Goal: Task Accomplishment & Management: Use online tool/utility

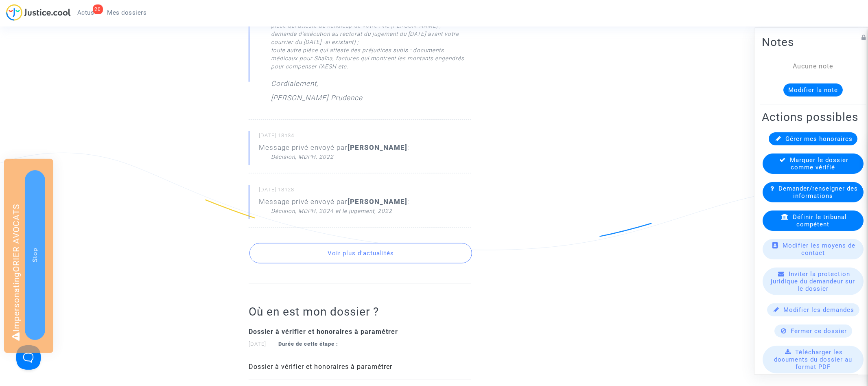
scroll to position [579, 0]
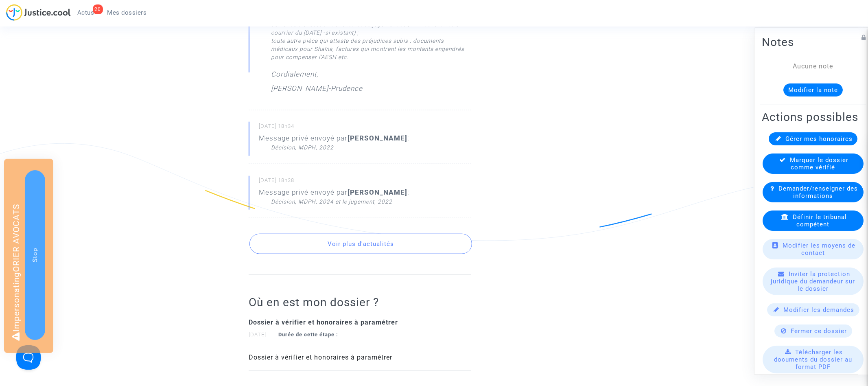
click at [374, 246] on button "Voir plus d'actualités" at bounding box center [360, 244] width 223 height 20
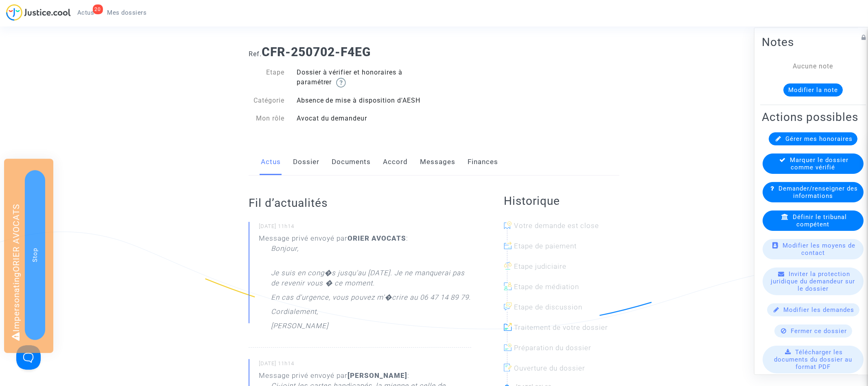
scroll to position [0, 0]
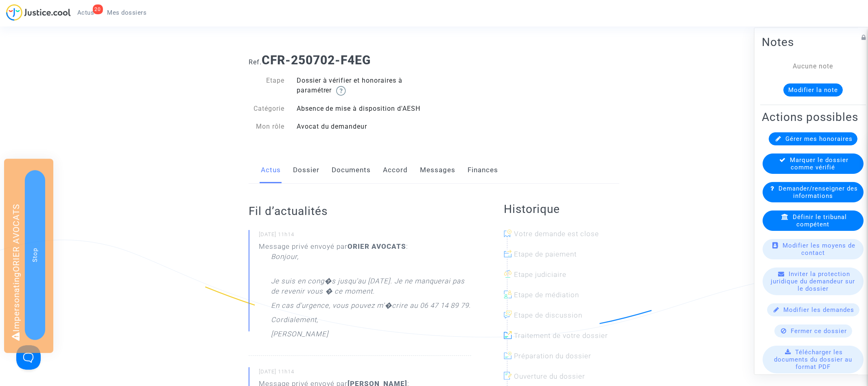
click at [427, 174] on link "Messages" at bounding box center [437, 170] width 35 height 27
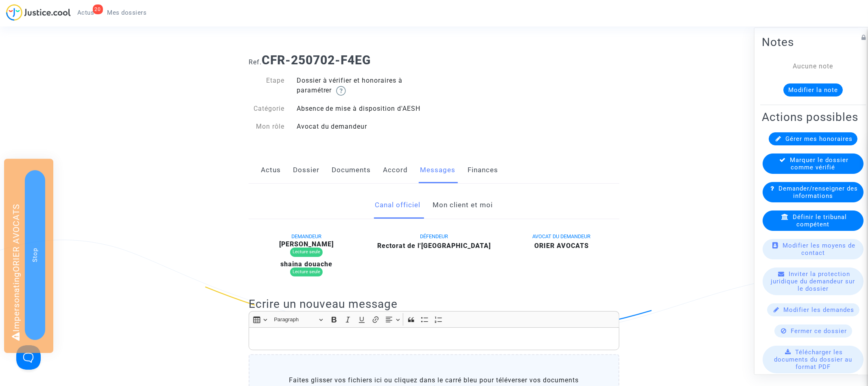
click at [480, 206] on link "Mon client et moi" at bounding box center [463, 205] width 60 height 27
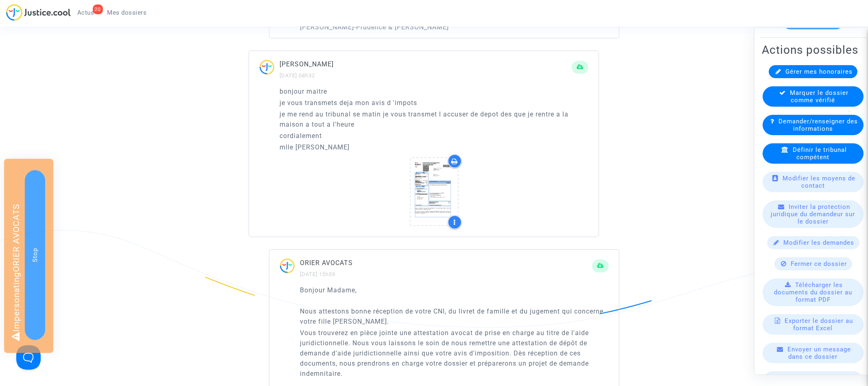
scroll to position [121, 0]
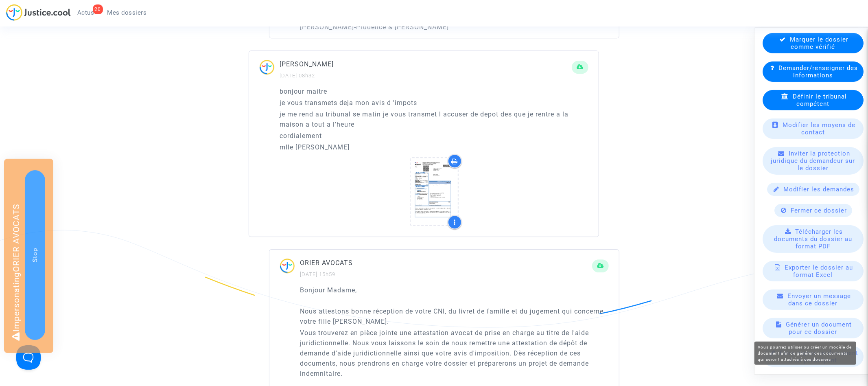
click at [837, 327] on span "Générer un document pour ce dossier" at bounding box center [819, 328] width 66 height 15
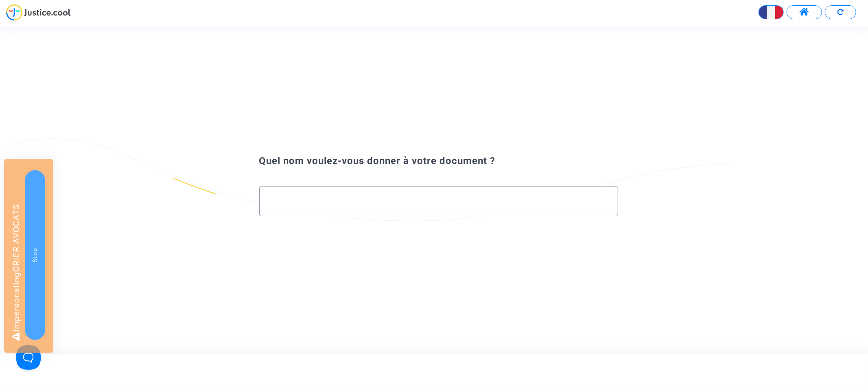
click at [346, 198] on input "text" at bounding box center [439, 200] width 342 height 9
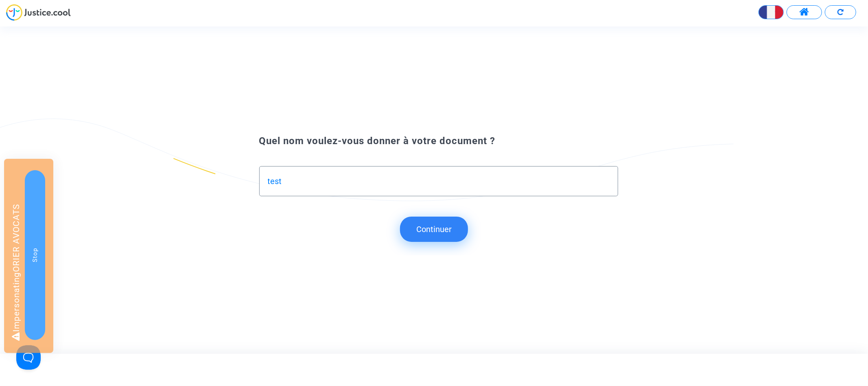
type input "test"
click at [448, 243] on div "Quel nom voulez-vous donner à votre document ? test Continuer" at bounding box center [434, 189] width 868 height 131
click at [445, 236] on button "Continuer" at bounding box center [434, 228] width 68 height 25
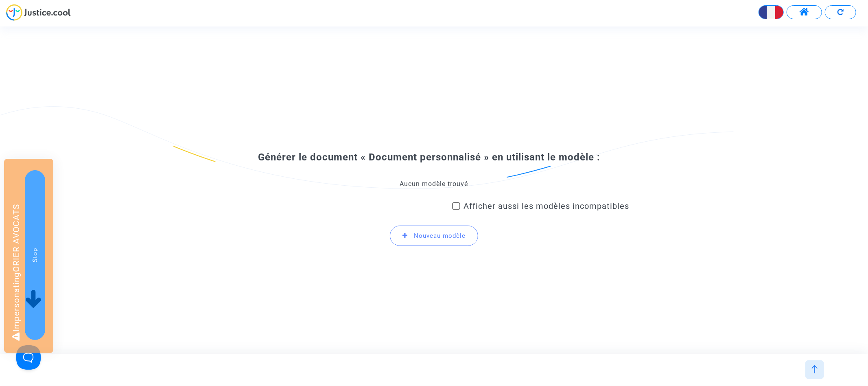
click at [425, 183] on div "Aucun modèle trouvé" at bounding box center [434, 183] width 391 height 9
click at [426, 236] on span "Nouveau modèle" at bounding box center [440, 235] width 52 height 7
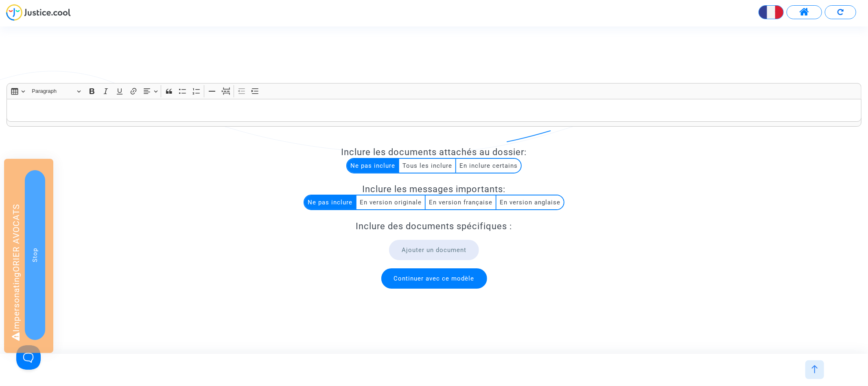
click at [340, 111] on p "Rich Text Editor, main" at bounding box center [434, 110] width 846 height 10
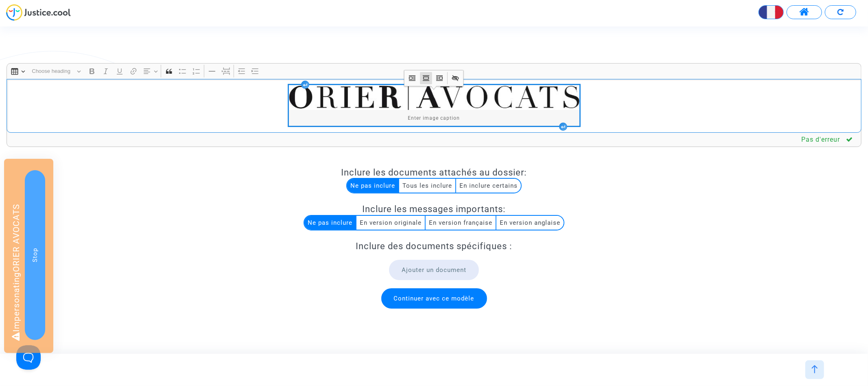
click at [633, 116] on div "image widget" at bounding box center [434, 106] width 855 height 54
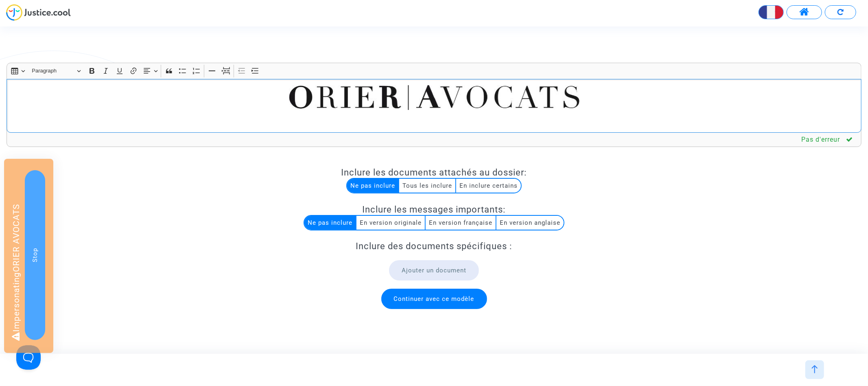
click at [578, 125] on p "Rich Text Editor, main" at bounding box center [434, 121] width 846 height 10
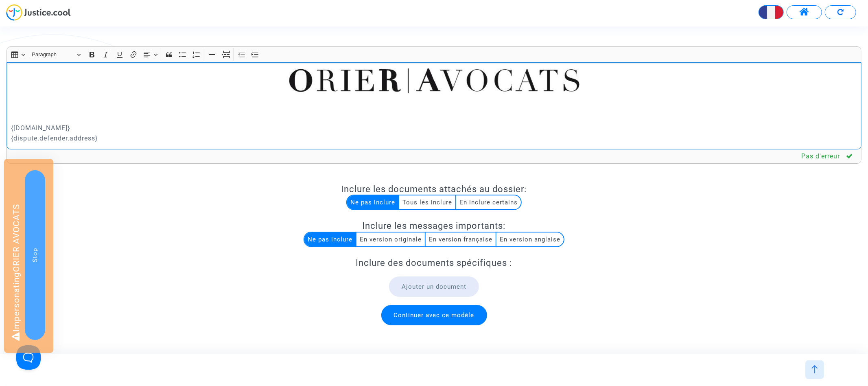
drag, startPoint x: 92, startPoint y: 138, endPoint x: 2, endPoint y: 125, distance: 90.0
click at [2, 125] on div "Rich Text Editor Insert table Insert table Heading Paragraph Paragraph Heading …" at bounding box center [433, 175] width 867 height 259
click at [150, 54] on icon "Editor toolbar" at bounding box center [147, 54] width 8 height 8
click at [152, 79] on icon "Text alignment toolbar" at bounding box center [150, 79] width 8 height 8
click at [769, 133] on p "{dispute.defender.name} {dispute.defender.address}" at bounding box center [434, 133] width 846 height 20
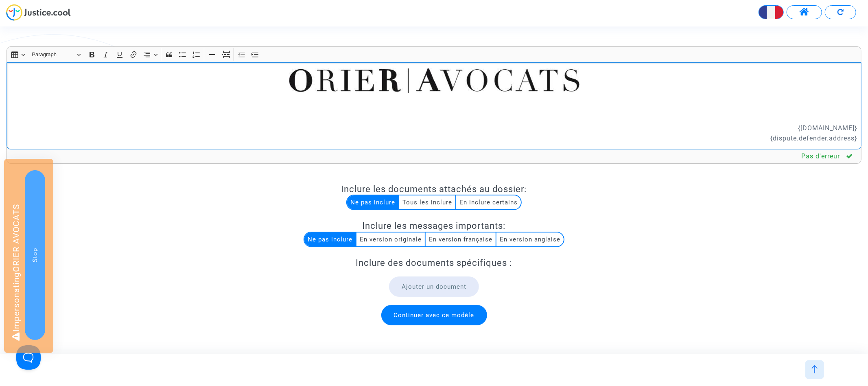
click at [860, 139] on div "{dispute.defender.name} {dispute.defender.address}" at bounding box center [434, 105] width 855 height 87
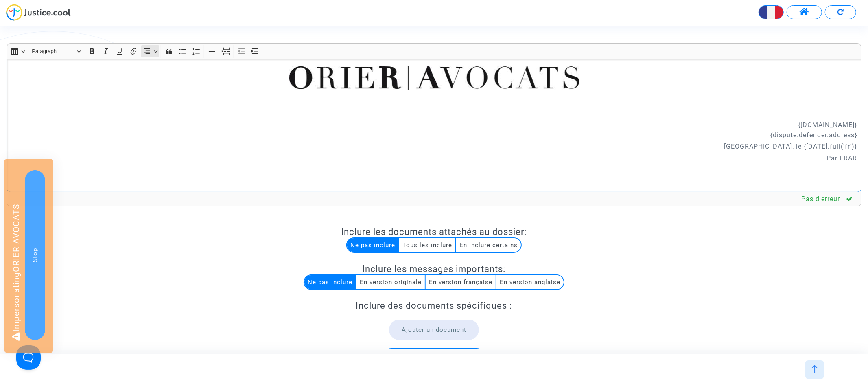
click at [146, 54] on icon "Editor toolbar" at bounding box center [147, 50] width 7 height 5
click at [149, 65] on icon "Text alignment toolbar" at bounding box center [150, 64] width 8 height 8
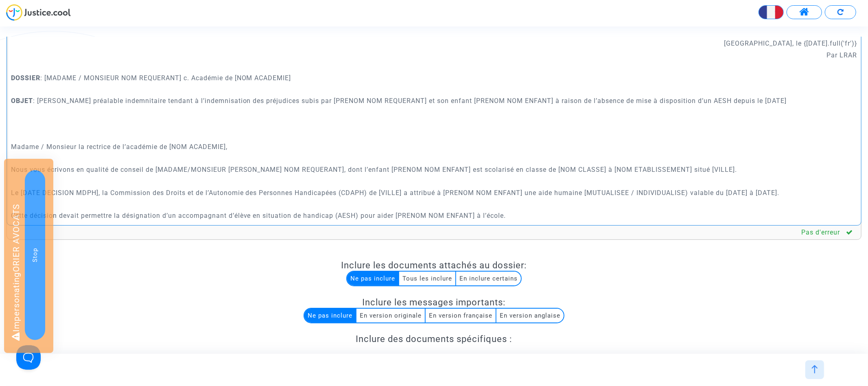
scroll to position [29, 0]
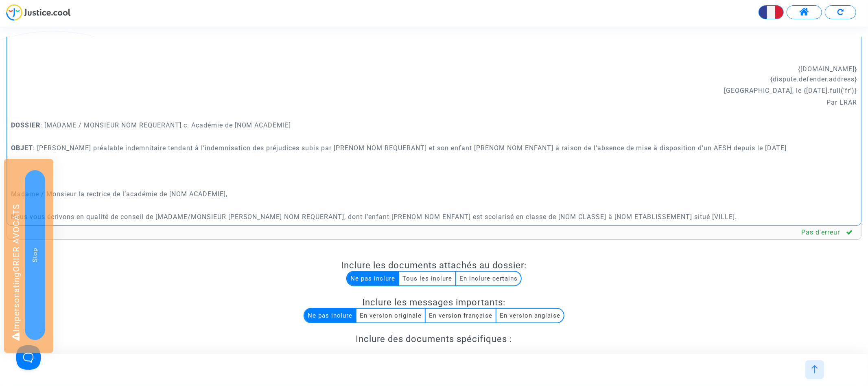
click at [192, 130] on p "DOSSIER : [MADAME / MONSIEUR NOM REQUERANT] c. Académie de [NOM ACADEMIE]" at bounding box center [434, 125] width 846 height 10
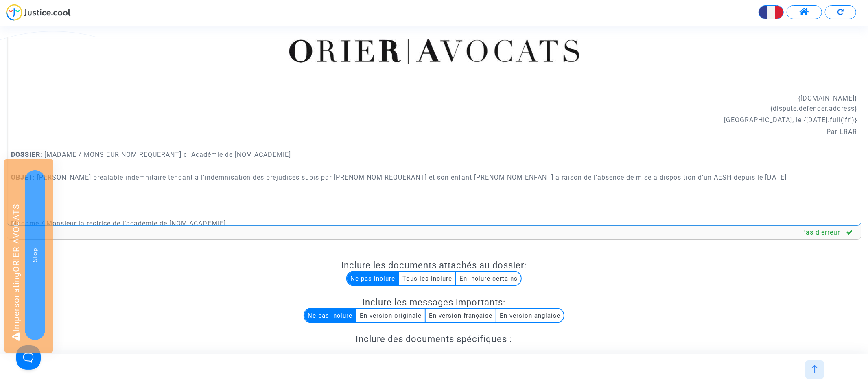
drag, startPoint x: 774, startPoint y: 98, endPoint x: 868, endPoint y: 98, distance: 93.6
click at [867, 98] on div "Rich Text Editor Insert table Insert table Heading Paragraph Paragraph Heading …" at bounding box center [434, 213] width 868 height 393
copy p "{dispute.defender.name}"
click at [240, 148] on p "Rich Text Editor, main" at bounding box center [434, 143] width 846 height 10
drag, startPoint x: 194, startPoint y: 154, endPoint x: 330, endPoint y: 151, distance: 136.3
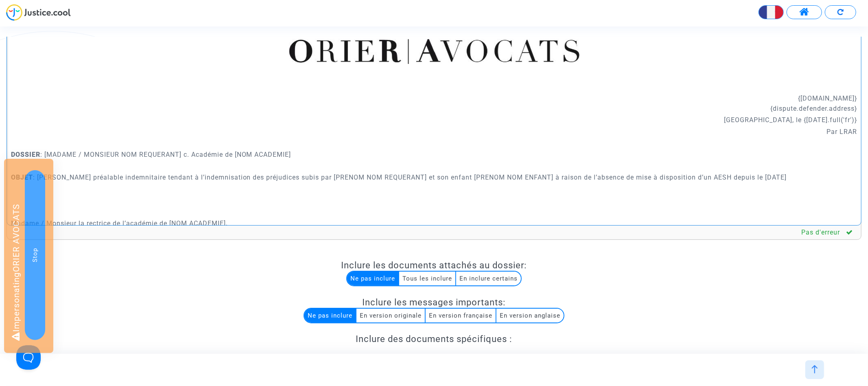
click at [330, 151] on p "DOSSIER : [MADAME / MONSIEUR NOM REQUERANT] c. Académie de [NOM ACADEMIE]" at bounding box center [434, 154] width 846 height 10
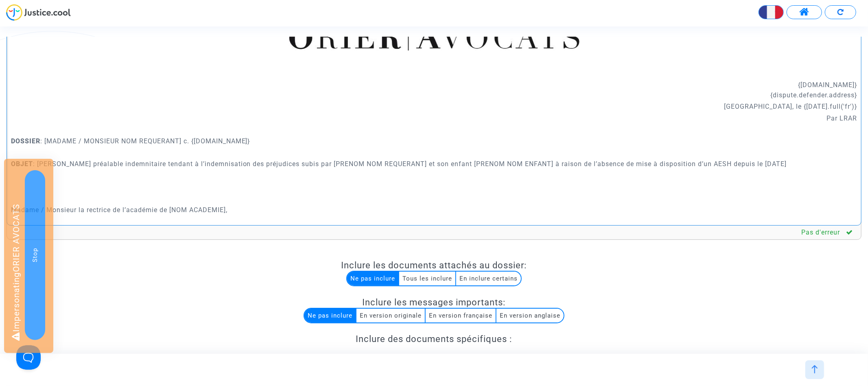
scroll to position [15, 0]
drag, startPoint x: 184, startPoint y: 136, endPoint x: 47, endPoint y: 135, distance: 137.5
click at [47, 135] on p "DOSSIER : [MADAME / MONSIEUR NOM REQUERANT] c. {dispute.defender.name}" at bounding box center [434, 139] width 846 height 10
click at [46, 140] on p "DOSSIER : {dispute.mainDemander.name} c. {dispute.defender.name}" at bounding box center [434, 139] width 846 height 10
drag, startPoint x: 146, startPoint y: 138, endPoint x: 47, endPoint y: 138, distance: 99.7
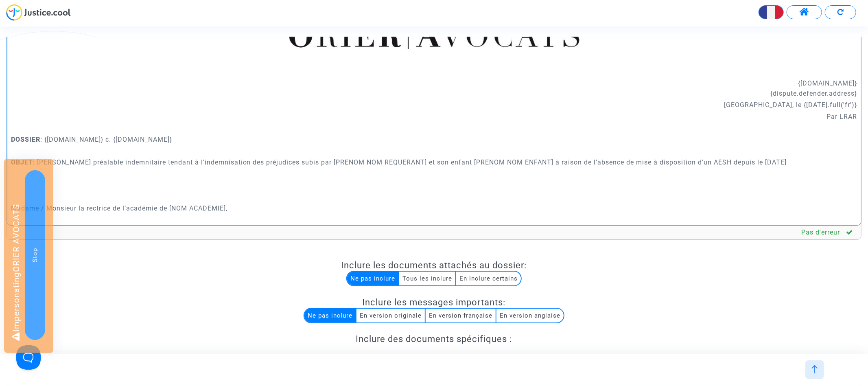
click at [47, 138] on p "DOSSIER : {dispute.mainDemander.name} c. {dispute.defender.name}" at bounding box center [434, 139] width 846 height 10
copy p "{dispute.mainDemander.name}"
click at [47, 138] on p "DOSSIER : {dispute.mainDemander.name} c. {dispute.defender.name}" at bounding box center [434, 139] width 846 height 10
click at [133, 139] on p "DOSSIER : {dispute.mainDemander.name}{dispute.mainDemander.name} c. {dispute.de…" at bounding box center [434, 139] width 846 height 10
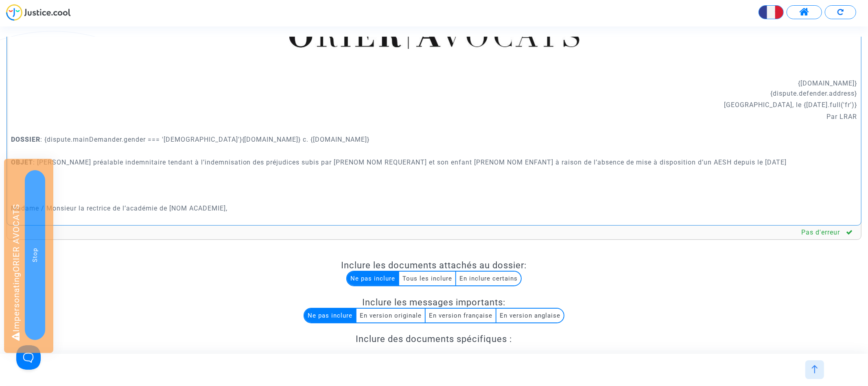
click at [50, 136] on p "DOSSIER : {dispute.mainDemander.gender === 'female'}{dispute.mainDemander.name}…" at bounding box center [434, 139] width 846 height 10
click at [198, 138] on p "DOSSIER : {? dispute.mainDemander.gender === 'female'}{dispute.mainDemander.nam…" at bounding box center [434, 139] width 846 height 10
drag, startPoint x: 238, startPoint y: 139, endPoint x: 46, endPoint y: 140, distance: 191.6
click at [46, 140] on p "DOSSIER : {? dispute.mainDemander.gender === 'female'}Madame{/?}{dispute.mainDe…" at bounding box center [434, 139] width 846 height 10
copy p "{? dispute.mainDemander.gender === 'female'}Madame{/?}"
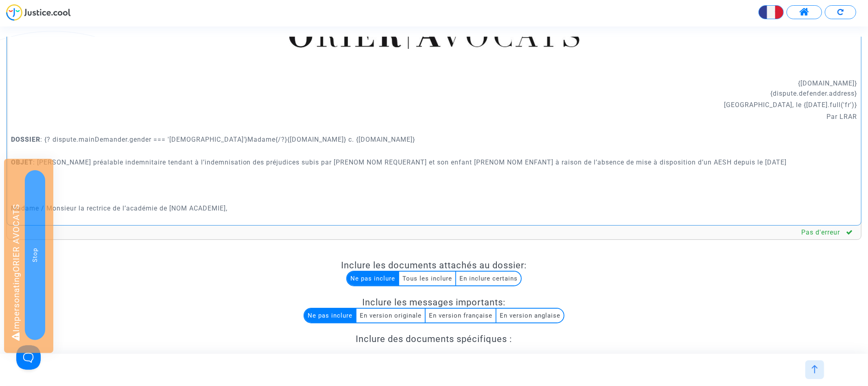
click at [236, 138] on p "DOSSIER : {? dispute.mainDemander.gender === 'female'}Madame{/?}{dispute.mainDe…" at bounding box center [434, 139] width 846 height 10
click at [406, 136] on p "DOSSIER : {? dispute.mainDemander.gender === 'female'}Madame{/?}{? dispute.main…" at bounding box center [434, 139] width 846 height 10
click at [535, 140] on p "DOSSIER : {? dispute.mainDemander.gender === 'female'}Madame{/?}{? dispute.main…" at bounding box center [434, 139] width 846 height 10
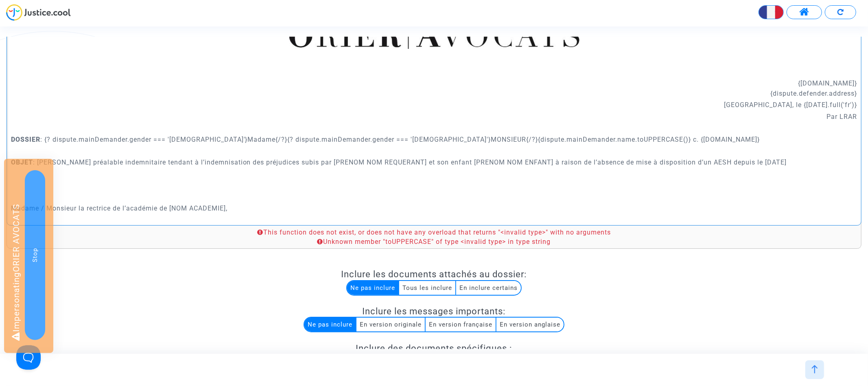
drag, startPoint x: 582, startPoint y: 138, endPoint x: 550, endPoint y: 136, distance: 32.6
click at [550, 136] on p "DOSSIER : {? dispute.mainDemander.gender === 'female'}Madame{/?}{? dispute.main…" at bounding box center [434, 139] width 846 height 10
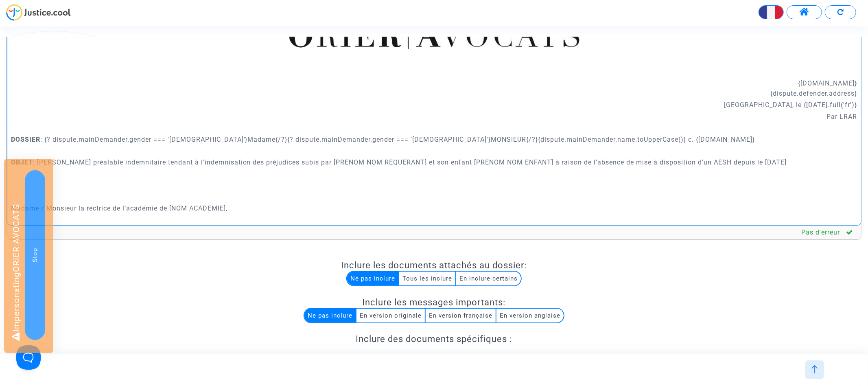
click at [436, 138] on p "DOSSIER : {? dispute.mainDemander.gender === 'female'}Madame{/?}{? dispute.main…" at bounding box center [434, 139] width 846 height 10
click at [209, 142] on p "DOSSIER : {? dispute.mainDemander.gender === 'female'}Madame{/?}{? dispute.main…" at bounding box center [434, 139] width 846 height 10
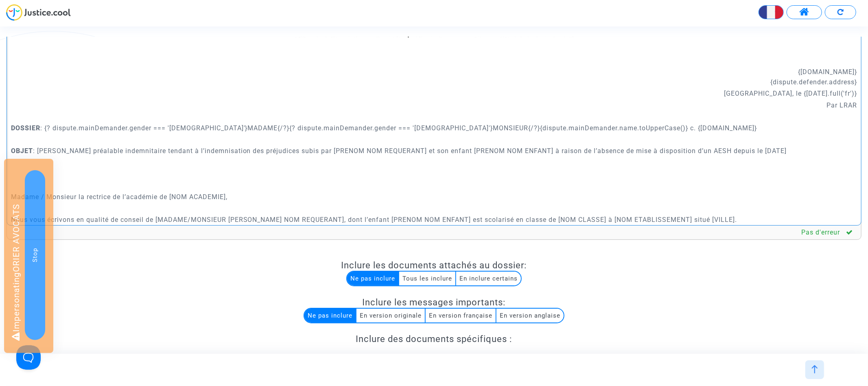
scroll to position [29, 0]
click at [687, 125] on p "DOSSIER : {? dispute.mainDemander.gender === 'female'}MADAME{/?}{? dispute.main…" at bounding box center [434, 125] width 846 height 10
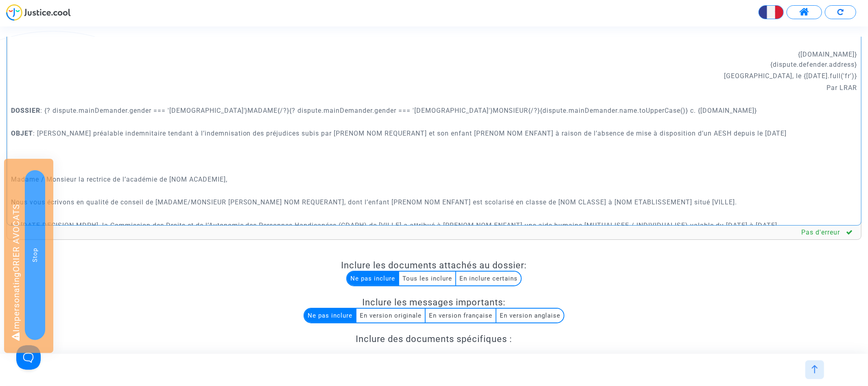
scroll to position [50, 0]
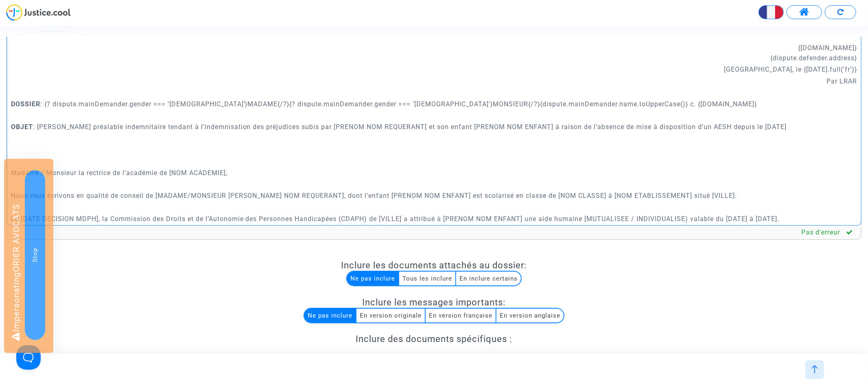
click at [434, 140] on p "Rich Text Editor, main" at bounding box center [434, 138] width 846 height 10
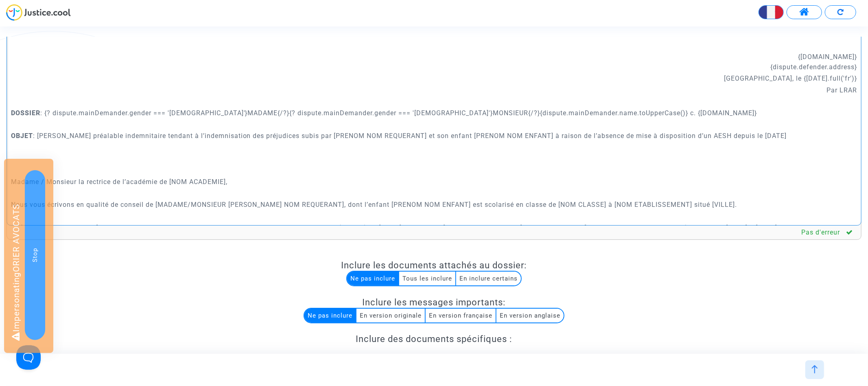
scroll to position [40, 0]
drag, startPoint x: 439, startPoint y: 113, endPoint x: 593, endPoint y: 112, distance: 153.8
click at [593, 112] on p "DOSSIER : {? dispute.mainDemander.gender === 'female'}MADAME{/?}{? dispute.main…" at bounding box center [434, 114] width 846 height 10
click at [398, 146] on p "Rich Text Editor, main" at bounding box center [434, 149] width 846 height 10
drag, startPoint x: 312, startPoint y: 135, endPoint x: 411, endPoint y: 136, distance: 98.9
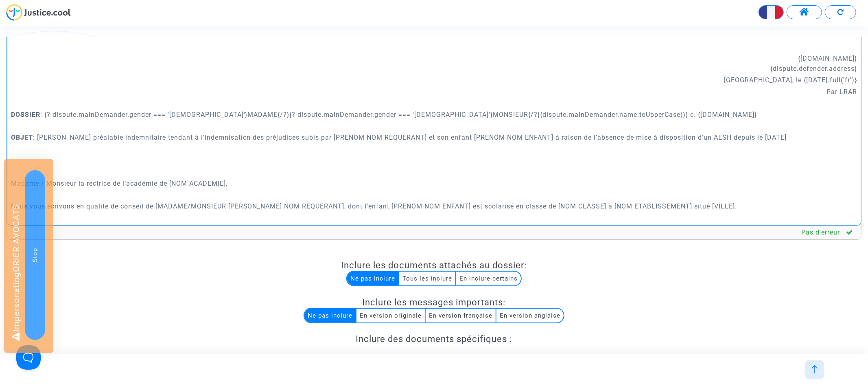
click at [411, 136] on p "OBJET : Demande préalable indemnitaire tendant à l’indemnisation des préjudices…" at bounding box center [434, 137] width 846 height 10
drag, startPoint x: 46, startPoint y: 112, endPoint x: 591, endPoint y: 116, distance: 544.7
click at [591, 116] on p "DOSSIER : {? dispute.mainDemander.gender === 'female'}MADAME{/?}{? dispute.main…" at bounding box center [434, 114] width 846 height 10
copy p "{? dispute.mainDemander.gender === 'female'}MADAME{/?}{? dispute.mainDemander.g…"
click at [312, 136] on p "OBJET : Demande préalable indemnitaire tendant à l’indemnisation des préjudices…" at bounding box center [434, 137] width 846 height 10
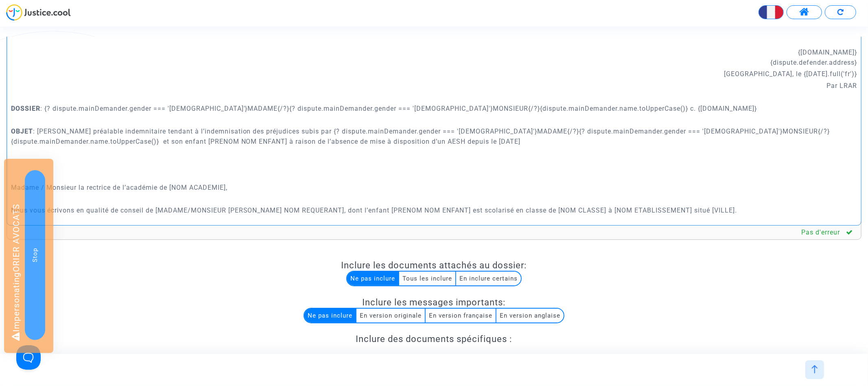
scroll to position [46, 0]
click at [483, 133] on p "OBJET : Demande préalable indemnitaire tendant à l’indemnisation des préjudices…" at bounding box center [434, 136] width 846 height 20
click at [482, 133] on p "OBJET : Demande préalable indemnitaire tendant à l’indemnisation des préjudices…" at bounding box center [434, 136] width 846 height 20
click at [674, 131] on p "OBJET : Demande préalable indemnitaire tendant à l’indemnisation des préjudices…" at bounding box center [434, 136] width 846 height 20
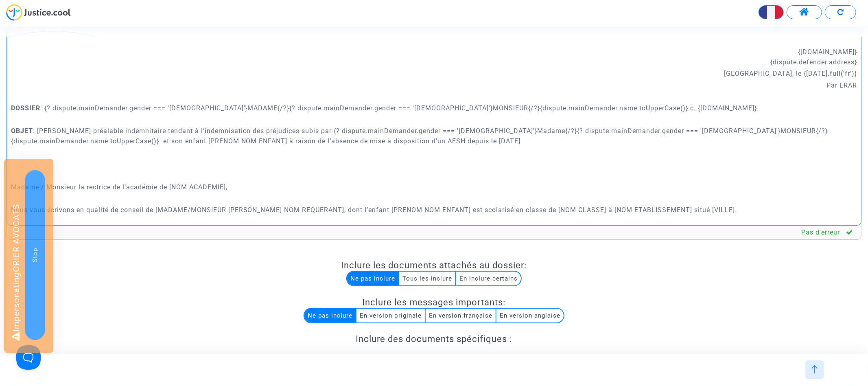
click at [674, 131] on p "OBJET : Demande préalable indemnitaire tendant à l’indemnisation des préjudices…" at bounding box center [434, 136] width 846 height 20
drag, startPoint x: 137, startPoint y: 140, endPoint x: 63, endPoint y: 140, distance: 73.6
click at [63, 140] on p "OBJET : Demande préalable indemnitaire tendant à l’indemnisation des préjudices…" at bounding box center [434, 136] width 846 height 20
click at [127, 149] on p "Rich Text Editor, main" at bounding box center [434, 153] width 846 height 10
drag, startPoint x: 138, startPoint y: 139, endPoint x: 58, endPoint y: 140, distance: 79.7
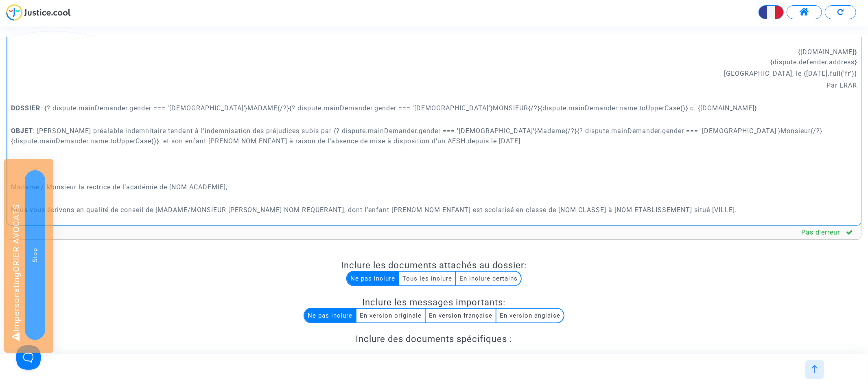
click at [58, 140] on p "OBJET : Demande préalable indemnitaire tendant à l’indemnisation des préjudices…" at bounding box center [434, 136] width 846 height 20
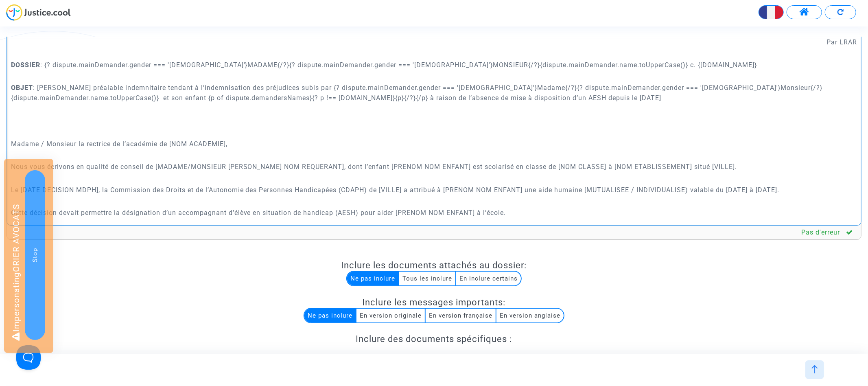
scroll to position [103, 0]
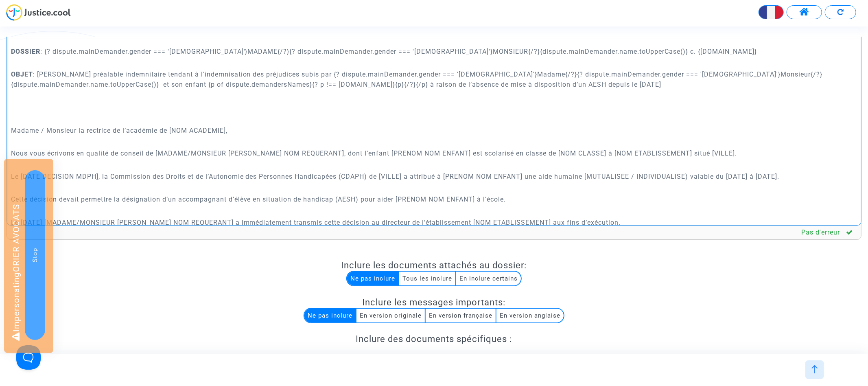
click at [314, 71] on p "OBJET : Demande préalable indemnitaire tendant à l’indemnisation des préjudices…" at bounding box center [434, 79] width 846 height 20
click at [852, 74] on p "OBJET : Demande préalable indemnitaire tendant à l’indemnisation des préjudices…" at bounding box center [434, 79] width 846 height 20
copy p "{? dispute.mainDemander.gender === 'female'}Madame{/?}{? dispute.mainDemander.g…"
click at [234, 154] on p "Nous vous écrivons en qualité de conseil de [MADAME/MONSIEUR PRENOM NOM REQUERA…" at bounding box center [434, 153] width 846 height 10
drag, startPoint x: 157, startPoint y: 152, endPoint x: 321, endPoint y: 152, distance: 163.9
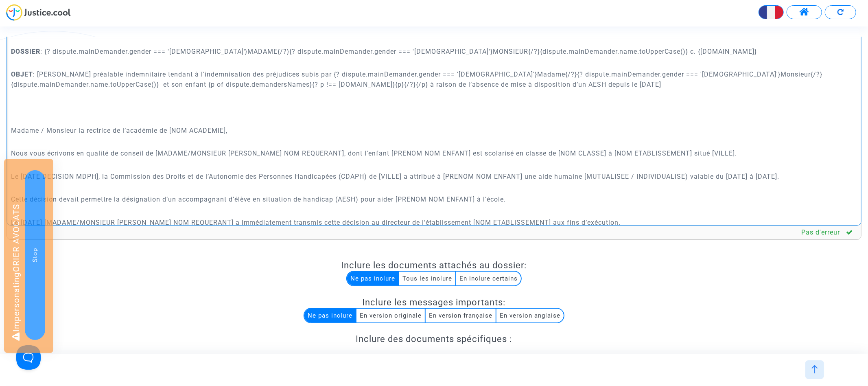
click at [321, 152] on p "Nous vous écrivons en qualité de conseil de [MADAME/MONSIEUR PRENOM NOM REQUERA…" at bounding box center [434, 153] width 846 height 10
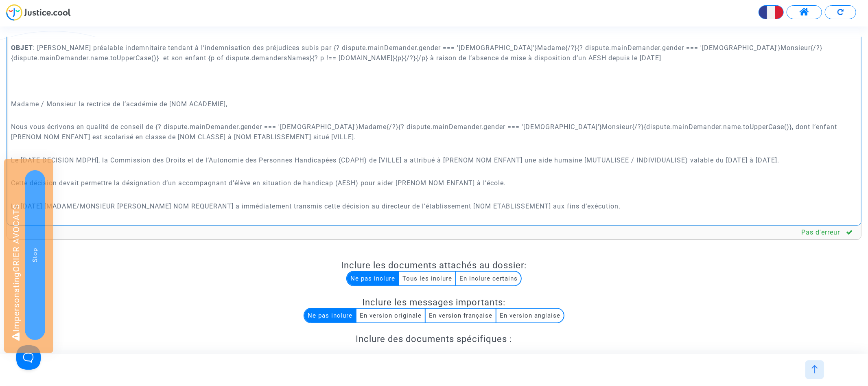
scroll to position [132, 0]
click at [321, 55] on p "OBJET : Demande préalable indemnitaire tendant à l’indemnisation des préjudices…" at bounding box center [434, 50] width 846 height 20
click at [59, 54] on p "OBJET : Demande préalable indemnitaire tendant à l’indemnisation des préjudices…" at bounding box center [434, 50] width 846 height 20
copy p "{p of dispute.demandersNames}{? p !== dispute.mainDemander.name}{p}{/?}{/p}"
click at [740, 123] on p "Nous vous écrivons en qualité de conseil de {? dispute.mainDemander.gender === …" at bounding box center [434, 129] width 846 height 20
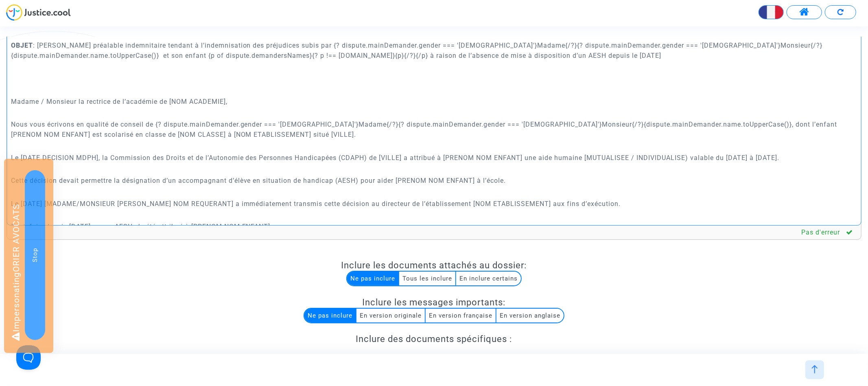
click at [819, 122] on p "Nous vous écrivons en qualité de conseil de {? dispute.mainDemander.gender === …" at bounding box center [434, 129] width 846 height 20
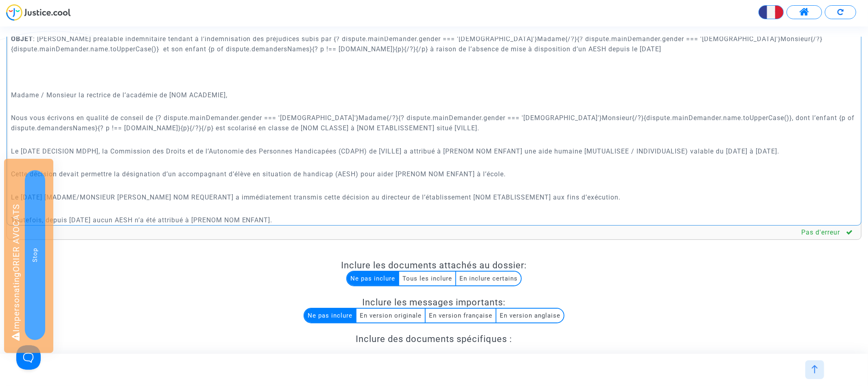
scroll to position [142, 0]
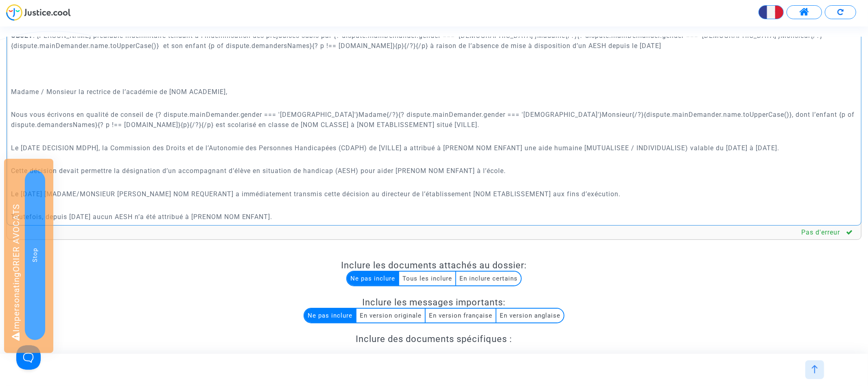
drag, startPoint x: 249, startPoint y: 123, endPoint x: 297, endPoint y: 122, distance: 48.8
click at [297, 122] on p "Nous vous écrivons en qualité de conseil de {? dispute.mainDemander.gender === …" at bounding box center [434, 119] width 846 height 20
drag, startPoint x: 338, startPoint y: 126, endPoint x: 415, endPoint y: 126, distance: 77.3
click at [415, 126] on p "Nous vous écrivons en qualité de conseil de {? dispute.mainDemander.gender === …" at bounding box center [434, 119] width 846 height 20
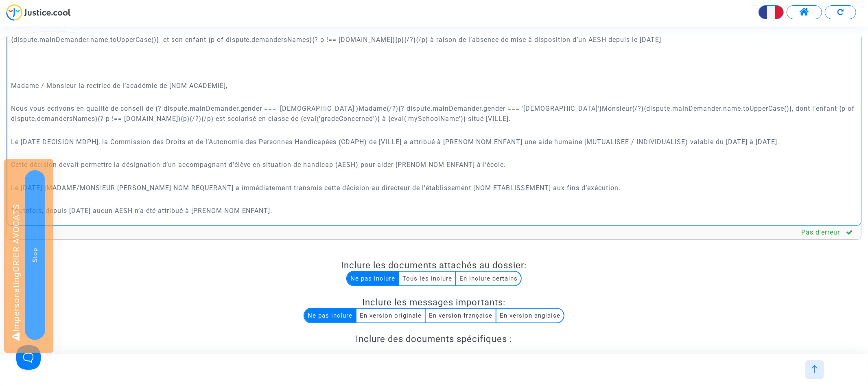
scroll to position [148, 0]
drag, startPoint x: 458, startPoint y: 116, endPoint x: 419, endPoint y: 116, distance: 39.5
click at [419, 116] on p "Nous vous écrivons en qualité de conseil de {? dispute.mainDemander.gender === …" at bounding box center [434, 113] width 846 height 20
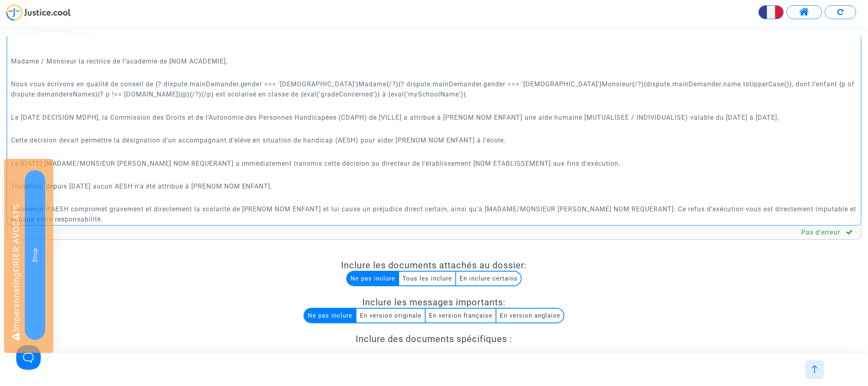
scroll to position [173, 0]
drag, startPoint x: 22, startPoint y: 115, endPoint x: 96, endPoint y: 115, distance: 74.9
click at [96, 115] on p "Le [DATE DECISION MDPH], la Commission des Droits et de l’Autonomie des Personn…" at bounding box center [434, 116] width 846 height 10
drag, startPoint x: 99, startPoint y: 115, endPoint x: 21, endPoint y: 116, distance: 78.1
click at [21, 116] on p "Le [DATE DECISION MDPH], la Commission des Droits et de l’Autonomie des Personn…" at bounding box center [434, 116] width 846 height 10
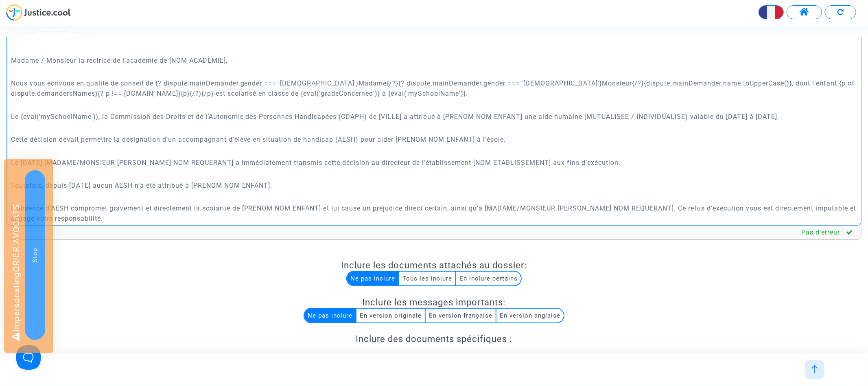
click at [79, 116] on p "Le {eval('mySchoolName')}, la Commission des Droits et de l’Autonomie des Perso…" at bounding box center [434, 116] width 846 height 10
click at [164, 114] on p "Le {eval('dateDecisionSupportWorkerForPupil')}, la Commission des Droits et de …" at bounding box center [434, 116] width 846 height 10
click at [36, 114] on p "Le {eval('dateDecisionSupportWorkerForPupil')}, la Commission des Droits et de …" at bounding box center [434, 116] width 846 height 10
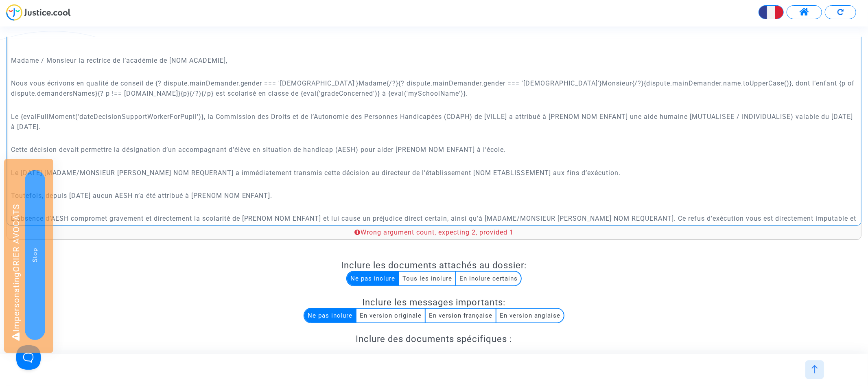
click at [201, 116] on p "Le {evalFullMoment('dateDecisionSupportWorkerForPupil')}, la Commission des Dro…" at bounding box center [434, 121] width 846 height 20
click at [329, 93] on p "Nous vous écrivons en qualité de conseil de {? dispute.mainDemander.gender === …" at bounding box center [434, 88] width 846 height 20
click at [159, 90] on p "Nous vous écrivons en qualité de conseil de {? dispute.mainDemander.gender === …" at bounding box center [434, 88] width 846 height 20
click at [740, 82] on p "Nous vous écrivons en qualité de conseil de {? dispute.mainDemander.gender === …" at bounding box center [434, 88] width 846 height 20
copy p "{p of dispute.demandersNames}{? p !== dispute.mainDemander.name}{p}{/?}{/p}"
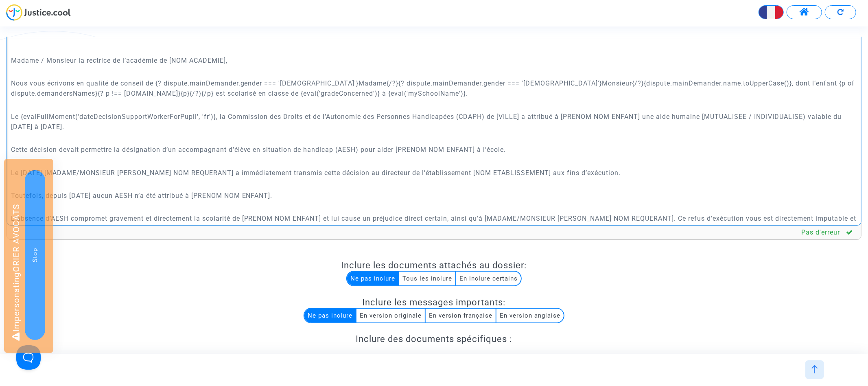
drag, startPoint x: 566, startPoint y: 116, endPoint x: 639, endPoint y: 115, distance: 72.8
click at [639, 115] on p "Le {evalFullMoment('dateDecisionSupportWorkerForPupil', 'fr')}, la Commission d…" at bounding box center [434, 121] width 846 height 20
drag, startPoint x: 645, startPoint y: 115, endPoint x: 565, endPoint y: 115, distance: 80.1
click at [565, 115] on p "Le {evalFullMoment('dateDecisionSupportWorkerForPupil', 'fr')}, la Commission d…" at bounding box center [434, 121] width 846 height 20
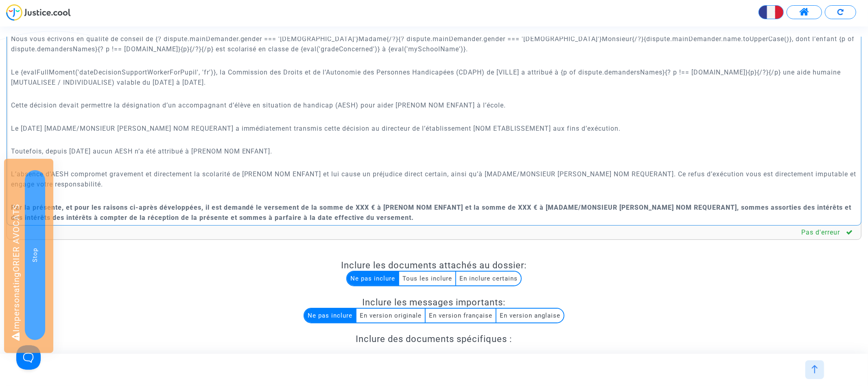
scroll to position [218, 0]
drag, startPoint x: 478, startPoint y: 106, endPoint x: 398, endPoint y: 109, distance: 80.6
click at [398, 109] on p "Cette décision devait permettre la désignation d’un accompagnant d’élève en sit…" at bounding box center [434, 104] width 846 height 10
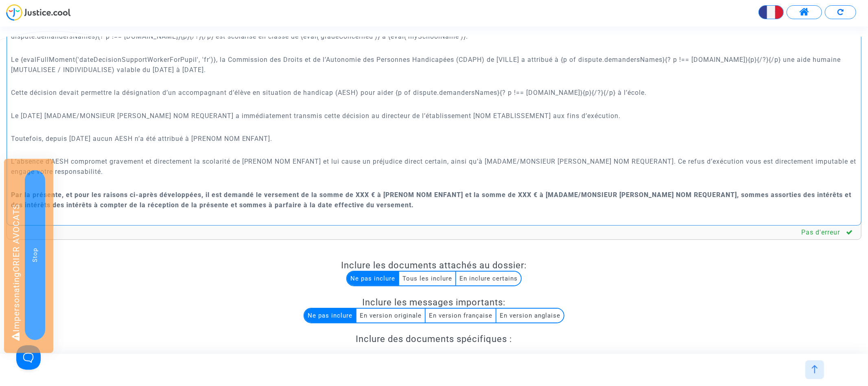
scroll to position [215, 0]
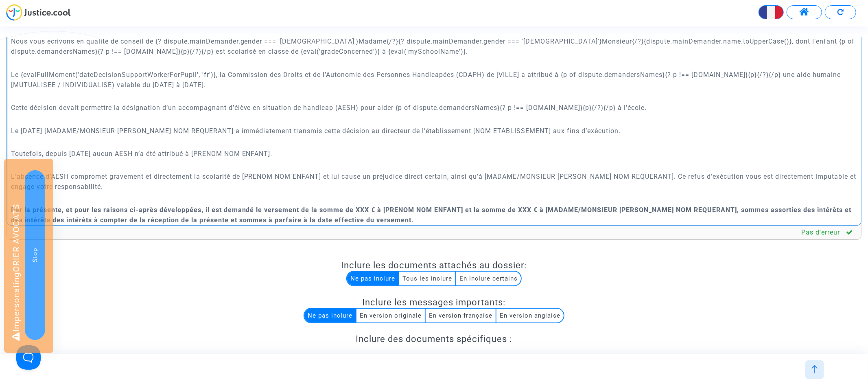
drag, startPoint x: 21, startPoint y: 72, endPoint x: 217, endPoint y: 71, distance: 195.7
click at [217, 71] on p "Le {evalFullMoment('dateDecisionSupportWorkerForPupil', 'fr')}, la Commission d…" at bounding box center [434, 80] width 846 height 20
copy p "{evalFullMoment('dateDecisionSupportWorkerForPupil', 'fr')}"
drag, startPoint x: 42, startPoint y: 128, endPoint x: 20, endPoint y: 128, distance: 21.6
click at [20, 128] on p "Le [DATE] [MADAME/MONSIEUR PRENOM NOM REQUERANT] a immédiatement transmis cette…" at bounding box center [434, 131] width 846 height 10
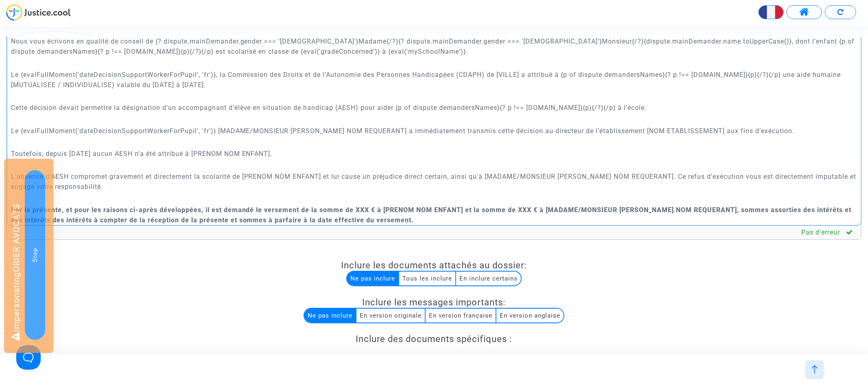
click at [142, 129] on p "Le {evalFullMoment('dateDecisionSupportWorkerForPupil', 'fr')} [MADAME/MONSIEUR…" at bounding box center [434, 131] width 846 height 10
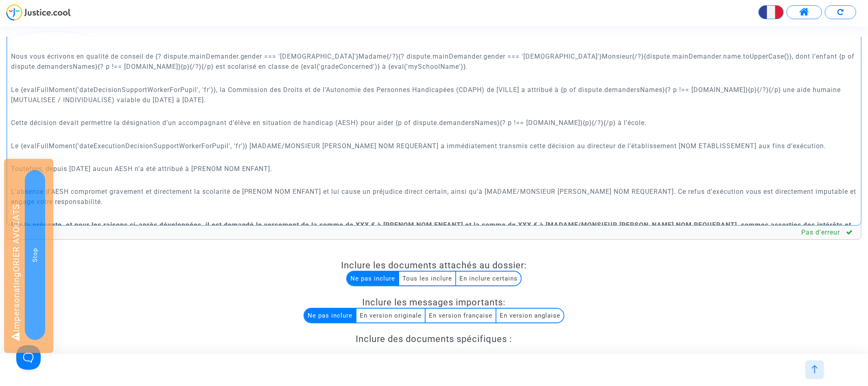
click at [156, 55] on p "Nous vous écrivons en qualité de conseil de {? dispute.mainDemander.gender === …" at bounding box center [434, 61] width 846 height 20
click at [693, 54] on p "Nous vous écrivons en qualité de conseil de {? dispute.mainDemander.gender === …" at bounding box center [434, 61] width 846 height 20
copy p "{? dispute.mainDemander.gender === 'female'}Madame{/?}{? dispute.mainDemander.g…"
drag, startPoint x: 251, startPoint y: 144, endPoint x: 416, endPoint y: 142, distance: 164.4
click at [416, 142] on p "Le {evalFullMoment('dateExecutionDecisionSupportWorkerForPupil', 'fr')} [MADAME…" at bounding box center [434, 146] width 846 height 10
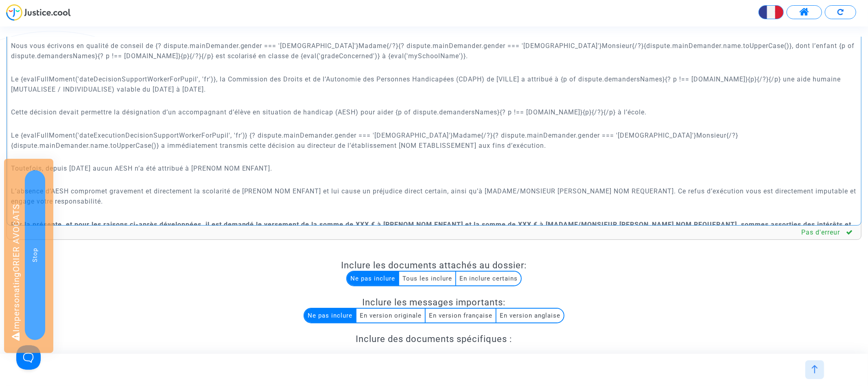
scroll to position [207, 0]
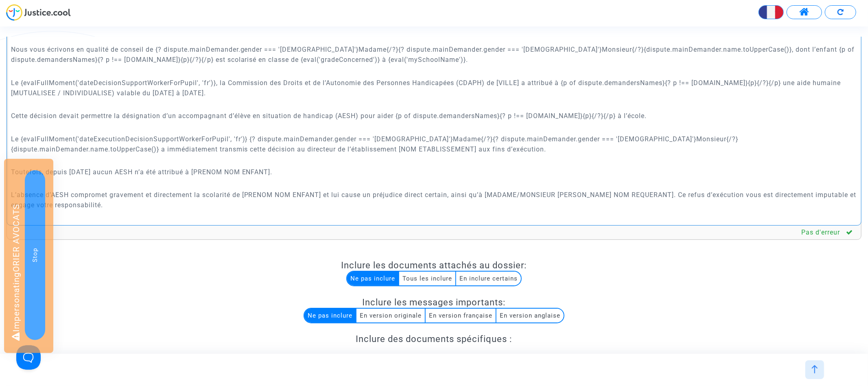
drag, startPoint x: 338, startPoint y: 59, endPoint x: 416, endPoint y: 59, distance: 78.1
click at [416, 59] on p "Nous vous écrivons en qualité de conseil de {? dispute.mainDemander.gender === …" at bounding box center [434, 54] width 846 height 20
copy p "{eval('mySchoolName')}"
drag, startPoint x: 192, startPoint y: 148, endPoint x: 270, endPoint y: 144, distance: 77.4
click at [270, 144] on p "Le {evalFullMoment('dateExecutionDecisionSupportWorkerForPupil', 'fr')} {? disp…" at bounding box center [434, 144] width 846 height 20
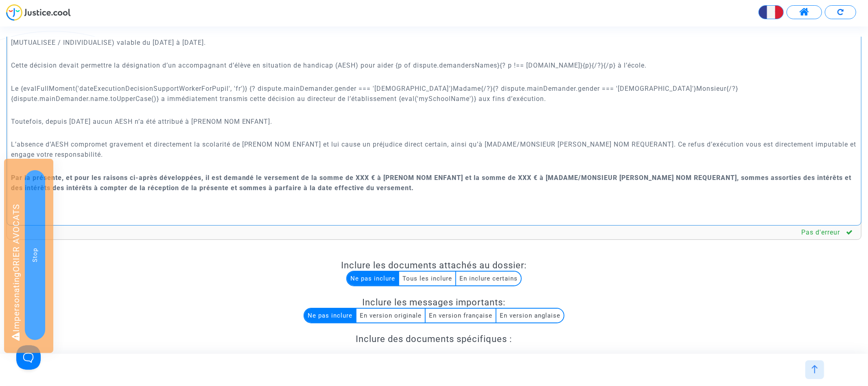
scroll to position [255, 0]
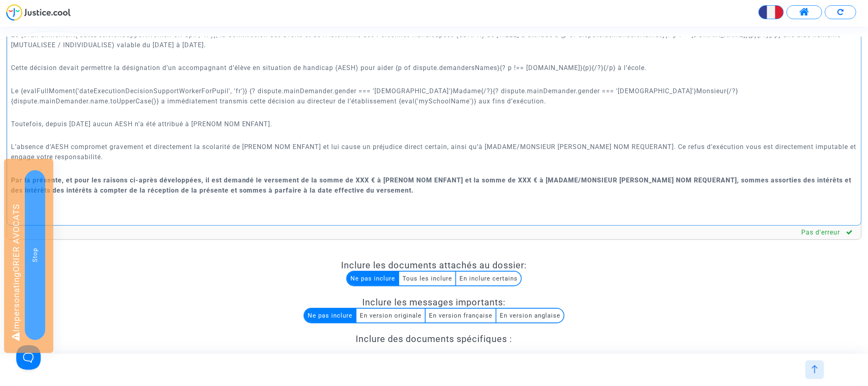
drag, startPoint x: 21, startPoint y: 89, endPoint x: 248, endPoint y: 90, distance: 227.4
click at [248, 90] on p "Le {evalFullMoment('dateExecutionDecisionSupportWorkerForPupil', 'fr')} {? disp…" at bounding box center [434, 96] width 846 height 20
click at [77, 124] on p "Toutefois, depuis [DATE] aucun AESH n’a été attribué à [PRENOM NOM ENFANT]." at bounding box center [434, 124] width 846 height 10
click at [398, 67] on p "Cette décision devait permettre la désignation d’un accompagnant d’élève en sit…" at bounding box center [434, 68] width 846 height 10
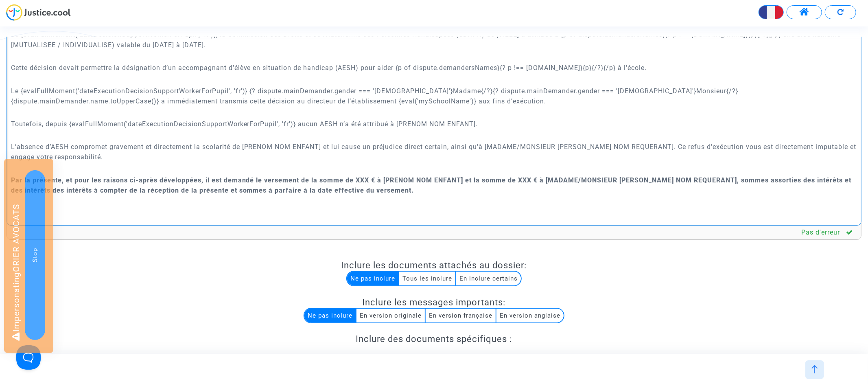
click at [659, 66] on p "Cette décision devait permettre la désignation d’un accompagnant d’élève en sit…" at bounding box center [434, 68] width 846 height 10
click at [661, 66] on p "Cette décision devait permettre la désignation d’un accompagnant d’élève en sit…" at bounding box center [434, 68] width 846 height 10
drag, startPoint x: 398, startPoint y: 120, endPoint x: 474, endPoint y: 121, distance: 76.1
click at [474, 121] on p "Toutefois, depuis {evalFullMoment('dateExecutionDecisionSupportWorkerForPupil',…" at bounding box center [434, 124] width 846 height 10
drag, startPoint x: 477, startPoint y: 122, endPoint x: 398, endPoint y: 121, distance: 78.9
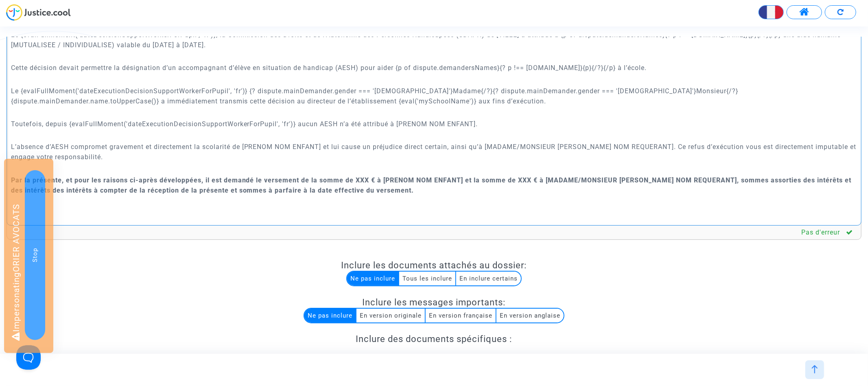
click at [398, 121] on p "Toutefois, depuis {evalFullMoment('dateExecutionDecisionSupportWorkerForPupil',…" at bounding box center [434, 124] width 846 height 10
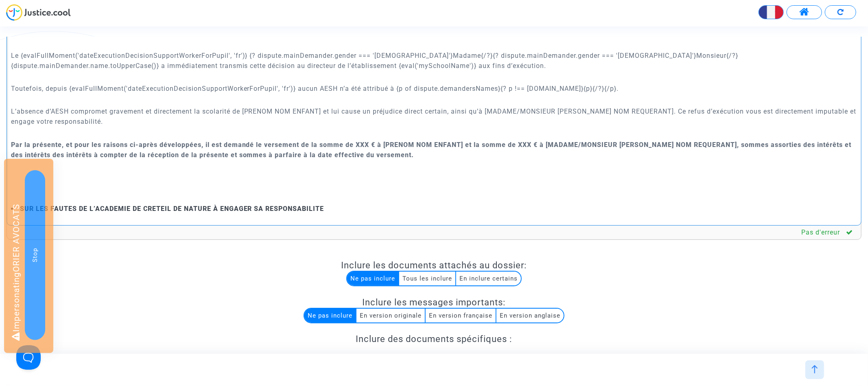
scroll to position [292, 0]
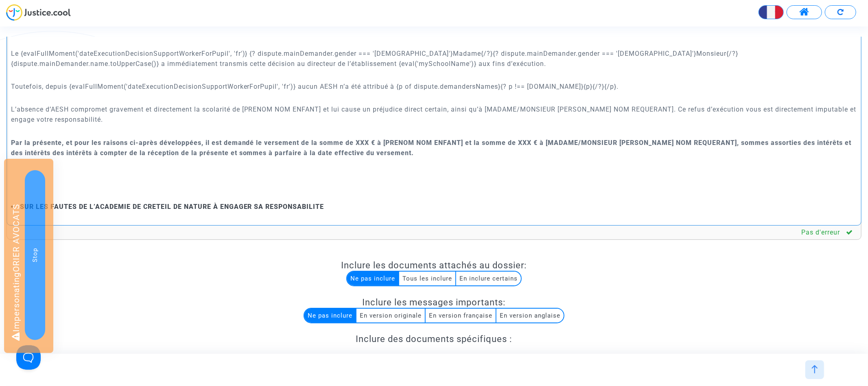
drag, startPoint x: 325, startPoint y: 107, endPoint x: 246, endPoint y: 112, distance: 79.9
click at [246, 112] on p "L’absence d’AESH compromet gravement et directement la scolarité de [PRENOM NOM…" at bounding box center [434, 114] width 846 height 20
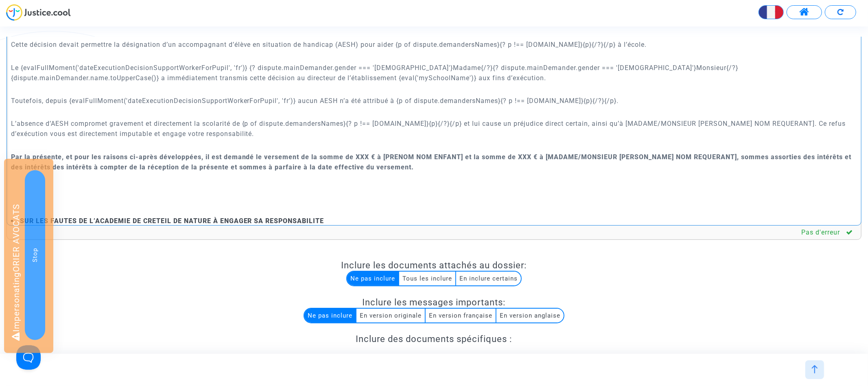
scroll to position [275, 0]
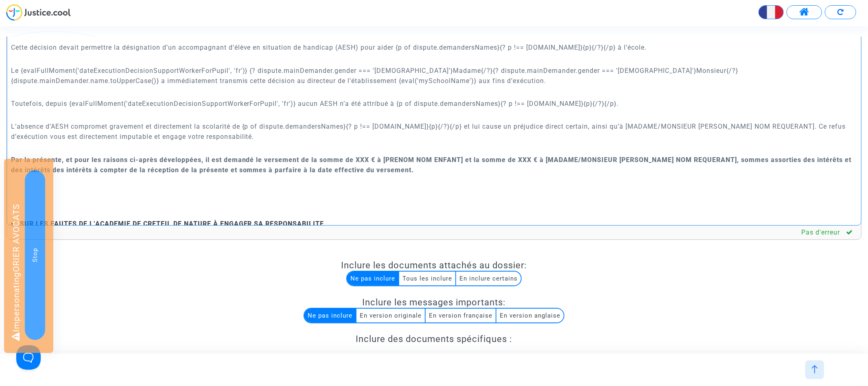
click at [249, 69] on p "Le {evalFullMoment('dateExecutionDecisionSupportWorkerForPupil', 'fr')} {? disp…" at bounding box center [434, 75] width 846 height 20
click at [786, 69] on p "Le {evalFullMoment('dateExecutionDecisionSupportWorkerForPupil', 'fr')} {? disp…" at bounding box center [434, 75] width 846 height 20
drag, startPoint x: 672, startPoint y: 124, endPoint x: 838, endPoint y: 124, distance: 166.4
click at [838, 124] on p "L’absence d’AESH compromet gravement et directement la scolarité de {p of dispu…" at bounding box center [434, 131] width 846 height 20
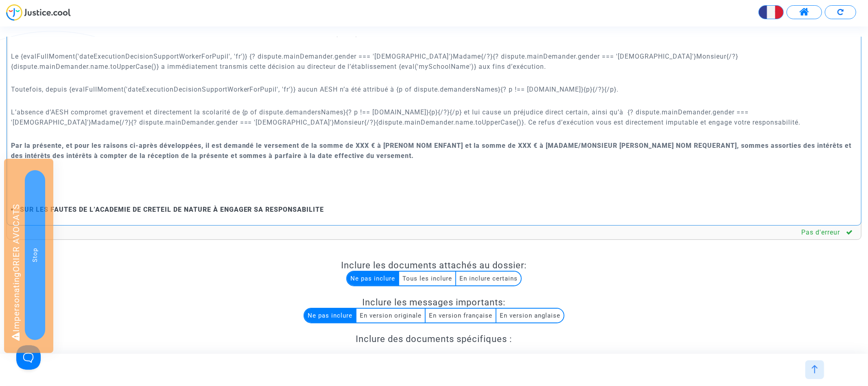
scroll to position [289, 0]
drag, startPoint x: 244, startPoint y: 111, endPoint x: 290, endPoint y: 107, distance: 45.7
click at [244, 111] on p "L’absence d’AESH compromet gravement et directement la scolarité de {p of dispu…" at bounding box center [434, 117] width 846 height 20
click at [507, 110] on p "L’absence d’AESH compromet gravement et directement la scolarité de {p of dispu…" at bounding box center [434, 117] width 846 height 20
drag, startPoint x: 382, startPoint y: 144, endPoint x: 462, endPoint y: 142, distance: 80.2
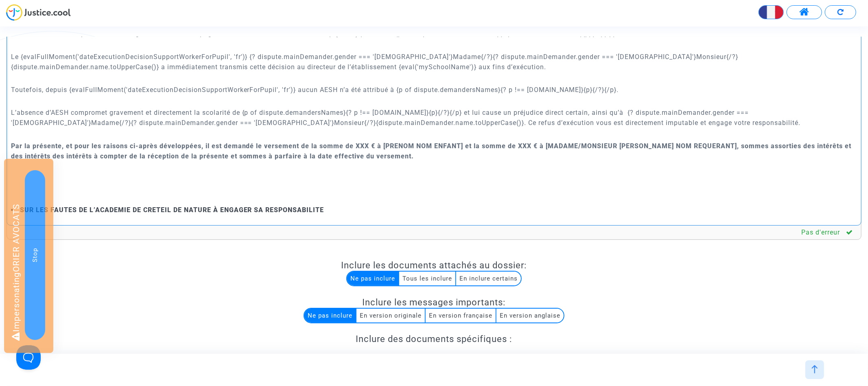
click at [462, 142] on strong "Par la présente, et pour les raisons ci-après développées, il est demandé le ve…" at bounding box center [431, 151] width 840 height 18
click at [674, 114] on p "L’absence d’AESH compromet gravement et directement la scolarité de {p of dispu…" at bounding box center [434, 117] width 846 height 20
click at [423, 121] on p "L’absence d’AESH compromet gravement et directement la scolarité de {p of dispu…" at bounding box center [434, 117] width 846 height 20
click at [729, 146] on strong "Par la présente, et pour les raisons ci-après développées, il est demandé le ve…" at bounding box center [423, 151] width 824 height 18
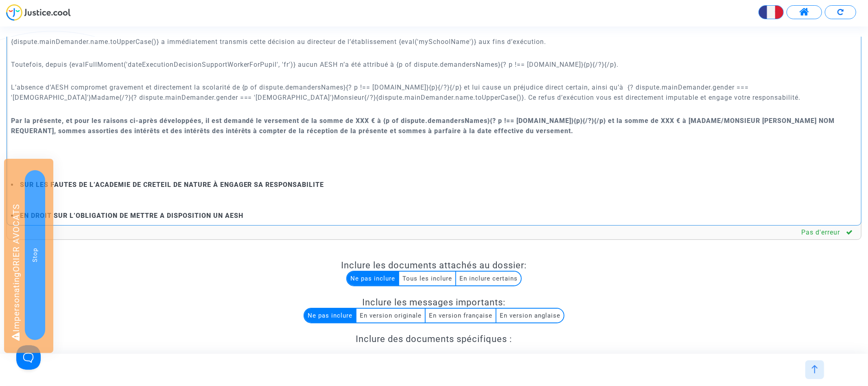
scroll to position [315, 0]
click at [54, 128] on strong "Par la présente, et pour les raisons ci-après développées, il est demandé le ve…" at bounding box center [423, 125] width 824 height 18
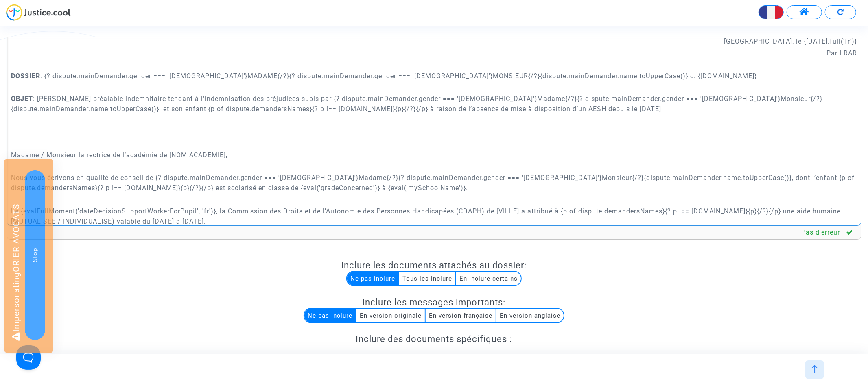
scroll to position [94, 0]
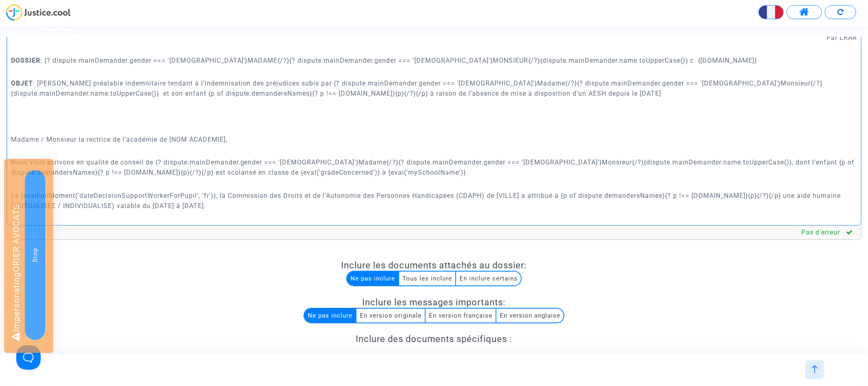
click at [170, 138] on p "Madame / Monsieur la rectrice de l’académie de [NOM ACADEMIE]," at bounding box center [434, 139] width 846 height 10
click at [171, 139] on p "Madame / Monsieur la rectrice de l’académie de [NOM ACADEMIE]," at bounding box center [434, 139] width 846 height 10
drag, startPoint x: 171, startPoint y: 138, endPoint x: 226, endPoint y: 137, distance: 55.3
click at [226, 137] on p "Madame / Monsieur la rectrice de l’académie de [NOM ACADEMIE]," at bounding box center [434, 139] width 846 height 10
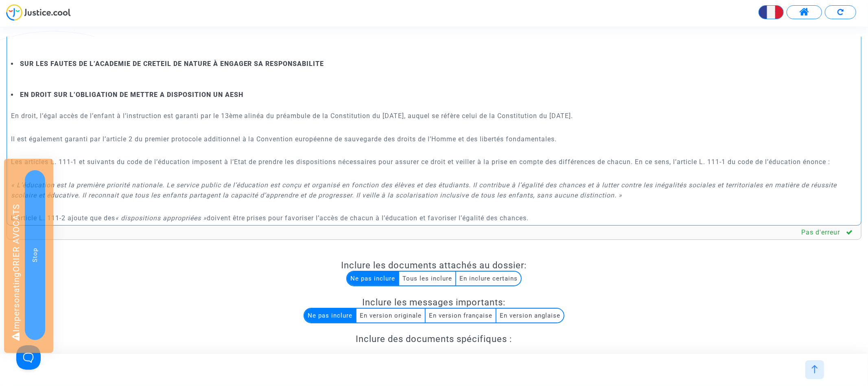
scroll to position [404, 0]
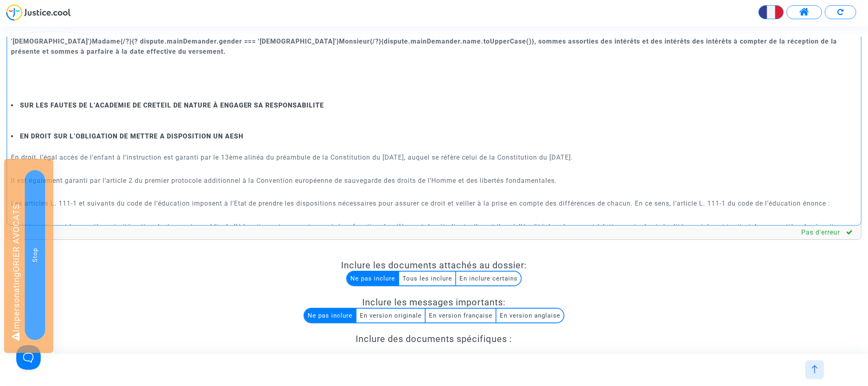
click at [150, 102] on strong "SUR LES FAUTES DE L’ACADEMIE DE CRETEIL DE NATURE À ENGAGER SA RESPONSABILITE" at bounding box center [172, 105] width 304 height 8
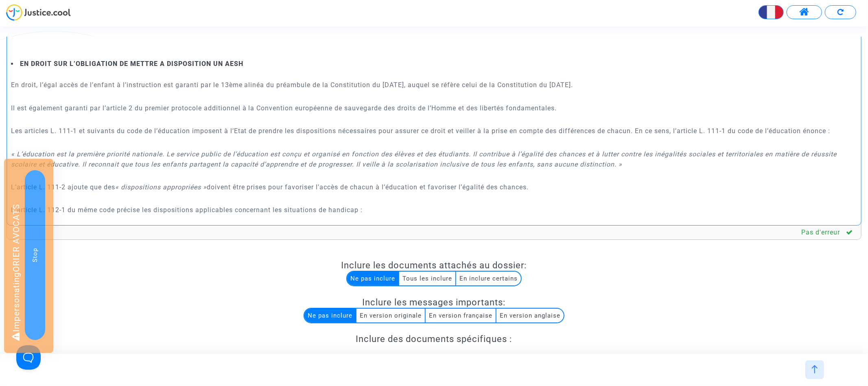
scroll to position [472, 0]
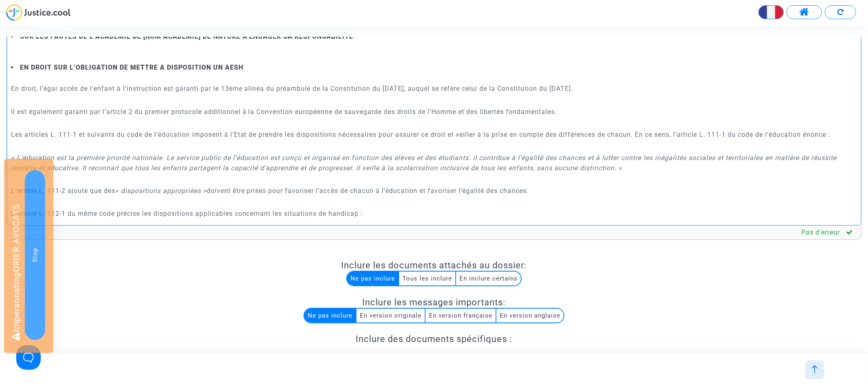
drag, startPoint x: 10, startPoint y: 88, endPoint x: 27, endPoint y: 88, distance: 17.1
click at [10, 88] on div "{dispute.defender.name} {dispute.defender.address} Paris, le {today.full('fr')}…" at bounding box center [434, 129] width 855 height 193
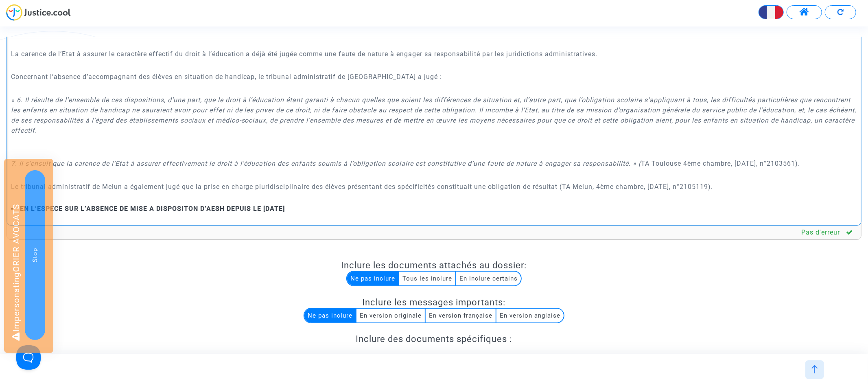
scroll to position [937, 0]
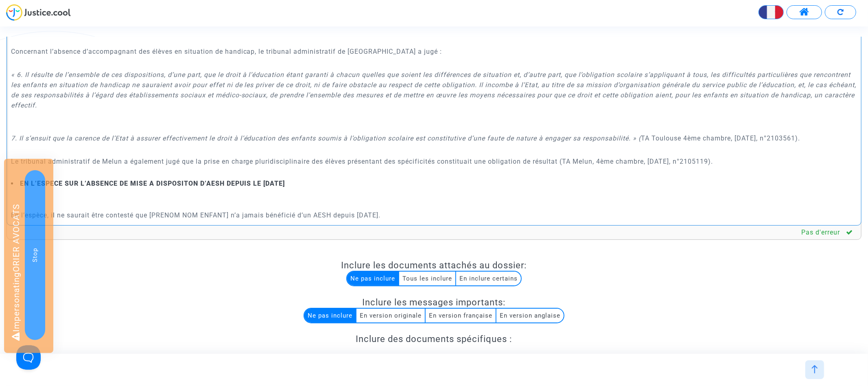
click at [748, 161] on p "Le tribunal administratif de Melun a également jugé que la prise en charge plur…" at bounding box center [434, 161] width 846 height 10
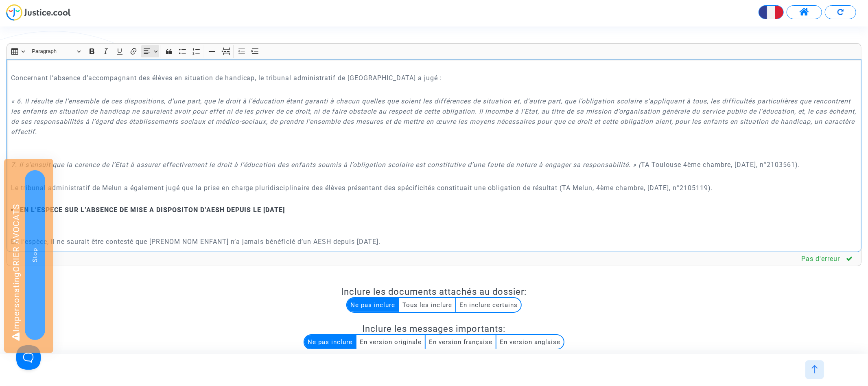
click at [148, 50] on icon "Editor toolbar" at bounding box center [147, 51] width 8 height 8
click at [154, 99] on icon "Text alignment toolbar" at bounding box center [150, 100] width 8 height 8
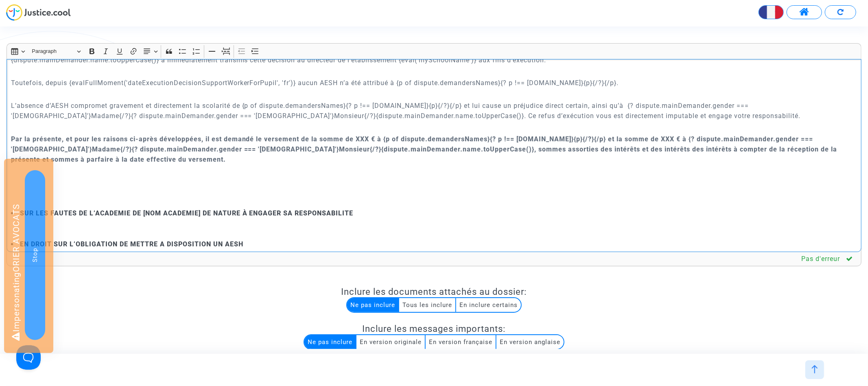
scroll to position [303, 0]
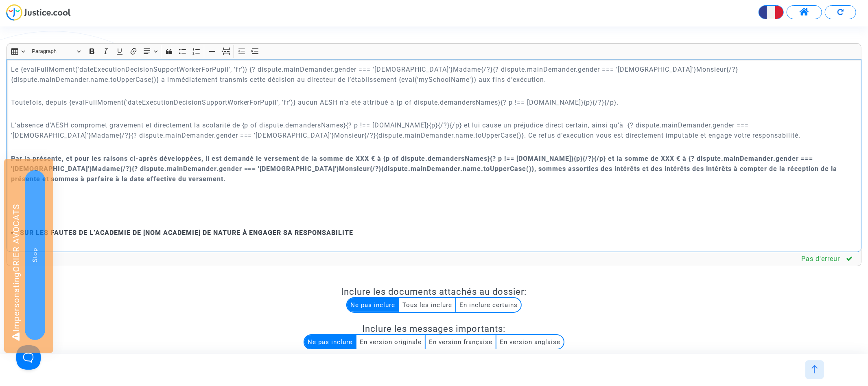
click at [113, 184] on div "{dispute.defender.name} {dispute.defender.address} Paris, le {today.full('fr')}…" at bounding box center [434, 155] width 855 height 193
click at [109, 179] on p "Par la présente, et pour les raisons ci-après développées, il est demandé le ve…" at bounding box center [434, 168] width 846 height 31
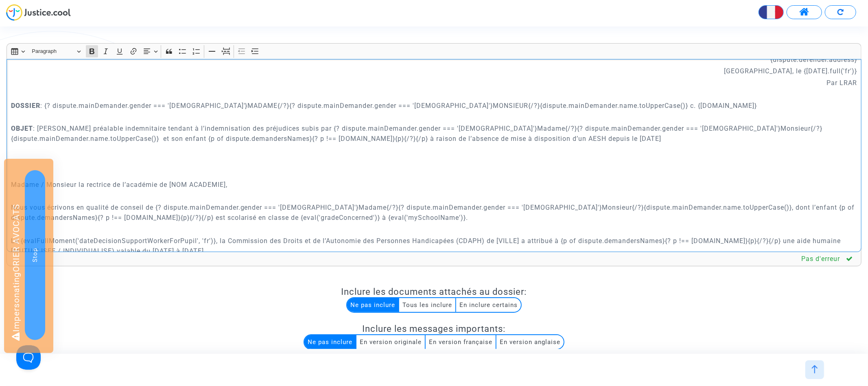
scroll to position [66, 0]
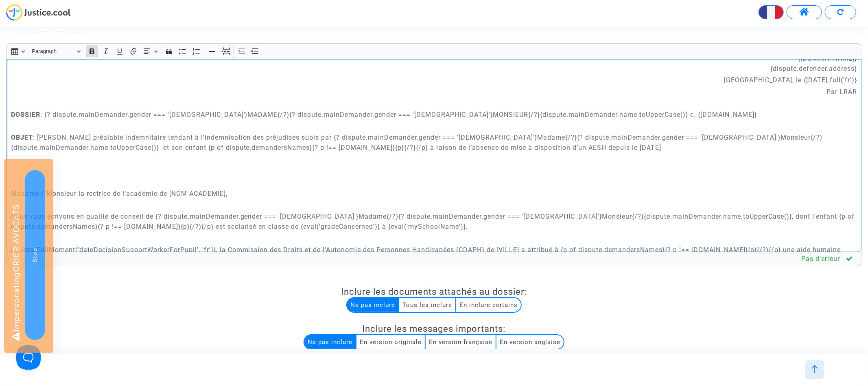
click at [10, 114] on div "{dispute.defender.name} {dispute.defender.address} Paris, le {today.full('fr')}…" at bounding box center [434, 155] width 855 height 193
click at [150, 49] on icon "Editor toolbar" at bounding box center [147, 50] width 7 height 5
click at [152, 102] on icon "Text alignment toolbar" at bounding box center [150, 100] width 8 height 8
click at [175, 159] on p "Rich Text Editor, main" at bounding box center [434, 159] width 846 height 10
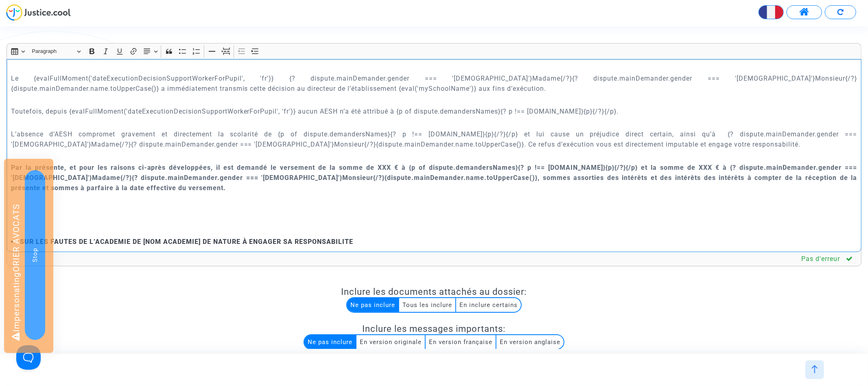
scroll to position [279, 0]
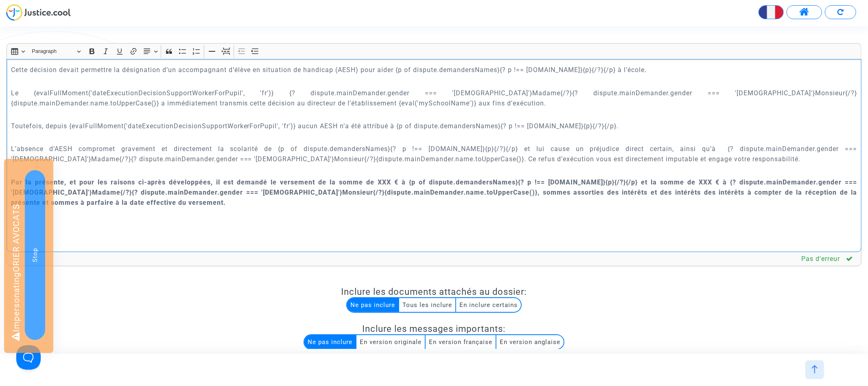
click at [70, 124] on p "Toutefois, depuis {evalFullMoment('dateExecutionDecisionSupportWorkerForPupil',…" at bounding box center [434, 126] width 846 height 10
click at [296, 122] on p "Toutefois, depuis {evalFullMoment('dateExecutionDecisionSupportWorkerForPupil',…" at bounding box center [434, 126] width 846 height 10
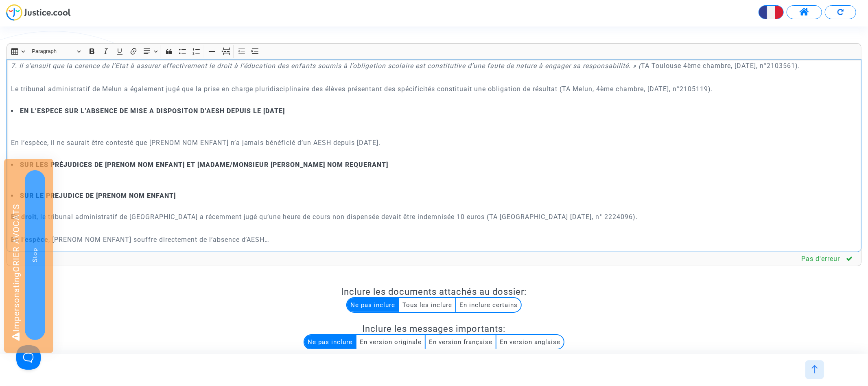
scroll to position [1028, 0]
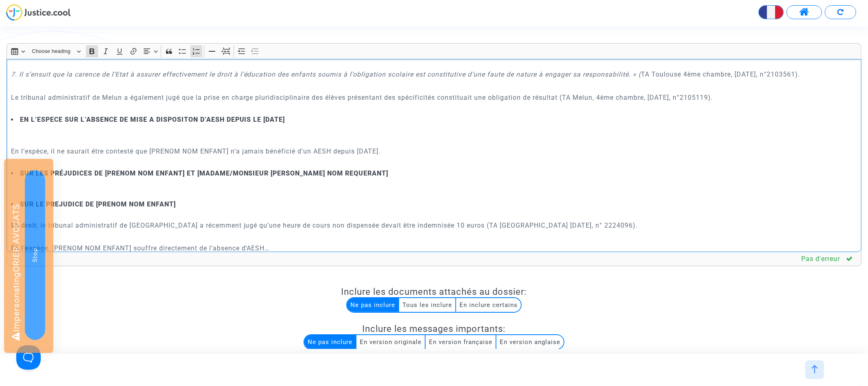
drag, startPoint x: 264, startPoint y: 118, endPoint x: 325, endPoint y: 117, distance: 61.4
click at [325, 117] on li "EN L’ESPECE SUR L’ABSENCE DE MISE A DISPOSITON D’AESH DEPUIS LE [DATE]" at bounding box center [434, 119] width 846 height 9
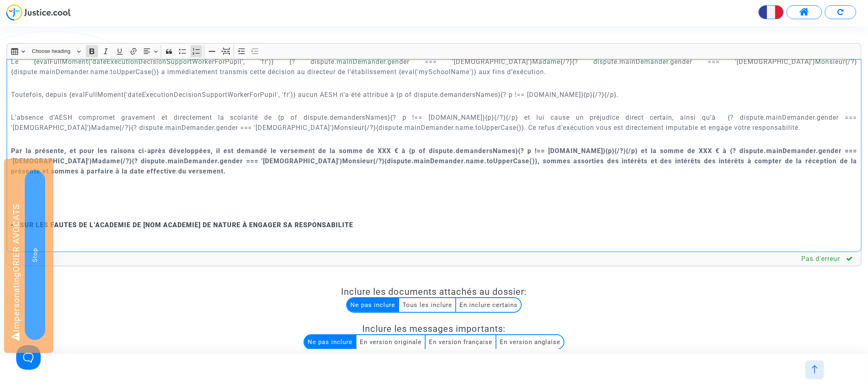
scroll to position [307, 0]
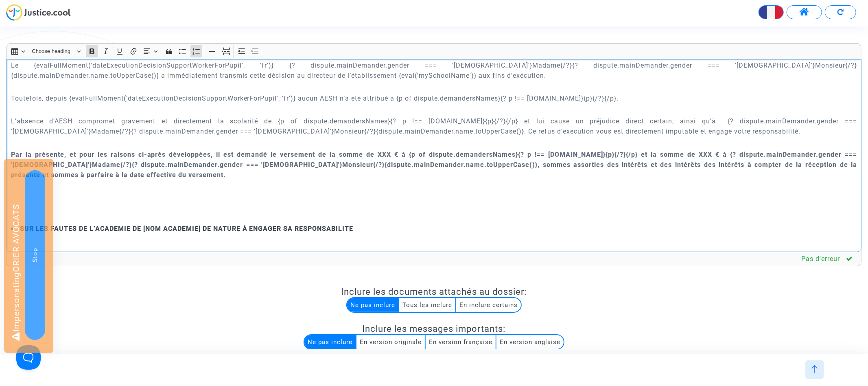
click at [384, 153] on strong "Par la présente, et pour les raisons ci-après développées, il est demandé le ve…" at bounding box center [434, 165] width 846 height 28
click at [649, 153] on strong "Par la présente, et pour les raisons ci-après développées, il est demandé le ve…" at bounding box center [434, 165] width 846 height 28
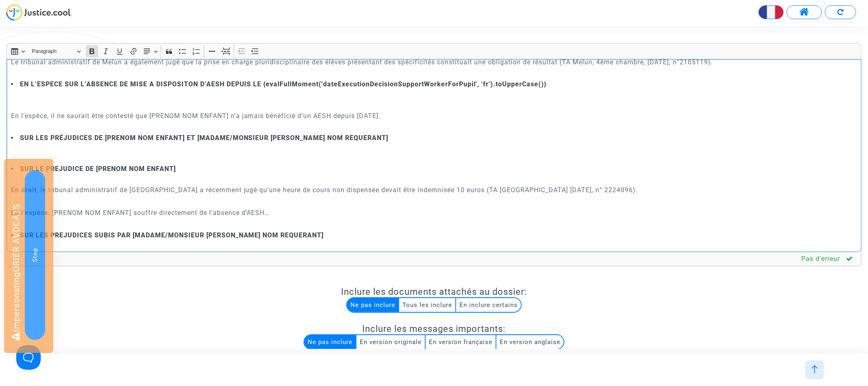
scroll to position [1087, 0]
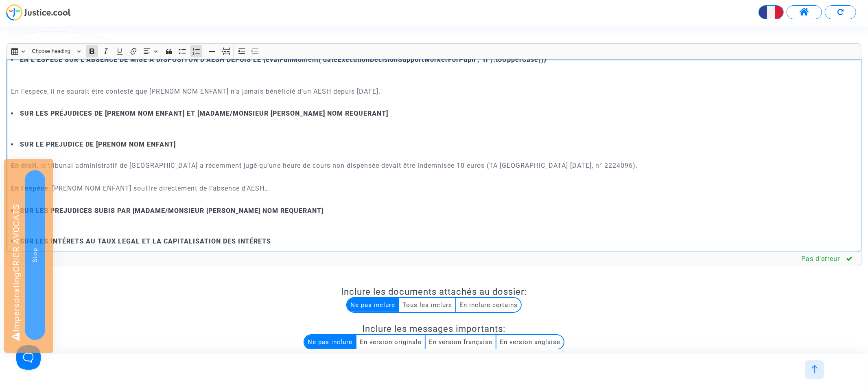
drag, startPoint x: 105, startPoint y: 112, endPoint x: 185, endPoint y: 111, distance: 80.1
click at [185, 111] on strong "SUR LES PRÉJUDICES DE [PRENOM NOM ENFANT] ET [MADAME/MONSIEUR PRENOM NOM REQUER…" at bounding box center [204, 113] width 369 height 8
drag, startPoint x: 151, startPoint y: 89, endPoint x: 231, endPoint y: 89, distance: 79.3
click at [231, 89] on p "En l’espèce, il ne saurait être contesté que [PRENOM NOM ENFANT] n’a jamais bén…" at bounding box center [434, 91] width 846 height 10
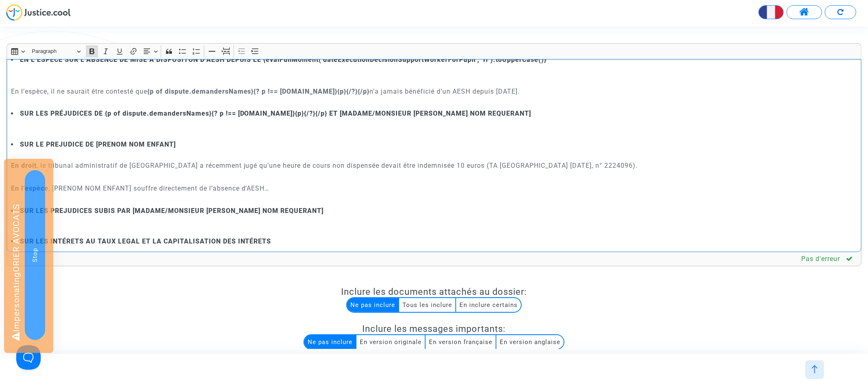
drag, startPoint x: 151, startPoint y: 92, endPoint x: 415, endPoint y: 89, distance: 263.6
click at [370, 89] on strong "{p of dispute.demandersNames}{? p !== dispute.mainDemander.name}{p}{/?}{/p}" at bounding box center [258, 91] width 223 height 8
click at [94, 51] on icon "Editor toolbar" at bounding box center [92, 51] width 8 height 8
click at [343, 113] on strong "SUR LES PRÉJUDICES DE {p of dispute.demandersNames}{? p !== dispute.mainDemande…" at bounding box center [275, 113] width 511 height 8
click at [106, 112] on strong "SUR LES PRÉJUDICES DE {p of dispute.demandersNames}{? p !== dispute.mainDemande…" at bounding box center [301, 113] width 562 height 8
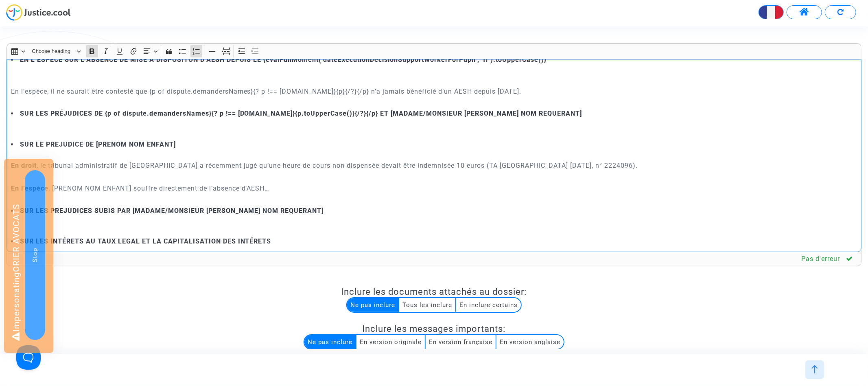
click at [418, 112] on strong "SUR LES PRÉJUDICES DE {p of dispute.demandersNames}{? p !== dispute.mainDemande…" at bounding box center [301, 113] width 562 height 8
drag, startPoint x: 96, startPoint y: 142, endPoint x: 204, endPoint y: 142, distance: 107.8
click at [204, 142] on li "SUR LE PREJUDICE DE [PRENOM NOM ENFANT]" at bounding box center [434, 144] width 846 height 9
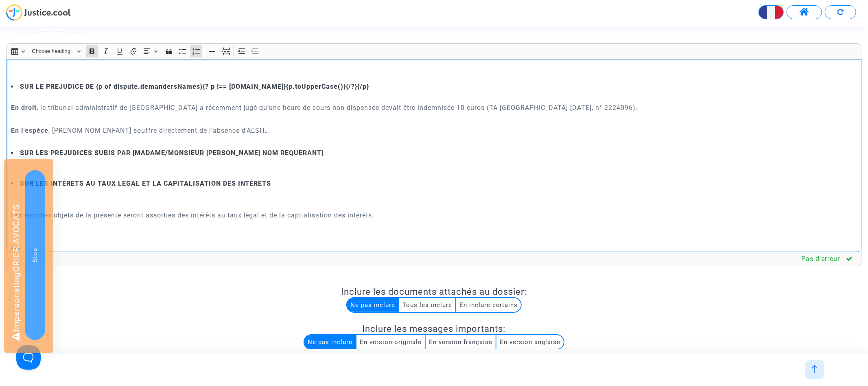
scroll to position [1146, 0]
drag, startPoint x: 132, startPoint y: 129, endPoint x: 51, endPoint y: 129, distance: 81.0
click at [51, 129] on p "En l’espèce , [PRENOM NOM ENFANT] souffre directement de l’absence d’AESH…" at bounding box center [434, 129] width 846 height 10
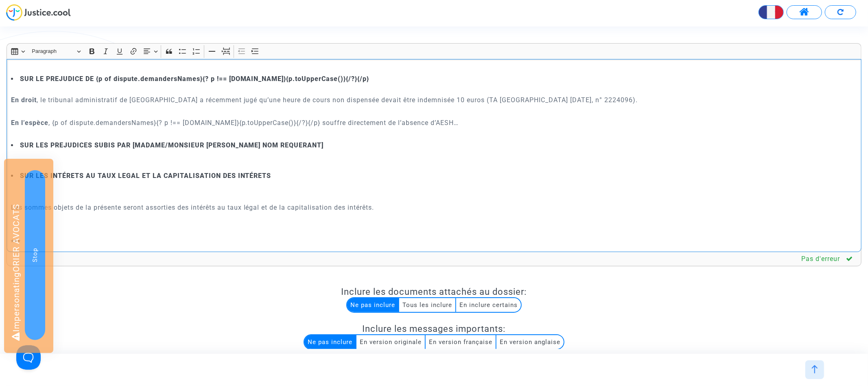
scroll to position [1155, 0]
drag, startPoint x: 336, startPoint y: 120, endPoint x: 281, endPoint y: 120, distance: 55.7
click at [281, 120] on p "En l’espèce , {p of dispute.demandersNames}{? p !== dispute.mainDemander.name}{…" at bounding box center [434, 121] width 846 height 10
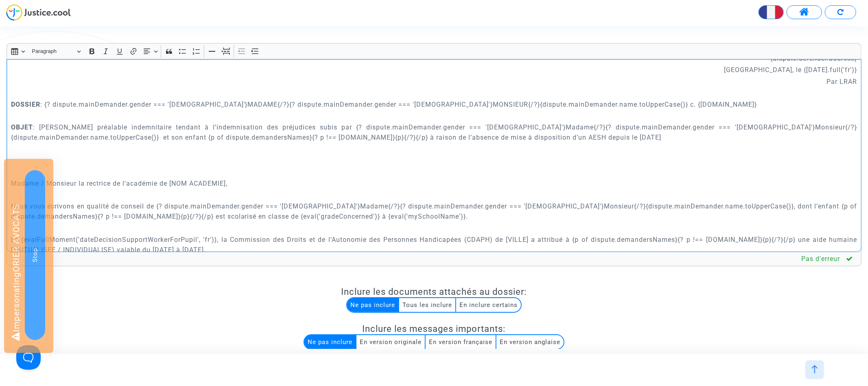
scroll to position [56, 0]
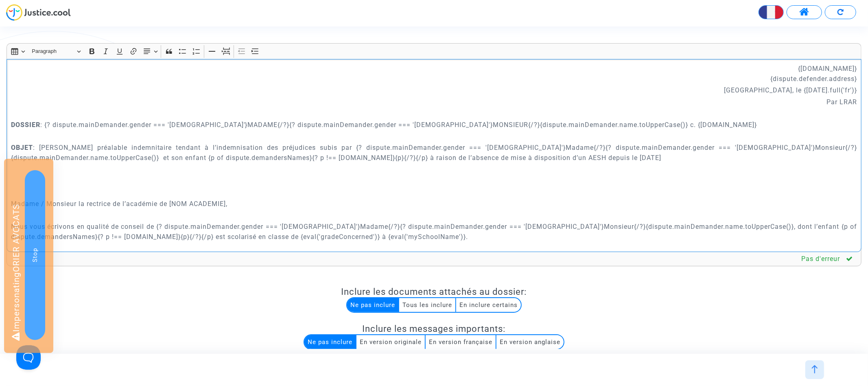
click at [47, 124] on p "DOSSIER : {? dispute.mainDemander.gender === 'female'}MADAME{/?}{? dispute.main…" at bounding box center [434, 125] width 846 height 10
click at [590, 122] on p "DOSSIER : {? dispute.mainDemander.gender === 'female'}MADAME{/?}{? dispute.main…" at bounding box center [434, 125] width 846 height 10
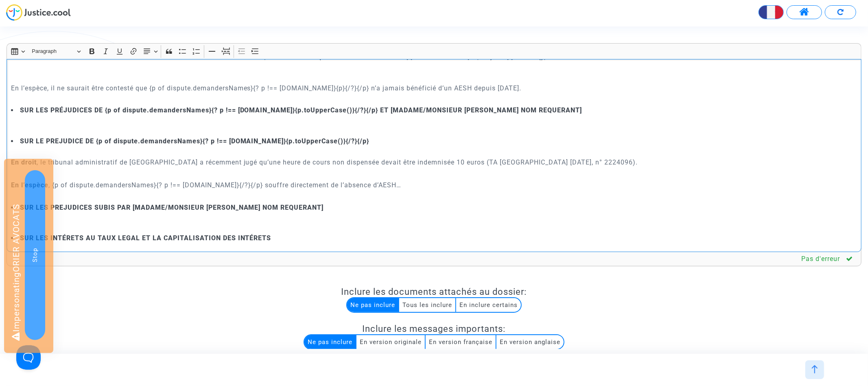
scroll to position [1092, 0]
drag, startPoint x: 431, startPoint y: 105, endPoint x: 620, endPoint y: 111, distance: 188.4
click at [620, 111] on li "SUR LES PRÉJUDICES DE {p of dispute.demandersNames}{? p !== dispute.mainDemande…" at bounding box center [434, 109] width 846 height 9
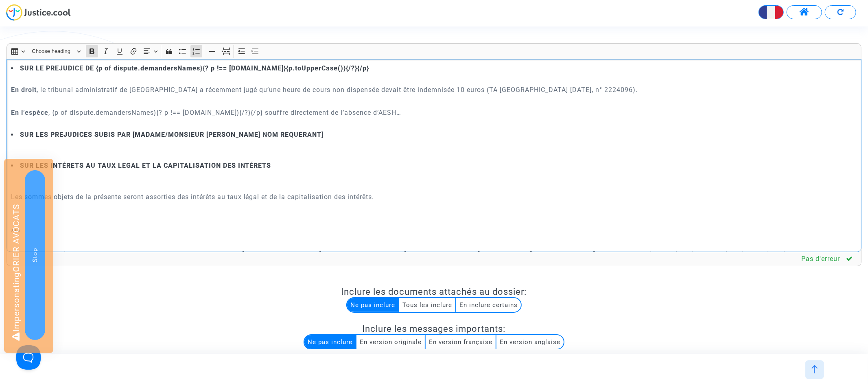
scroll to position [1174, 0]
drag, startPoint x: 132, startPoint y: 132, endPoint x: 358, endPoint y: 132, distance: 226.6
click at [358, 132] on li "SUR LES PREJUDICES SUBIS PAR [MADAME/MONSIEUR PRENOM NOM REQUERANT]" at bounding box center [434, 133] width 846 height 9
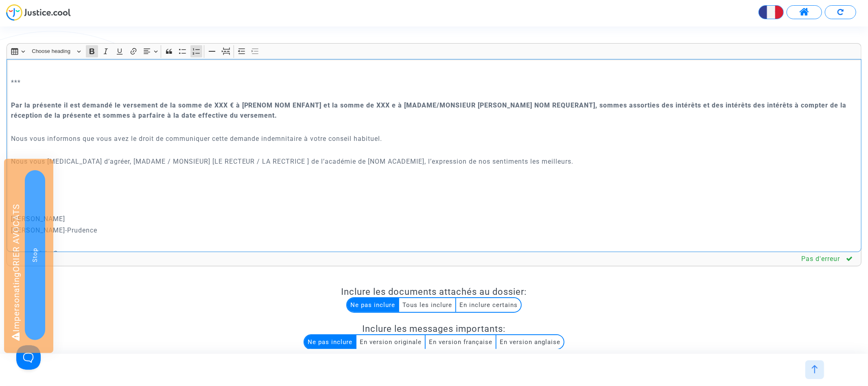
scroll to position [1325, 0]
drag, startPoint x: 402, startPoint y: 99, endPoint x: 565, endPoint y: 98, distance: 162.3
click at [565, 98] on strong "Par la présente il est demandé le versement de la somme de XXX € à [PRENOM NOM …" at bounding box center [429, 107] width 836 height 18
drag, startPoint x: 570, startPoint y: 100, endPoint x: 402, endPoint y: 99, distance: 167.2
click at [402, 99] on strong "Par la présente il est demandé le versement de la somme de XXX € à [PRENOM NOM …" at bounding box center [429, 107] width 836 height 18
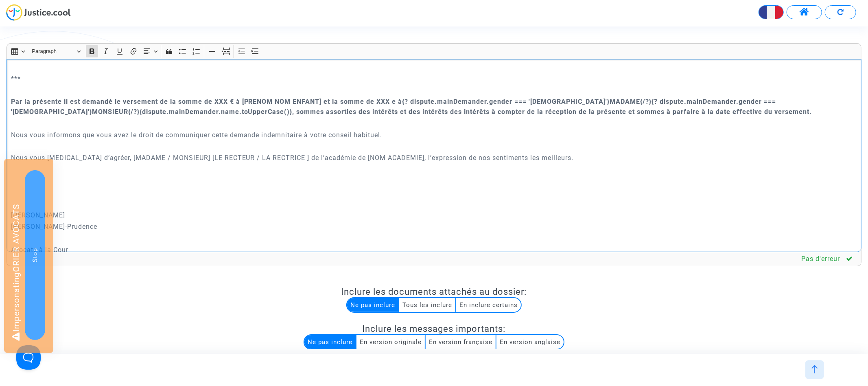
click at [402, 100] on strong "Par la présente il est demandé le versement de la somme de XXX € à [PRENOM NOM …" at bounding box center [411, 107] width 801 height 18
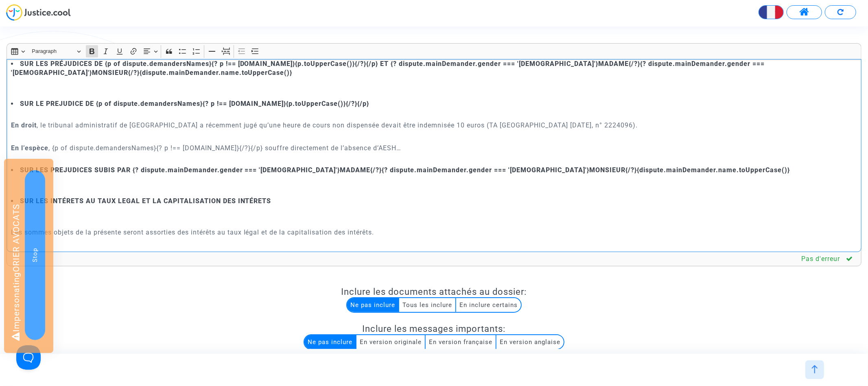
scroll to position [1128, 0]
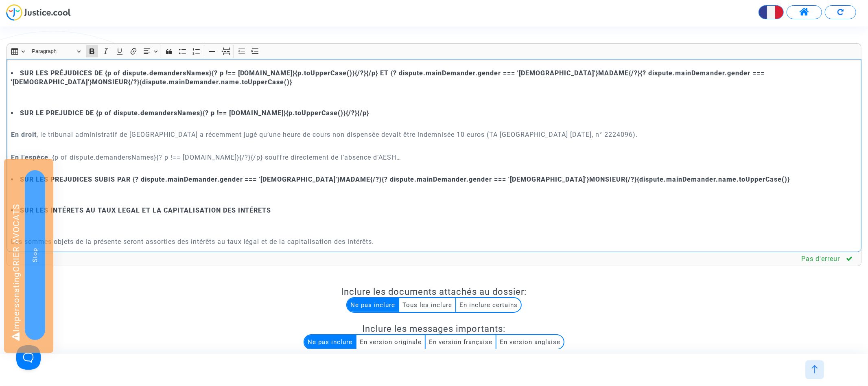
click at [95, 113] on strong "SUR LE PREJUDICE DE {p of dispute.demandersNames}{? p !== dispute.mainDemander.…" at bounding box center [194, 113] width 349 height 8
click at [411, 112] on li "SUR LE PREJUDICE DE {p of dispute.demandersNames}{? p !== dispute.mainDemander.…" at bounding box center [434, 113] width 846 height 9
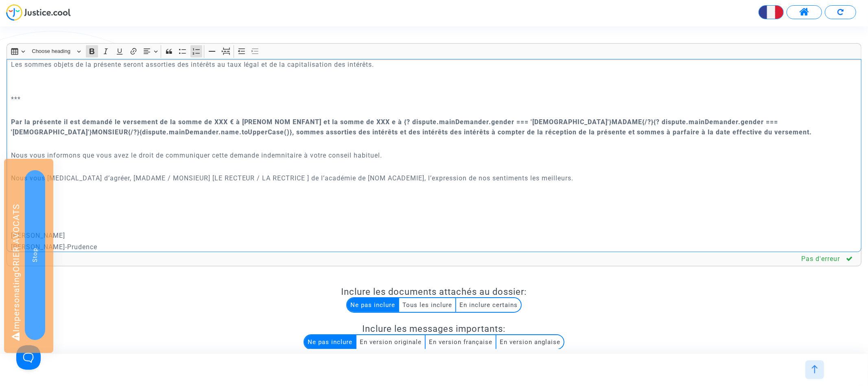
scroll to position [1294, 0]
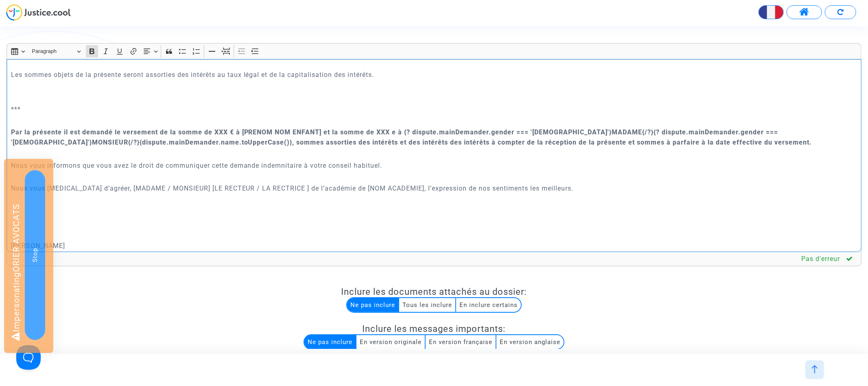
drag, startPoint x: 240, startPoint y: 131, endPoint x: 321, endPoint y: 129, distance: 80.2
click at [321, 129] on strong "Par la présente il est demandé le versement de la somme de XXX € à [PRENOM NOM …" at bounding box center [411, 137] width 801 height 18
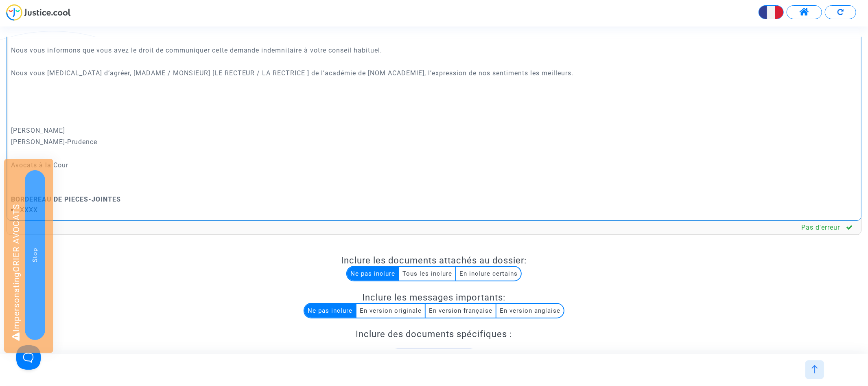
scroll to position [32, 0]
drag, startPoint x: 89, startPoint y: 211, endPoint x: 0, endPoint y: 207, distance: 88.8
click at [0, 207] on div "Rich Text Editor Insert table Insert table Heading Choose heading Paragraph Hea…" at bounding box center [433, 193] width 867 height 365
click at [423, 274] on multi-toggle-item "Tous les inclure" at bounding box center [427, 273] width 57 height 14
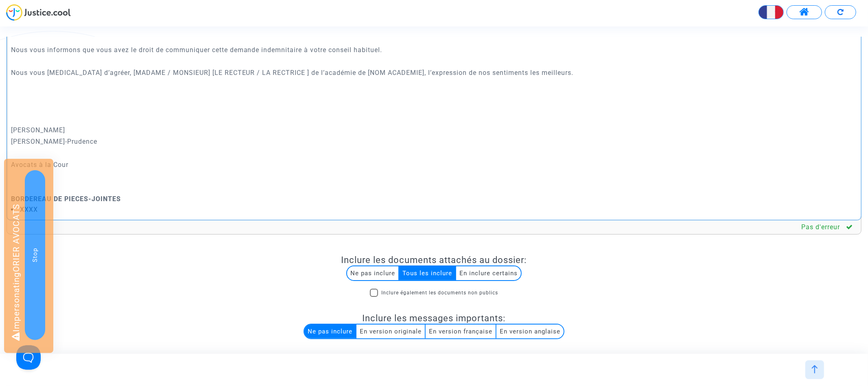
click at [114, 206] on li "XXXX" at bounding box center [434, 209] width 846 height 9
drag, startPoint x: 121, startPoint y: 206, endPoint x: 0, endPoint y: 206, distance: 121.2
click at [0, 206] on div "Rich Text Editor Insert table Insert table Heading Choose heading Paragraph Hea…" at bounding box center [433, 204] width 867 height 386
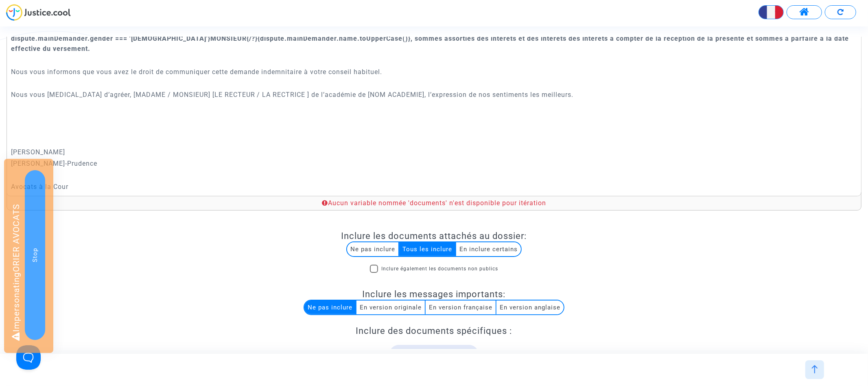
scroll to position [1390, 0]
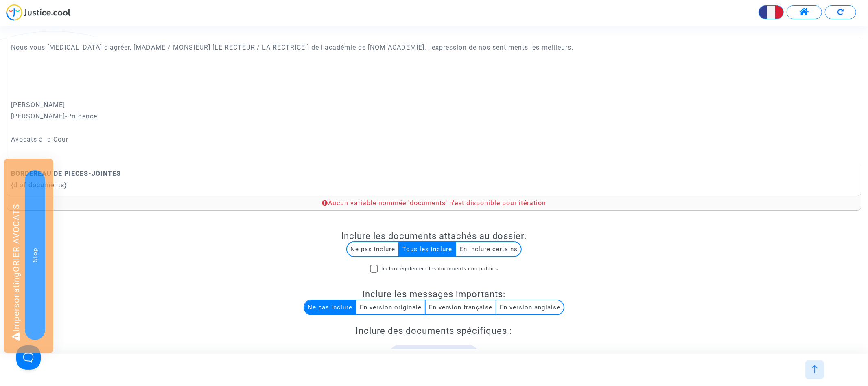
click at [76, 180] on p "{d of documents}" at bounding box center [434, 185] width 846 height 10
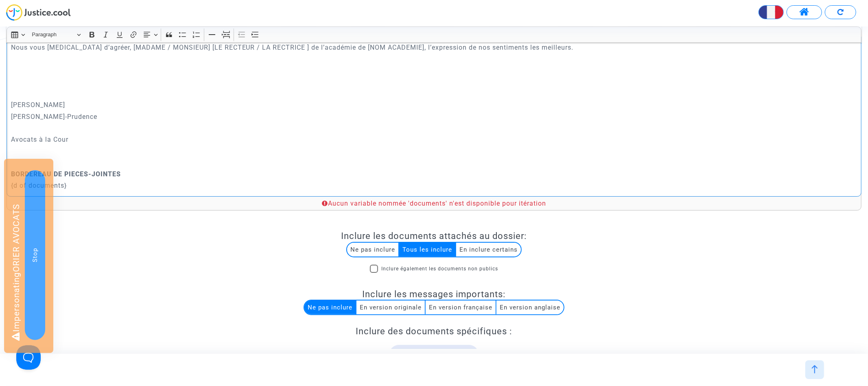
click at [76, 180] on p "{d of documents}" at bounding box center [434, 185] width 846 height 10
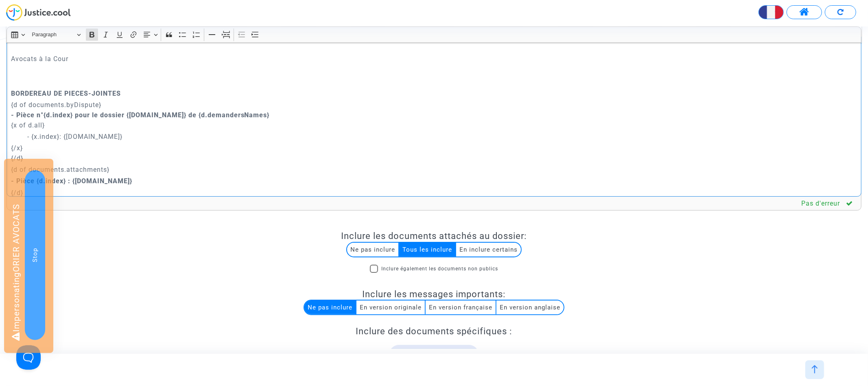
drag, startPoint x: 75, startPoint y: 114, endPoint x: 256, endPoint y: 115, distance: 181.0
click at [257, 115] on p "{d of documents.byDispute} - Pièce n°{d.index} pour le dossier {d.id} de {d.dem…" at bounding box center [434, 115] width 846 height 31
click at [44, 105] on p "{d of documents.byDispute} - Pièce n°{d.index} {x of d.all}" at bounding box center [434, 115] width 846 height 31
click at [111, 180] on p "- Pièce {d.index} : {d.name}" at bounding box center [434, 181] width 846 height 10
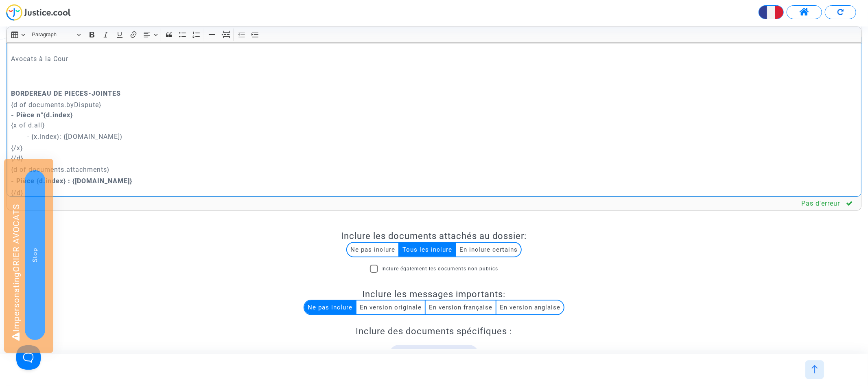
drag, startPoint x: 64, startPoint y: 104, endPoint x: 99, endPoint y: 104, distance: 35.0
click at [99, 104] on p "{d of documents.byDispute} - Pièce n°{d.index} {x of d.all}" at bounding box center [434, 115] width 846 height 31
click at [92, 125] on p "{d of documents} - Pièce n°{d.index} {x of d.all}" at bounding box center [434, 115] width 846 height 31
click at [32, 135] on p "- {x.index}: {x.name}" at bounding box center [442, 136] width 830 height 10
click at [33, 131] on p "- ïèce {x.index}: {x.name}" at bounding box center [442, 136] width 830 height 10
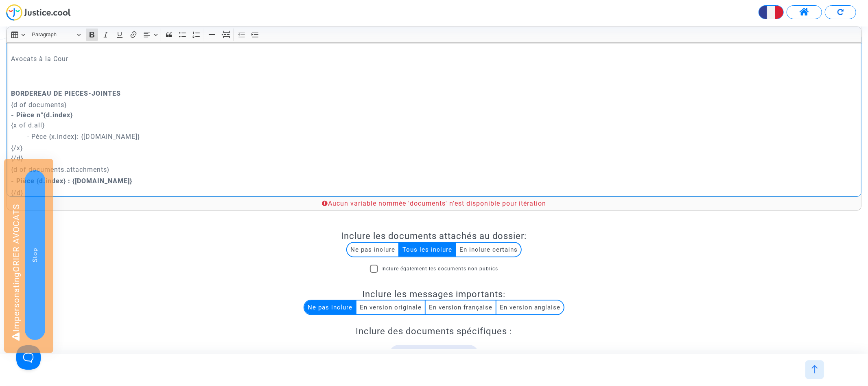
drag, startPoint x: 79, startPoint y: 114, endPoint x: 8, endPoint y: 114, distance: 71.2
click at [8, 113] on div "{dispute.defender.name} {dispute.defender.address} Paris, le {today.full('fr')}…" at bounding box center [434, 100] width 855 height 193
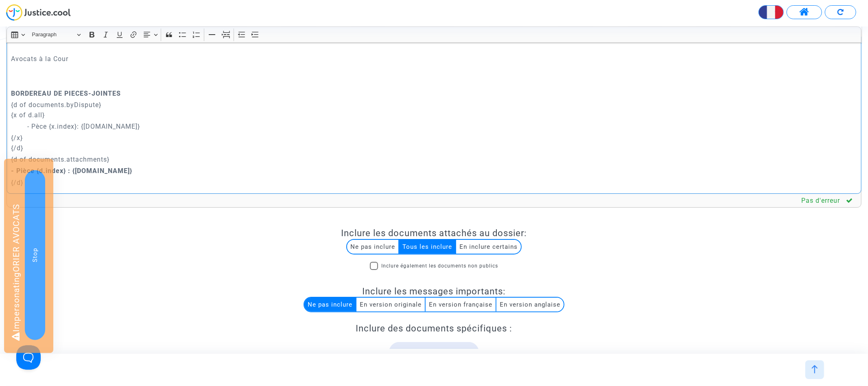
click at [50, 123] on p "- Pèce {x.index}: {x.name}" at bounding box center [442, 126] width 830 height 10
click at [50, 116] on p "{d of documents.byDispute} {x of d.all}" at bounding box center [434, 110] width 846 height 20
click at [37, 135] on p "{/x} {/d}" at bounding box center [434, 143] width 846 height 20
click at [9, 145] on div "{dispute.defender.name} {dispute.defender.address} Paris, le {today.full('fr')}…" at bounding box center [434, 97] width 855 height 193
click at [91, 183] on p "{/d}" at bounding box center [434, 182] width 846 height 10
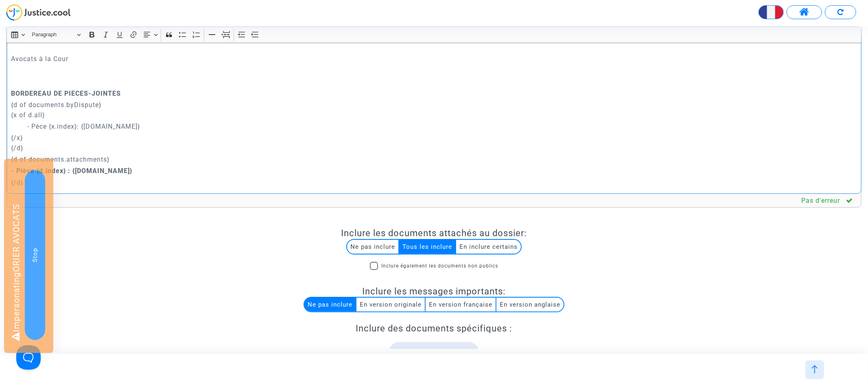
click at [38, 126] on p "- Pèce {x.index}: {x.name}" at bounding box center [442, 126] width 830 height 10
click at [24, 127] on div "{dispute.defender.name} {dispute.defender.address} Paris, le {today.full('fr')}…" at bounding box center [434, 97] width 855 height 193
click at [238, 34] on icon "Editor toolbar" at bounding box center [242, 35] width 8 height 8
drag, startPoint x: 33, startPoint y: 124, endPoint x: 2, endPoint y: 124, distance: 31.3
click at [2, 124] on div "Rich Text Editor Insert table Insert table Heading Paragraph Paragraph Heading …" at bounding box center [433, 178] width 867 height 386
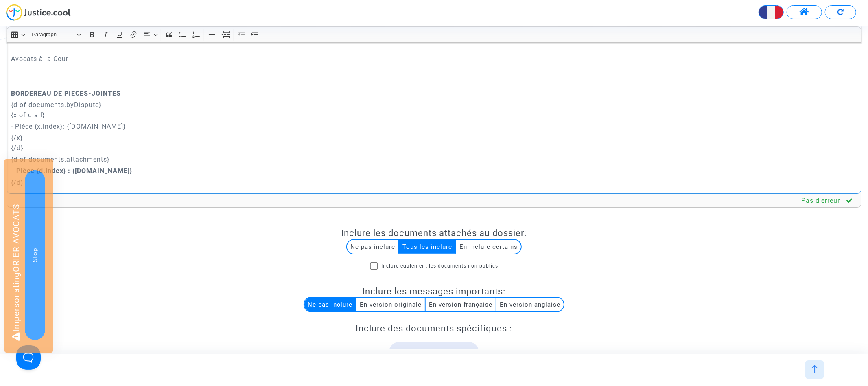
click at [32, 125] on p "- Pièce {x.index}: {x.name}" at bounding box center [434, 126] width 846 height 10
click at [94, 33] on icon "Editor toolbar" at bounding box center [91, 35] width 5 height 6
click at [129, 124] on p "- Pièce {x.index}: {x.name}" at bounding box center [434, 126] width 846 height 10
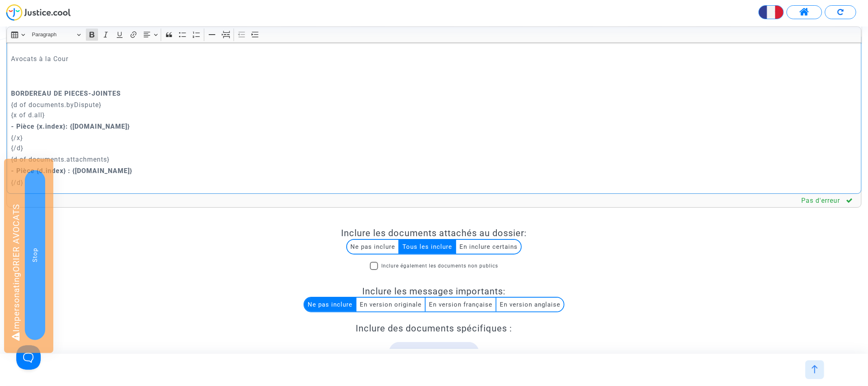
click at [66, 89] on strong "BORDEREAU DE PIECES-JOINTES" at bounding box center [66, 93] width 110 height 8
click at [148, 35] on icon "Editor toolbar" at bounding box center [147, 35] width 8 height 8
click at [151, 74] on icon "Text alignment toolbar" at bounding box center [150, 71] width 7 height 5
click at [392, 94] on strong "BORDEREAU DE PIECES-JOINTES" at bounding box center [434, 93] width 110 height 8
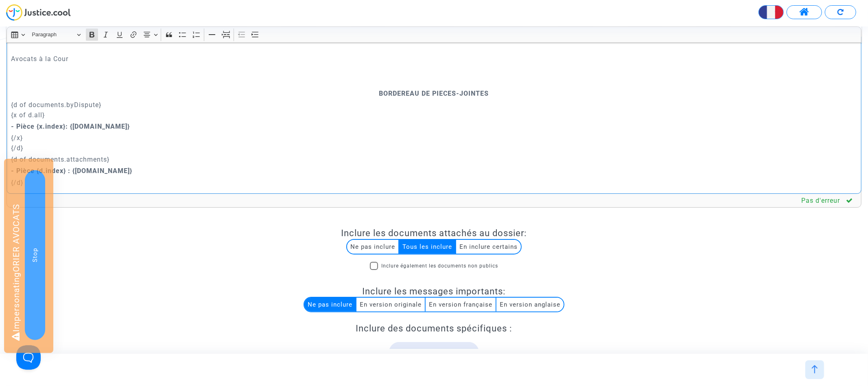
click at [392, 94] on strong "BORDEREAU DE PIECES-JOINTES" at bounding box center [434, 93] width 110 height 8
click at [119, 34] on icon "Editor toolbar" at bounding box center [120, 35] width 8 height 8
click at [172, 151] on p "{/x} {/d}" at bounding box center [434, 143] width 846 height 20
click at [27, 125] on strong "- Pièce {x.index}: {x.name}" at bounding box center [70, 126] width 119 height 8
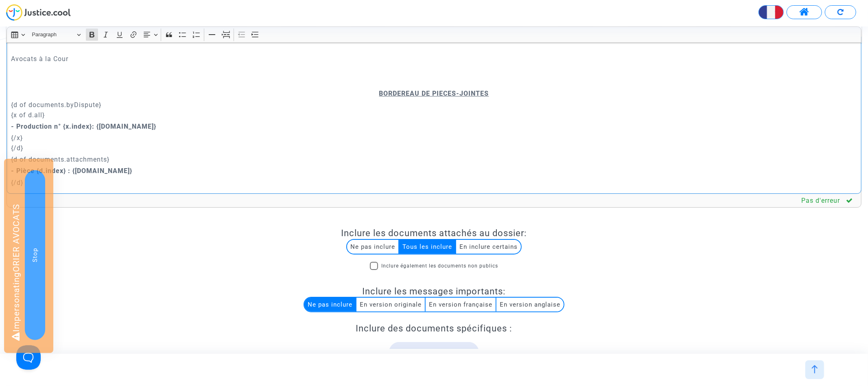
drag, startPoint x: 17, startPoint y: 126, endPoint x: 61, endPoint y: 126, distance: 43.9
click at [61, 126] on strong "- Production n° {x.index}: {x.name}" at bounding box center [83, 126] width 145 height 8
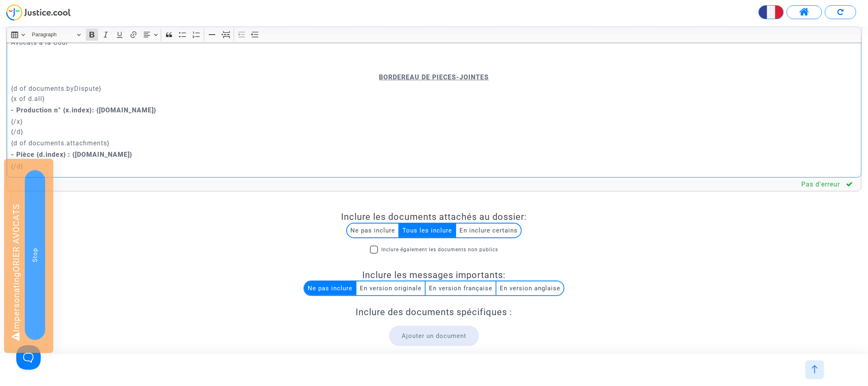
scroll to position [108, 0]
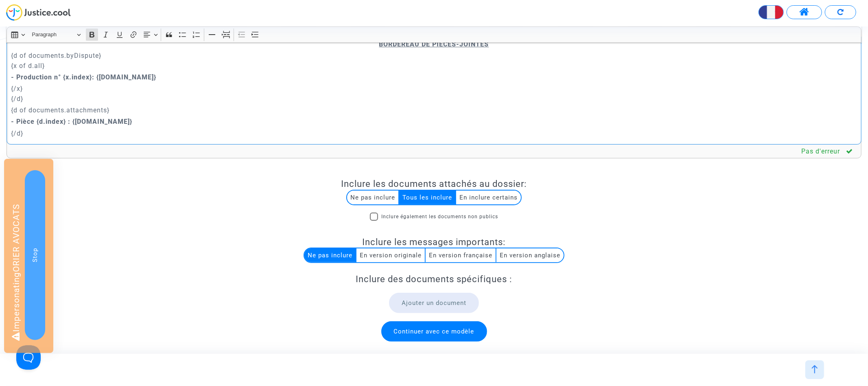
drag, startPoint x: 16, startPoint y: 119, endPoint x: 34, endPoint y: 119, distance: 17.9
click at [34, 119] on strong "- Pièce {d.index} : {d.name}" at bounding box center [71, 122] width 121 height 8
click at [153, 117] on p "- Production n° {d.index} : {d.name}" at bounding box center [434, 121] width 846 height 10
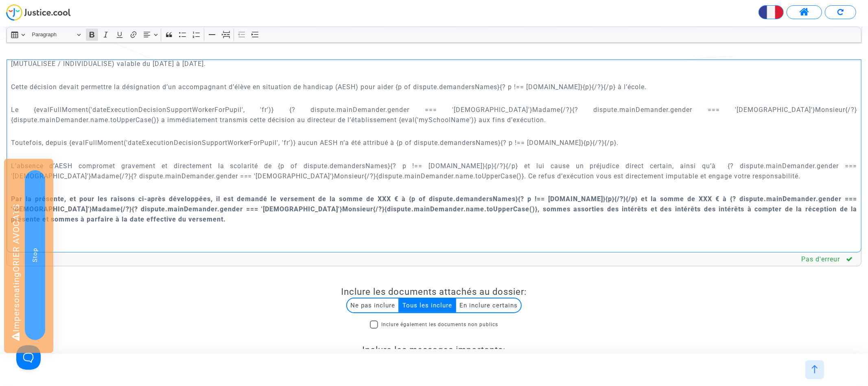
scroll to position [316, 0]
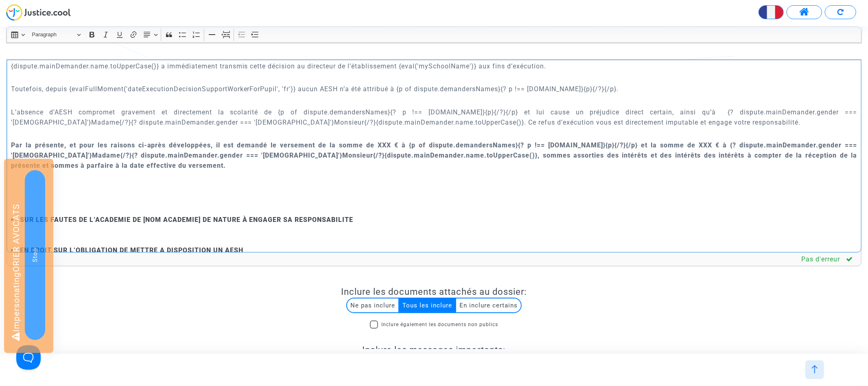
click at [244, 136] on p "Rich Text Editor, main" at bounding box center [434, 134] width 846 height 10
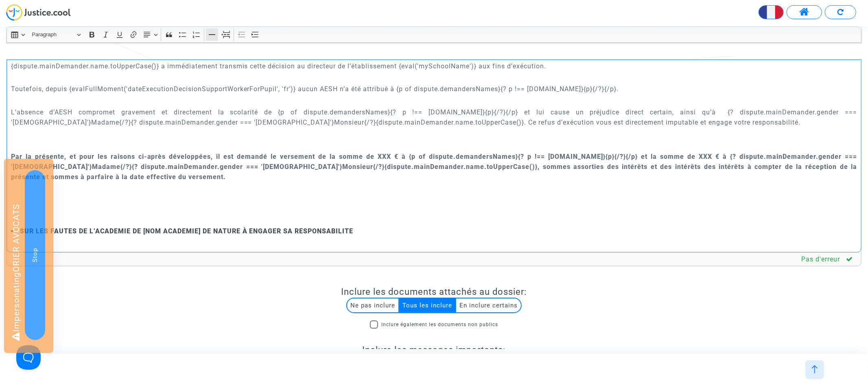
click at [211, 34] on icon "Editor toolbar" at bounding box center [212, 35] width 8 height 8
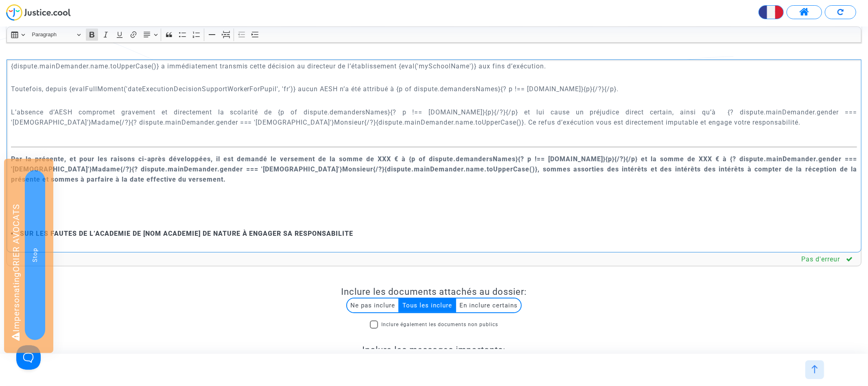
click at [95, 186] on p "Rich Text Editor, main" at bounding box center [434, 196] width 846 height 20
click at [214, 35] on icon "Editor toolbar" at bounding box center [212, 35] width 8 height 8
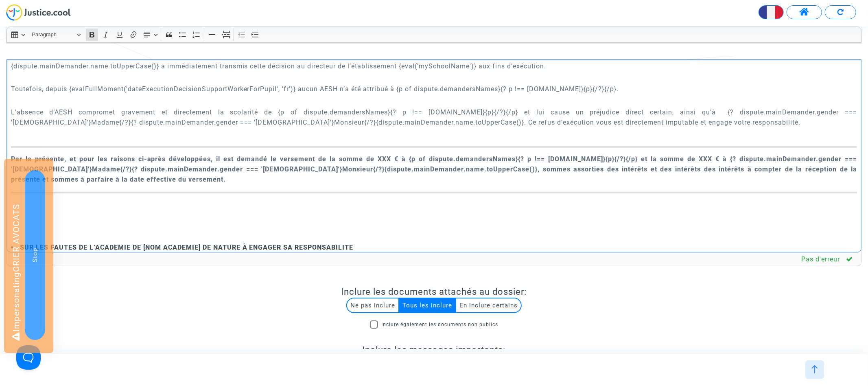
drag, startPoint x: 106, startPoint y: 179, endPoint x: 2, endPoint y: 156, distance: 105.9
click at [2, 156] on div "Rich Text Editor Insert table Insert table Heading Paragraph Paragraph Heading …" at bounding box center [433, 236] width 867 height 386
click at [168, 207] on p "Rich Text Editor, main" at bounding box center [434, 209] width 846 height 20
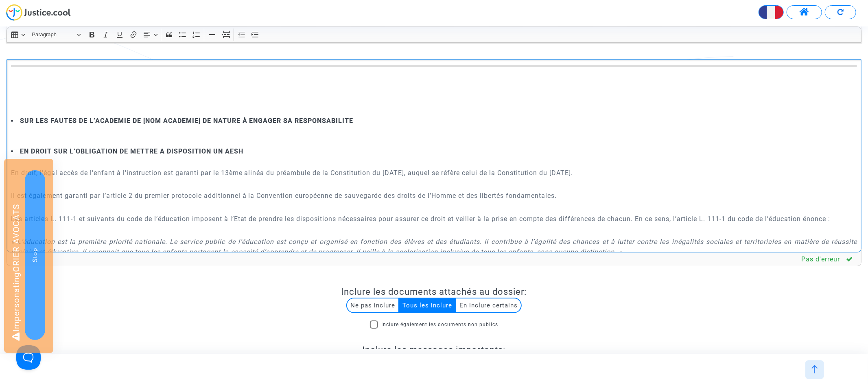
scroll to position [446, 0]
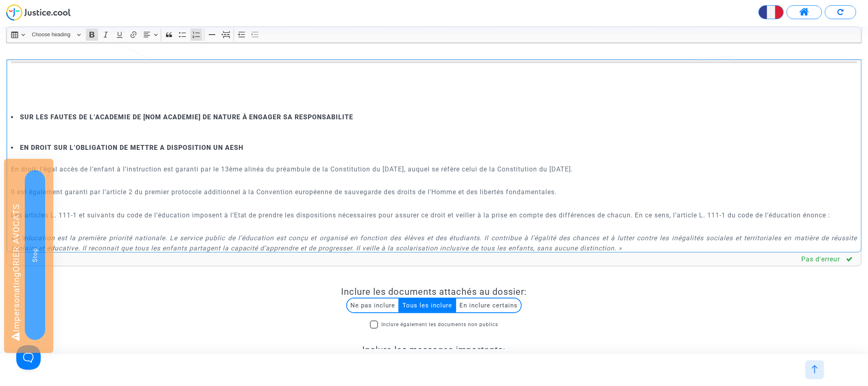
click at [17, 116] on li "SUR LES FAUTES DE L’ACADEMIE DE [NOM ACADEMIE] DE NATURE À ENGAGER SA RESPONSAB…" at bounding box center [434, 117] width 846 height 9
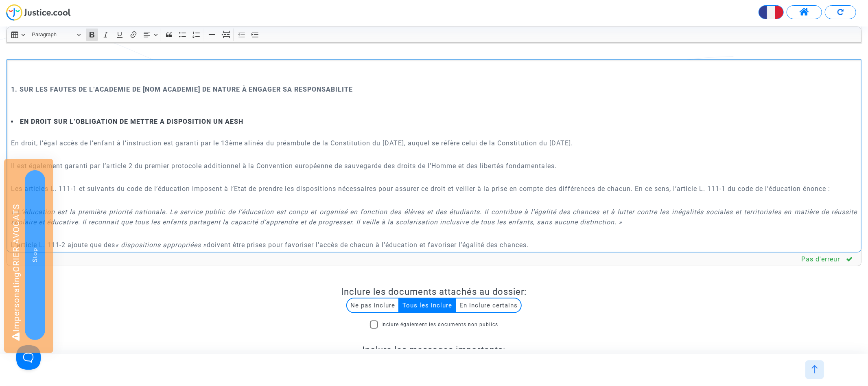
scroll to position [485, 0]
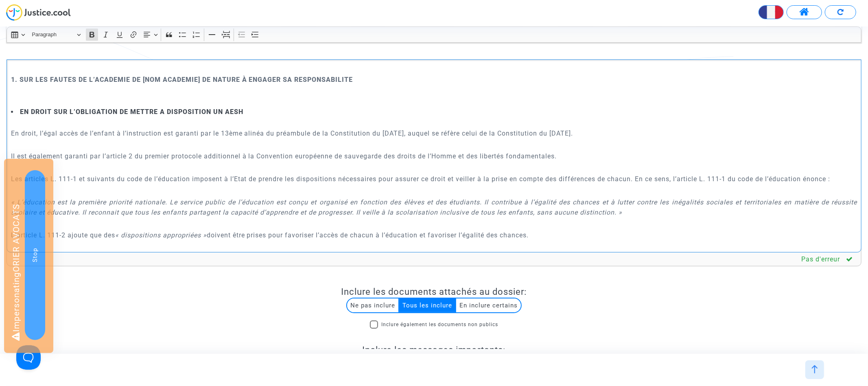
click at [21, 110] on strong "EN DROIT SUR L’OBLIGATION DE METTRE A DISPOSITION UN AESH" at bounding box center [131, 112] width 223 height 8
click at [20, 111] on strong "1.1 EN DROIT SUR L’OBLIGATION DE METTRE A DISPOSITION UN AESH" at bounding box center [129, 113] width 236 height 8
click at [260, 34] on button "Increase indent Increase indent" at bounding box center [255, 34] width 12 height 12
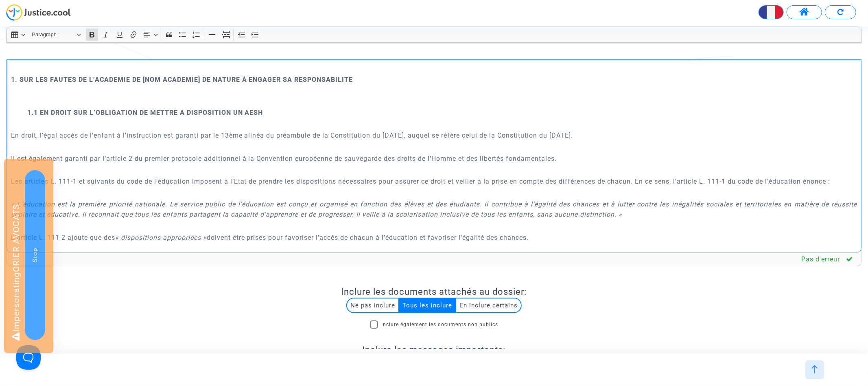
click at [178, 97] on p "Rich Text Editor, main" at bounding box center [434, 96] width 846 height 20
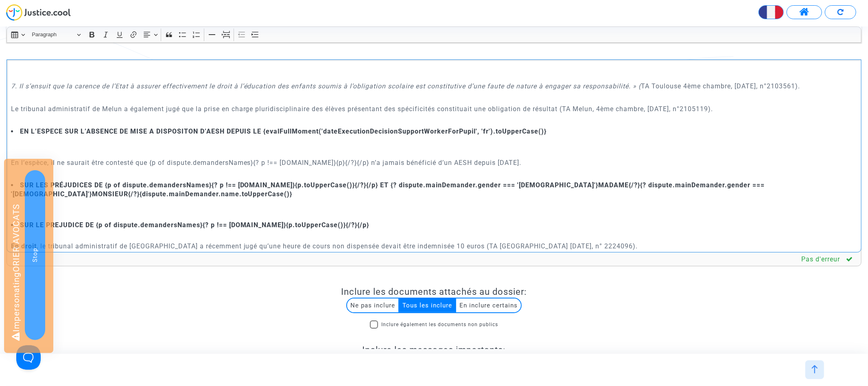
scroll to position [1052, 0]
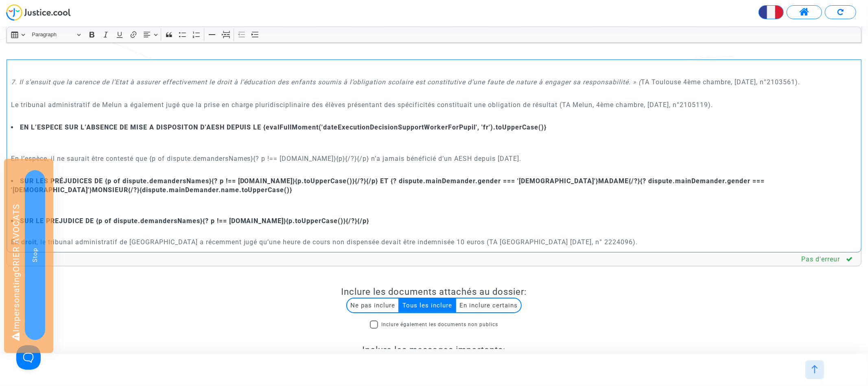
click at [17, 126] on li "EN L’ESPECE SUR L’ABSENCE DE MISE A DISPOSITON D’AESH DEPUIS LE {evalFullMoment…" at bounding box center [434, 127] width 846 height 9
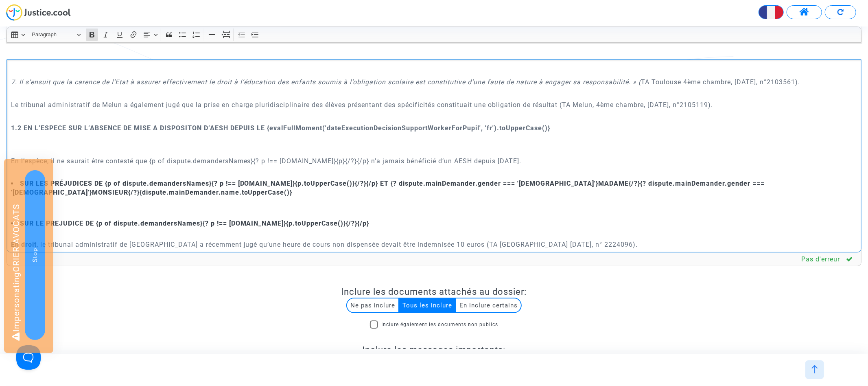
click at [110, 125] on strong "1.2 EN L’ESPECE SUR L’ABSENCE DE MISE A DISPOSITON D’AESH DEPUIS LE {evalFullMo…" at bounding box center [280, 128] width 539 height 8
click at [255, 37] on icon "Editor toolbar" at bounding box center [255, 35] width 8 height 8
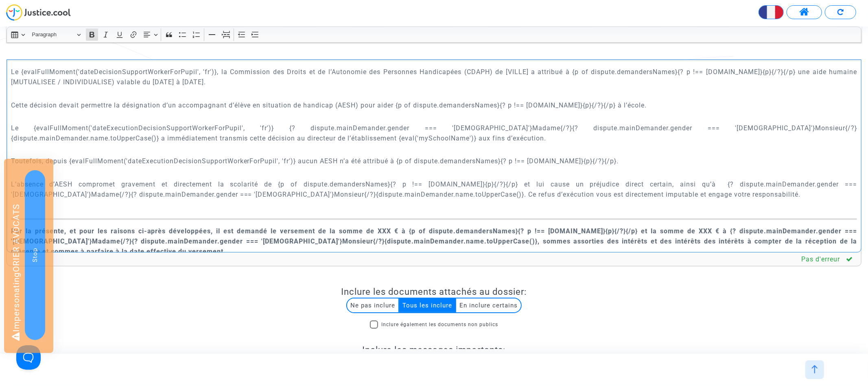
scroll to position [250, 0]
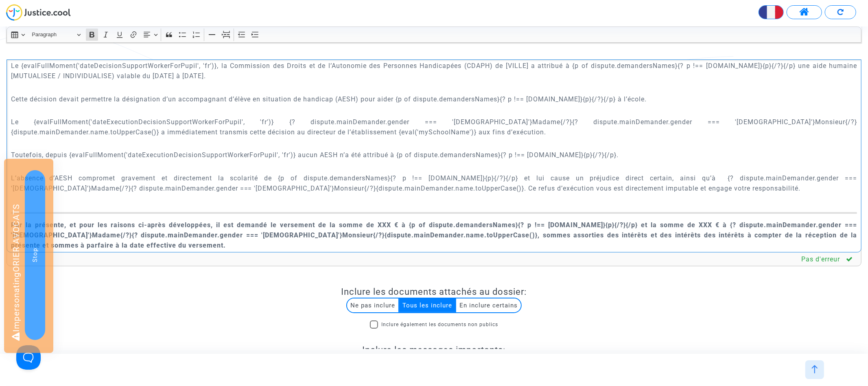
click at [21, 122] on p "Le {evalFullMoment('dateExecutionDecisionSupportWorkerForPupil', 'fr')} {? disp…" at bounding box center [434, 127] width 846 height 20
click at [251, 118] on p "Le {evalFullMoment('dateExecutionDecisionSupportWorkerForPupil', 'fr')} {? disp…" at bounding box center [434, 127] width 846 height 20
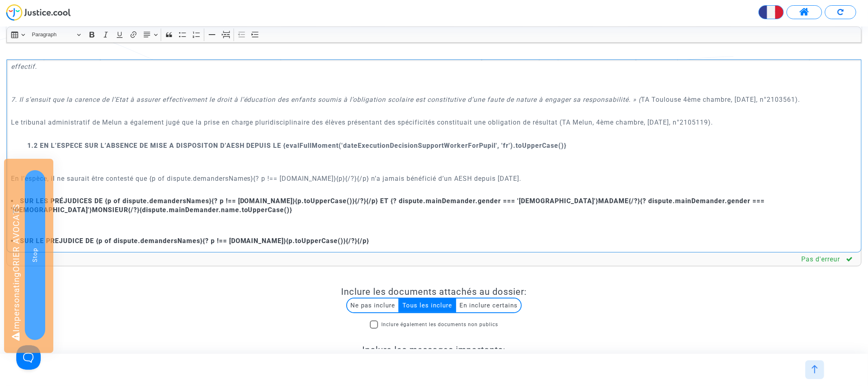
scroll to position [1028, 0]
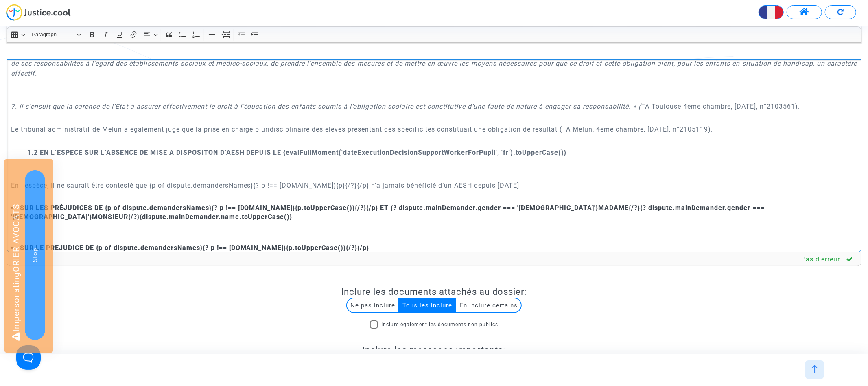
drag, startPoint x: 563, startPoint y: 184, endPoint x: 545, endPoint y: 184, distance: 18.7
click at [545, 184] on p "En l’espèce, il ne saurait être contesté que {p of dispute.demandersNames}{? p …" at bounding box center [434, 185] width 846 height 10
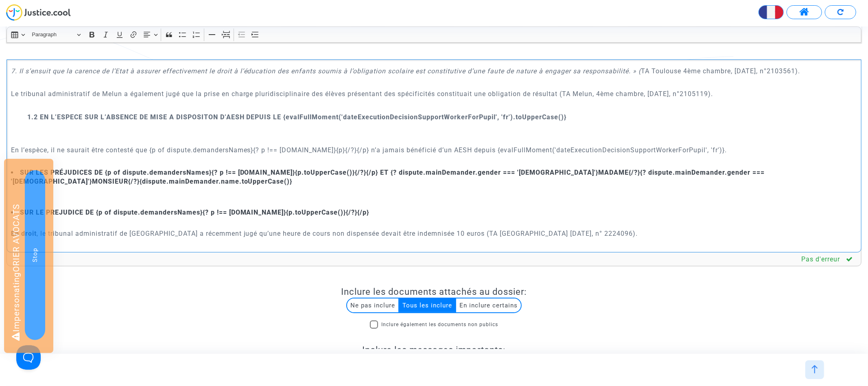
scroll to position [1119, 0]
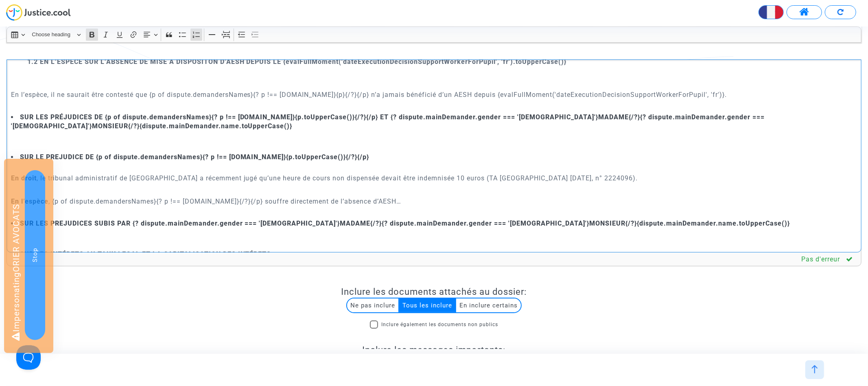
click at [20, 117] on strong "SUR LES PRÉJUDICES DE {p of dispute.demandersNames}{? p !== dispute.mainDemande…" at bounding box center [388, 121] width 754 height 17
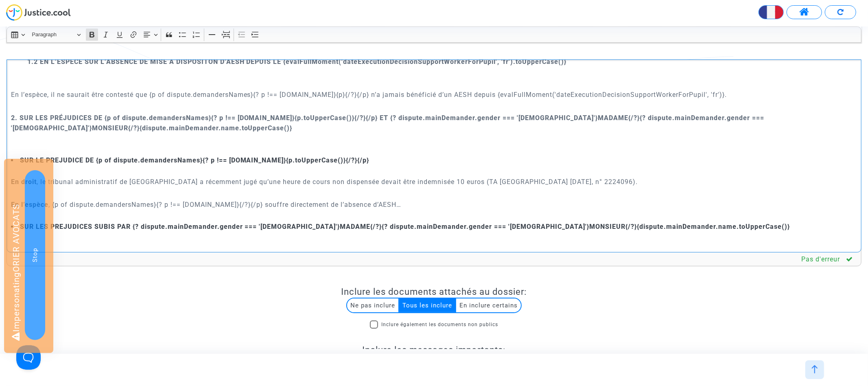
scroll to position [1161, 0]
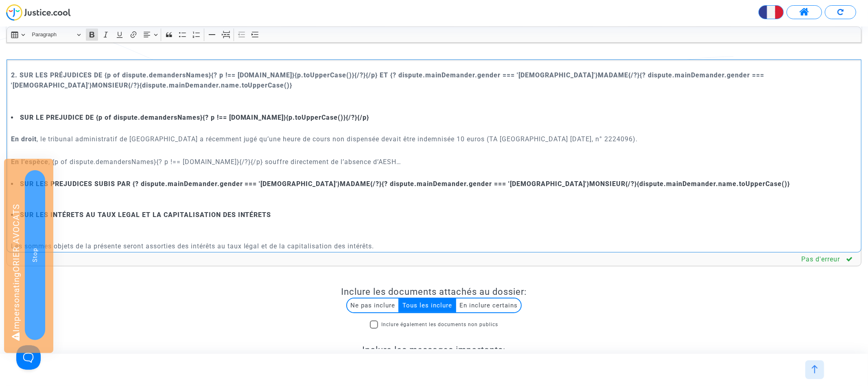
click at [20, 119] on strong "SUR LE PREJUDICE DE {p of dispute.demandersNames}{? p !== dispute.mainDemander.…" at bounding box center [194, 118] width 349 height 8
click at [253, 35] on icon "Editor toolbar" at bounding box center [255, 35] width 8 height 8
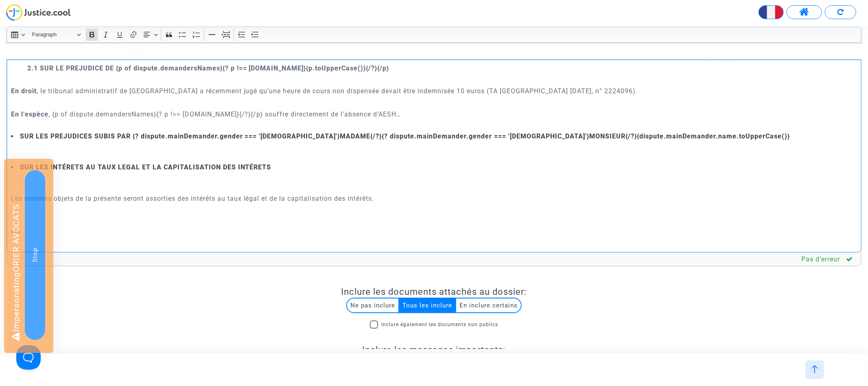
scroll to position [1219, 0]
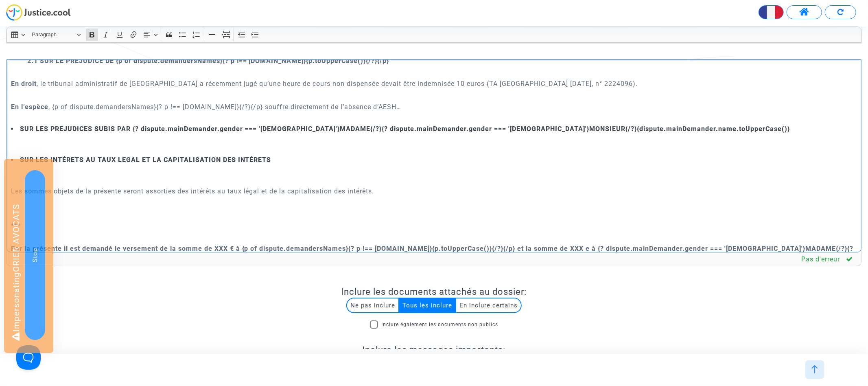
click at [20, 126] on strong "SUR LES PREJUDICES SUBIS PAR {? dispute.mainDemander.gender === 'female'}MADAME…" at bounding box center [405, 129] width 770 height 8
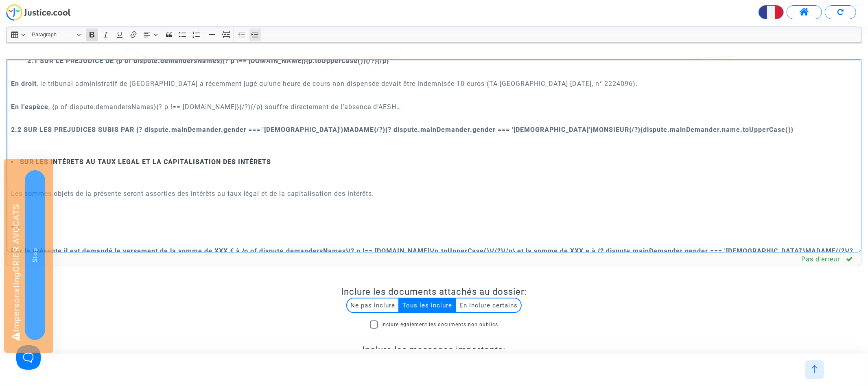
click at [259, 36] on icon "Editor toolbar" at bounding box center [255, 35] width 8 height 8
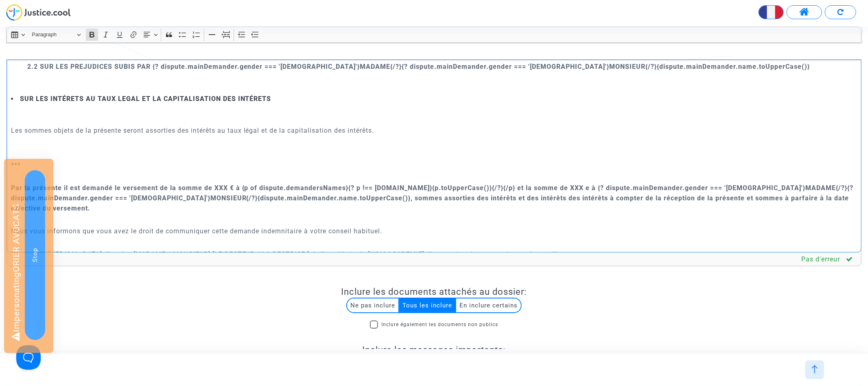
scroll to position [1286, 0]
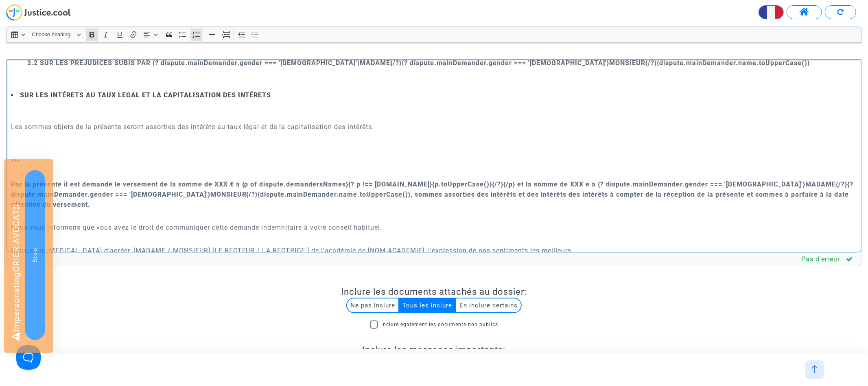
click at [20, 95] on strong "SUR LES INTÉRETS AU TAUX LEGAL ET LA CAPITALISATION DES INTÉRETS" at bounding box center [145, 95] width 251 height 8
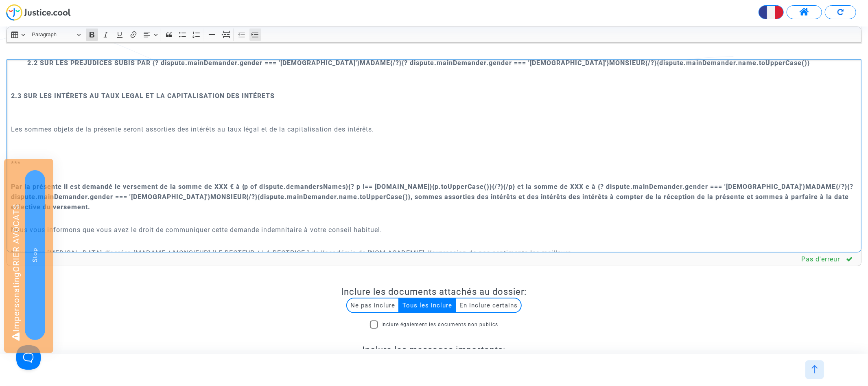
click at [260, 35] on button "Increase indent Increase indent" at bounding box center [255, 34] width 12 height 12
click at [211, 101] on p "2.3 SUR LES INTÉRETS AU TAUX LEGAL ET LA CAPITALISATION DES INTÉRETS" at bounding box center [442, 96] width 830 height 10
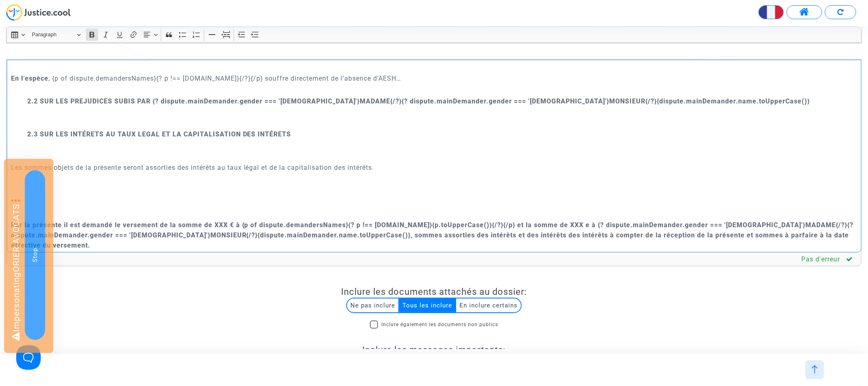
scroll to position [1247, 0]
click at [203, 101] on strong "2.2 SUR LES PREJUDICES SUBIS PAR {? dispute.mainDemander.gender === 'female'}MA…" at bounding box center [418, 102] width 783 height 8
click at [199, 133] on strong "2.3 SUR LES INTÉRETS AU TAUX LEGAL ET LA CAPITALISATION DES INTÉRETS" at bounding box center [159, 135] width 264 height 8
click at [89, 135] on strong "2.3 SUR LES INTÉRETS AU TAUX LEGAL ET LA CAPITALISATION DES INTÉRETS" at bounding box center [159, 135] width 264 height 8
click at [100, 131] on strong "2.3 SUR LES INTÉRETS AU TAUX LEGAL ET LA CAPITALISATION DES INTÉRETS" at bounding box center [159, 135] width 264 height 8
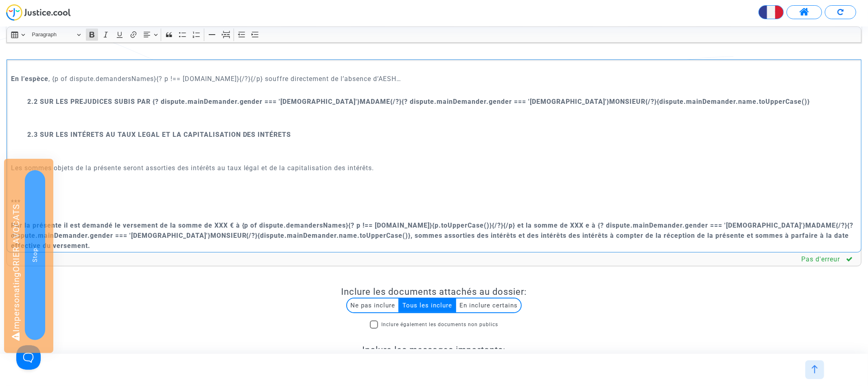
click at [94, 133] on strong "2.3 SUR LES INTÉRETS AU TAUX LEGAL ET LA CAPITALISATION DES INTÉRETS" at bounding box center [159, 135] width 264 height 8
click at [149, 162] on div "{dispute.defender.name} {dispute.defender.address} Paris, le {today.full('fr')}…" at bounding box center [434, 155] width 855 height 193
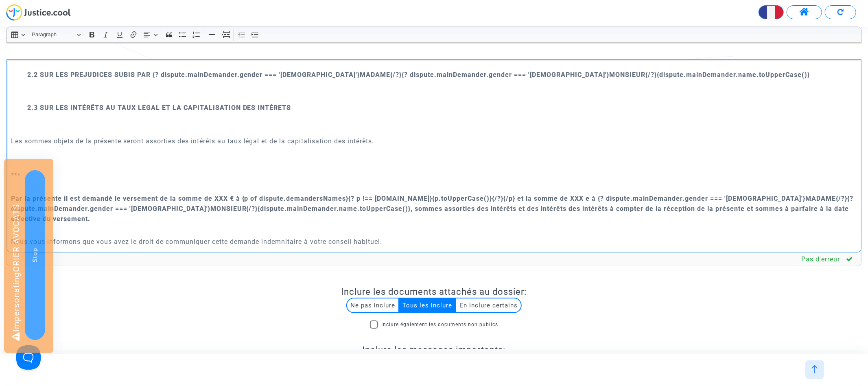
click at [90, 106] on strong "2.3 SUR LES INTÉRÊTS AU TAUX LEGAL ET LA CAPITALISATION DES INTÉRETS" at bounding box center [159, 108] width 264 height 8
click at [280, 109] on strong "2.3 SUR LES INTÉRÊTS AU TAUX LEGAL ET LA CAPITALISATION DES INTÉRETS" at bounding box center [159, 108] width 264 height 8
click at [137, 136] on p "Les sommes objets de la présente seront assorties des intérêts au taux légal et…" at bounding box center [434, 141] width 846 height 10
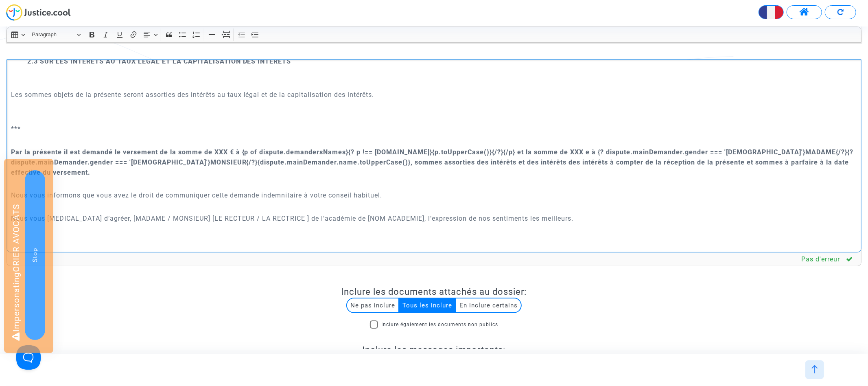
scroll to position [1338, 0]
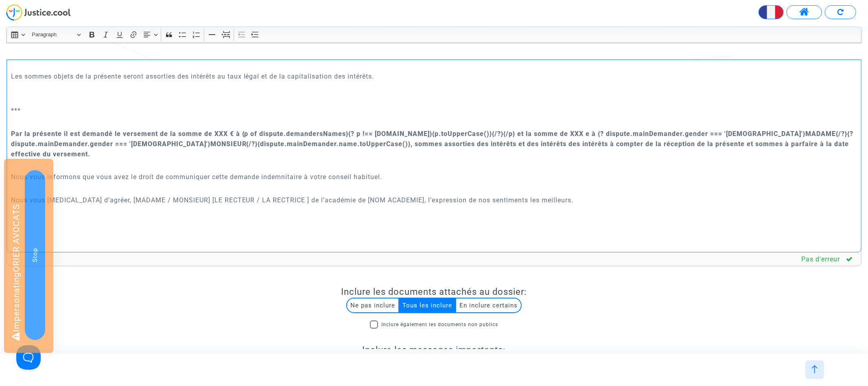
click at [41, 120] on p "Rich Text Editor, main" at bounding box center [434, 122] width 846 height 10
click at [10, 133] on div "{dispute.defender.name} {dispute.defender.address} Paris, le {today.full('fr')}…" at bounding box center [434, 155] width 855 height 193
click at [215, 35] on icon "Editor toolbar" at bounding box center [212, 34] width 7 height 1
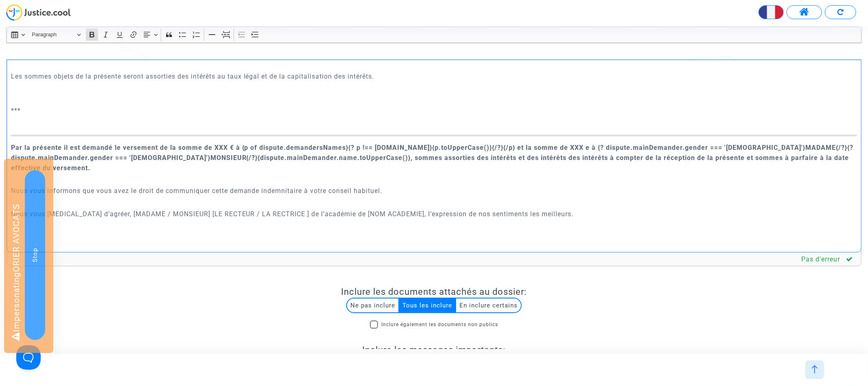
scroll to position [1361, 0]
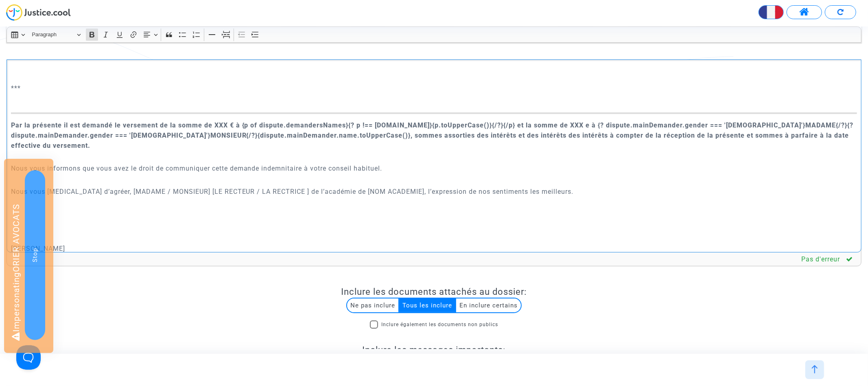
click at [63, 145] on p "Par la présente il est demandé le versement de la somme de XXX € à {p of disput…" at bounding box center [434, 135] width 846 height 31
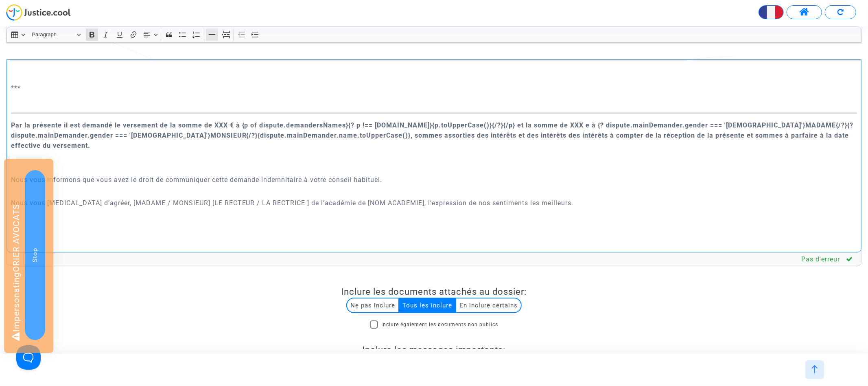
click at [211, 35] on icon "Editor toolbar" at bounding box center [212, 35] width 8 height 8
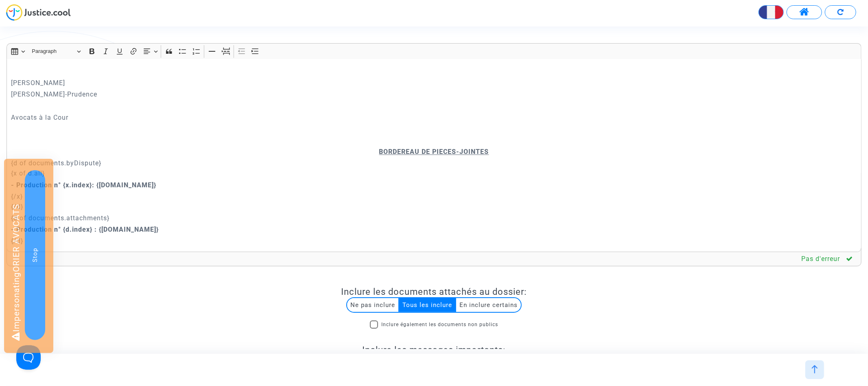
scroll to position [108, 0]
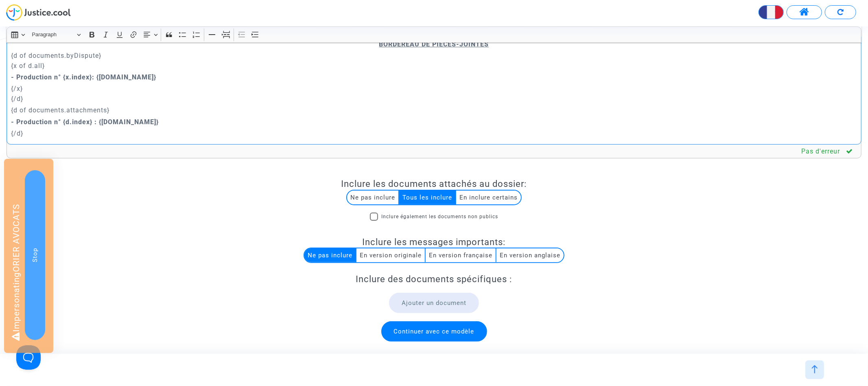
click at [431, 327] on span "Continuer avec ce modèle" at bounding box center [434, 330] width 81 height 7
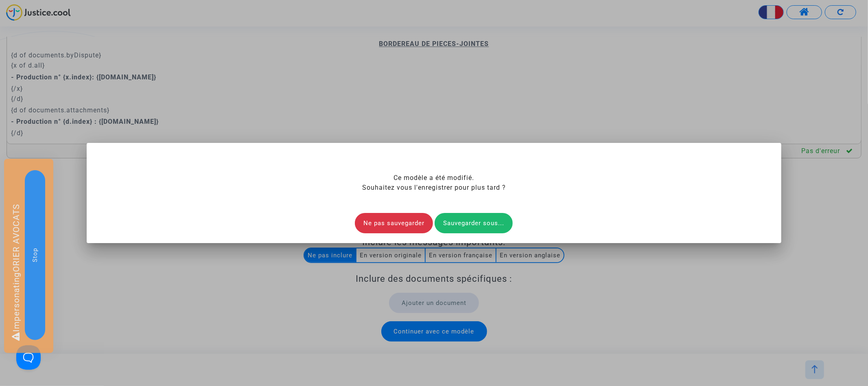
click at [460, 220] on div "Sauvegarder sous..." at bounding box center [473, 223] width 78 height 20
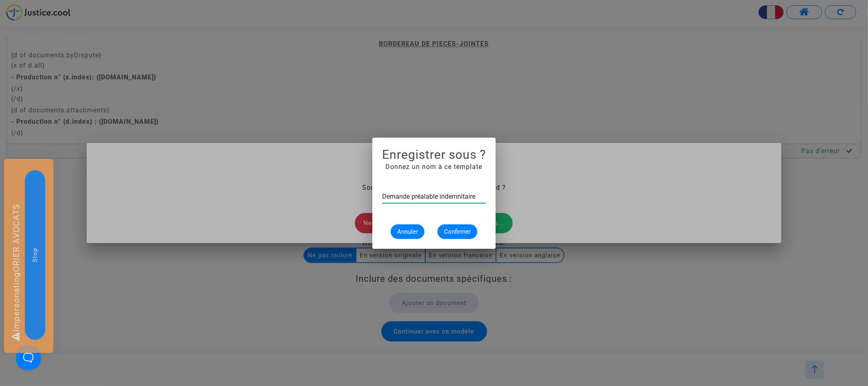
type input "Demande préalable indemnitaire"
click at [452, 232] on span "Confirmer" at bounding box center [457, 231] width 27 height 7
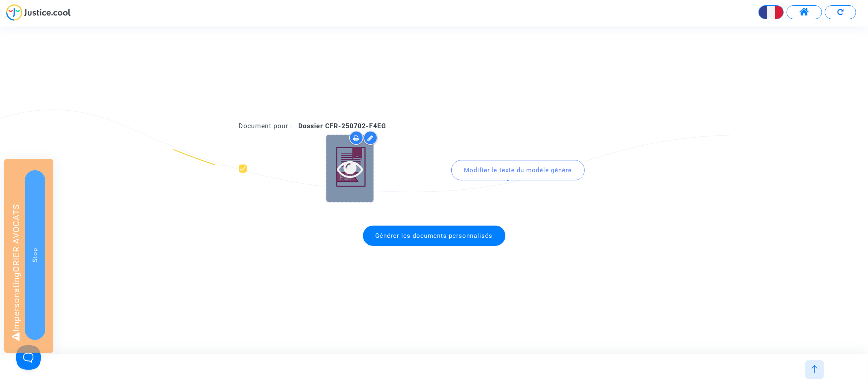
click at [347, 174] on icon at bounding box center [350, 168] width 26 height 26
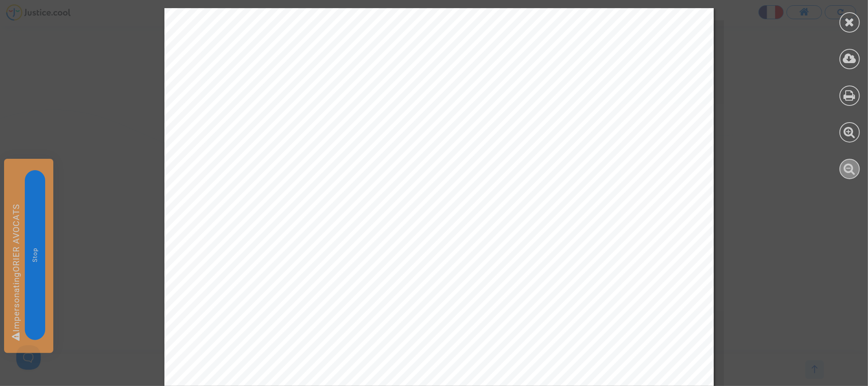
click at [856, 169] on div at bounding box center [849, 169] width 20 height 20
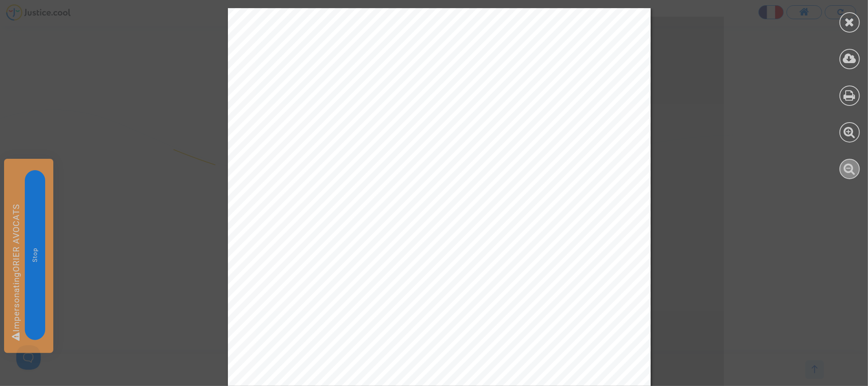
click at [856, 169] on div at bounding box center [849, 169] width 20 height 20
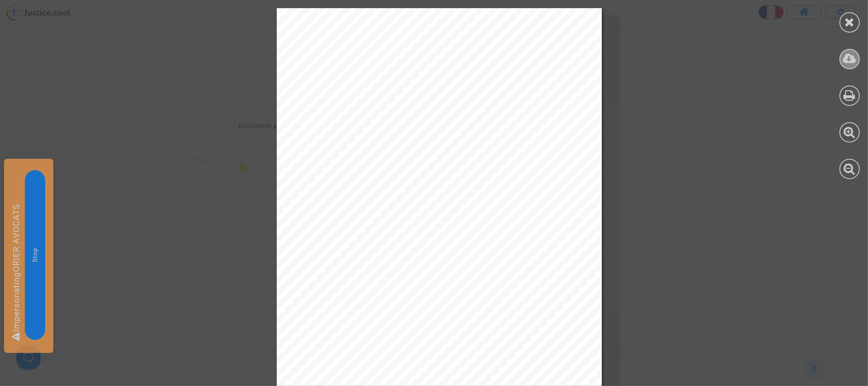
click at [853, 58] on icon at bounding box center [849, 58] width 13 height 12
click at [842, 23] on div at bounding box center [849, 22] width 20 height 20
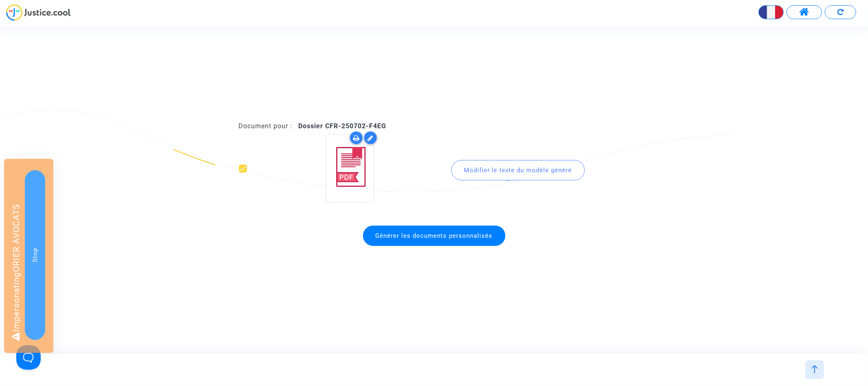
click at [812, 370] on img at bounding box center [814, 369] width 8 height 8
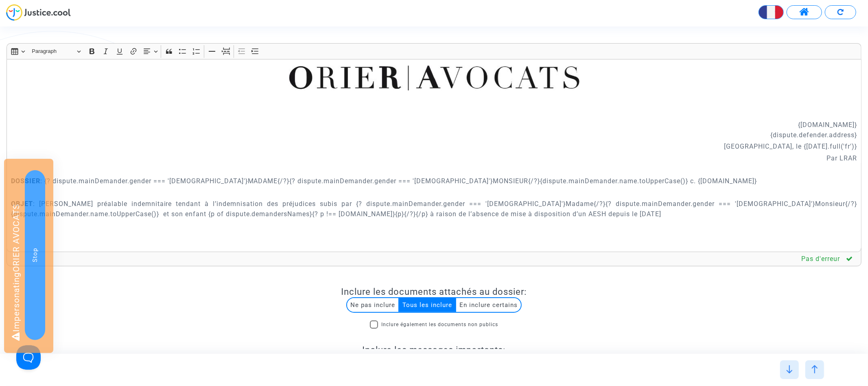
scroll to position [71, 0]
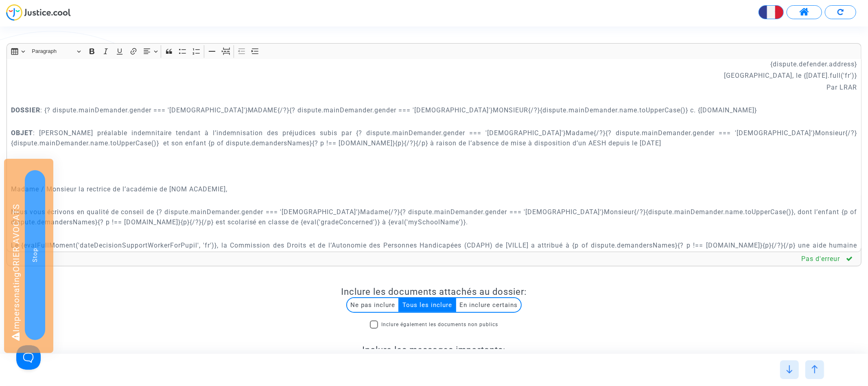
click at [440, 109] on p "DOSSIER : {? dispute.mainDemander.gender === 'female'}MADAME{/?}{? dispute.main…" at bounding box center [434, 110] width 846 height 10
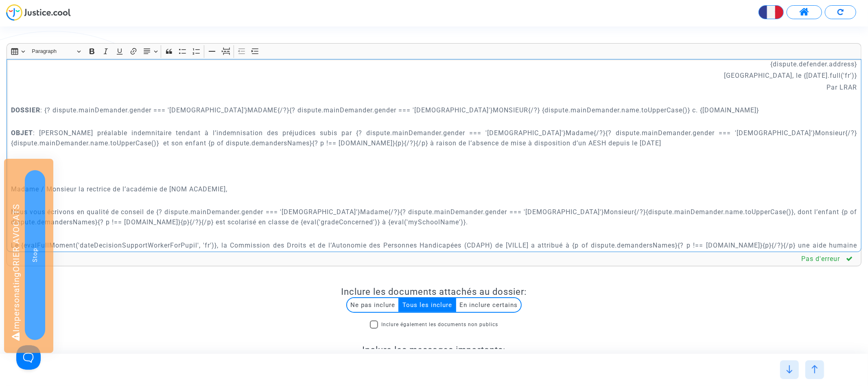
click at [364, 106] on p "DOSSIER : {? dispute.mainDemander.gender === 'female'}MADAME{/?}{? dispute.main…" at bounding box center [434, 110] width 846 height 10
click at [377, 108] on p "DOSSIER : {? dispute.mainDemander.gender === 'female'}MADAME{/?}{? dispute.main…" at bounding box center [434, 110] width 846 height 10
click at [371, 110] on p "DOSSIER : {? dispute.mainDemander.gender === 'female'}MADAME{/?}{? dispute.main…" at bounding box center [434, 110] width 846 height 10
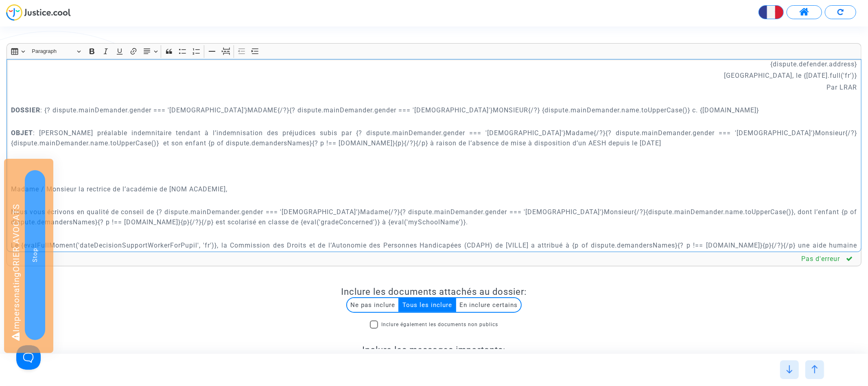
click at [650, 129] on p "OBJET : Demande préalable indemnitaire tendant à l’indemnisation des préjudices…" at bounding box center [434, 138] width 846 height 20
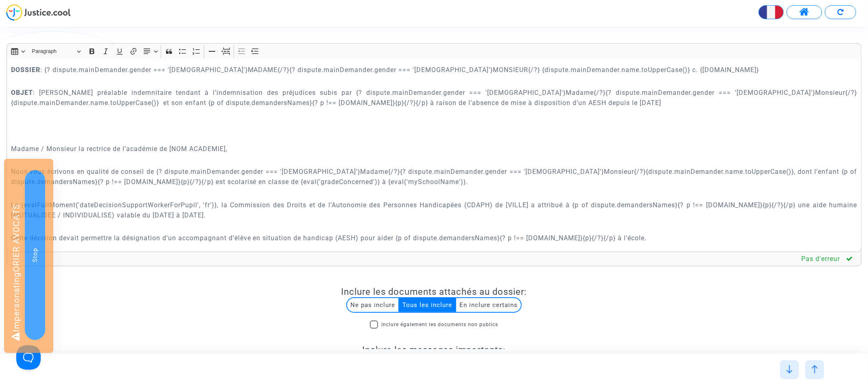
scroll to position [115, 0]
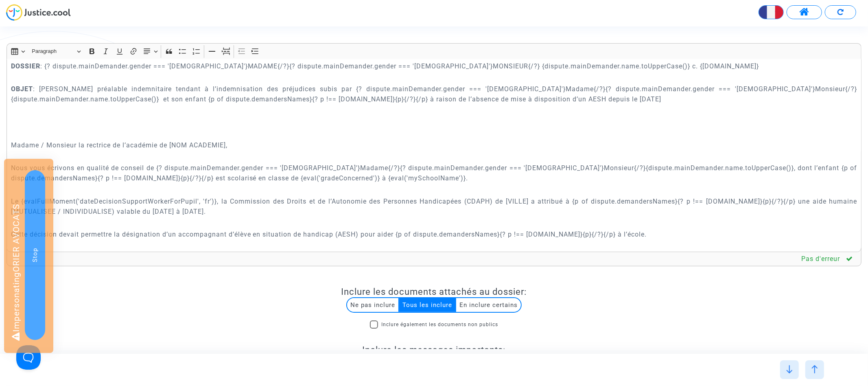
click at [487, 166] on p "Nous vous écrivons en qualité de conseil de {? dispute.mainDemander.gender === …" at bounding box center [434, 173] width 846 height 20
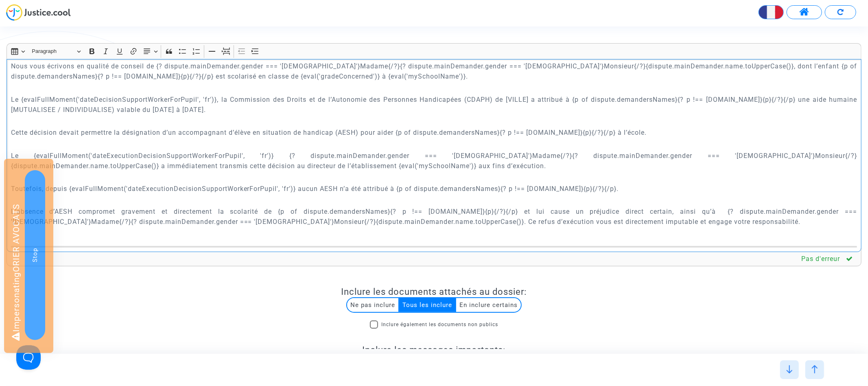
scroll to position [246, 0]
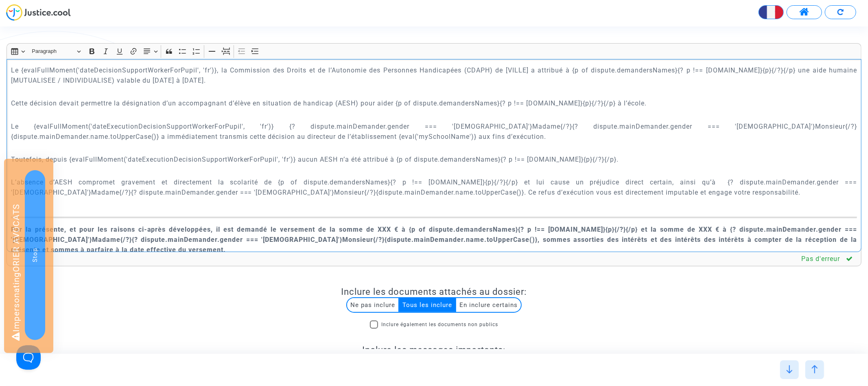
click at [611, 126] on p "Le {evalFullMoment('dateExecutionDecisionSupportWorkerForPupil', 'fr')} {? disp…" at bounding box center [434, 131] width 846 height 20
click at [592, 127] on p "Le {evalFullMoment('dateExecutionDecisionSupportWorkerForPupil', 'fr')} {? disp…" at bounding box center [434, 131] width 846 height 20
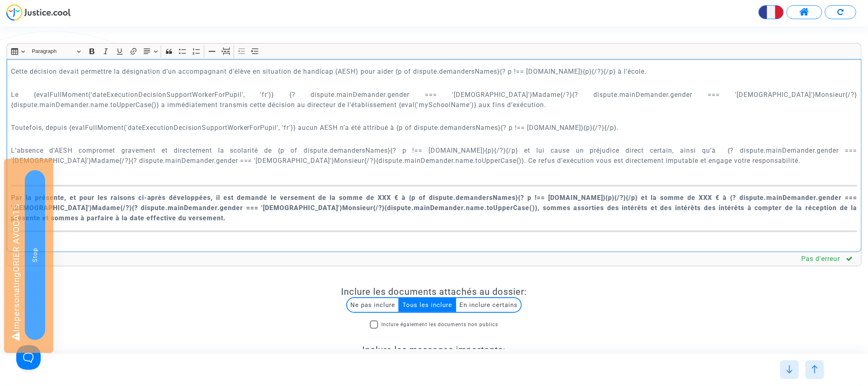
scroll to position [285, 0]
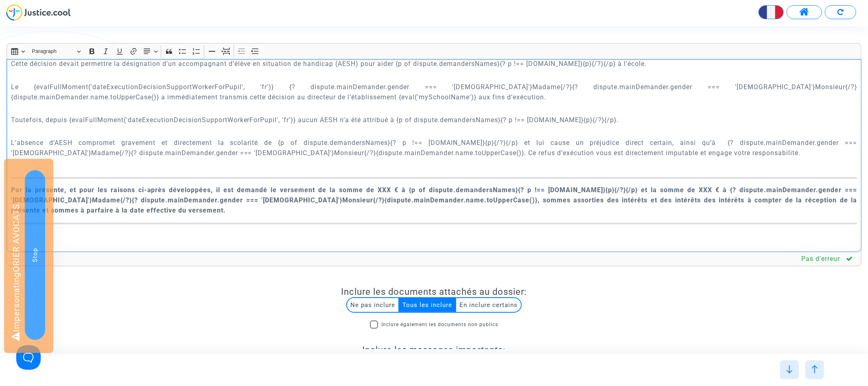
click at [210, 154] on p "L’absence d’AESH compromet gravement et directement la scolarité de {p of dispu…" at bounding box center [434, 148] width 846 height 20
click at [218, 198] on strong "Par la présente, et pour les raisons ci-après développées, il est demandé le ve…" at bounding box center [434, 200] width 846 height 28
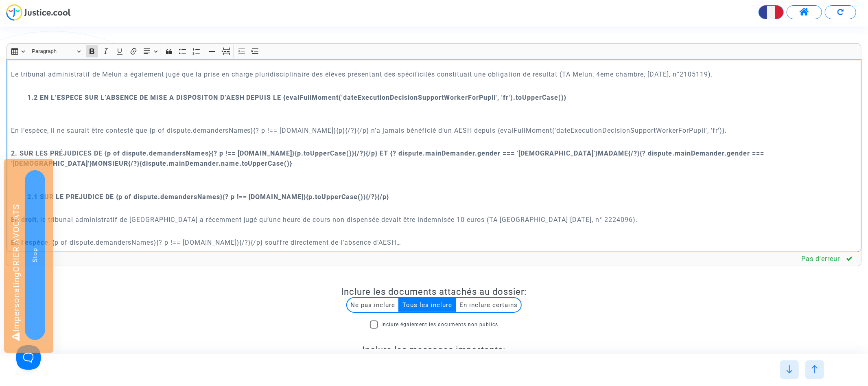
scroll to position [1083, 0]
click at [764, 153] on strong "2. SUR LES PRÉJUDICES DE {p of dispute.demandersNames}{? p !== dispute.mainDema…" at bounding box center [387, 159] width 753 height 18
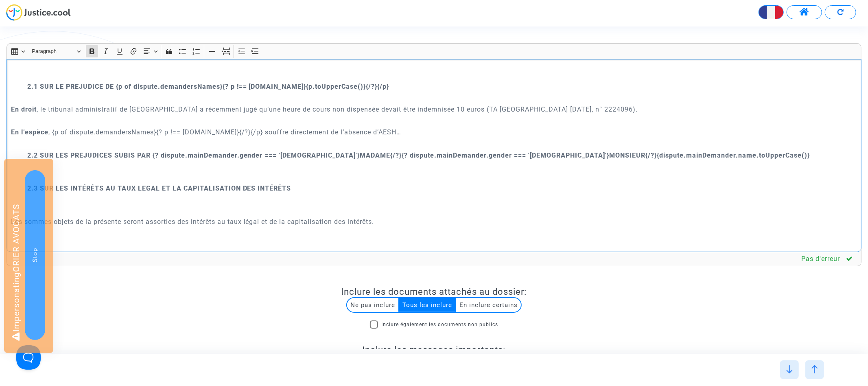
scroll to position [1237, 0]
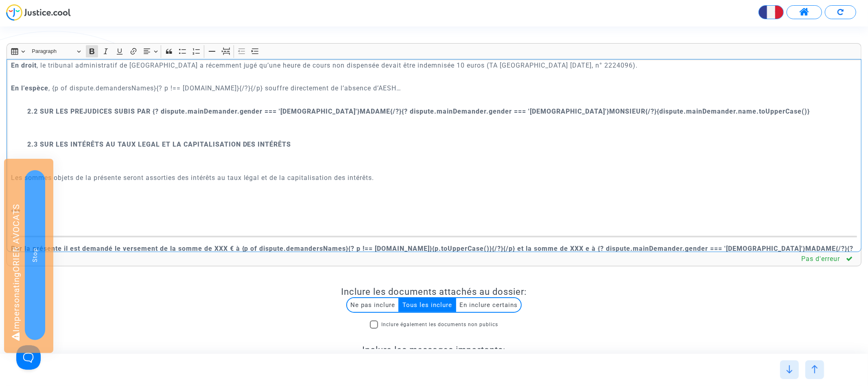
click at [520, 110] on strong "2.2 SUR LES PREJUDICES SUBIS PAR {? dispute.mainDemander.gender === 'female'}MA…" at bounding box center [418, 111] width 783 height 8
click at [490, 111] on strong "2.2 SUR LES PREJUDICES SUBIS PAR {? dispute.mainDemander.gender === 'female'}MA…" at bounding box center [418, 111] width 783 height 8
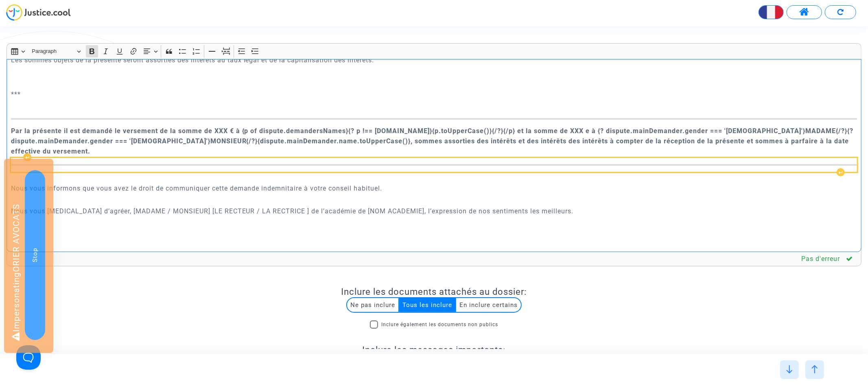
scroll to position [1355, 0]
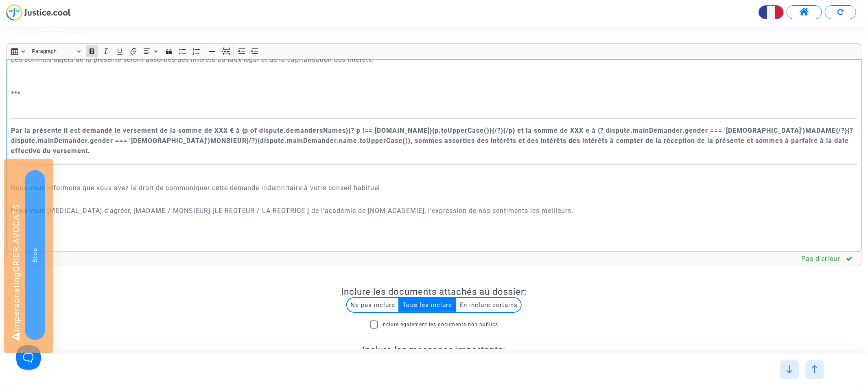
click at [142, 143] on strong "Par la présente il est demandé le versement de la somme de XXX € à {p of disput…" at bounding box center [432, 141] width 843 height 28
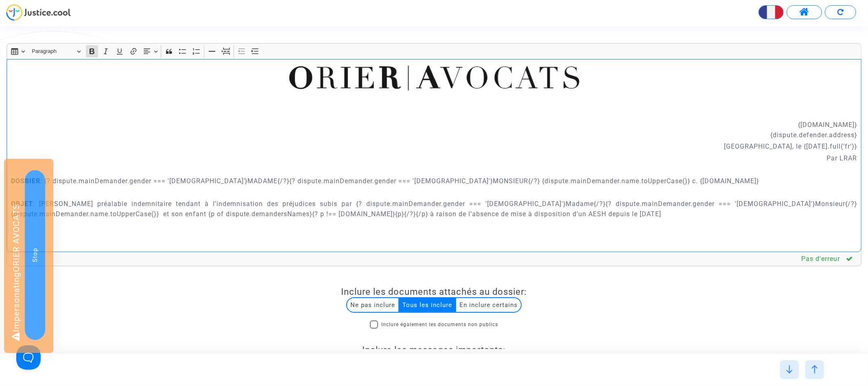
scroll to position [20, 0]
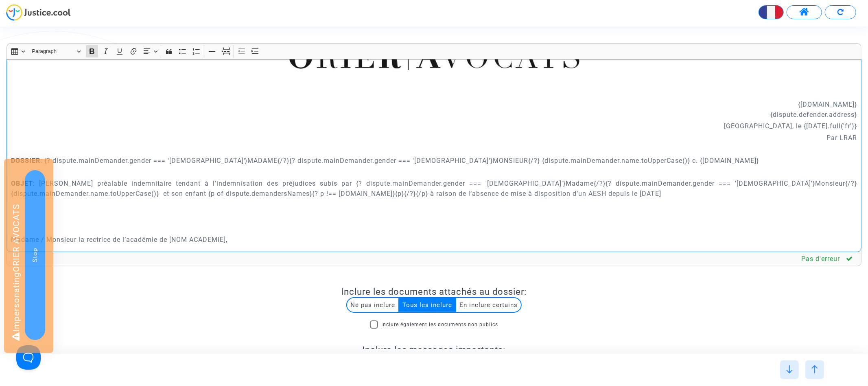
click at [395, 87] on p "Rich Text Editor, main" at bounding box center [434, 81] width 846 height 10
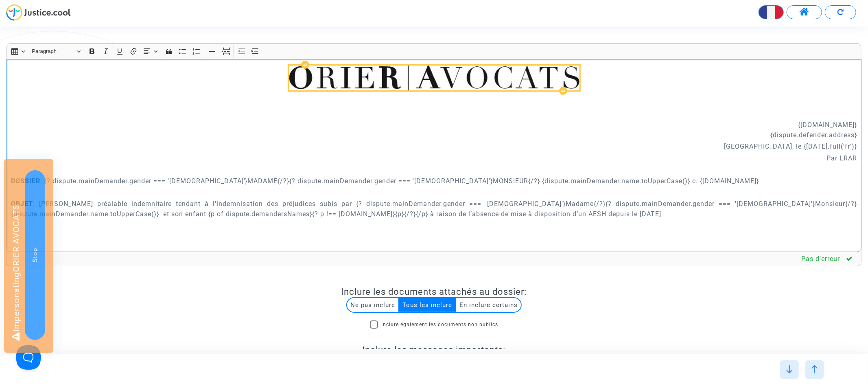
click at [394, 85] on img "Rich Text Editor, main" at bounding box center [434, 77] width 290 height 25
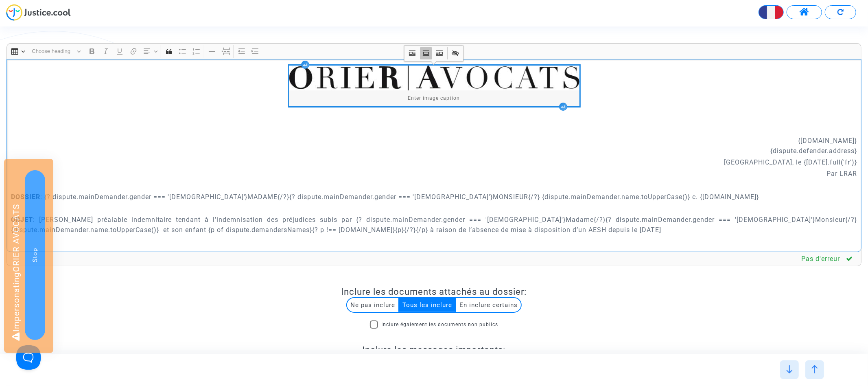
click at [425, 52] on icon "Image toolbar" at bounding box center [426, 53] width 8 height 8
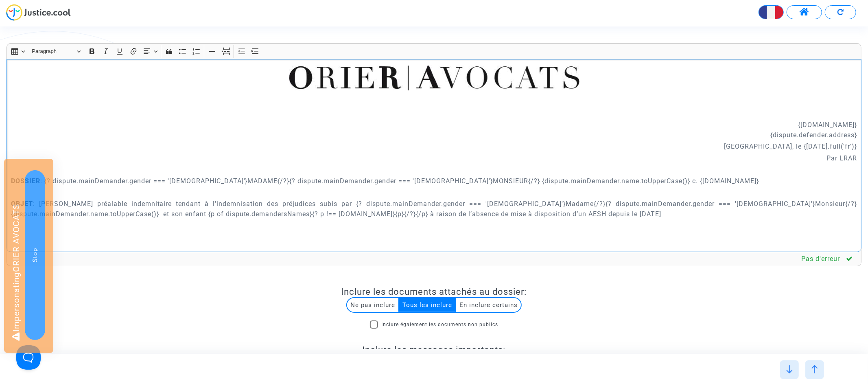
click at [217, 111] on div "{dispute.defender.name} {dispute.defender.address} Paris, le {today.full('fr')}…" at bounding box center [434, 155] width 855 height 193
click at [221, 95] on div "{dispute.defender.name} {dispute.defender.address} Paris, le {today.full('fr')}…" at bounding box center [434, 155] width 855 height 193
click at [648, 90] on div "{dispute.defender.name} {dispute.defender.address} Paris, le {today.full('fr')}…" at bounding box center [434, 155] width 855 height 193
click at [274, 73] on div "{dispute.defender.name} {dispute.defender.address} Paris, le {today.full('fr')}…" at bounding box center [434, 155] width 855 height 193
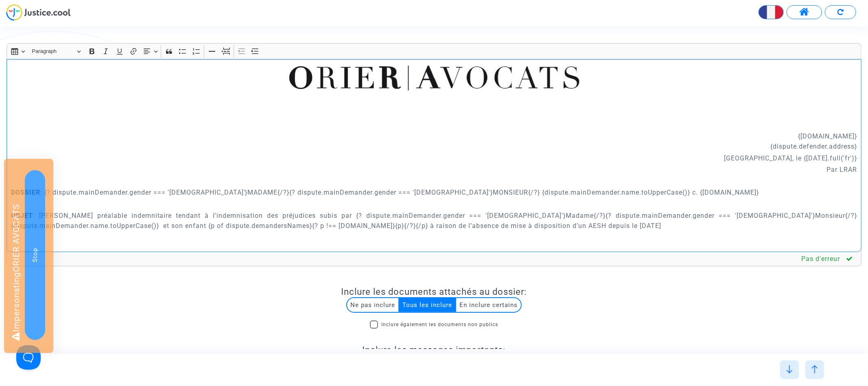
click at [85, 69] on div "{dispute.defender.name} {dispute.defender.address} Paris, le {today.full('fr')}…" at bounding box center [434, 155] width 855 height 193
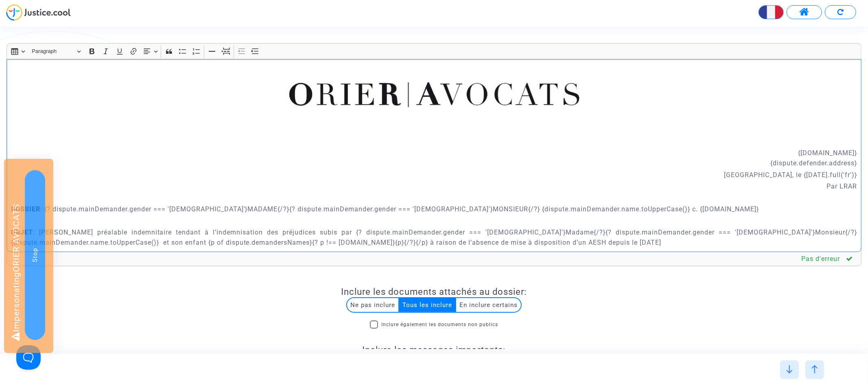
click at [359, 63] on div "{dispute.defender.name} {dispute.defender.address} Paris, le {today.full('fr')}…" at bounding box center [434, 155] width 855 height 193
click at [359, 72] on p "Rich Text Editor, main" at bounding box center [434, 70] width 846 height 10
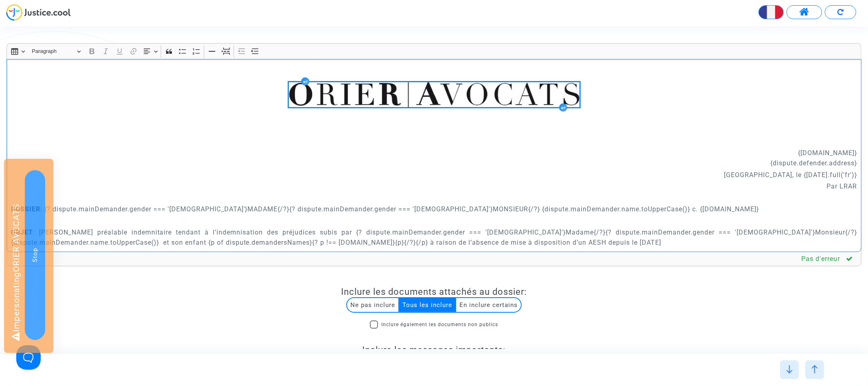
drag, startPoint x: 336, startPoint y: 64, endPoint x: 429, endPoint y: 135, distance: 117.0
click at [429, 135] on div "{dispute.defender.name} {dispute.defender.address} Paris, le {today.full('fr')}…" at bounding box center [434, 155] width 855 height 193
click at [150, 52] on icon "Editor toolbar" at bounding box center [147, 51] width 8 height 8
click at [153, 86] on icon "Text alignment toolbar" at bounding box center [150, 88] width 8 height 8
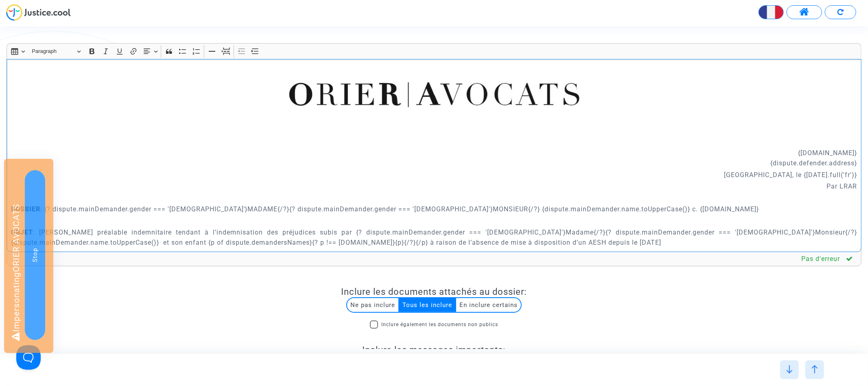
click at [105, 131] on p "Rich Text Editor, main" at bounding box center [434, 130] width 846 height 10
click at [92, 168] on div "{dispute.defender.name} {dispute.defender.address} Paris, le {today.full('fr')}…" at bounding box center [434, 155] width 855 height 193
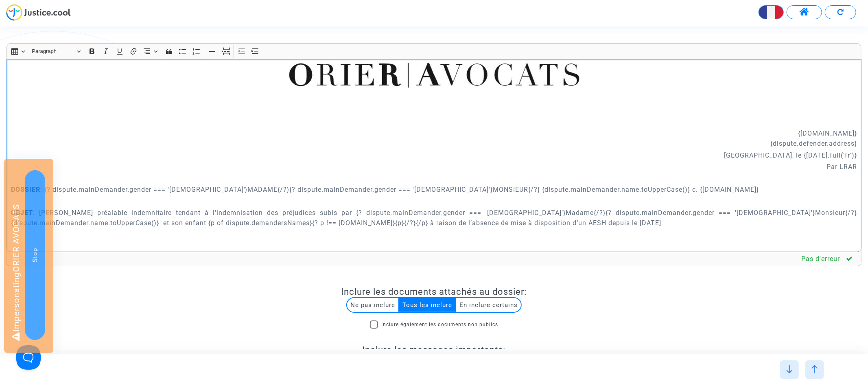
scroll to position [22, 0]
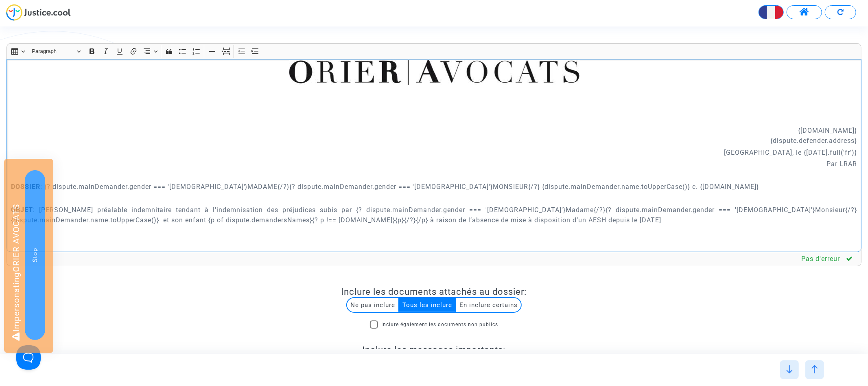
click at [765, 137] on p "{dispute.defender.name} {dispute.defender.address}" at bounding box center [434, 135] width 846 height 20
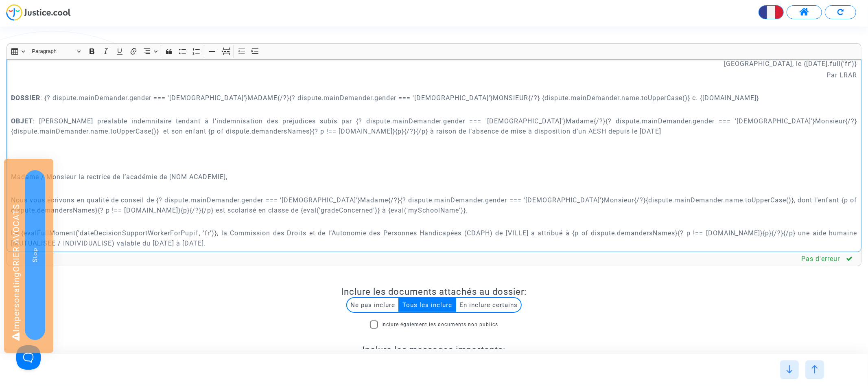
scroll to position [120, 0]
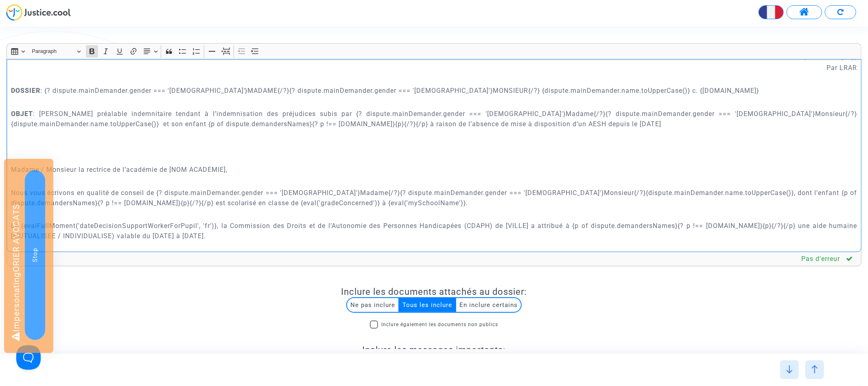
drag, startPoint x: 39, startPoint y: 92, endPoint x: 0, endPoint y: 92, distance: 39.5
click at [0, 92] on div "Rich Text Editor Insert table Insert table Heading Paragraph Paragraph Heading …" at bounding box center [433, 236] width 867 height 386
click at [123, 52] on icon "Editor toolbar" at bounding box center [120, 51] width 8 height 8
drag, startPoint x: 35, startPoint y: 109, endPoint x: 0, endPoint y: 110, distance: 34.6
click at [0, 110] on div "Rich Text Editor Insert table Insert table Heading Paragraph Paragraph Heading …" at bounding box center [433, 236] width 867 height 386
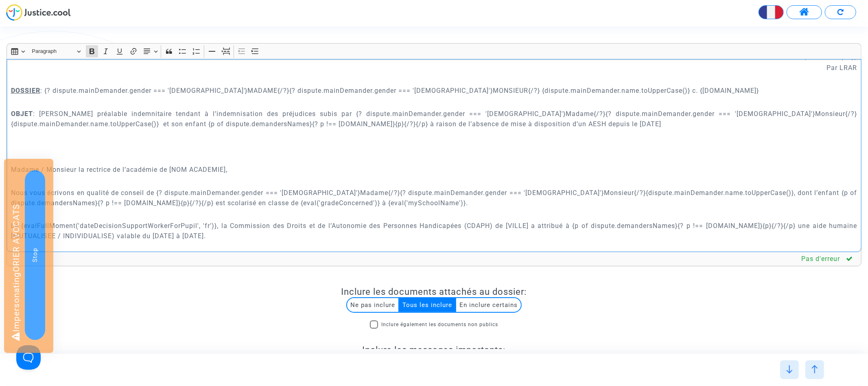
click at [37, 112] on p "OBJET : Demande préalable indemnitaire tendant à l’indemnisation des préjudices…" at bounding box center [434, 119] width 846 height 20
drag, startPoint x: 31, startPoint y: 111, endPoint x: 2, endPoint y: 111, distance: 28.9
click at [2, 111] on div "Rich Text Editor Insert table Insert table Heading Paragraph Paragraph Heading …" at bounding box center [433, 236] width 867 height 386
click at [117, 54] on icon "Editor toolbar" at bounding box center [120, 51] width 6 height 6
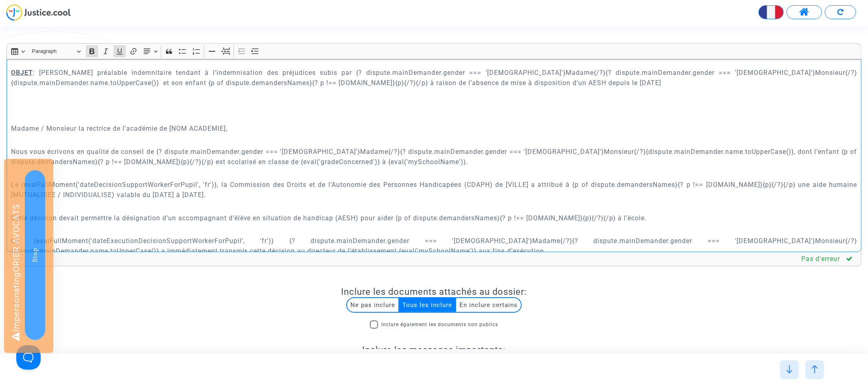
scroll to position [190, 0]
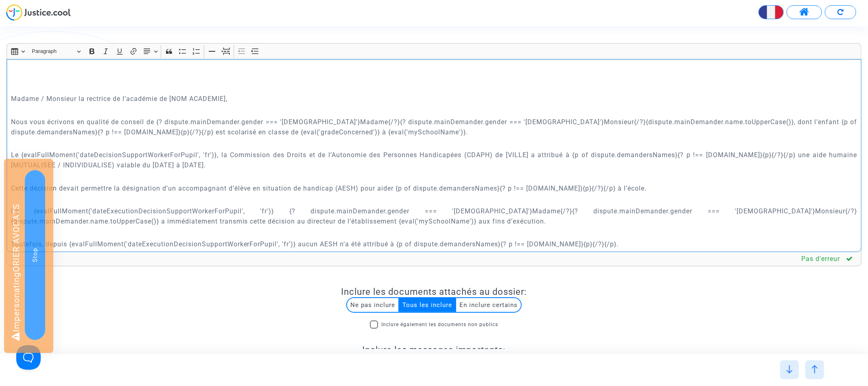
click at [58, 100] on p "Madame / Monsieur la rectrice de l’académie de [NOM ACADEMIE]," at bounding box center [434, 99] width 846 height 10
click at [252, 54] on icon "Editor toolbar" at bounding box center [254, 50] width 7 height 5
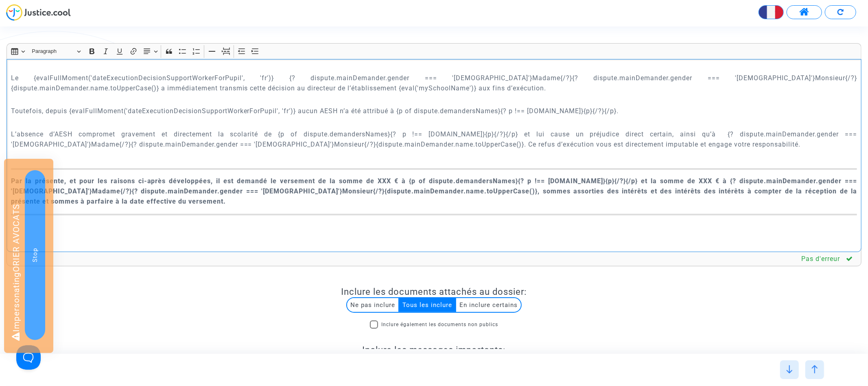
scroll to position [339, 0]
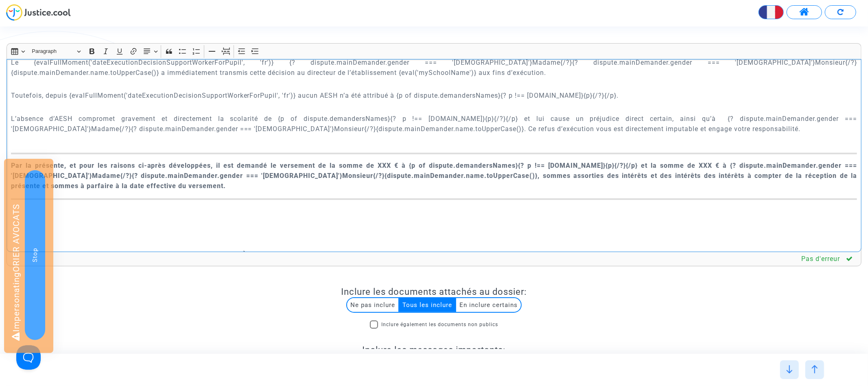
click at [67, 94] on p "Toutefois, depuis {evalFullMoment('dateExecutionDecisionSupportWorkerForPupil',…" at bounding box center [434, 95] width 846 height 10
click at [70, 94] on p "Toutefois, depuis {evalFullMoment('dateExecutionDecisionSupportWorkerForPupil',…" at bounding box center [434, 95] width 846 height 10
click at [297, 92] on p "Toutefois, depuis {evalFullMoment('dateExecutionDecisionSupportWorkerForPupil',…" at bounding box center [434, 95] width 846 height 10
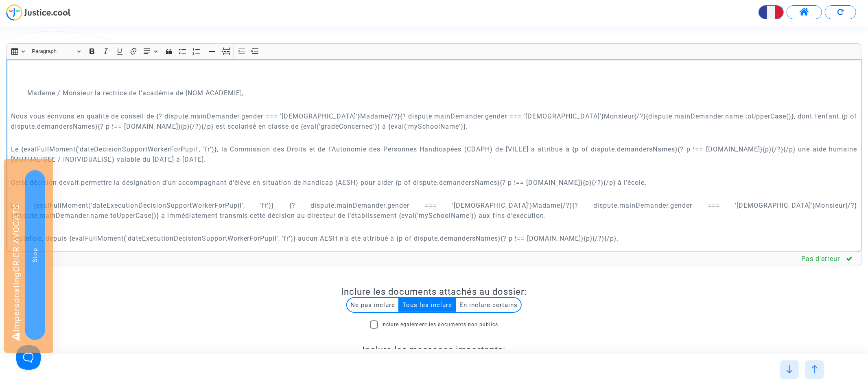
scroll to position [132, 0]
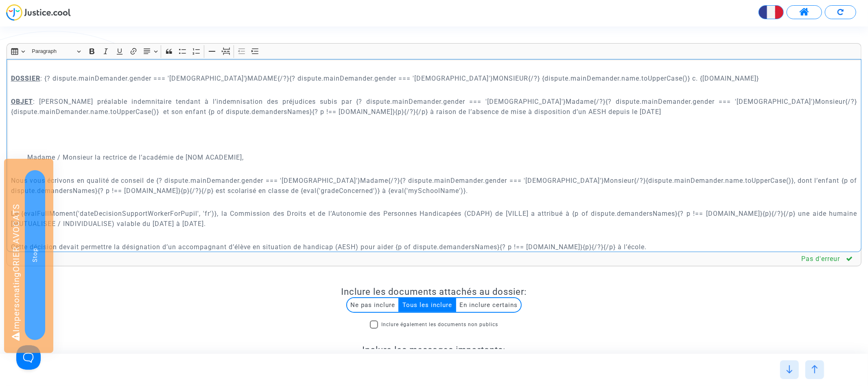
drag, startPoint x: 545, startPoint y: 110, endPoint x: 524, endPoint y: 110, distance: 21.2
click at [524, 110] on p "OBJET : Demande préalable indemnitaire tendant à l’indemnisation des préjudices…" at bounding box center [434, 106] width 846 height 20
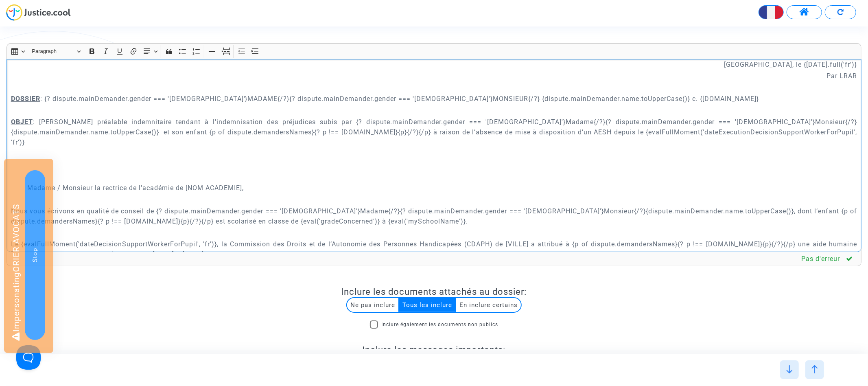
scroll to position [106, 0]
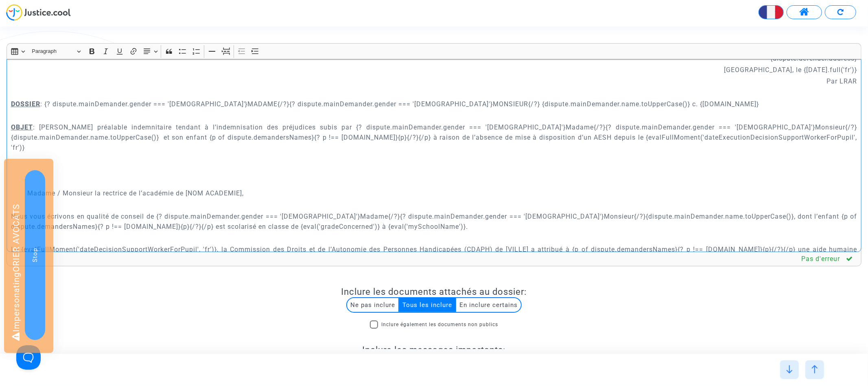
drag, startPoint x: 582, startPoint y: 103, endPoint x: 535, endPoint y: 103, distance: 46.4
click at [535, 103] on p "DOSSIER : {? dispute.mainDemander.gender === 'female'}MADAME{/?}{? dispute.main…" at bounding box center [434, 104] width 846 height 10
click at [284, 138] on p "OBJET : Demande préalable indemnitaire tendant à l’indemnisation des préjudices…" at bounding box center [434, 137] width 846 height 31
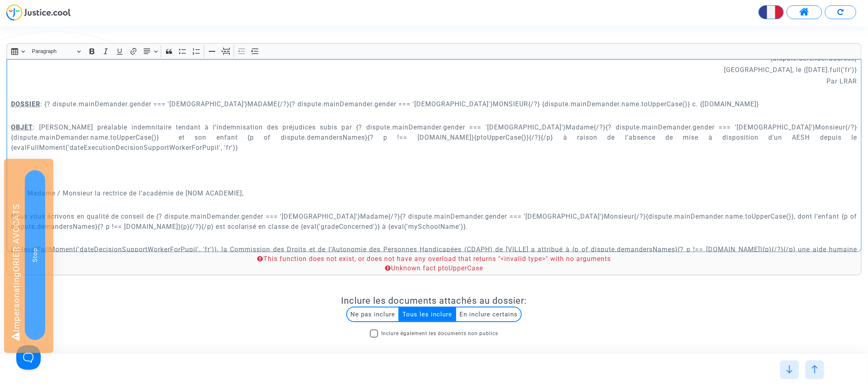
click at [284, 138] on p "OBJET : Demande préalable indemnitaire tendant à l’indemnisation des préjudices…" at bounding box center [434, 137] width 846 height 31
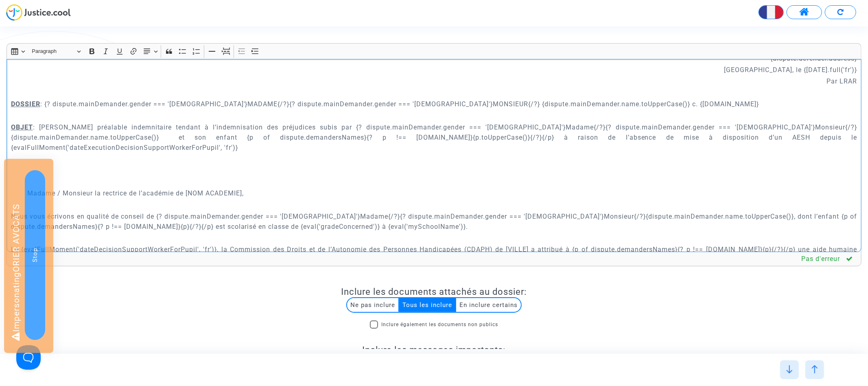
drag, startPoint x: 284, startPoint y: 137, endPoint x: 334, endPoint y: 136, distance: 50.0
click at [334, 136] on p "OBJET : Demande préalable indemnitaire tendant à l’indemnisation des préjudices…" at bounding box center [434, 137] width 846 height 31
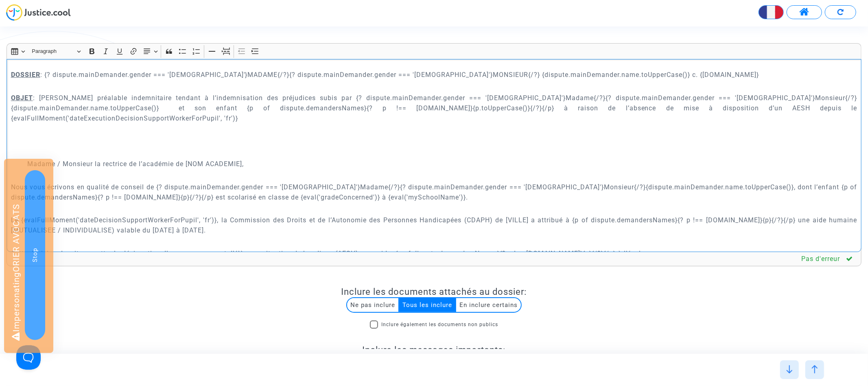
scroll to position [148, 0]
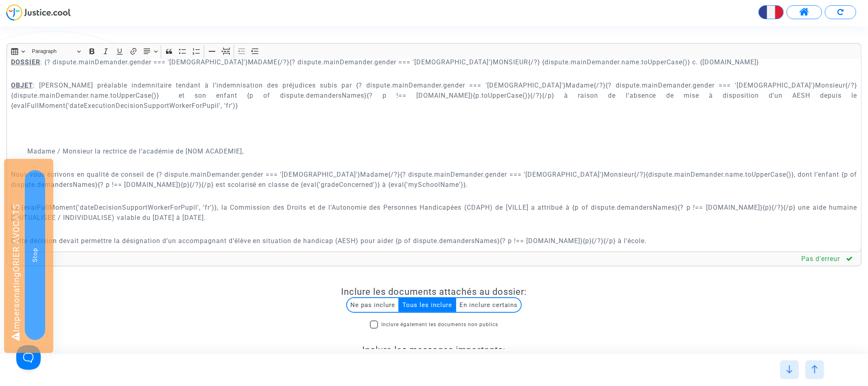
drag, startPoint x: 129, startPoint y: 174, endPoint x: 139, endPoint y: 169, distance: 11.1
click at [129, 174] on p "Nous vous écrivons en qualité de conseil de {? dispute.mainDemander.gender === …" at bounding box center [434, 179] width 846 height 20
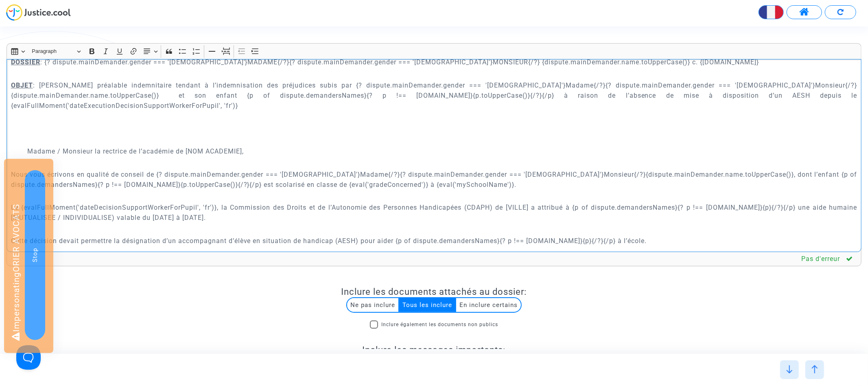
click at [634, 236] on p "Cette décision devait permettre la désignation d’un accompagnant d’élève en sit…" at bounding box center [434, 241] width 846 height 10
click at [816, 202] on p "Le {evalFullMoment('dateDecisionSupportWorkerForPupil', 'fr')}, la Commission d…" at bounding box center [434, 212] width 846 height 20
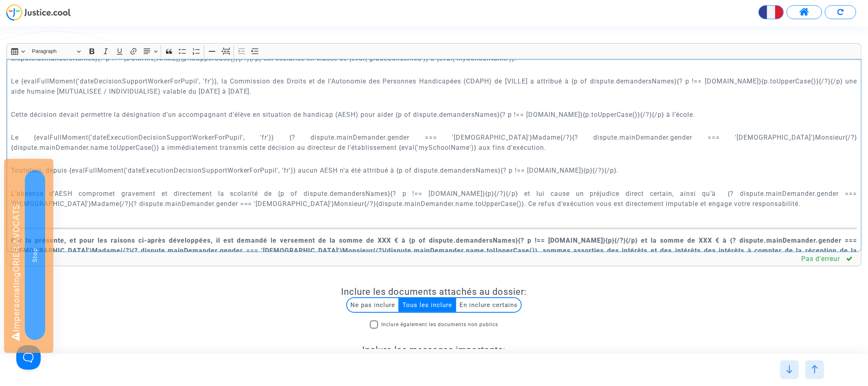
scroll to position [292, 0]
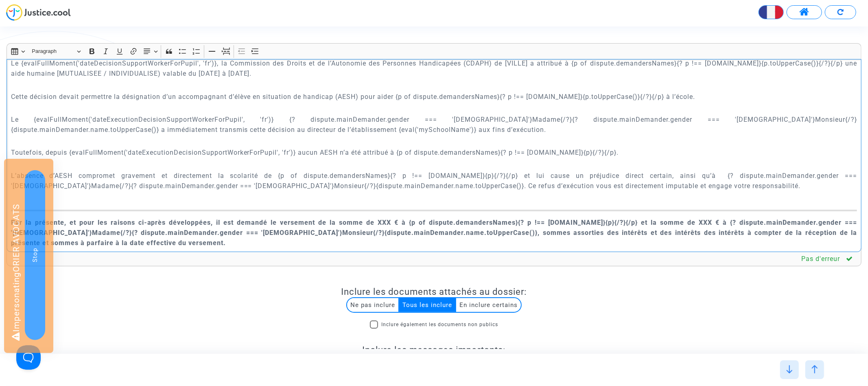
click at [634, 147] on p "Toutefois, depuis {evalFullMoment('dateExecutionDecisionSupportWorkerForPupil',…" at bounding box center [434, 152] width 846 height 10
click at [513, 170] on p "L’absence d’AESH compromet gravement et directement la scolarité de {p of dispu…" at bounding box center [434, 180] width 846 height 20
click at [624, 218] on strong "Par la présente, et pour les raisons ci-après développées, il est demandé le ve…" at bounding box center [434, 232] width 846 height 28
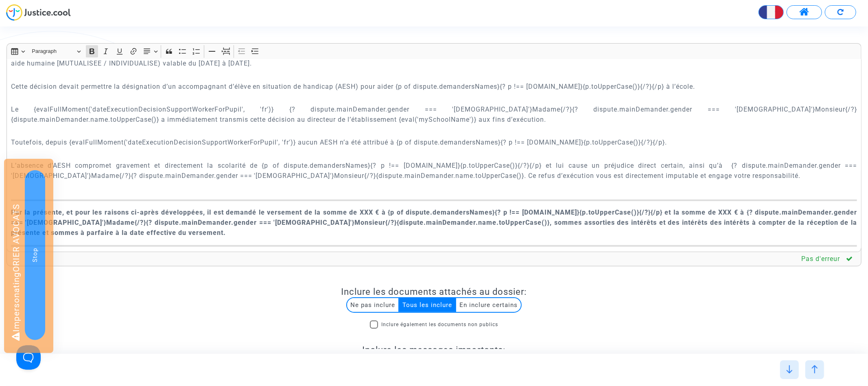
scroll to position [1087, 0]
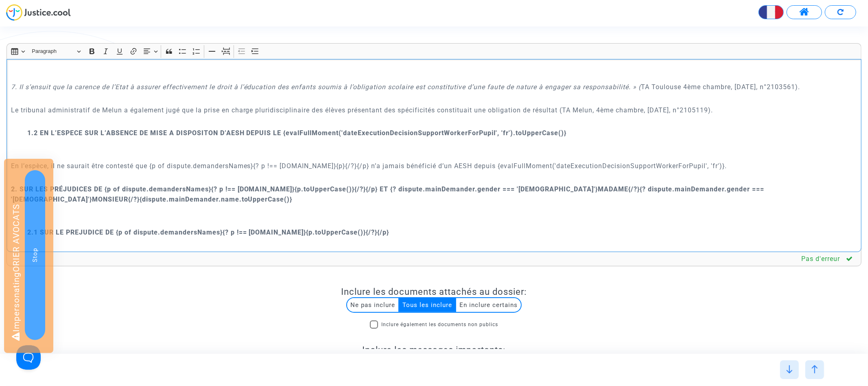
click at [388, 161] on p "En l’espèce, il ne saurait être contesté que {p of dispute.demandersNames}{? p …" at bounding box center [434, 166] width 846 height 10
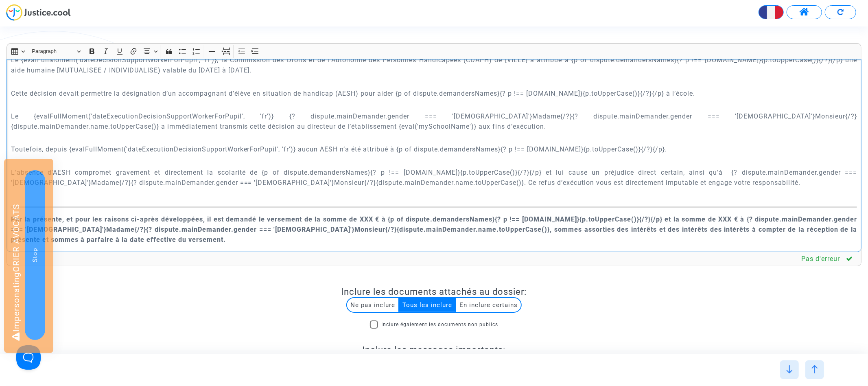
scroll to position [316, 0]
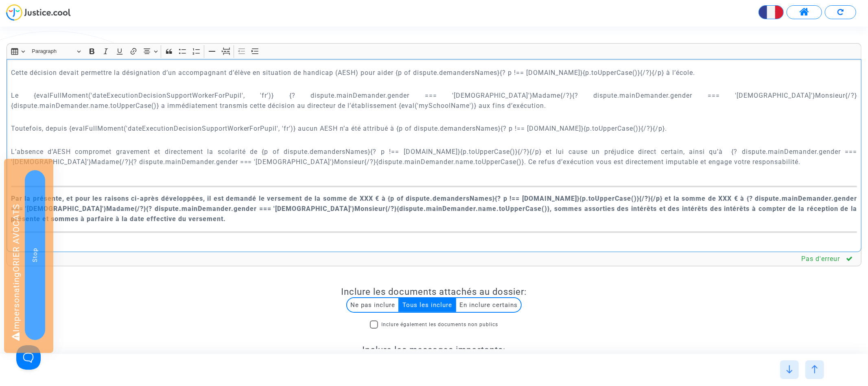
click at [252, 90] on p "Le {evalFullMoment('dateExecutionDecisionSupportWorkerForPupil', 'fr')} {? disp…" at bounding box center [434, 100] width 846 height 20
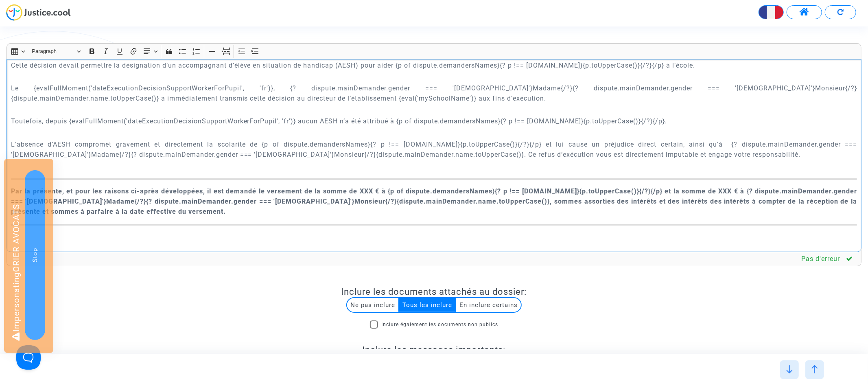
scroll to position [325, 0]
click at [70, 115] on p "Toutefois, depuis {evalFullMoment('dateExecutionDecisionSupportWorkerForPupil',…" at bounding box center [434, 120] width 846 height 10
click at [304, 115] on p "Toutefois, depuis le {evalFullMoment('dateExecutionDecisionSupportWorkerForPupi…" at bounding box center [434, 120] width 846 height 10
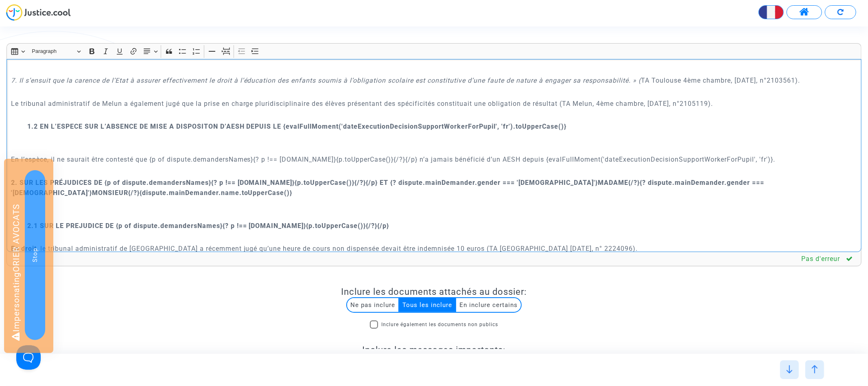
scroll to position [1107, 0]
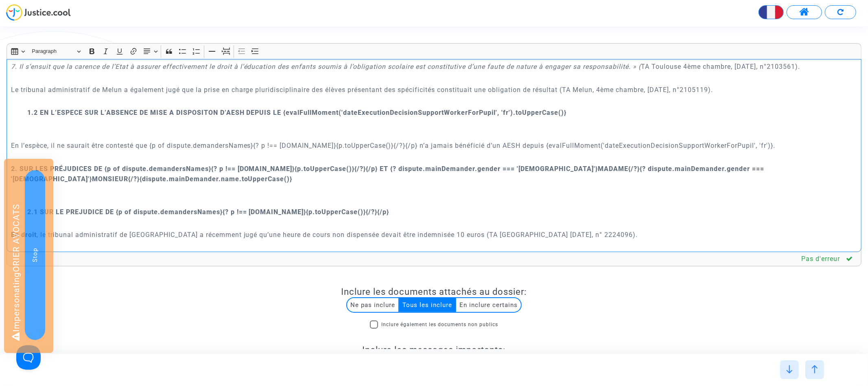
click at [75, 119] on p "Rich Text Editor, main" at bounding box center [434, 129] width 846 height 20
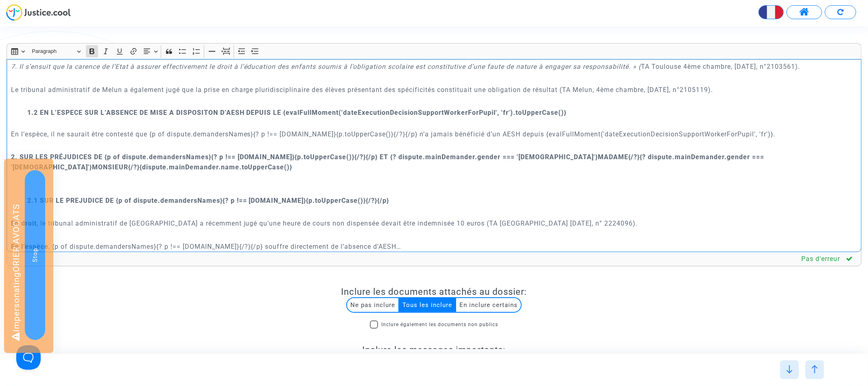
click at [64, 96] on p "Rich Text Editor, main" at bounding box center [434, 101] width 846 height 10
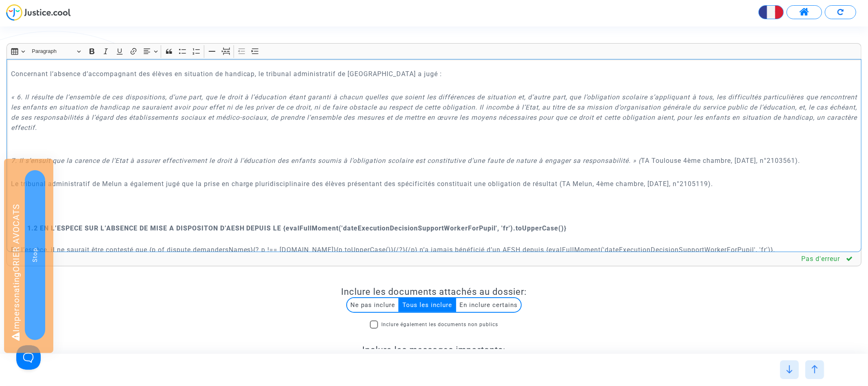
scroll to position [1139, 0]
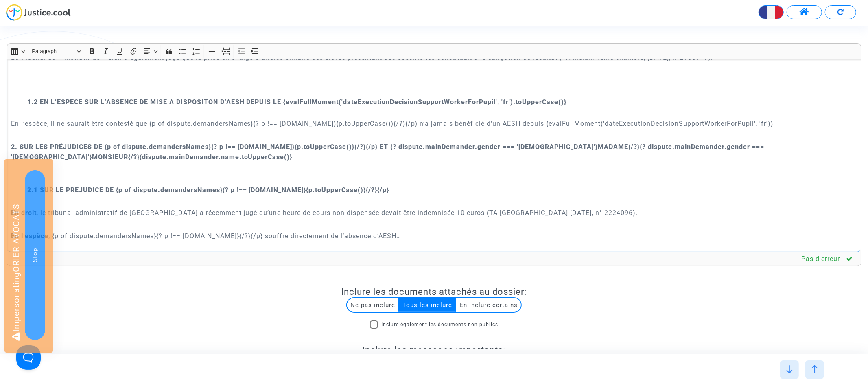
click at [592, 118] on p "En l’espèce, il ne saurait être contesté que {p of dispute.demandersNames}{? p …" at bounding box center [434, 123] width 846 height 10
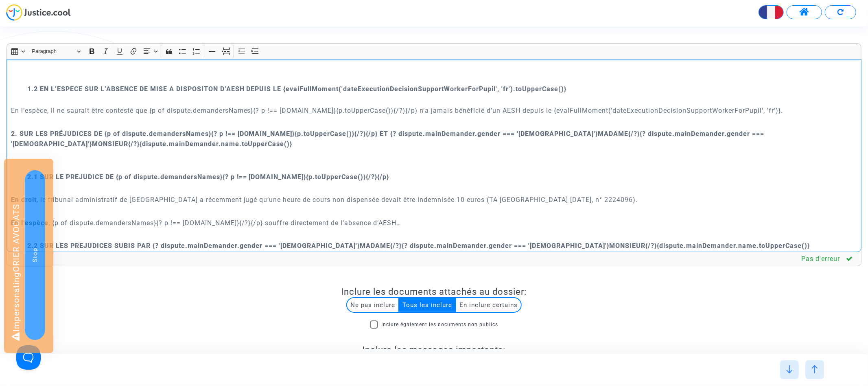
scroll to position [1162, 0]
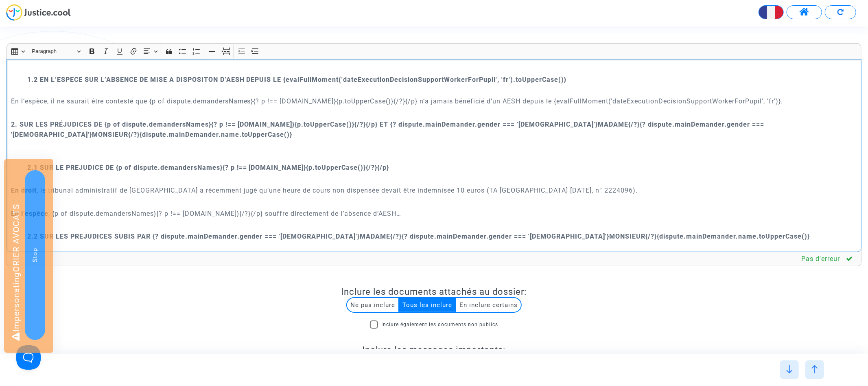
click at [109, 148] on p "Rich Text Editor, main" at bounding box center [434, 151] width 846 height 20
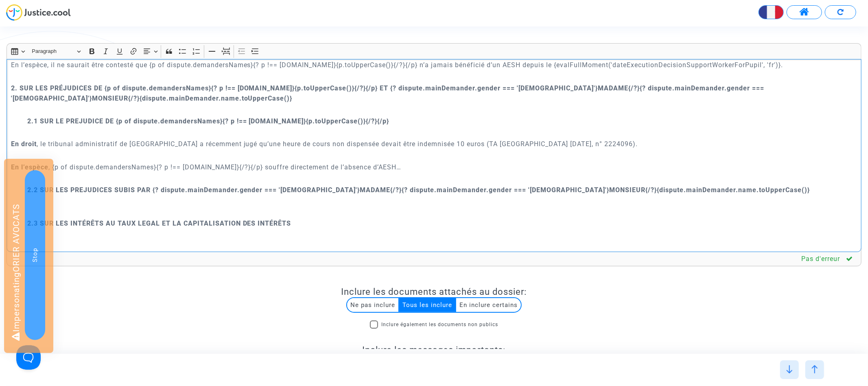
scroll to position [1220, 0]
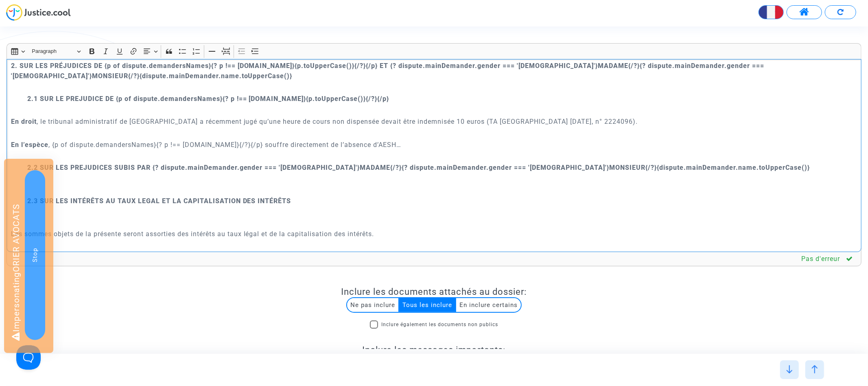
click at [157, 151] on p "Rich Text Editor, main" at bounding box center [434, 156] width 846 height 10
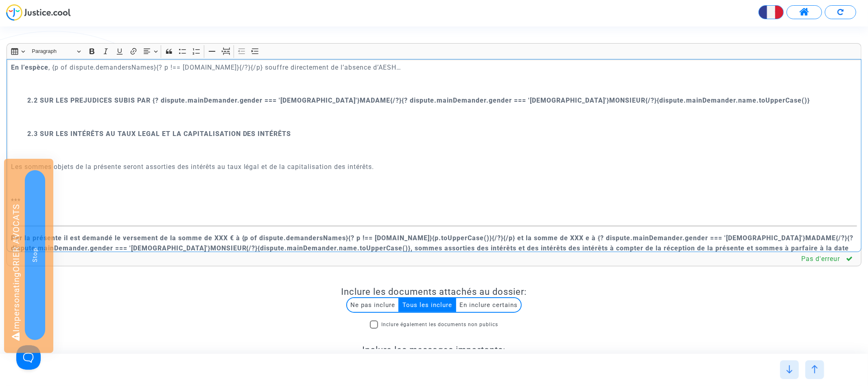
scroll to position [1312, 0]
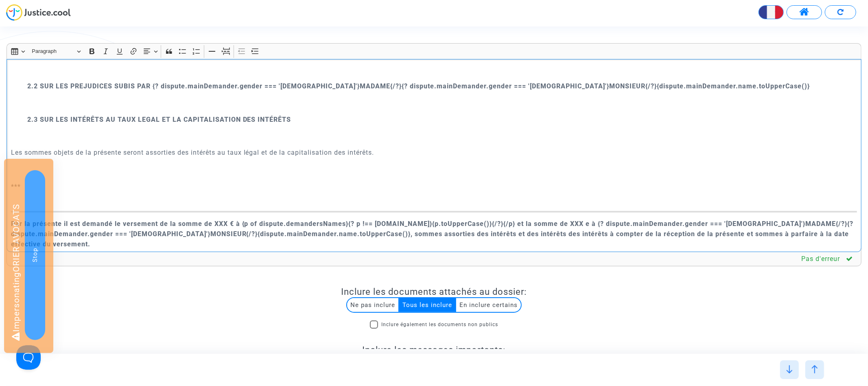
click at [74, 130] on p "Rich Text Editor, main" at bounding box center [434, 136] width 846 height 20
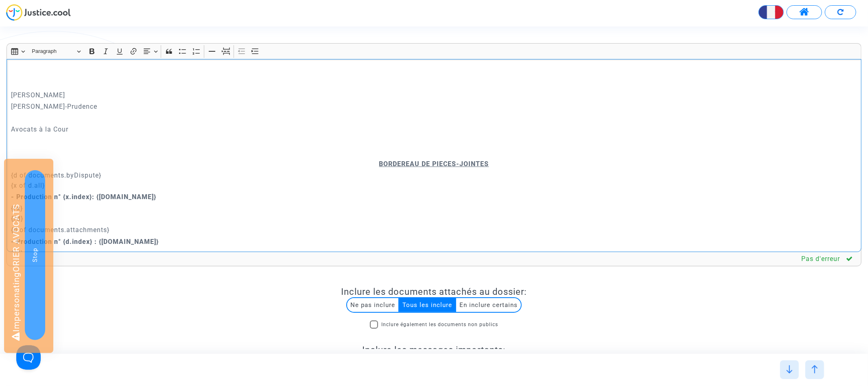
scroll to position [1570, 0]
click at [11, 100] on p "Léa Levavasseur-Prudence" at bounding box center [434, 105] width 846 height 10
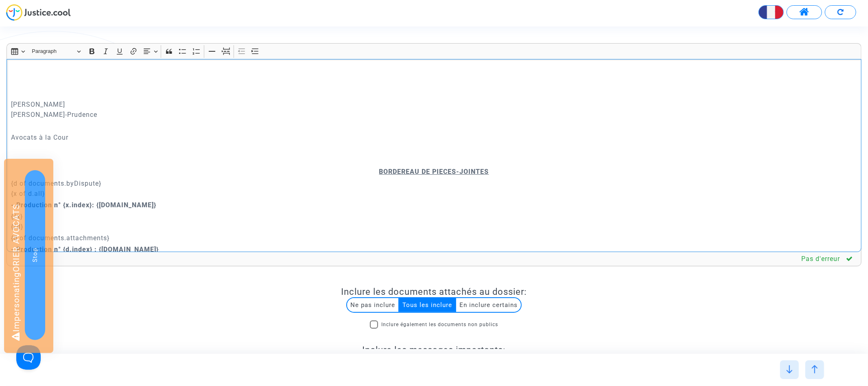
scroll to position [1568, 0]
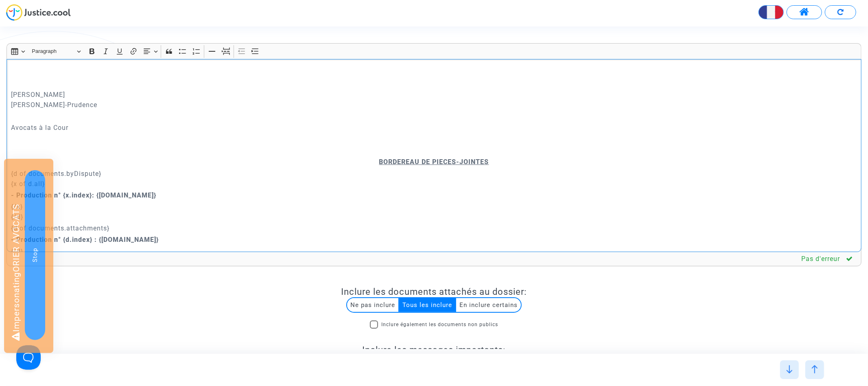
click at [12, 89] on p "Etienne de Castelbajac Léa Levavasseur-Prudence" at bounding box center [434, 99] width 846 height 20
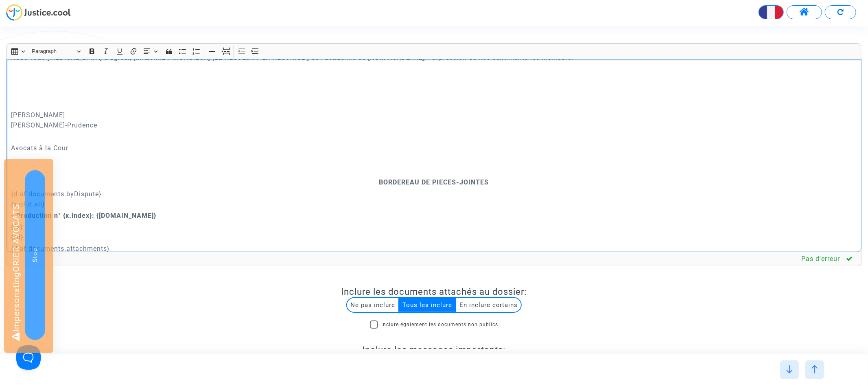
click at [29, 87] on p "Rich Text Editor, main" at bounding box center [434, 92] width 846 height 10
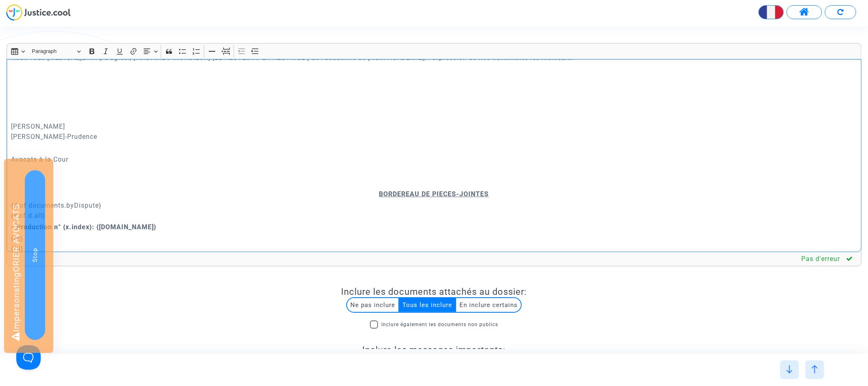
drag, startPoint x: 95, startPoint y: 127, endPoint x: 87, endPoint y: 127, distance: 8.6
click at [92, 127] on p "Etienne de Castelbajac Léa Levavasseur-Prudence" at bounding box center [434, 131] width 846 height 20
drag, startPoint x: 101, startPoint y: 125, endPoint x: 7, endPoint y: 113, distance: 95.5
click at [7, 113] on div "{dispute.defender.name} {dispute.defender.address} Paris, le {today.full('fr')}…" at bounding box center [434, 155] width 855 height 193
click at [259, 50] on icon "Editor toolbar" at bounding box center [255, 51] width 8 height 8
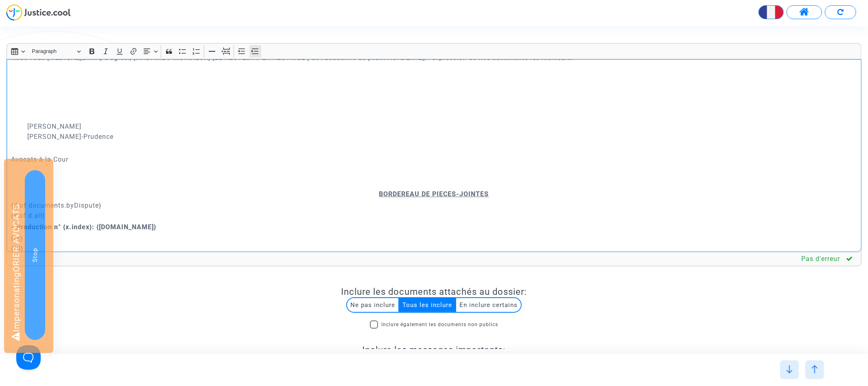
click at [259, 50] on icon "Editor toolbar" at bounding box center [255, 51] width 8 height 8
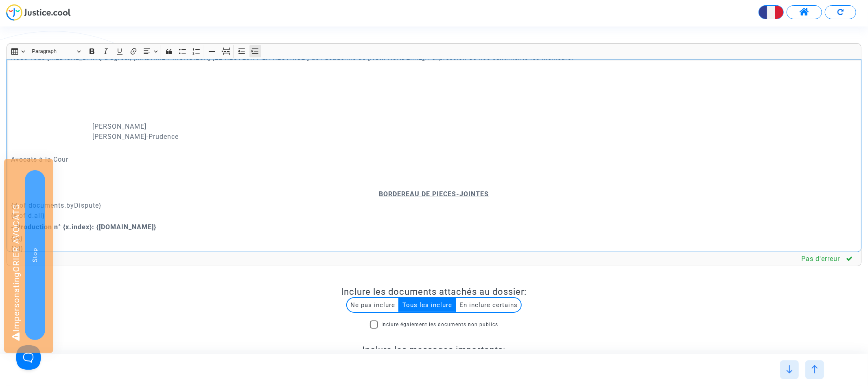
click at [259, 50] on icon "Editor toolbar" at bounding box center [255, 51] width 8 height 8
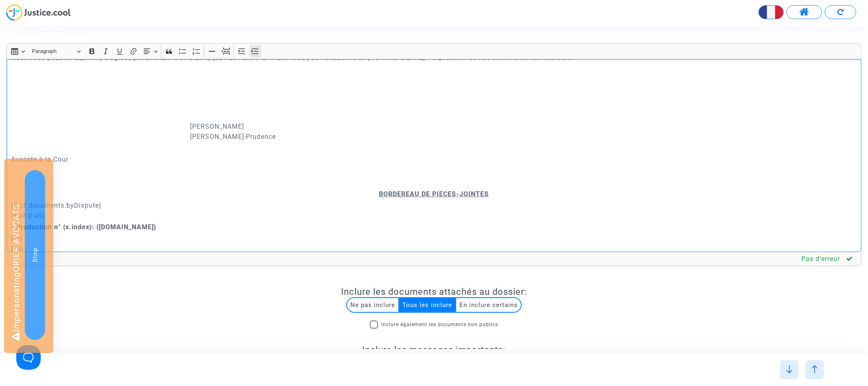
click at [259, 50] on icon "Editor toolbar" at bounding box center [255, 51] width 8 height 8
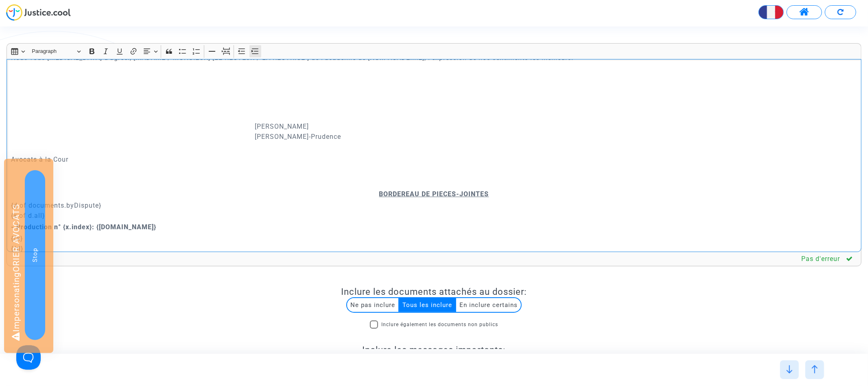
click at [259, 50] on icon "Editor toolbar" at bounding box center [255, 51] width 8 height 8
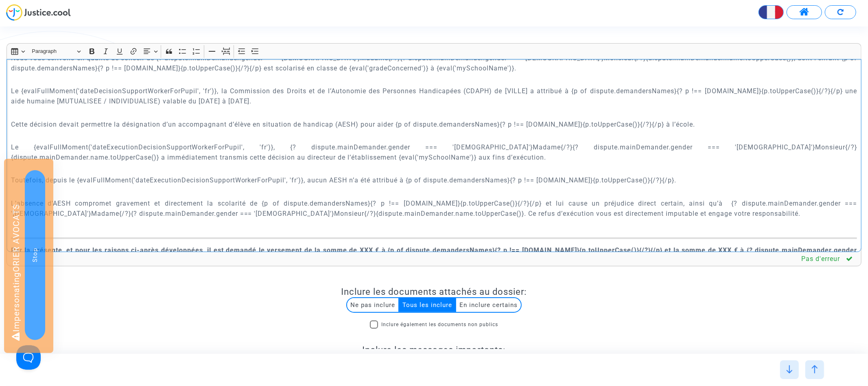
scroll to position [0, 0]
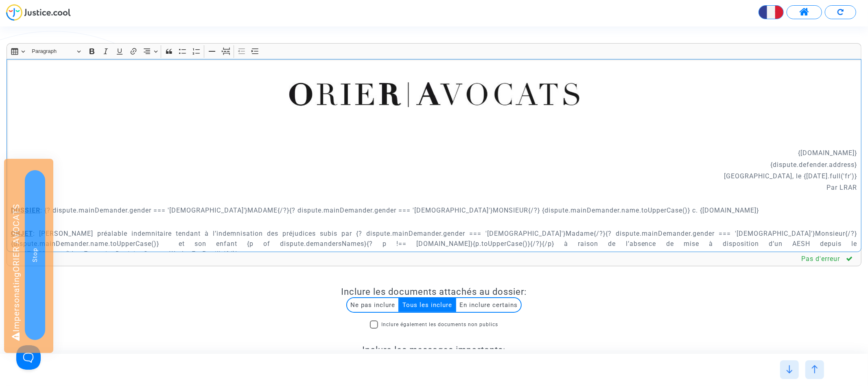
drag, startPoint x: 784, startPoint y: 151, endPoint x: 841, endPoint y: 177, distance: 62.5
click at [841, 177] on div "{dispute.defender.name} {dispute.defender.address} Paris, le {today.full('fr')}…" at bounding box center [434, 155] width 855 height 193
drag, startPoint x: 858, startPoint y: 185, endPoint x: 756, endPoint y: 142, distance: 111.2
click at [756, 142] on div "{dispute.defender.name} {dispute.defender.address} Paris, le {today.full('fr')}…" at bounding box center [434, 155] width 855 height 193
click at [151, 54] on button "Text alignment Text alignment" at bounding box center [150, 51] width 18 height 12
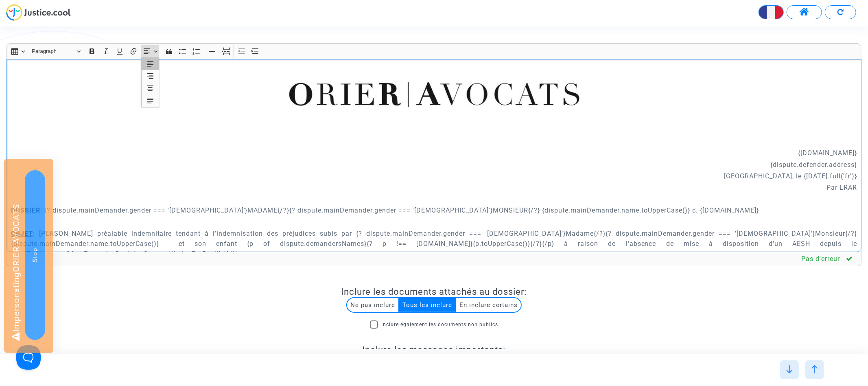
click at [154, 66] on icon "Text alignment toolbar" at bounding box center [150, 64] width 8 height 8
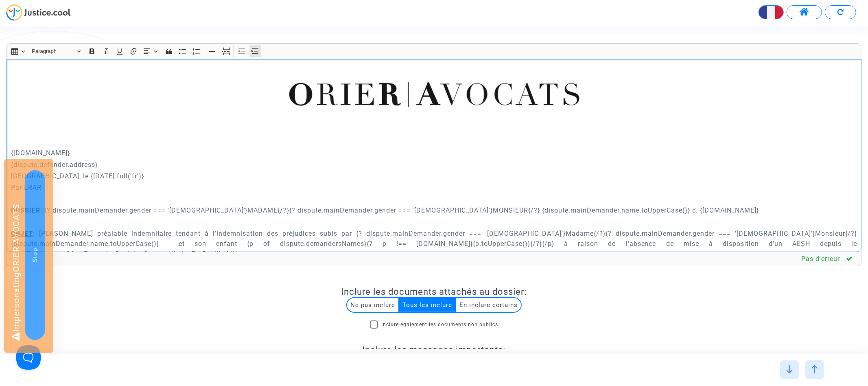
click at [255, 53] on icon "Editor toolbar" at bounding box center [255, 51] width 8 height 8
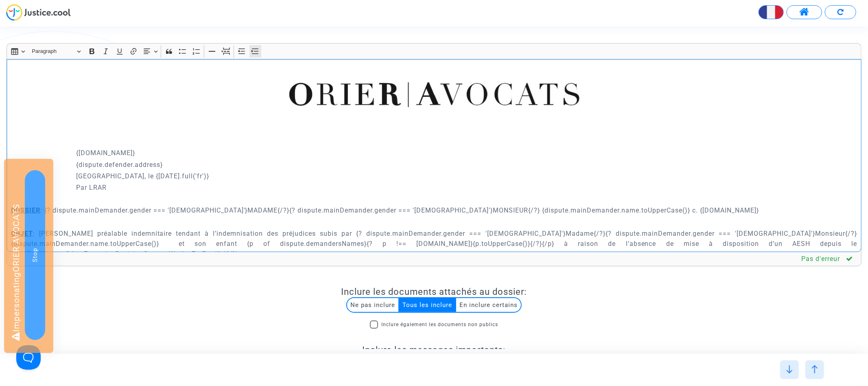
click at [255, 53] on icon "Editor toolbar" at bounding box center [255, 51] width 8 height 8
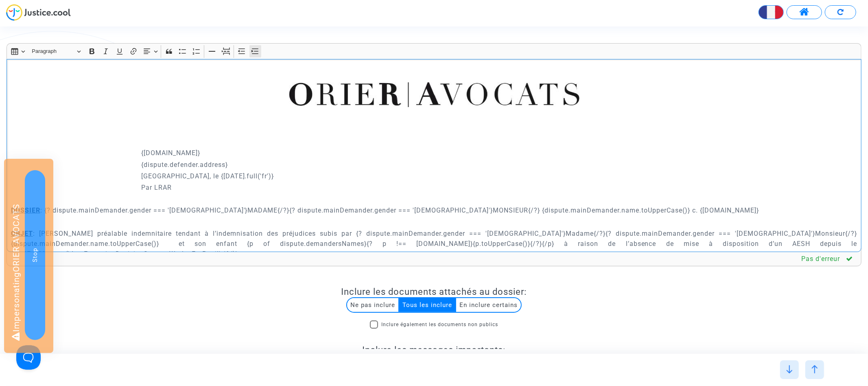
click at [255, 53] on icon "Editor toolbar" at bounding box center [255, 51] width 8 height 8
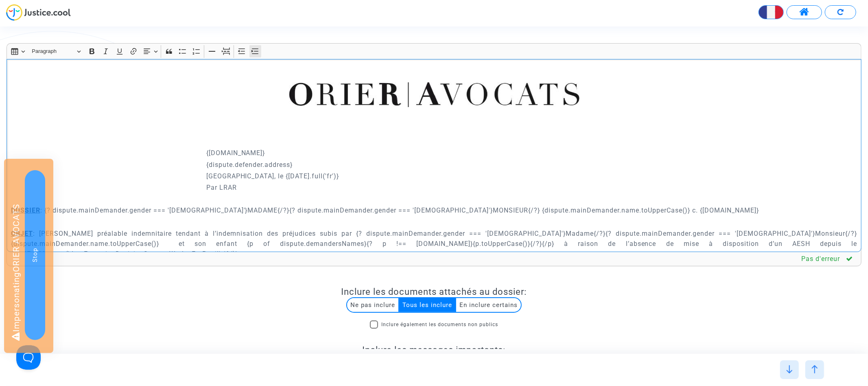
click at [255, 53] on icon "Editor toolbar" at bounding box center [255, 51] width 8 height 8
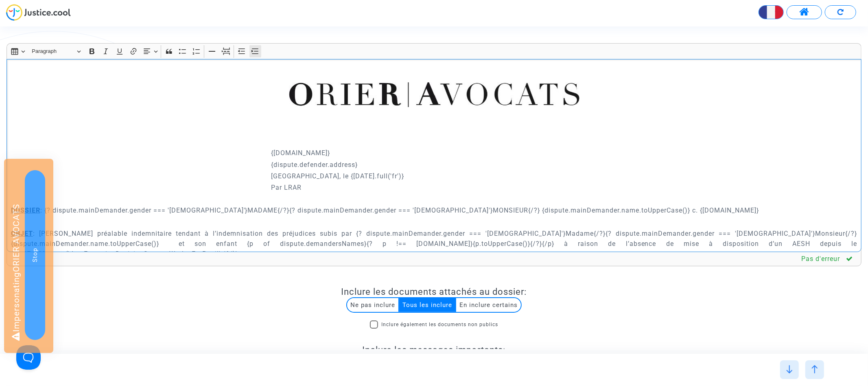
click at [255, 53] on icon "Editor toolbar" at bounding box center [255, 51] width 8 height 8
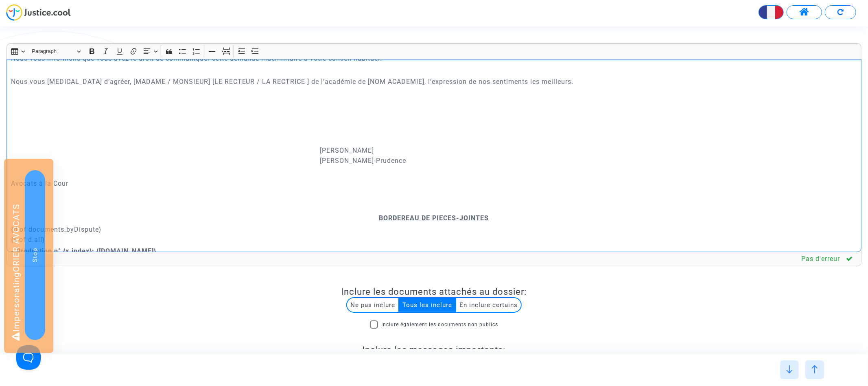
scroll to position [1580, 0]
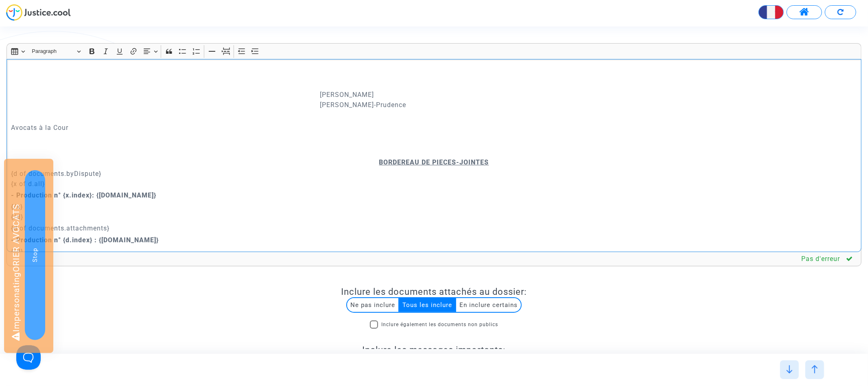
click at [9, 119] on div "{dispute.defender.name} {dispute.defender.address} Paris, le {today.full('fr')}…" at bounding box center [434, 155] width 855 height 193
click at [254, 49] on icon "Editor toolbar" at bounding box center [255, 51] width 8 height 8
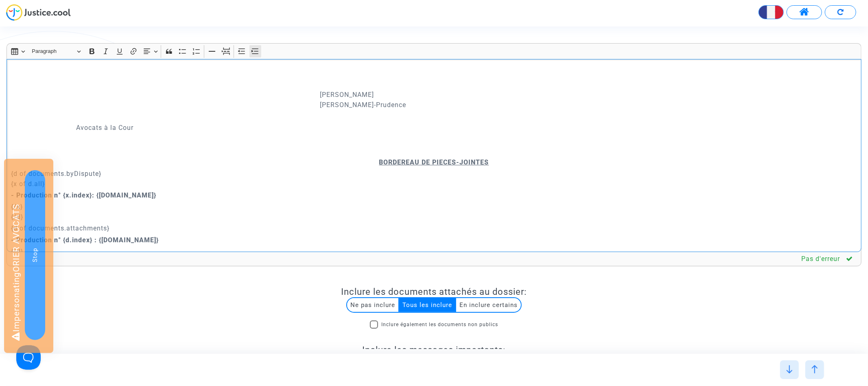
click at [254, 49] on icon "Editor toolbar" at bounding box center [255, 51] width 8 height 8
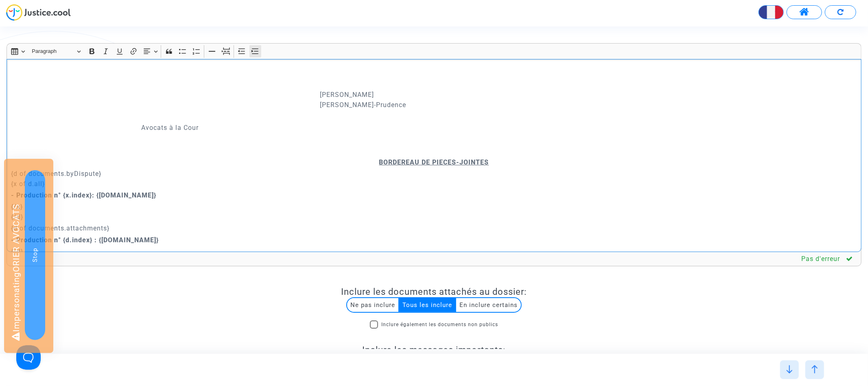
click at [254, 49] on icon "Editor toolbar" at bounding box center [255, 51] width 8 height 8
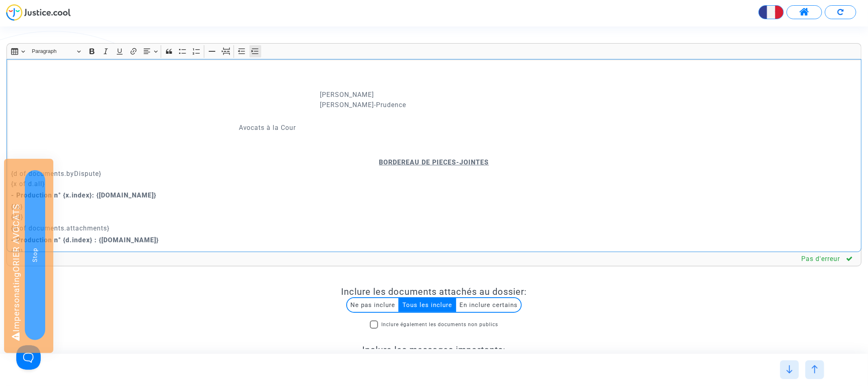
click at [254, 49] on icon "Editor toolbar" at bounding box center [255, 51] width 8 height 8
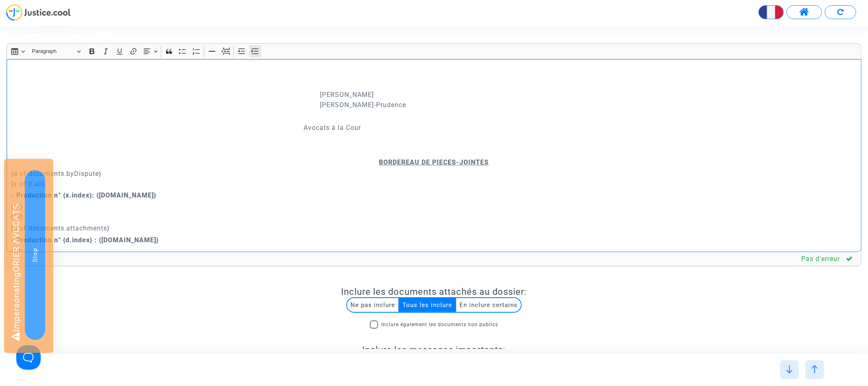
click at [254, 49] on icon "Editor toolbar" at bounding box center [255, 51] width 8 height 8
click at [246, 49] on button "Decrease indent Decrease indent" at bounding box center [242, 51] width 12 height 12
click at [395, 134] on p "Rich Text Editor, main" at bounding box center [434, 139] width 846 height 10
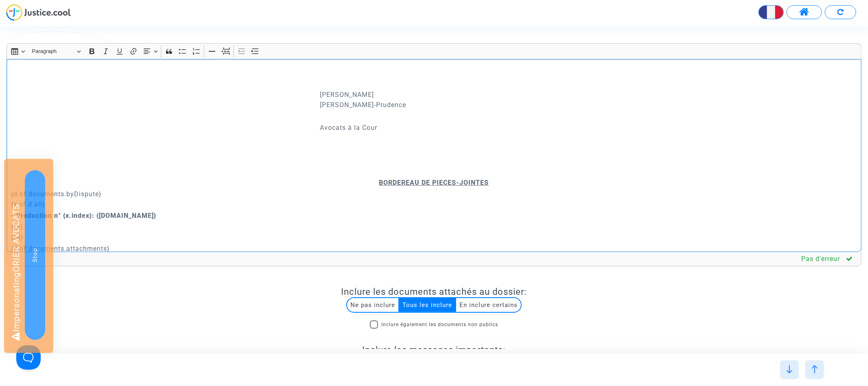
scroll to position [1600, 0]
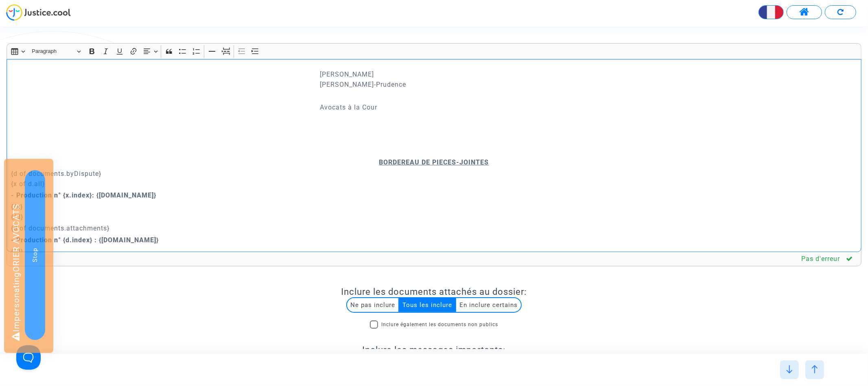
drag, startPoint x: 144, startPoint y: 227, endPoint x: 0, endPoint y: 179, distance: 152.4
click at [0, 179] on div "Rich Text Editor Insert table Insert table Heading Paragraph Paragraph Heading …" at bounding box center [433, 236] width 867 height 386
click at [92, 53] on icon "Editor toolbar" at bounding box center [92, 51] width 8 height 8
click at [94, 52] on icon "Editor toolbar" at bounding box center [91, 51] width 5 height 6
click at [88, 190] on p "- Production n° {x.index}: {x.name}" at bounding box center [434, 195] width 846 height 10
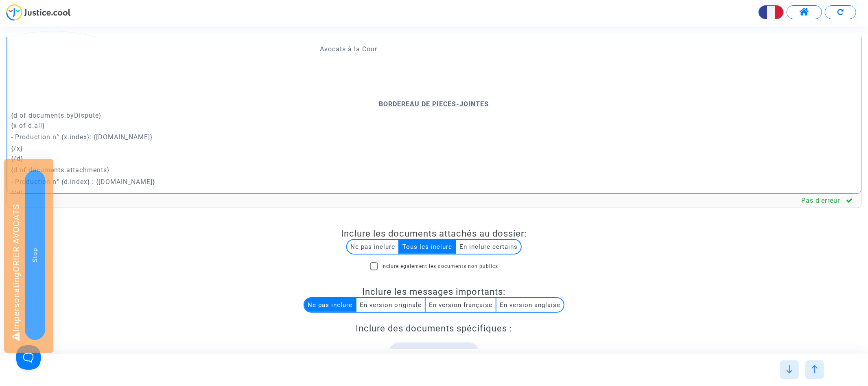
scroll to position [73, 0]
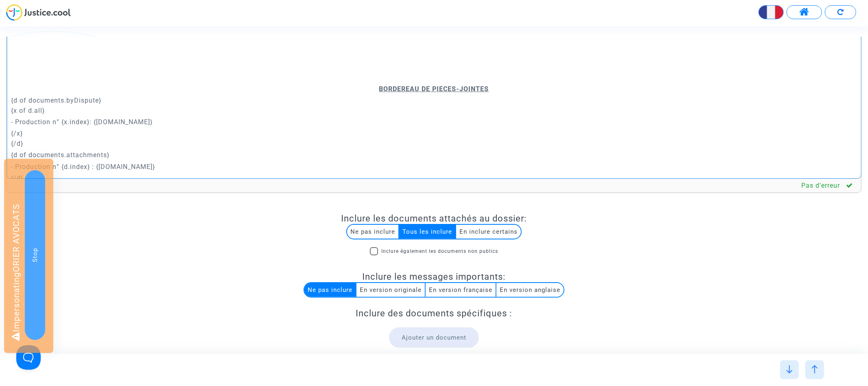
drag, startPoint x: 60, startPoint y: 108, endPoint x: 13, endPoint y: 108, distance: 47.2
click at [13, 117] on p "- Production n° {x.index}: {x.name}" at bounding box center [434, 122] width 846 height 10
drag, startPoint x: 89, startPoint y: 111, endPoint x: 15, endPoint y: 110, distance: 73.6
click at [15, 117] on p "- Production n° {x.index}: {x.name}" at bounding box center [434, 122] width 846 height 10
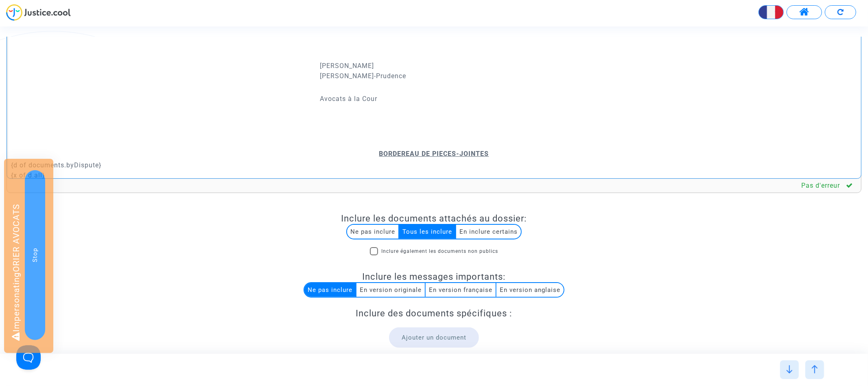
scroll to position [0, 0]
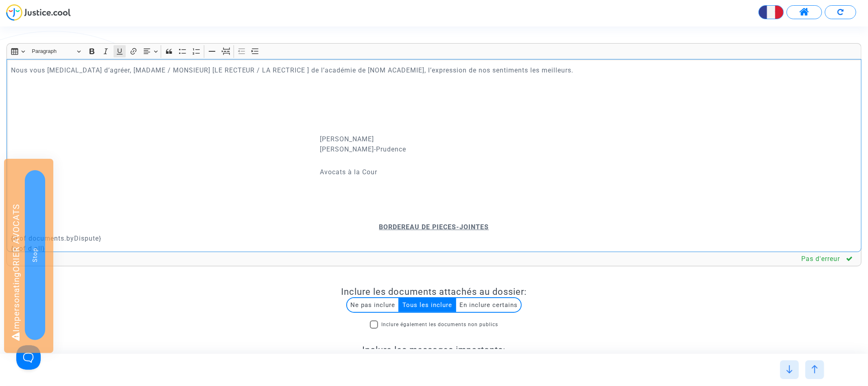
click at [122, 49] on icon "Editor toolbar" at bounding box center [120, 51] width 8 height 8
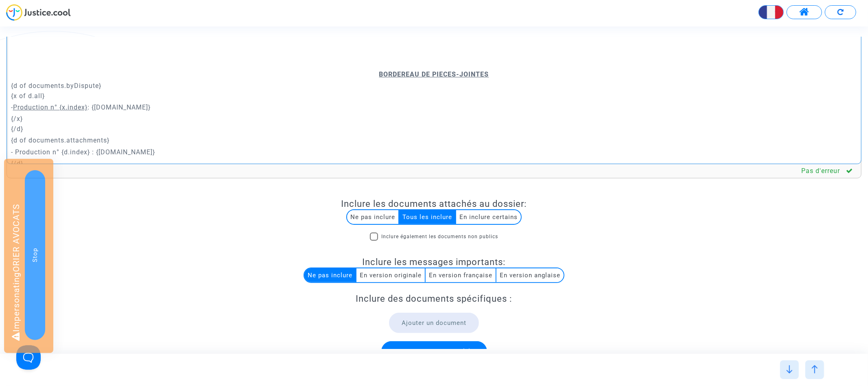
scroll to position [108, 0]
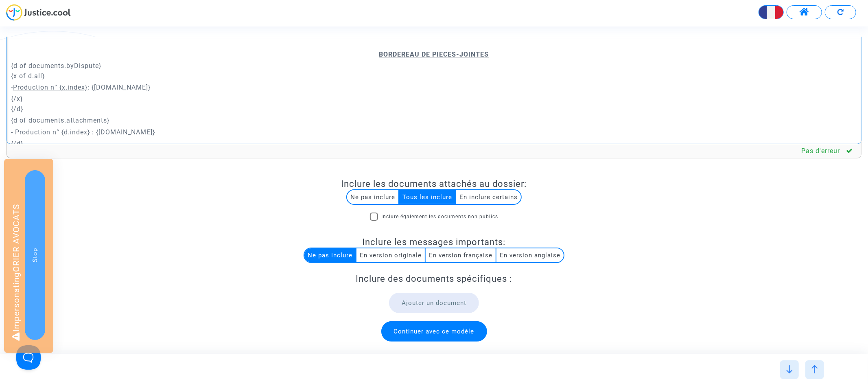
drag, startPoint x: 90, startPoint y: 122, endPoint x: 15, endPoint y: 121, distance: 75.7
click at [15, 127] on p "- Production n° {d.index} : {d.name}" at bounding box center [434, 132] width 846 height 10
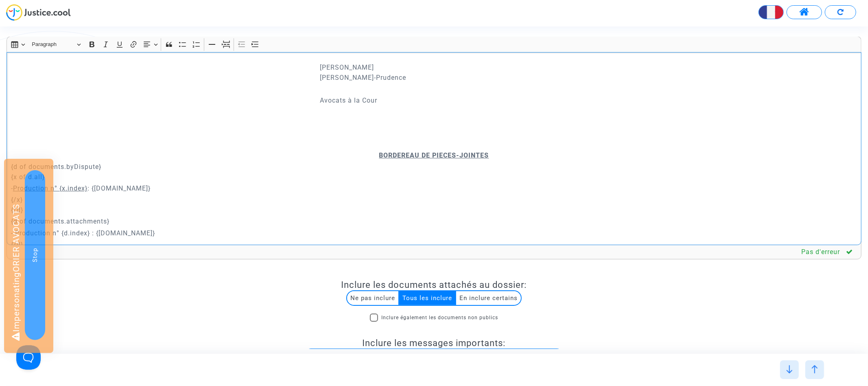
scroll to position [0, 0]
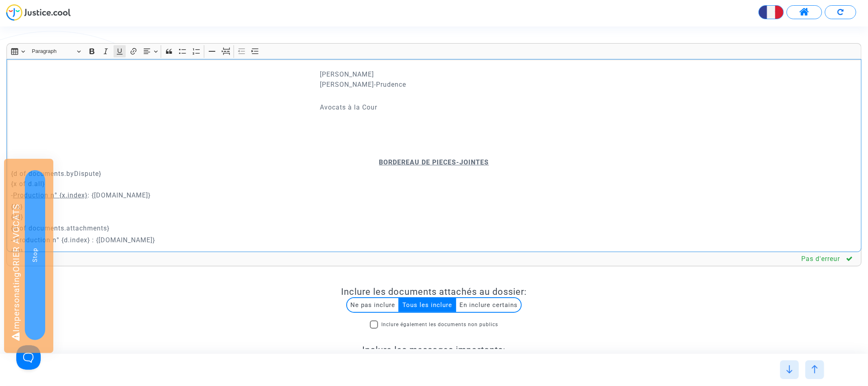
click at [118, 50] on icon "Editor toolbar" at bounding box center [120, 51] width 8 height 8
click at [137, 119] on p "​​​​​​​" at bounding box center [434, 129] width 846 height 31
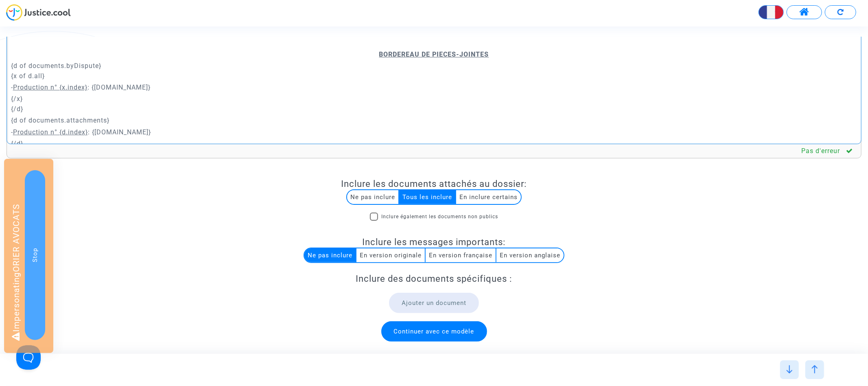
click at [440, 324] on span "Continuer avec ce modèle" at bounding box center [434, 331] width 106 height 20
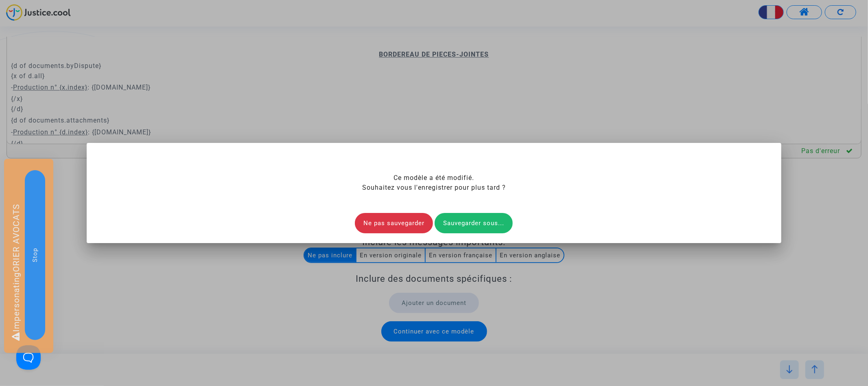
click at [464, 220] on div "Sauvegarder sous..." at bounding box center [473, 223] width 78 height 20
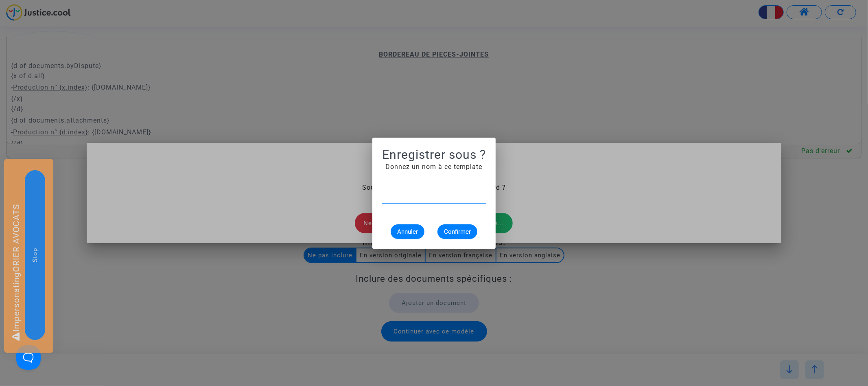
click at [416, 197] on input "text" at bounding box center [434, 196] width 104 height 7
type input "Demande préalable indemnitaire 2"
click at [455, 228] on span "Confirmer" at bounding box center [457, 231] width 27 height 7
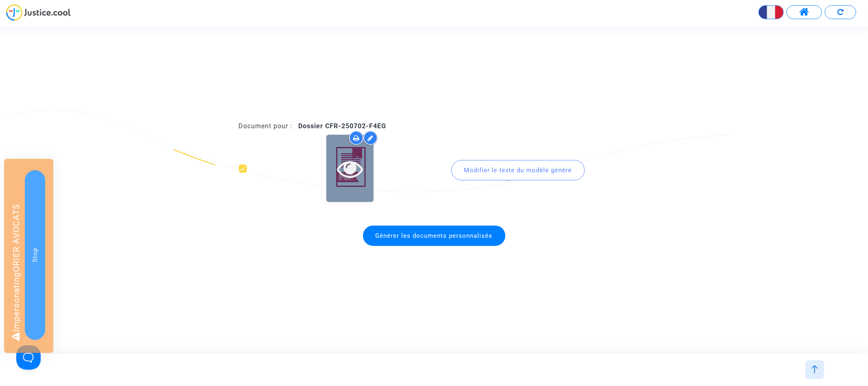
click at [345, 172] on icon at bounding box center [350, 168] width 26 height 26
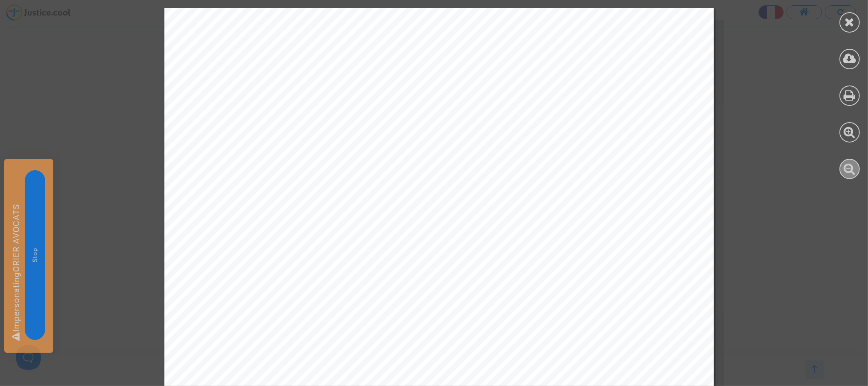
click at [848, 168] on icon at bounding box center [850, 168] width 12 height 12
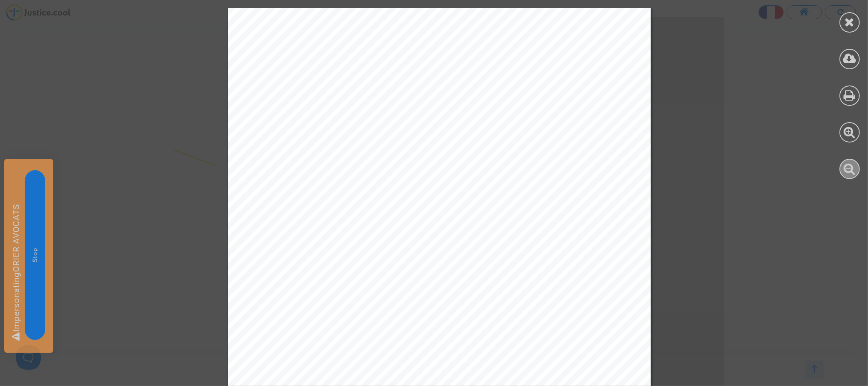
click at [848, 168] on icon at bounding box center [850, 168] width 12 height 12
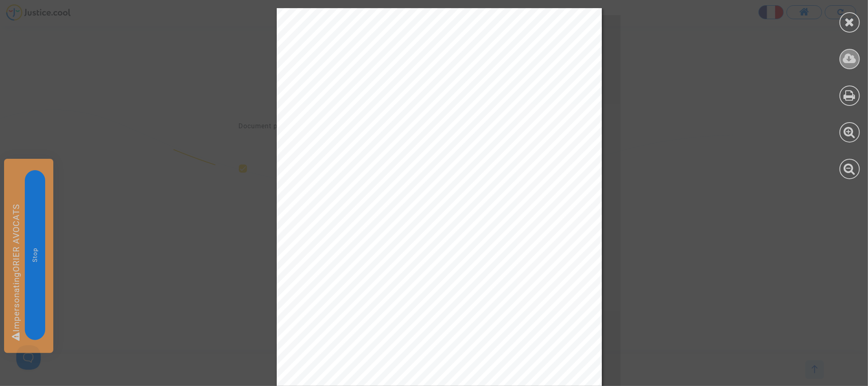
click at [850, 61] on icon at bounding box center [849, 58] width 13 height 12
click at [840, 24] on div at bounding box center [849, 22] width 20 height 20
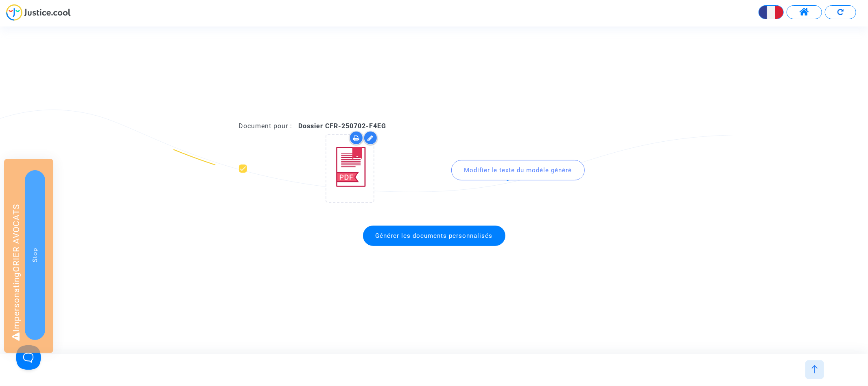
click at [844, 14] on button at bounding box center [840, 12] width 31 height 14
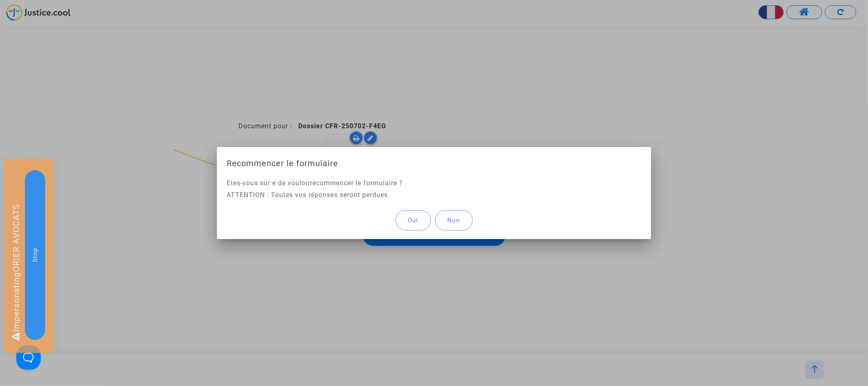
drag, startPoint x: 413, startPoint y: 221, endPoint x: 413, endPoint y: 214, distance: 6.5
click at [413, 221] on span "Oui" at bounding box center [413, 219] width 10 height 7
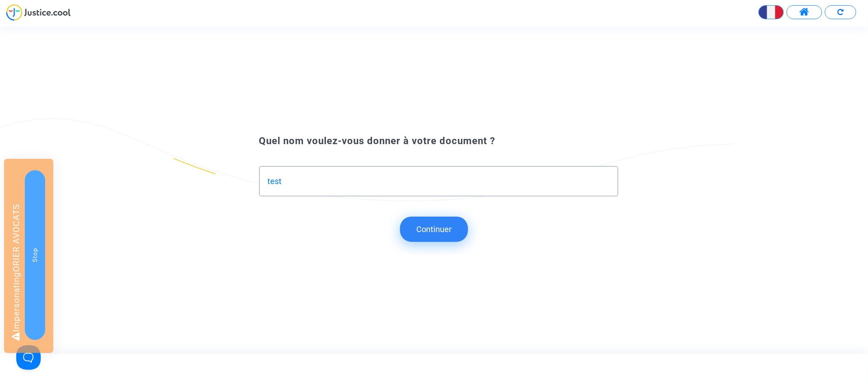
type input "test"
click at [450, 234] on button "Continuer" at bounding box center [434, 228] width 68 height 25
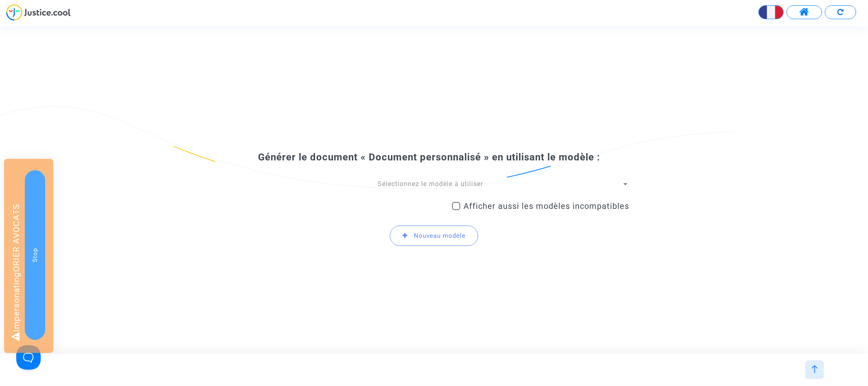
click at [427, 182] on span "Sélectionnez le modèle à utiliser" at bounding box center [430, 184] width 105 height 8
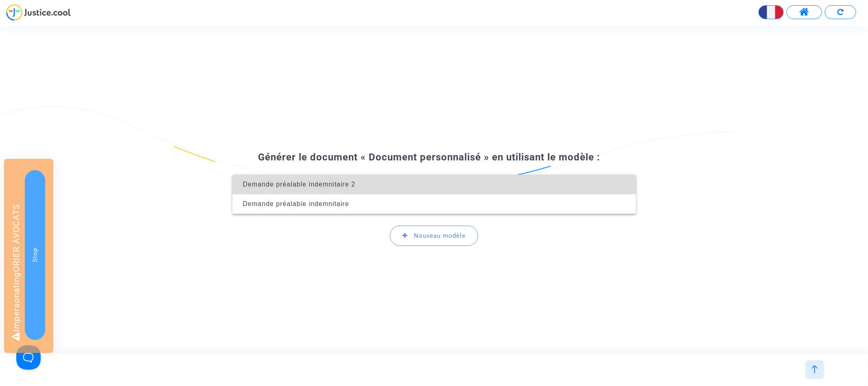
click at [410, 185] on span "Demande préalable indemnitaire 2" at bounding box center [434, 185] width 391 height 20
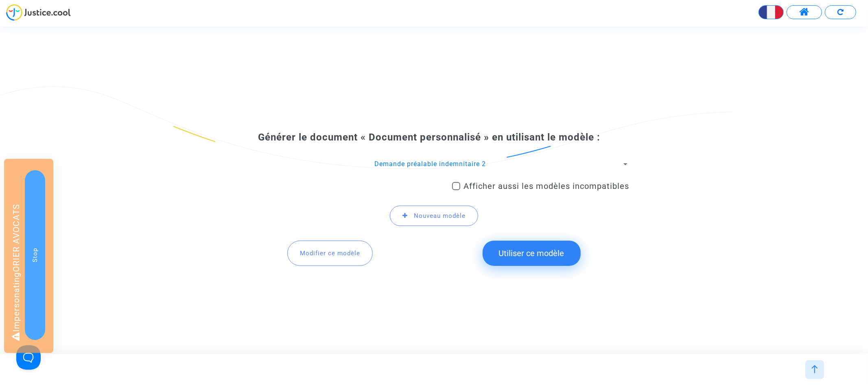
click at [354, 258] on button "Modifier ce modèle" at bounding box center [329, 252] width 85 height 25
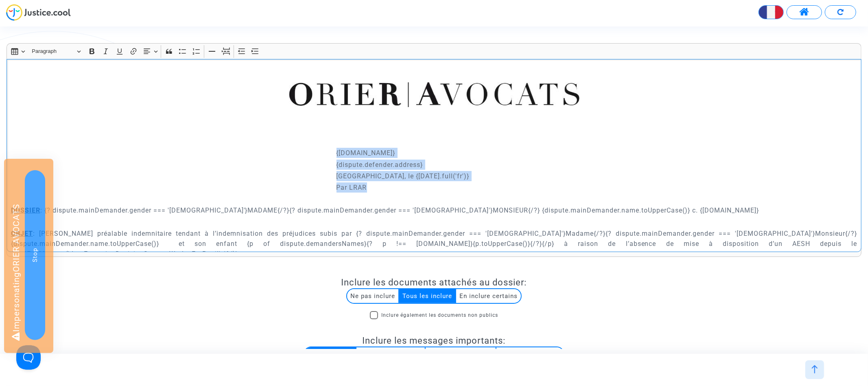
drag, startPoint x: 375, startPoint y: 190, endPoint x: 322, endPoint y: 149, distance: 67.3
click at [322, 149] on div "{dispute.defender.name} {dispute.defender.address} Paris, le {today.full('fr')}…" at bounding box center [434, 155] width 855 height 193
click at [237, 46] on button "Decrease indent Decrease indent" at bounding box center [242, 51] width 12 height 12
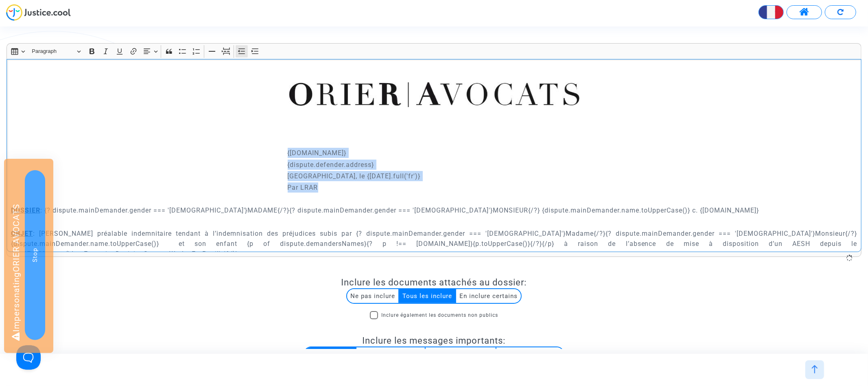
click at [237, 46] on button "Decrease indent Decrease indent" at bounding box center [242, 51] width 12 height 12
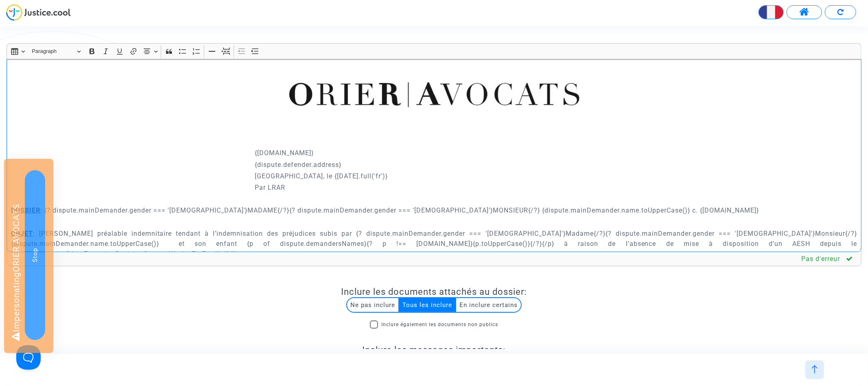
click at [277, 96] on div "{dispute.defender.name} {dispute.defender.address} Paris, le {today.full('fr')}…" at bounding box center [434, 155] width 855 height 193
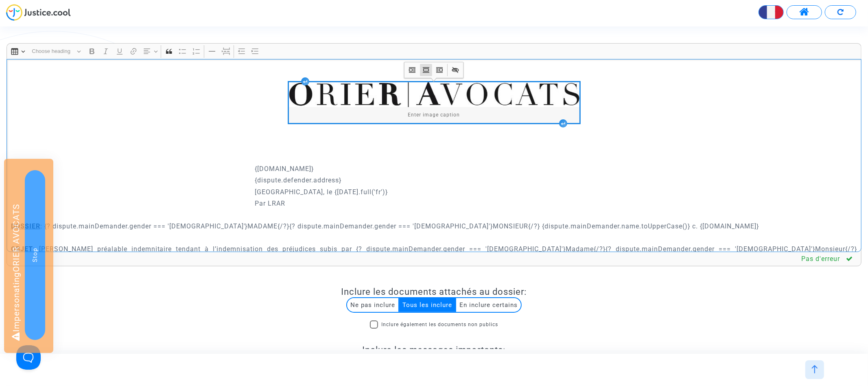
click at [308, 100] on img "Rich Text Editor, main" at bounding box center [434, 94] width 290 height 25
click at [443, 67] on icon "Image toolbar" at bounding box center [439, 70] width 8 height 8
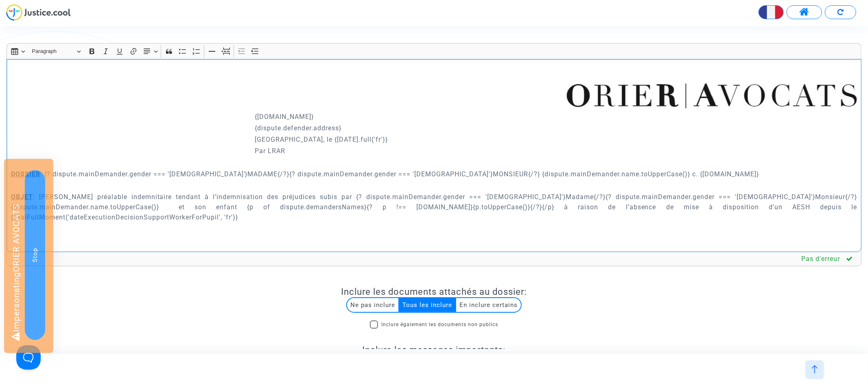
click at [696, 194] on p "OBJET : Demande préalable indemnitaire tendant à l’indemnisation des préjudices…" at bounding box center [434, 207] width 846 height 31
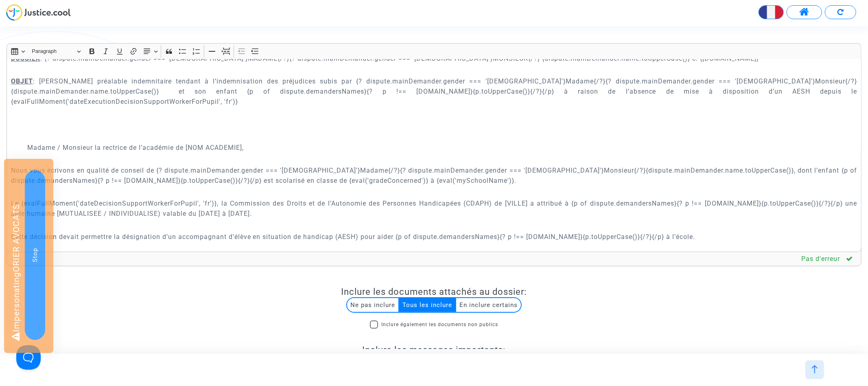
scroll to position [126, 0]
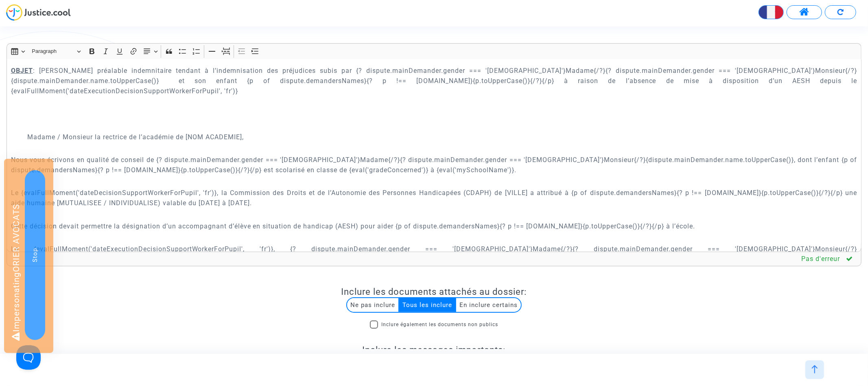
click at [540, 155] on p "Nous vous écrivons en qualité de conseil de {? dispute.mainDemander.gender === …" at bounding box center [434, 165] width 846 height 20
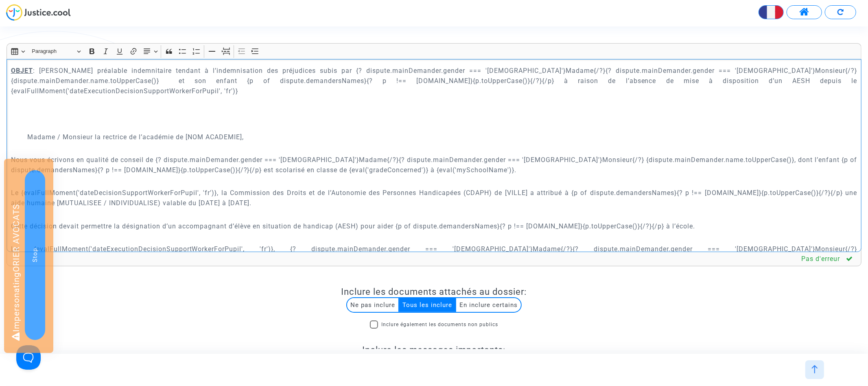
click at [644, 244] on p "Le {evalFullMoment('dateExecutionDecisionSupportWorkerForPupil', 'fr')}, {? dis…" at bounding box center [434, 254] width 846 height 20
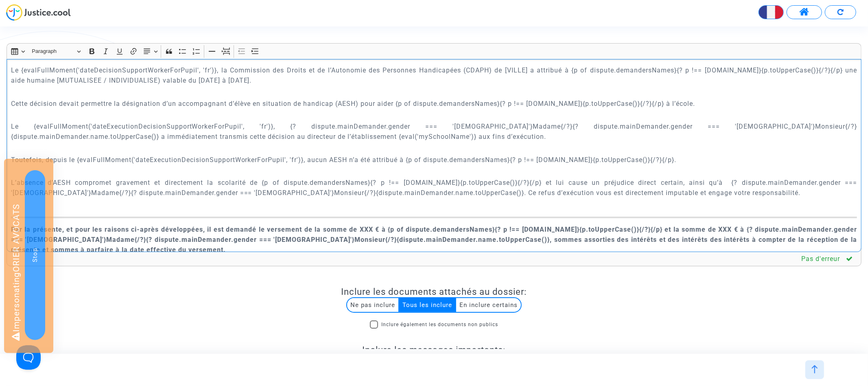
scroll to position [264, 0]
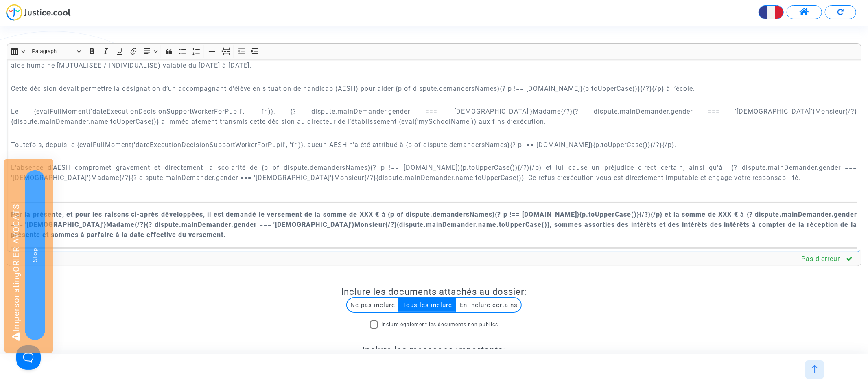
click at [266, 167] on p "L’absence d’AESH compromet gravement et directement la scolarité de {p of dispu…" at bounding box center [434, 172] width 846 height 20
click at [391, 212] on strong "Par la présente, et pour les raisons ci-après développées, il est demandé le ve…" at bounding box center [434, 224] width 846 height 28
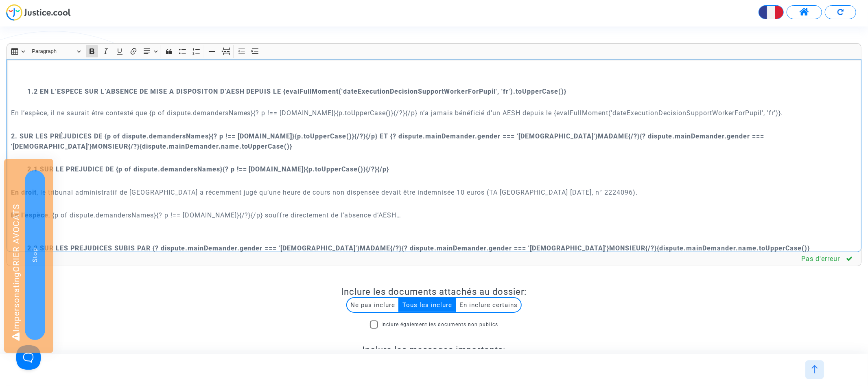
scroll to position [1128, 0]
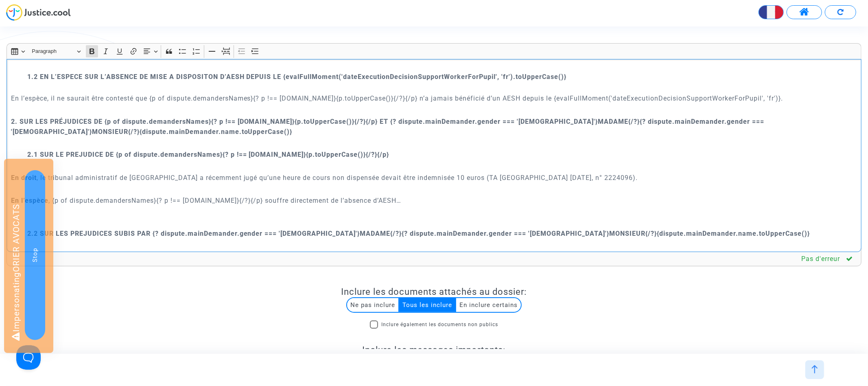
click at [10, 124] on div "{dispute.defender.name} {dispute.defender.address} Paris, le {today.full('fr')}…" at bounding box center [434, 155] width 855 height 193
click at [544, 229] on strong "2.2 SUR LES PREJUDICES SUBIS PAR {? dispute.mainDemander.gender === 'female'}MA…" at bounding box center [418, 233] width 783 height 8
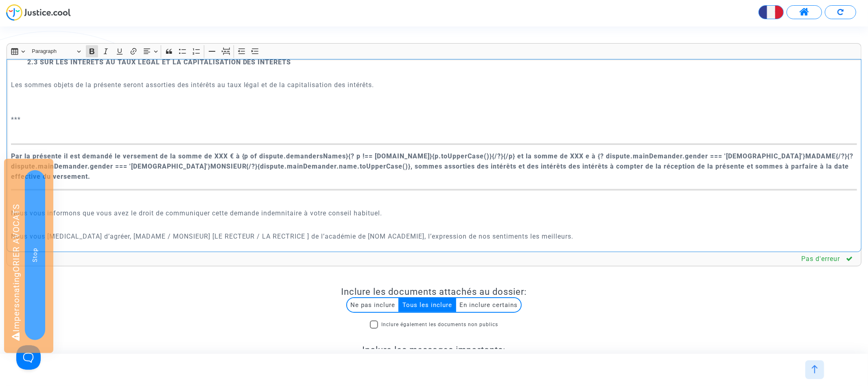
scroll to position [1349, 0]
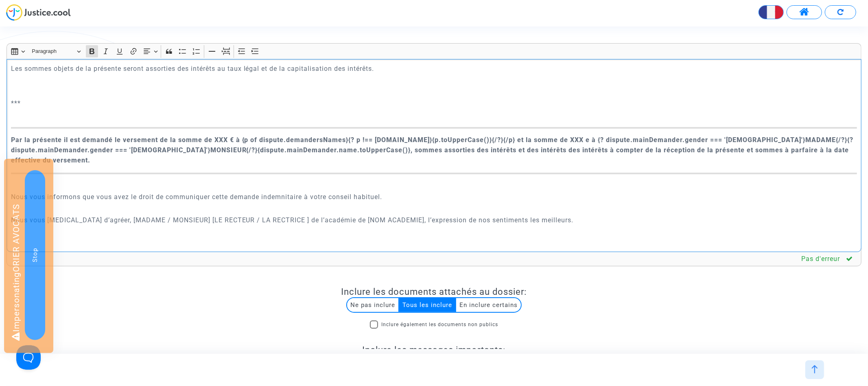
click at [197, 141] on strong "Par la présente il est demandé le versement de la somme de XXX € à {p of disput…" at bounding box center [432, 150] width 843 height 28
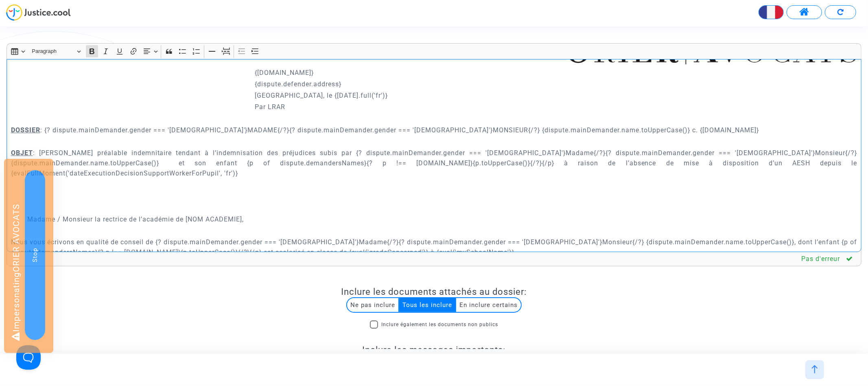
scroll to position [96, 0]
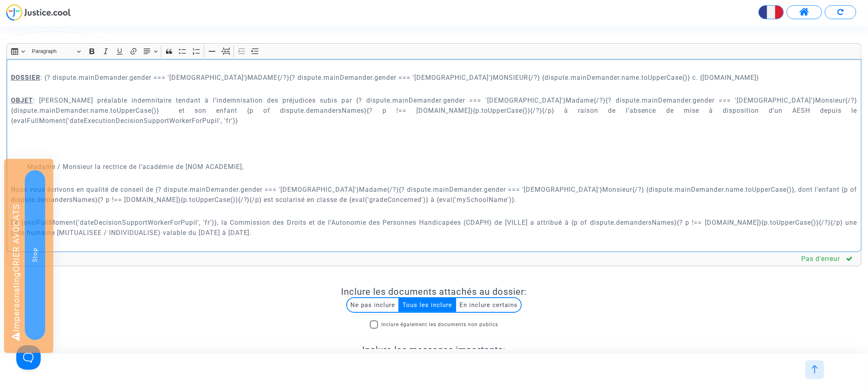
click at [82, 138] on p "Rich Text Editor, main" at bounding box center [434, 143] width 846 height 10
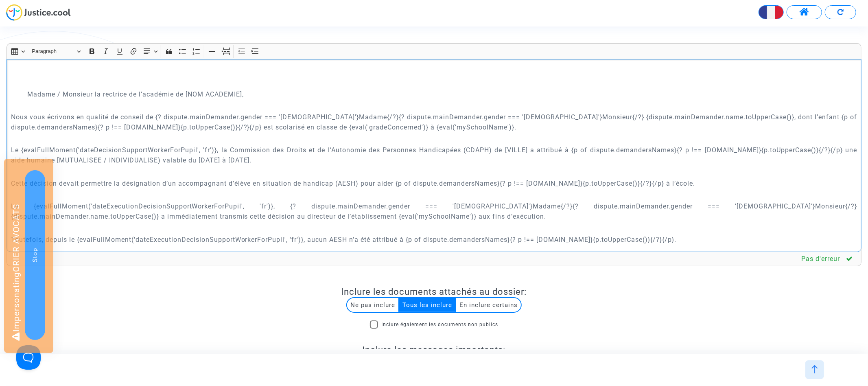
scroll to position [191, 0]
click at [381, 113] on p "Nous vous écrivons en qualité de conseil de {? dispute.mainDemander.gender === …" at bounding box center [434, 120] width 846 height 20
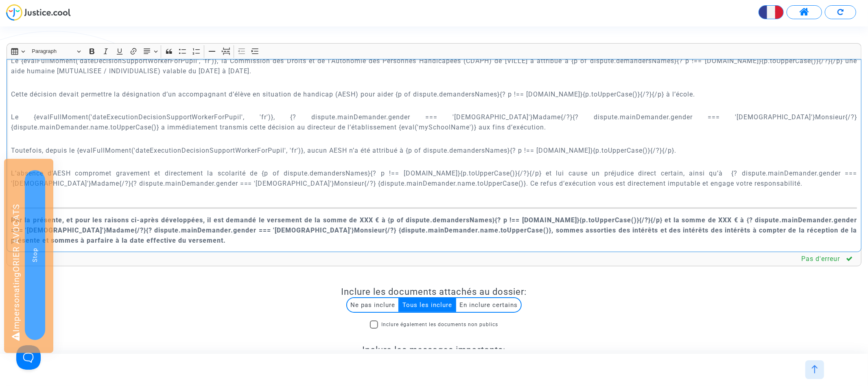
scroll to position [288, 0]
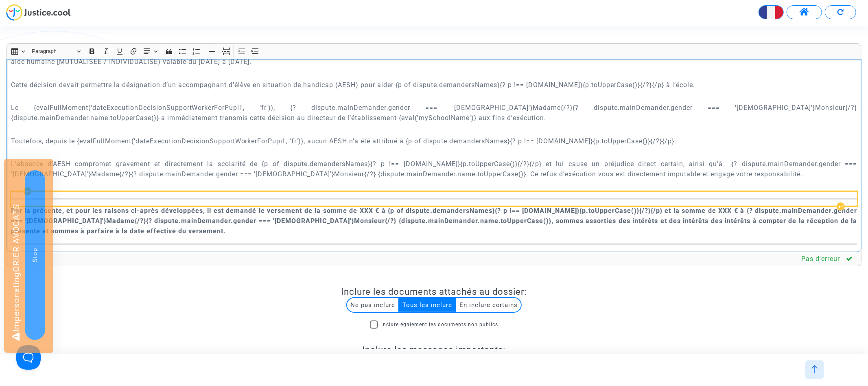
click at [155, 198] on hr "Rich Text Editor, main" at bounding box center [434, 199] width 846 height 2
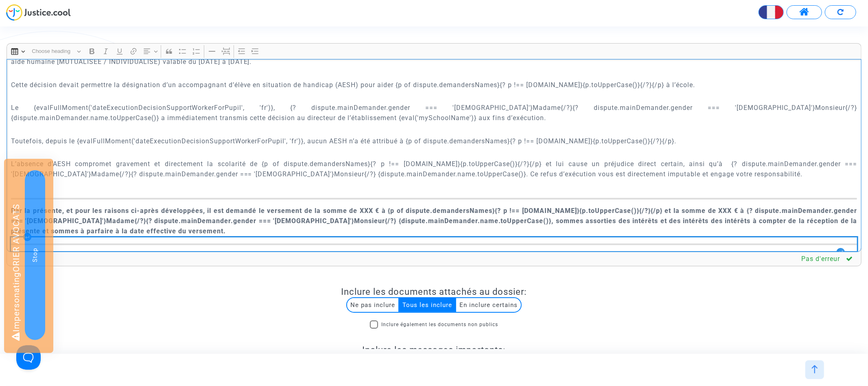
click at [154, 237] on div "Rich Text Editor, main" at bounding box center [434, 244] width 846 height 14
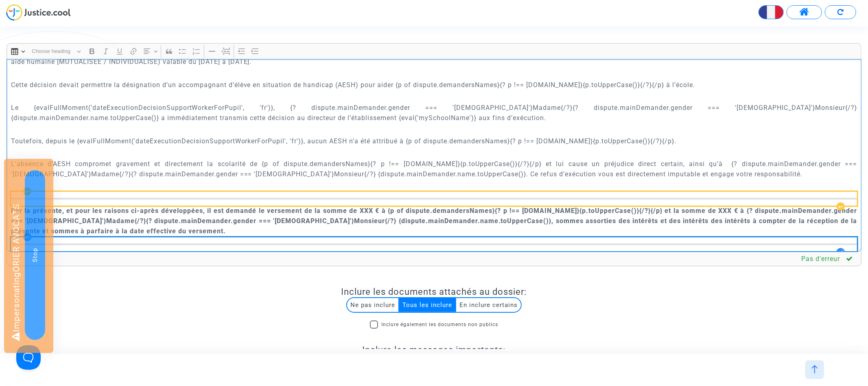
click at [154, 192] on div "Rich Text Editor, main" at bounding box center [434, 199] width 846 height 14
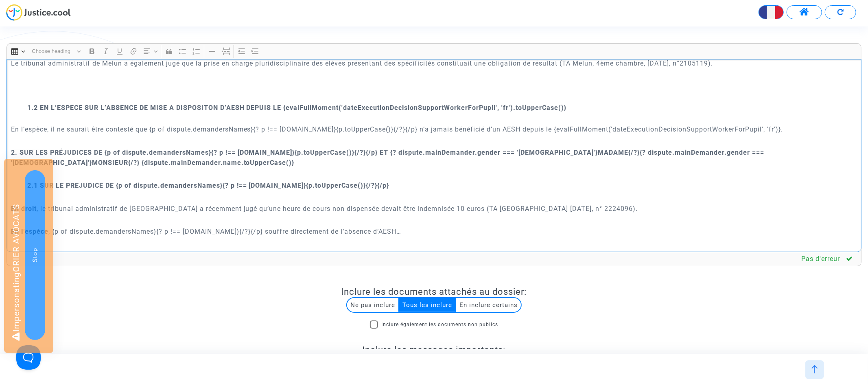
scroll to position [1150, 0]
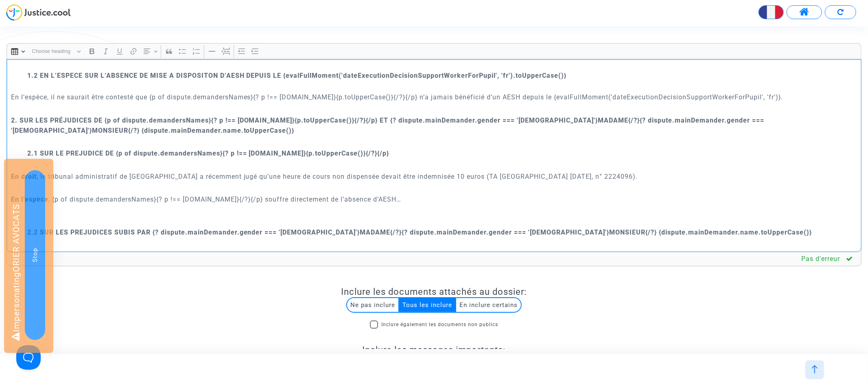
click at [143, 104] on p "Rich Text Editor, main" at bounding box center [434, 109] width 846 height 10
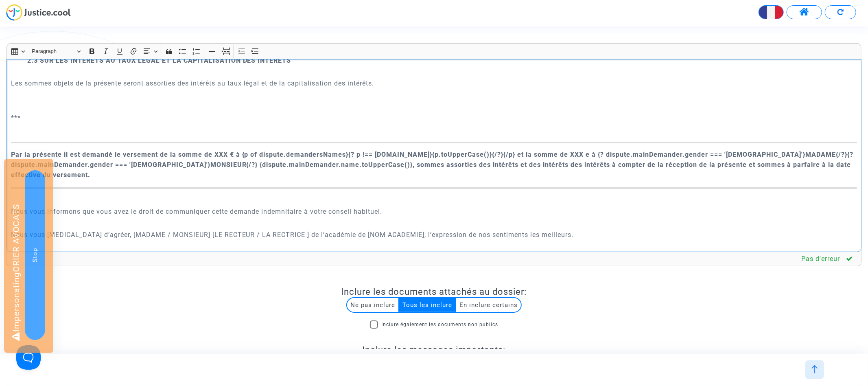
scroll to position [1503, 0]
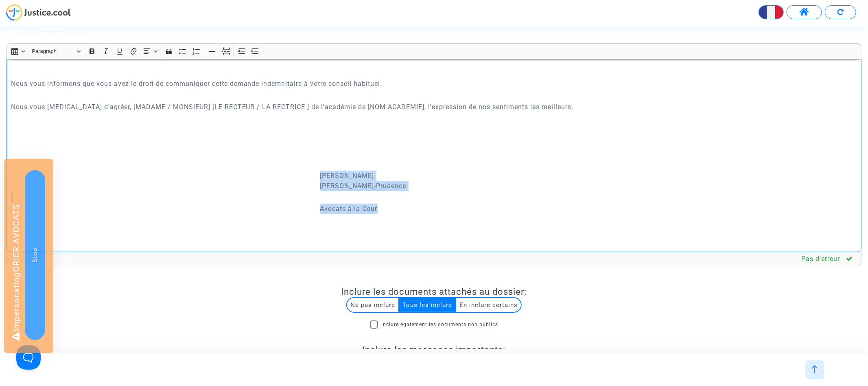
drag, startPoint x: 312, startPoint y: 170, endPoint x: 391, endPoint y: 196, distance: 83.2
click at [391, 196] on div "{dispute.defender.name} {dispute.defender.address} Paris, le {today.full('fr')}…" at bounding box center [434, 155] width 855 height 193
click at [241, 51] on icon "Editor toolbar" at bounding box center [241, 50] width 7 height 5
click at [241, 49] on icon "Editor toolbar" at bounding box center [241, 50] width 7 height 5
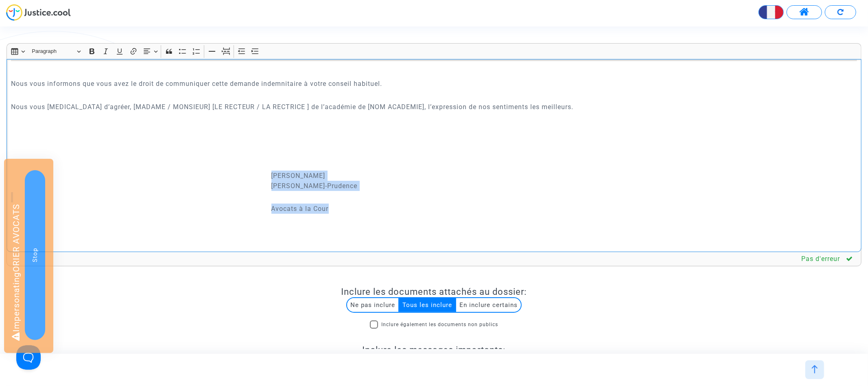
scroll to position [151, 0]
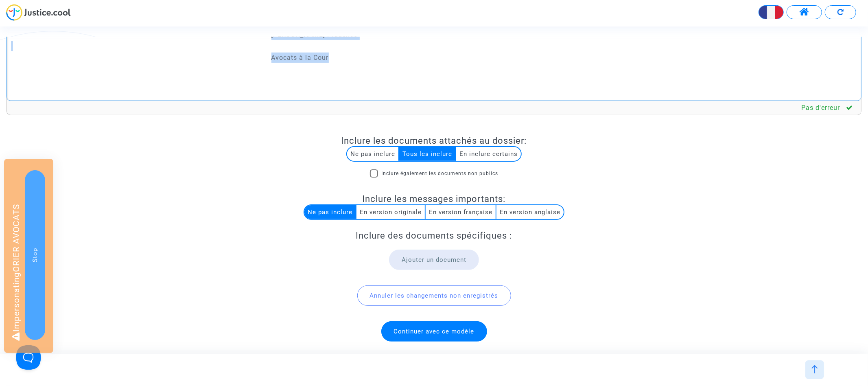
click at [418, 330] on span "Continuer avec ce modèle" at bounding box center [434, 330] width 81 height 7
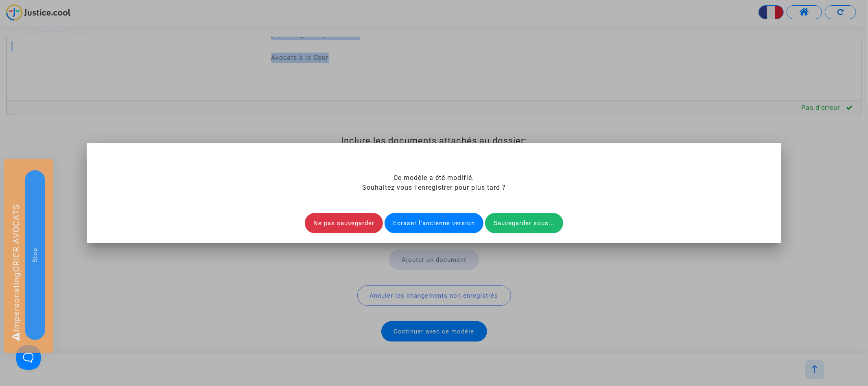
click at [418, 229] on div "Ecraser l'ancienne version" at bounding box center [433, 223] width 99 height 20
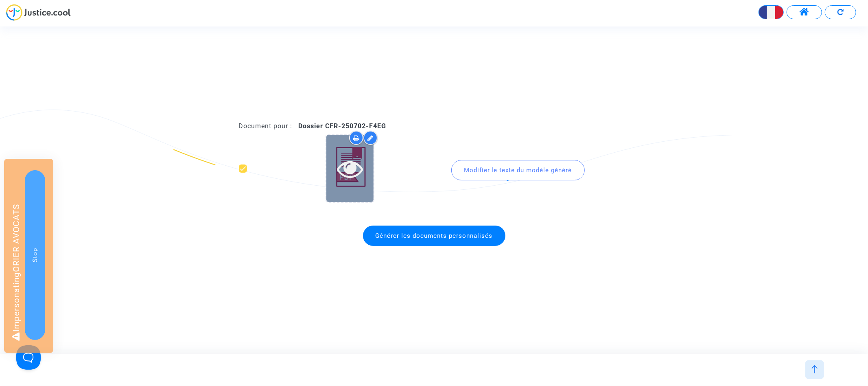
click at [347, 170] on icon at bounding box center [350, 168] width 26 height 26
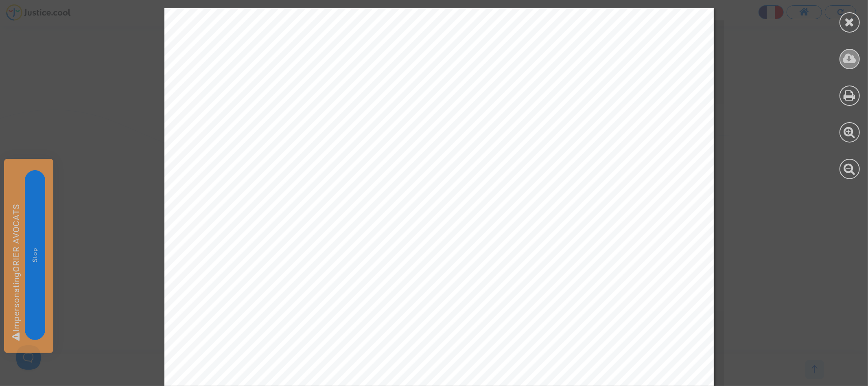
click at [851, 56] on icon at bounding box center [849, 58] width 13 height 12
click at [843, 23] on div at bounding box center [849, 22] width 20 height 20
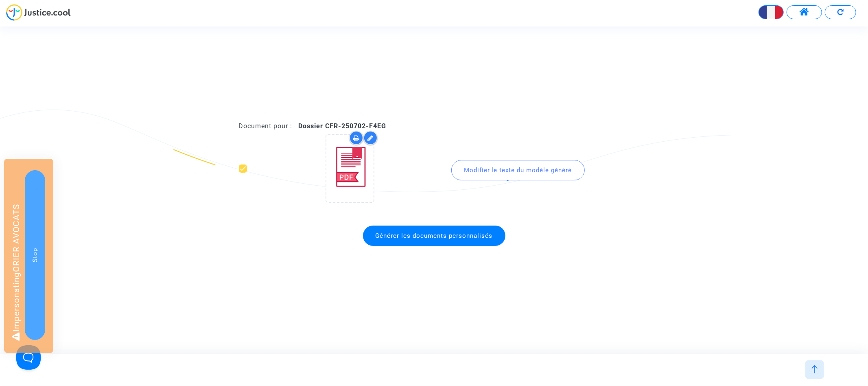
click at [816, 361] on div at bounding box center [814, 369] width 19 height 19
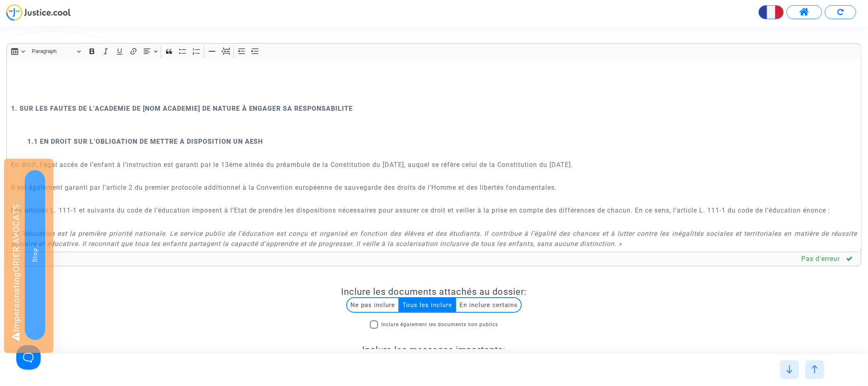
scroll to position [0, 0]
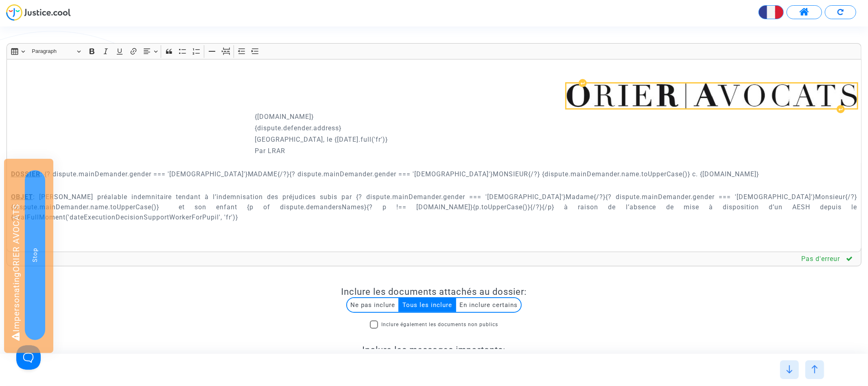
click at [603, 101] on img "Rich Text Editor, main" at bounding box center [711, 95] width 290 height 25
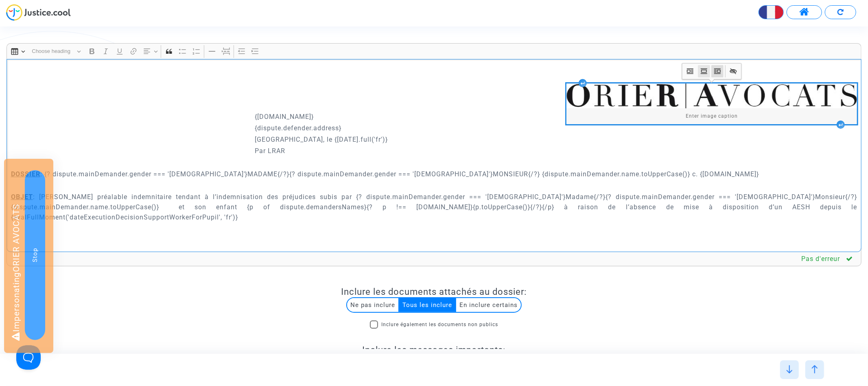
click at [704, 69] on icon "Image toolbar" at bounding box center [704, 71] width 8 height 8
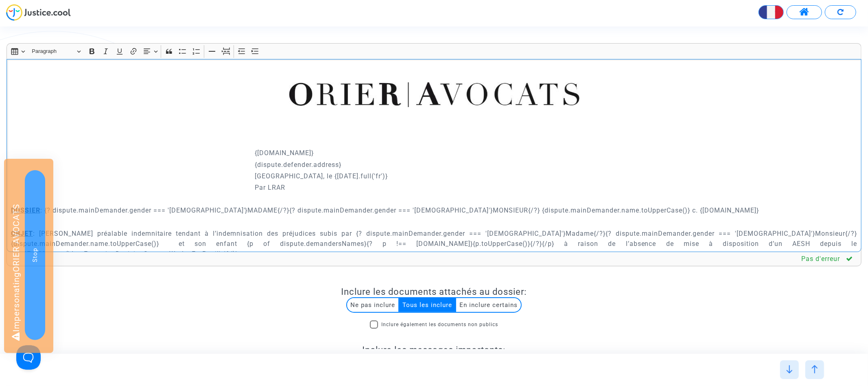
click at [534, 157] on div "{dispute.defender.name} {dispute.defender.address} Paris, le {today.full('fr')}…" at bounding box center [434, 155] width 855 height 193
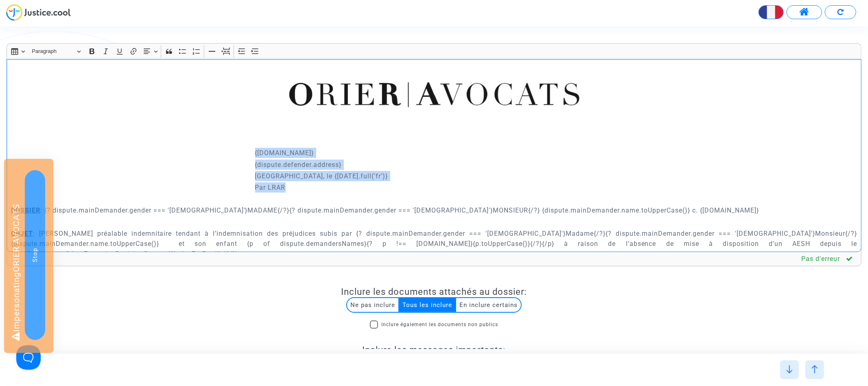
drag, startPoint x: 251, startPoint y: 148, endPoint x: 314, endPoint y: 187, distance: 74.0
click at [314, 187] on div "{dispute.defender.name} {dispute.defender.address} Paris, le {today.full('fr')}…" at bounding box center [434, 155] width 855 height 193
click at [242, 50] on icon "Editor toolbar" at bounding box center [242, 51] width 8 height 8
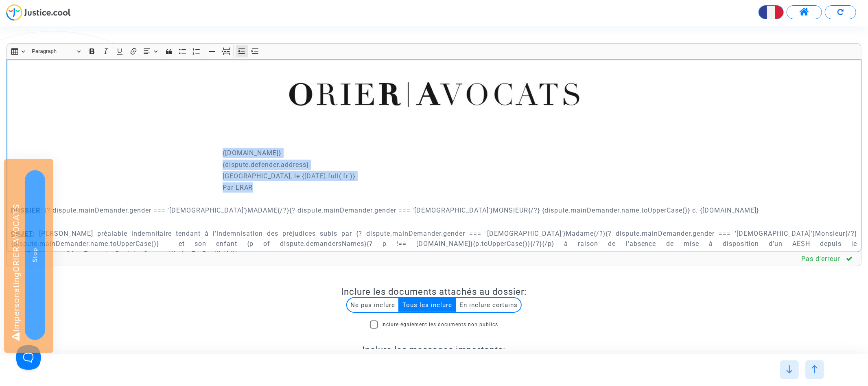
click at [242, 50] on icon "Editor toolbar" at bounding box center [242, 51] width 8 height 8
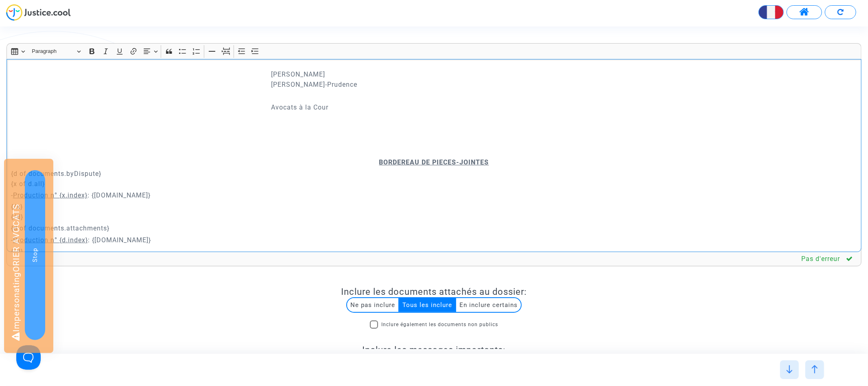
scroll to position [1592, 0]
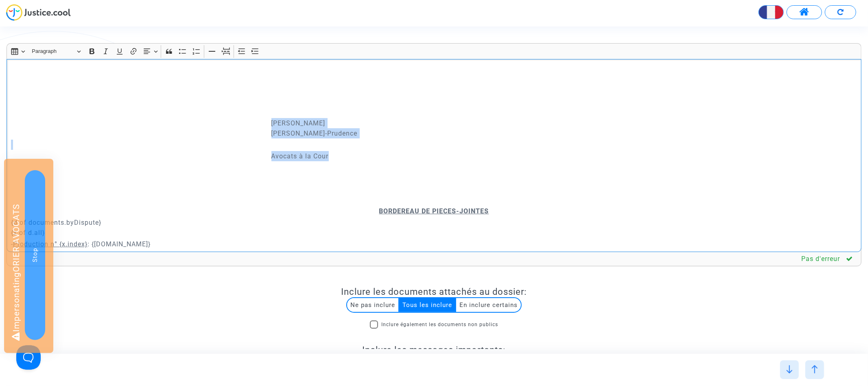
drag, startPoint x: 261, startPoint y: 110, endPoint x: 347, endPoint y: 150, distance: 94.8
click at [347, 150] on div "{dispute.defender.name} {dispute.defender.address} Paris, le {today.full('fr')}…" at bounding box center [434, 155] width 855 height 193
click at [242, 50] on icon "Editor toolbar" at bounding box center [242, 51] width 8 height 8
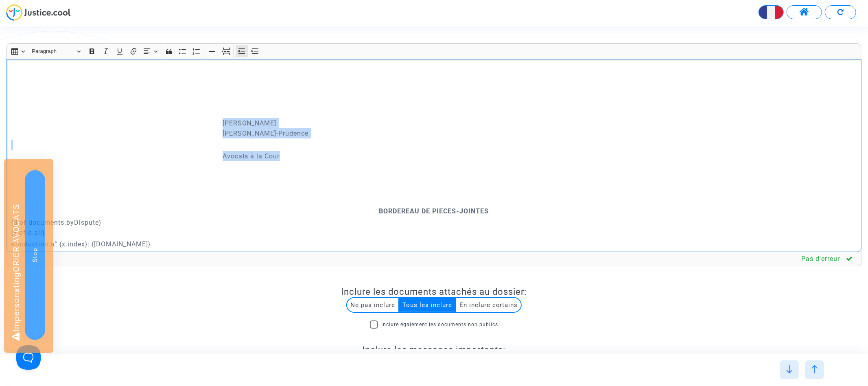
click at [242, 50] on icon "Editor toolbar" at bounding box center [242, 51] width 8 height 8
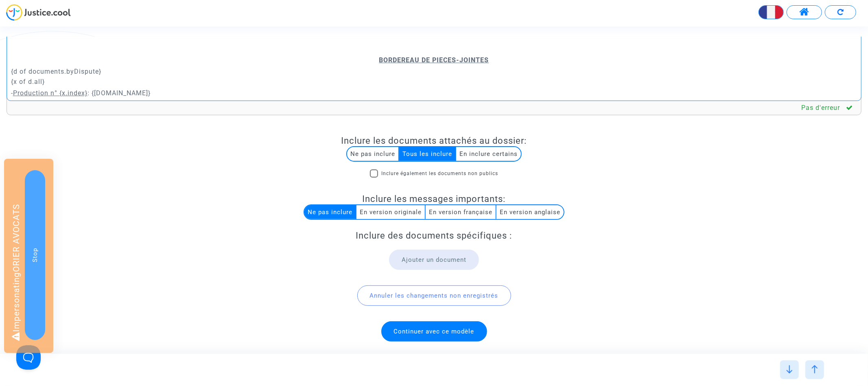
click at [432, 328] on span "Continuer avec ce modèle" at bounding box center [434, 330] width 81 height 7
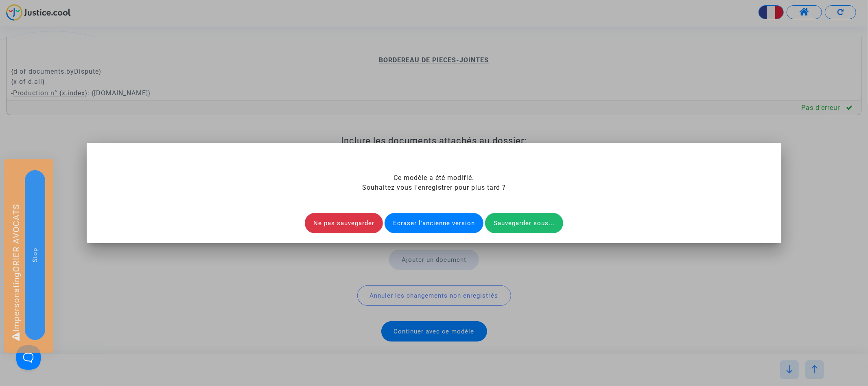
click at [424, 226] on div "Ecraser l'ancienne version" at bounding box center [433, 223] width 99 height 20
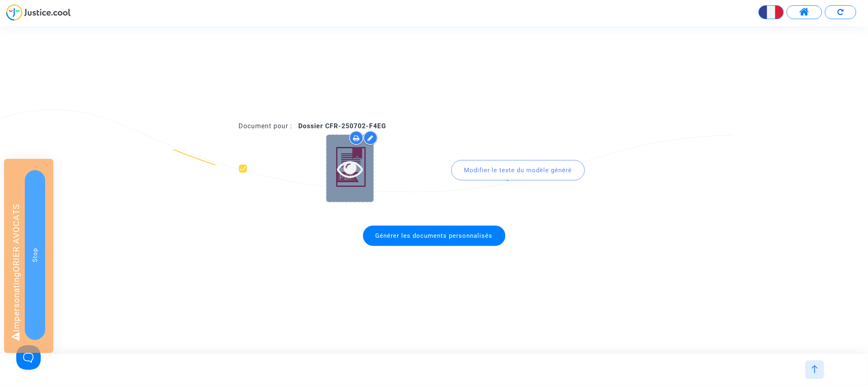
click at [346, 177] on icon at bounding box center [350, 168] width 26 height 26
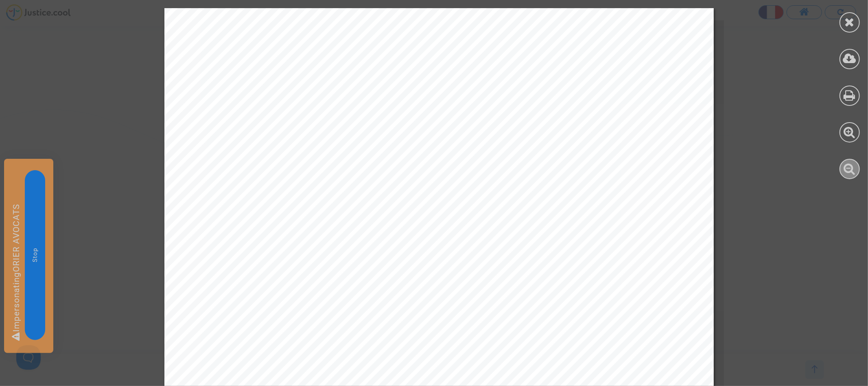
click at [851, 167] on icon at bounding box center [850, 168] width 12 height 12
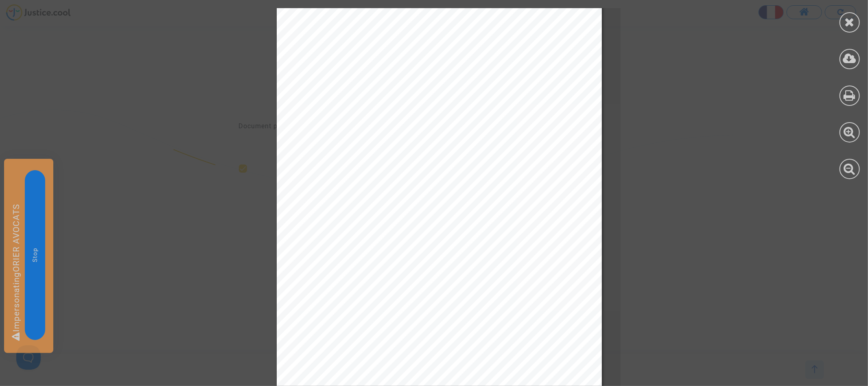
scroll to position [0, 0]
click at [849, 61] on icon at bounding box center [849, 58] width 13 height 12
click at [0, 47] on ng-component "Rectorat de l'Académie de Lyon 92 rue de Marseille 69354 Lyon 7e, France Paris,…" at bounding box center [0, 47] width 0 height 0
click at [851, 26] on icon at bounding box center [850, 22] width 10 height 12
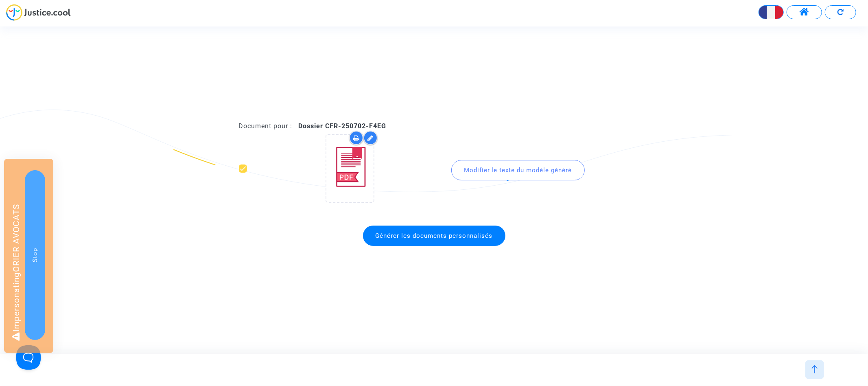
click at [816, 366] on img at bounding box center [814, 369] width 8 height 8
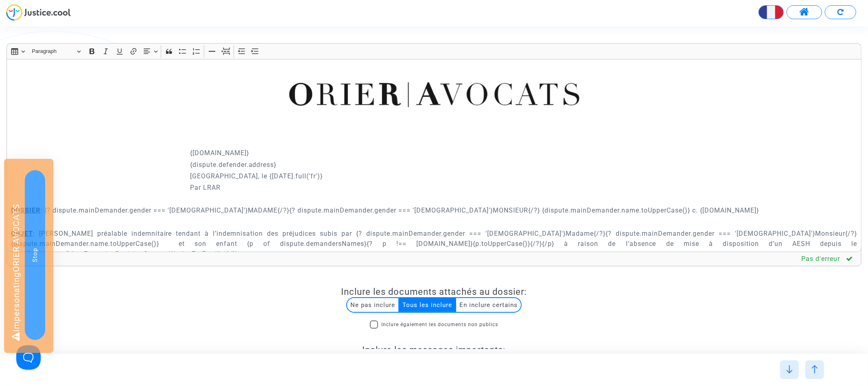
click at [513, 159] on div "{dispute.defender.name} {dispute.defender.address} Paris, le {today.full('fr')}…" at bounding box center [434, 155] width 855 height 193
click at [279, 127] on p "Rich Text Editor, main" at bounding box center [434, 130] width 846 height 10
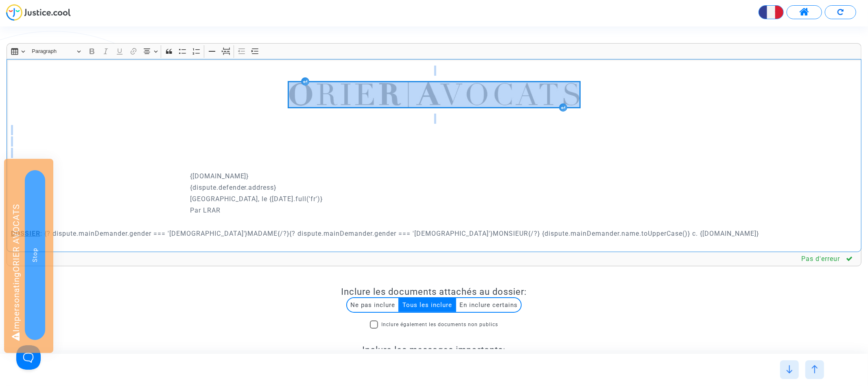
drag, startPoint x: 181, startPoint y: 157, endPoint x: 133, endPoint y: 50, distance: 117.5
click at [133, 50] on div "Rich Text Editor Insert table Insert table Heading Paragraph Paragraph Heading …" at bounding box center [434, 147] width 855 height 209
click at [146, 52] on icon "Editor toolbar" at bounding box center [147, 50] width 7 height 5
click at [153, 88] on icon "Text alignment toolbar" at bounding box center [150, 88] width 8 height 8
click at [236, 133] on p "Rich Text Editor, main" at bounding box center [434, 130] width 846 height 10
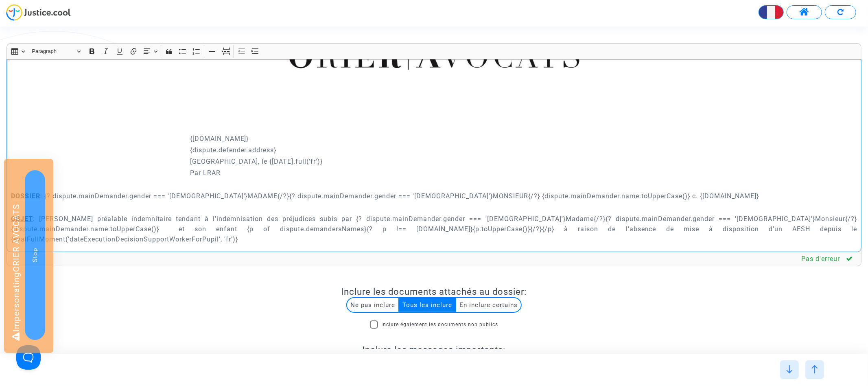
scroll to position [50, 0]
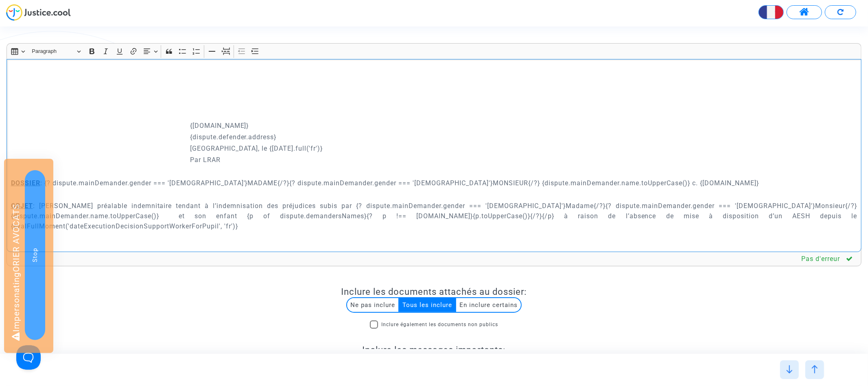
click at [143, 170] on p "Rich Text Editor, main" at bounding box center [434, 171] width 846 height 10
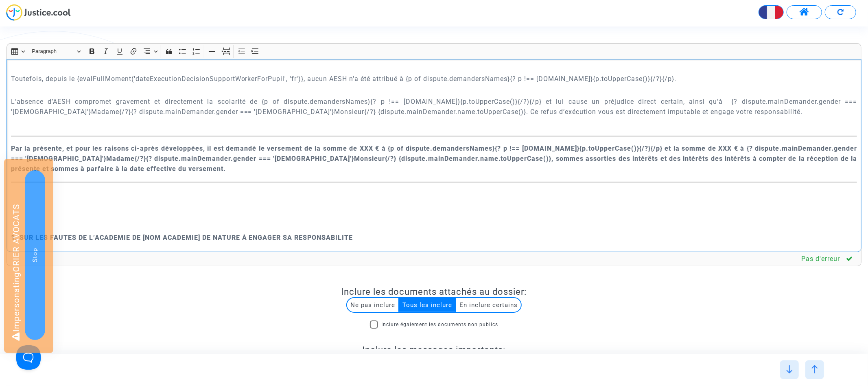
scroll to position [420, 0]
click at [124, 198] on p "Rich Text Editor, main" at bounding box center [434, 198] width 846 height 20
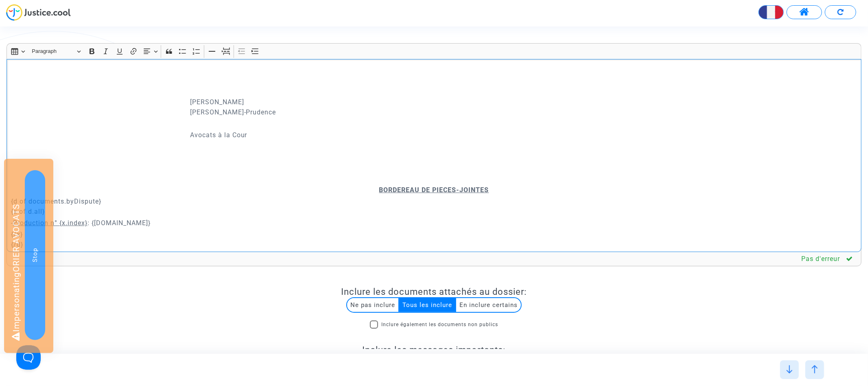
scroll to position [1650, 0]
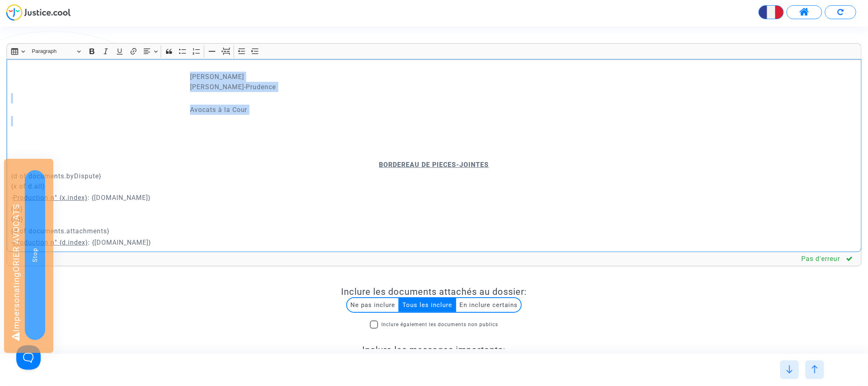
drag, startPoint x: 188, startPoint y: 68, endPoint x: 272, endPoint y: 107, distance: 92.8
click at [272, 107] on div "{dispute.defender.name} {dispute.defender.address} Paris, le {today.full('fr')}…" at bounding box center [434, 155] width 855 height 193
click at [242, 52] on icon "Editor toolbar" at bounding box center [242, 51] width 8 height 8
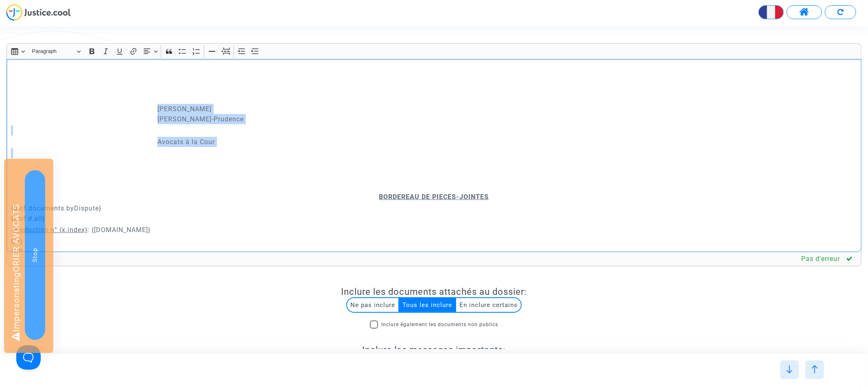
scroll to position [1583, 0]
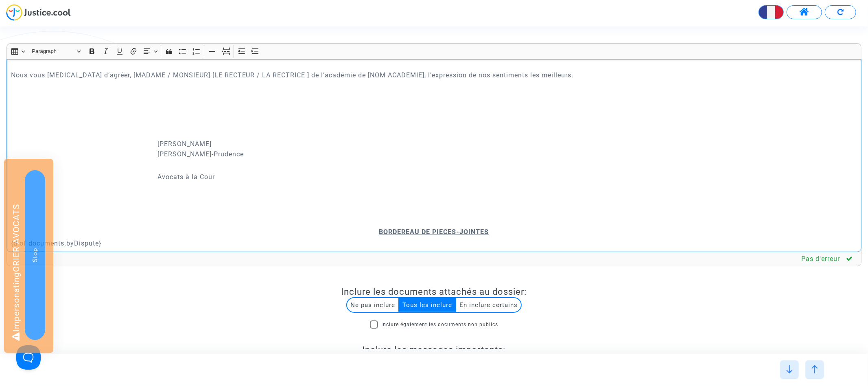
click at [218, 116] on p "Rich Text Editor, main" at bounding box center [434, 121] width 846 height 10
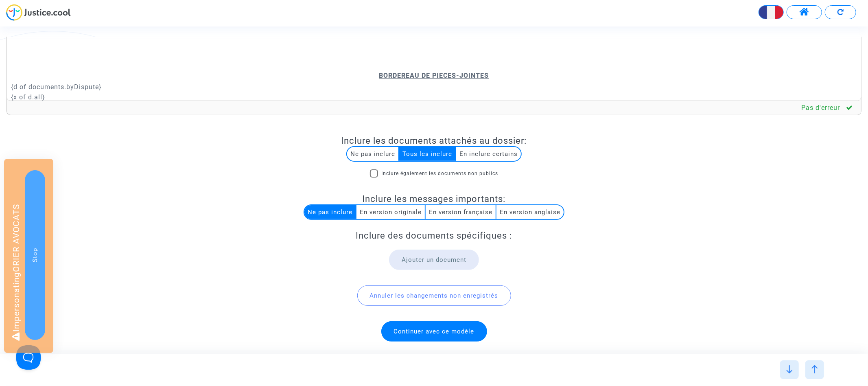
click at [432, 332] on span "Continuer avec ce modèle" at bounding box center [434, 330] width 81 height 7
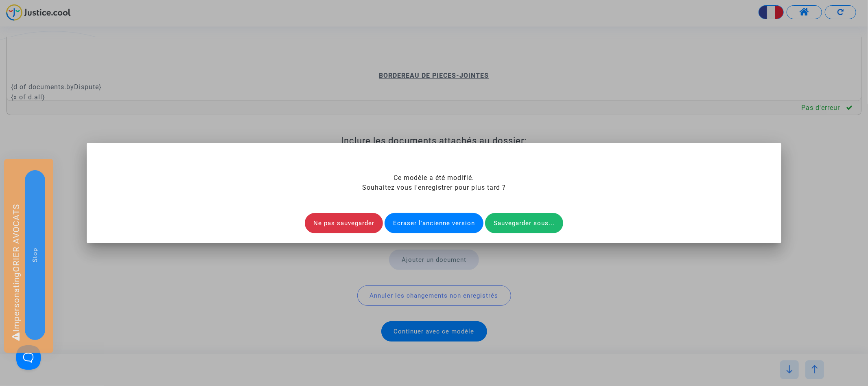
click at [428, 218] on div "Ecraser l'ancienne version" at bounding box center [433, 223] width 99 height 20
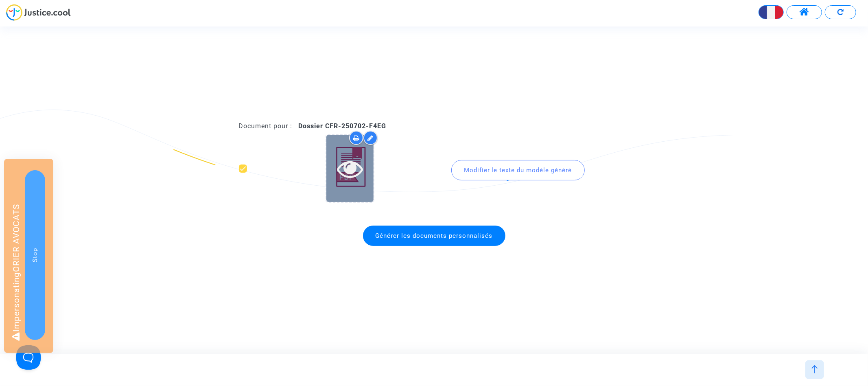
click at [353, 170] on icon at bounding box center [350, 168] width 26 height 26
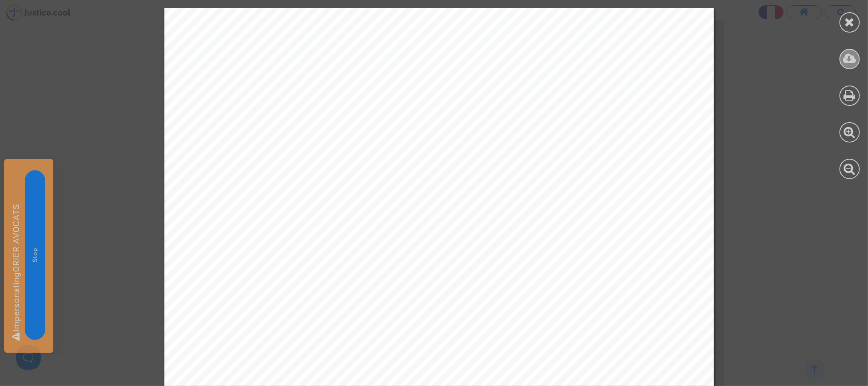
click at [848, 59] on icon at bounding box center [849, 58] width 13 height 12
click at [851, 24] on icon at bounding box center [850, 22] width 10 height 12
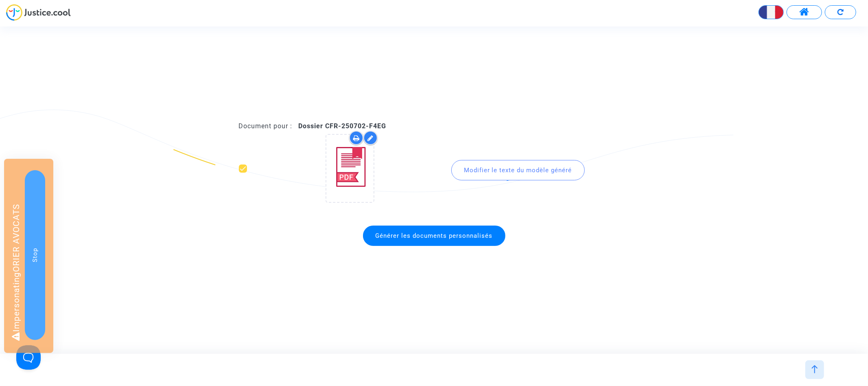
click at [817, 366] on img at bounding box center [814, 369] width 8 height 8
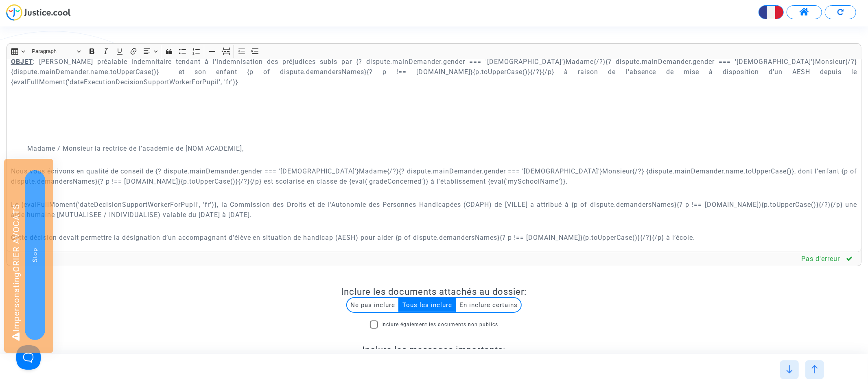
scroll to position [0, 0]
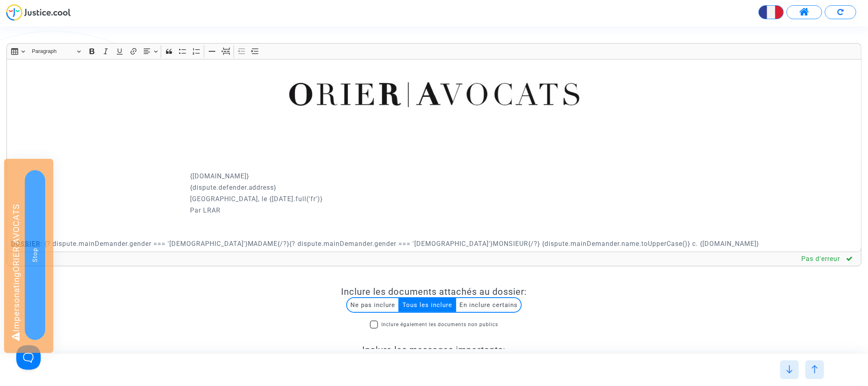
click at [384, 151] on p "Rich Text Editor, main" at bounding box center [434, 153] width 846 height 10
click at [289, 140] on p "Rich Text Editor, main" at bounding box center [434, 141] width 846 height 10
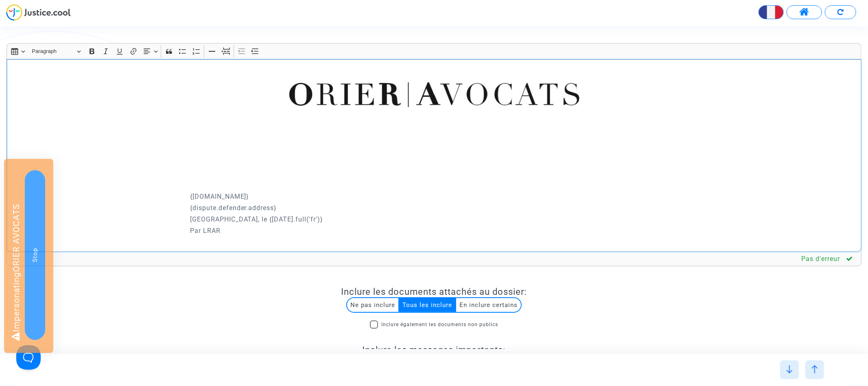
click at [247, 119] on p "Rich Text Editor, main" at bounding box center [434, 119] width 846 height 10
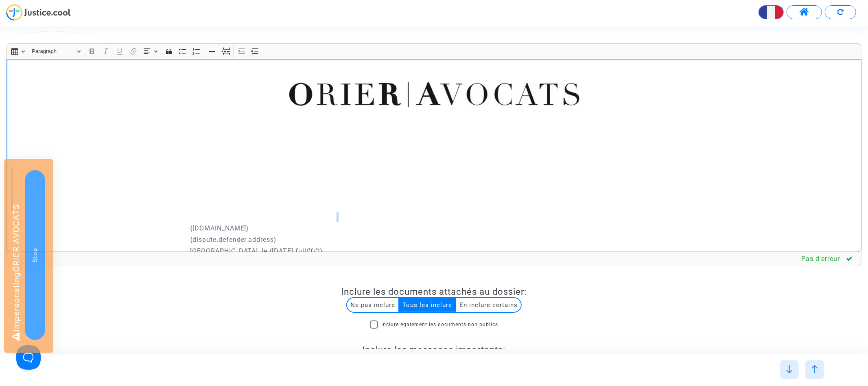
drag, startPoint x: 200, startPoint y: 214, endPoint x: 192, endPoint y: 172, distance: 42.3
click at [192, 172] on div "{dispute.defender.name} {dispute.defender.address} Paris, le {today.full('fr')}…" at bounding box center [434, 155] width 855 height 193
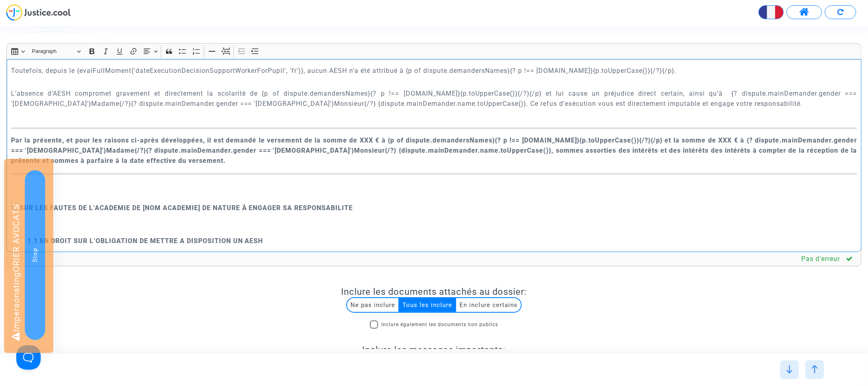
scroll to position [445, 0]
click at [134, 100] on p "L’absence d’AESH compromet gravement et directement la scolarité de {p of dispu…" at bounding box center [434, 100] width 846 height 20
click at [131, 111] on p "Rich Text Editor, main" at bounding box center [434, 116] width 846 height 10
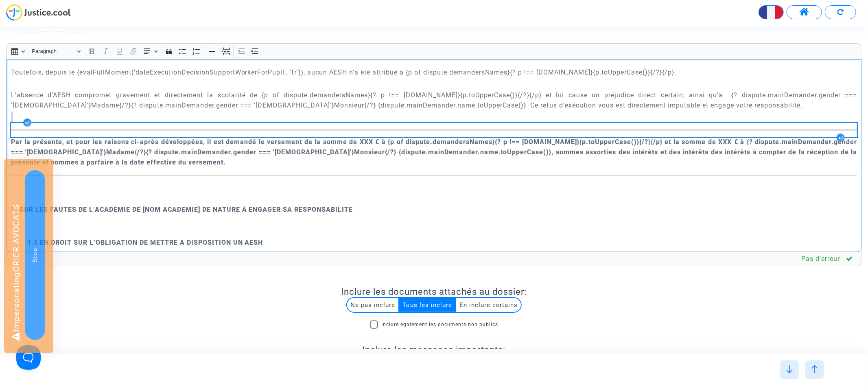
drag, startPoint x: 112, startPoint y: 109, endPoint x: 152, endPoint y: 113, distance: 40.1
click at [152, 113] on div "{dispute.defender.name} {dispute.defender.address} Paris, le {today.full('fr')}…" at bounding box center [434, 155] width 855 height 193
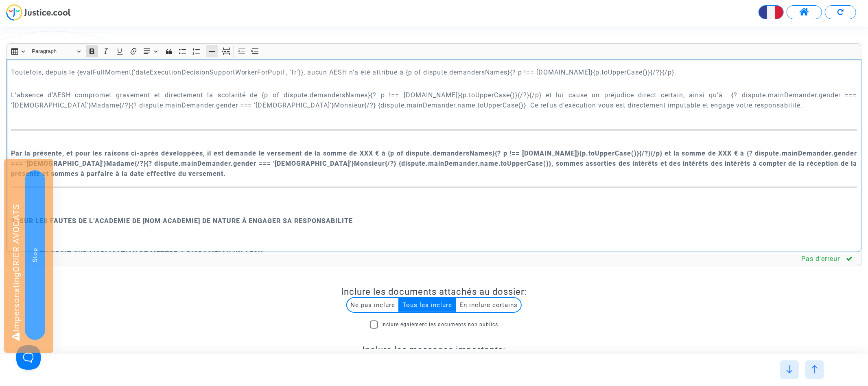
click at [215, 51] on icon "Editor toolbar" at bounding box center [212, 51] width 7 height 1
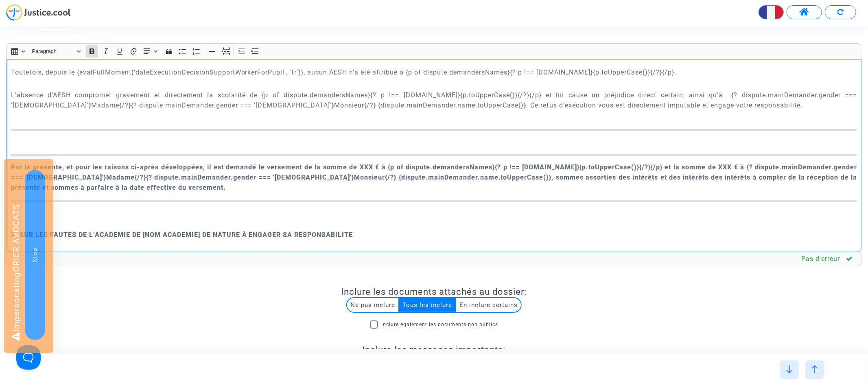
click at [202, 137] on p "Rich Text Editor, main" at bounding box center [434, 142] width 846 height 10
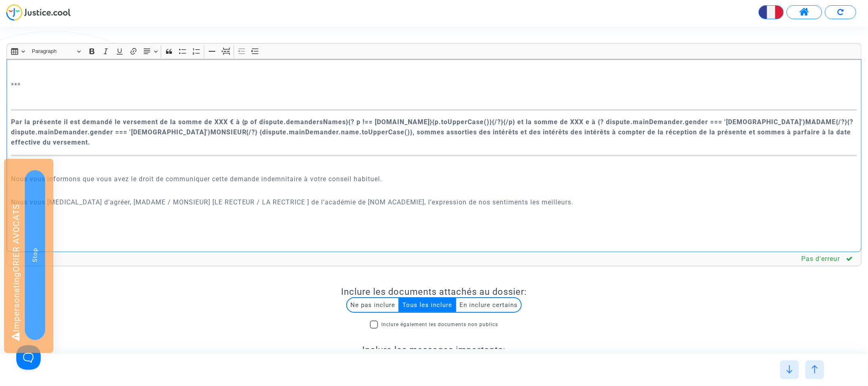
scroll to position [1521, 0]
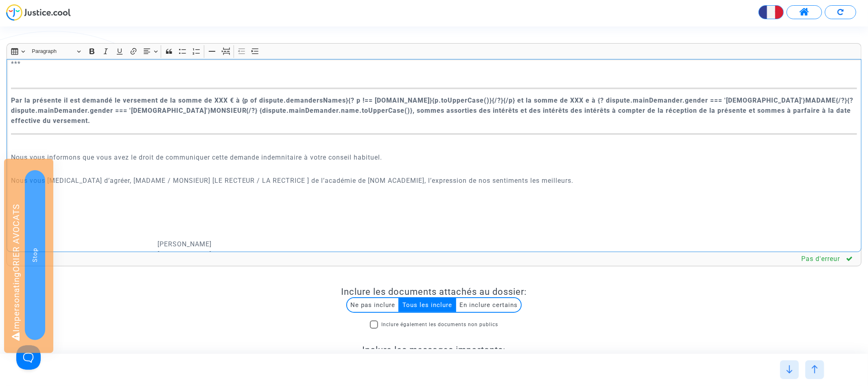
click at [195, 141] on p "Rich Text Editor, main" at bounding box center [434, 146] width 846 height 10
click at [214, 50] on icon "Editor toolbar" at bounding box center [212, 51] width 8 height 8
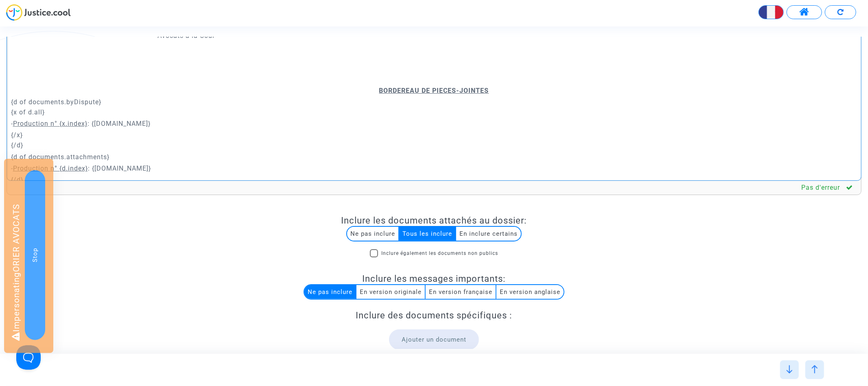
scroll to position [151, 0]
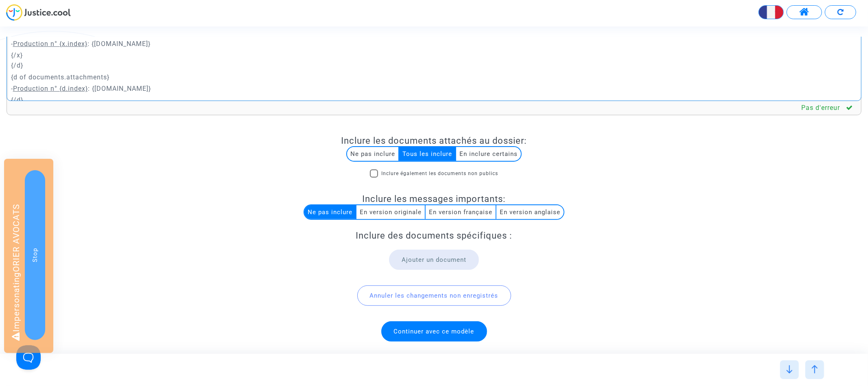
click at [421, 335] on span "Continuer avec ce modèle" at bounding box center [434, 331] width 106 height 20
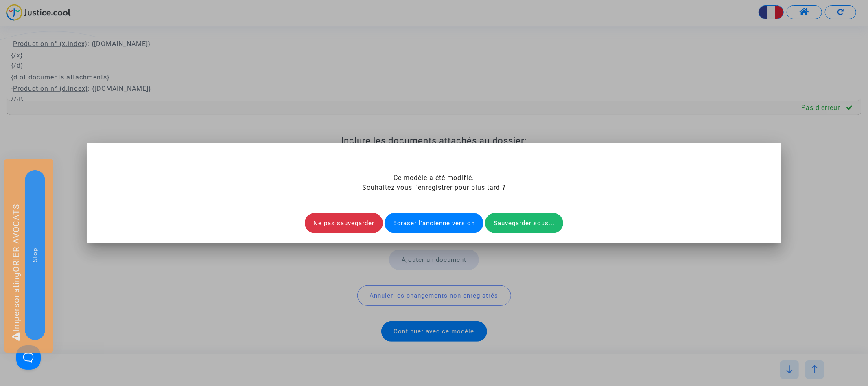
click at [422, 222] on div "Ecraser l'ancienne version" at bounding box center [433, 223] width 99 height 20
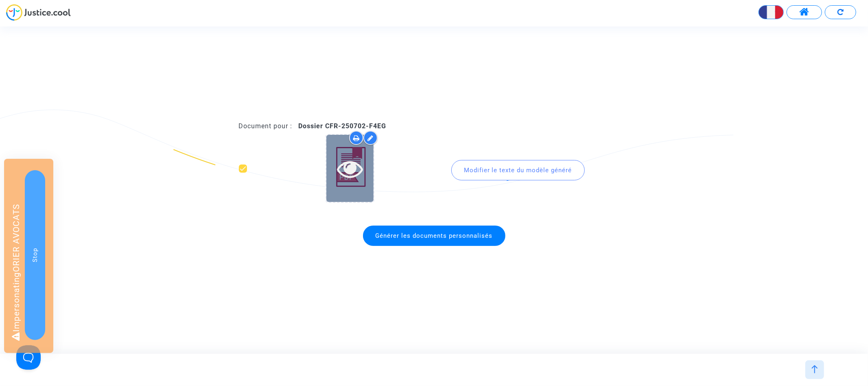
click at [351, 165] on icon at bounding box center [350, 168] width 26 height 26
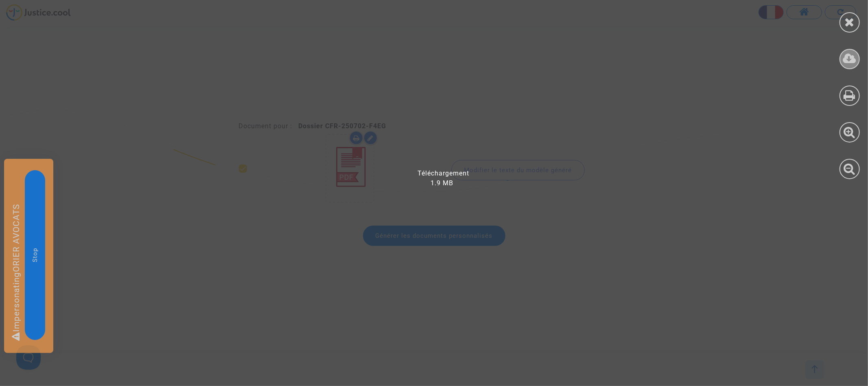
click at [848, 60] on icon at bounding box center [849, 58] width 13 height 12
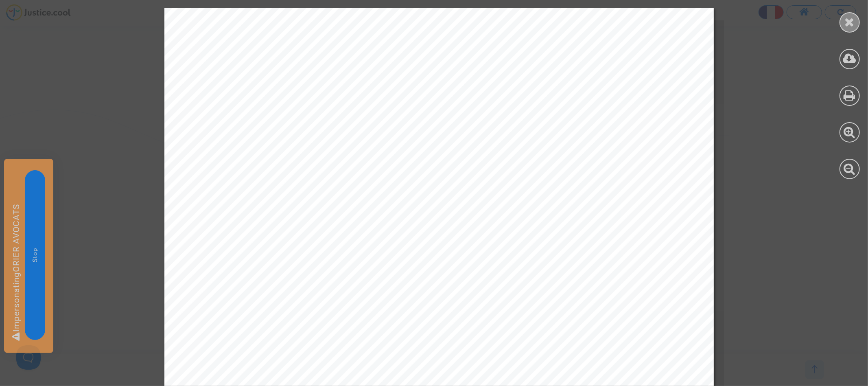
click at [853, 22] on icon at bounding box center [850, 22] width 10 height 12
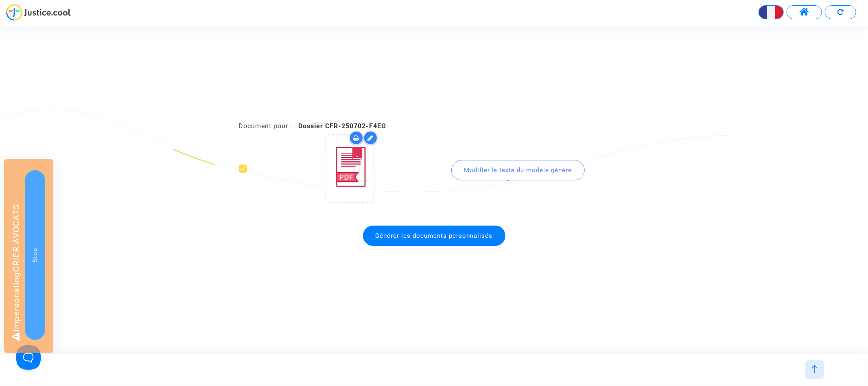
click at [813, 365] on div at bounding box center [814, 369] width 19 height 19
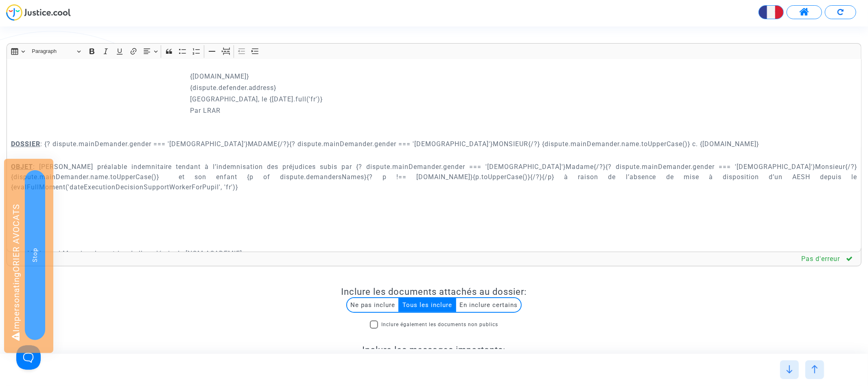
scroll to position [0, 0]
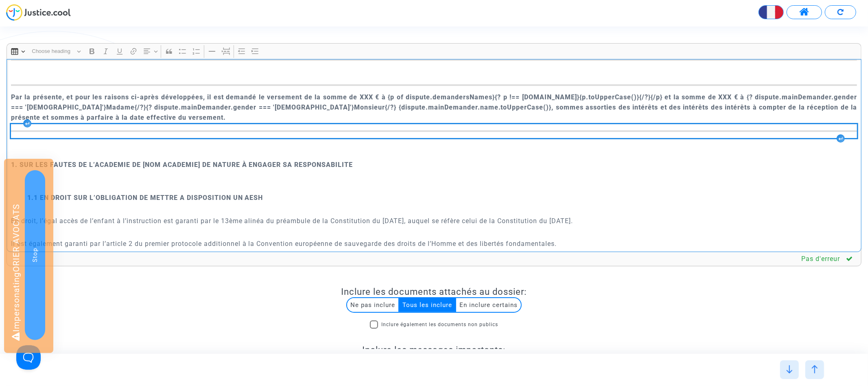
click at [245, 130] on hr "Rich Text Editor, main" at bounding box center [434, 131] width 846 height 2
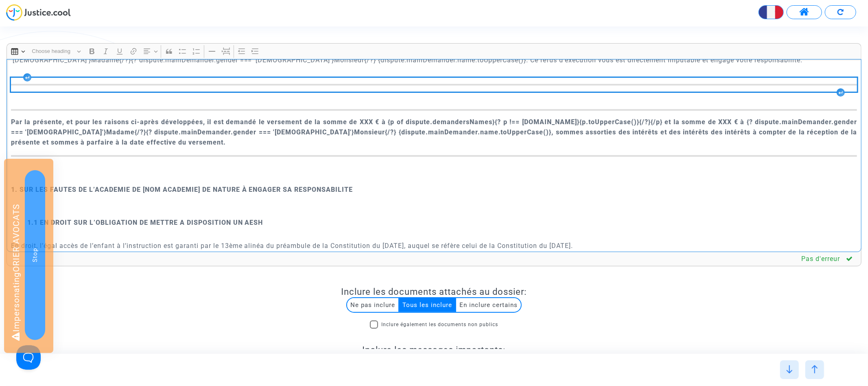
click at [229, 78] on div "Rich Text Editor, main" at bounding box center [434, 85] width 846 height 14
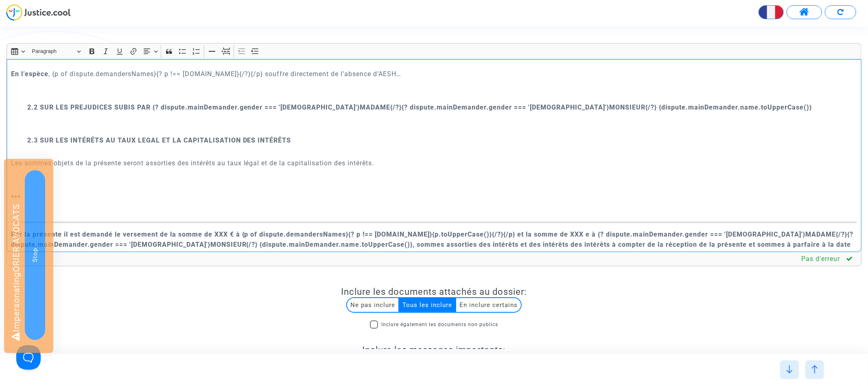
scroll to position [1490, 0]
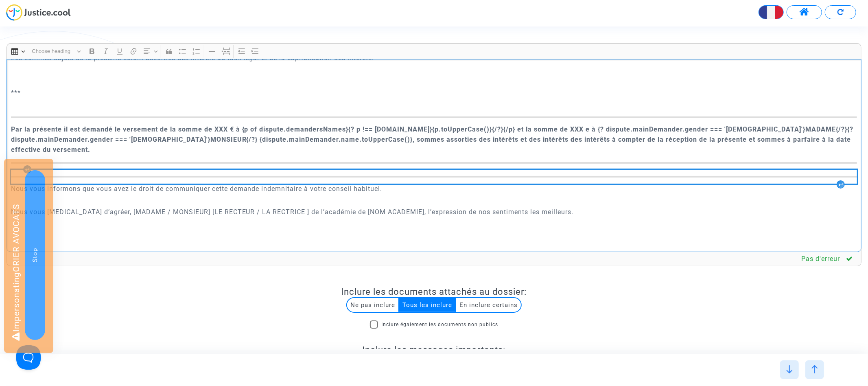
click at [253, 170] on div "Rich Text Editor, main" at bounding box center [434, 177] width 846 height 14
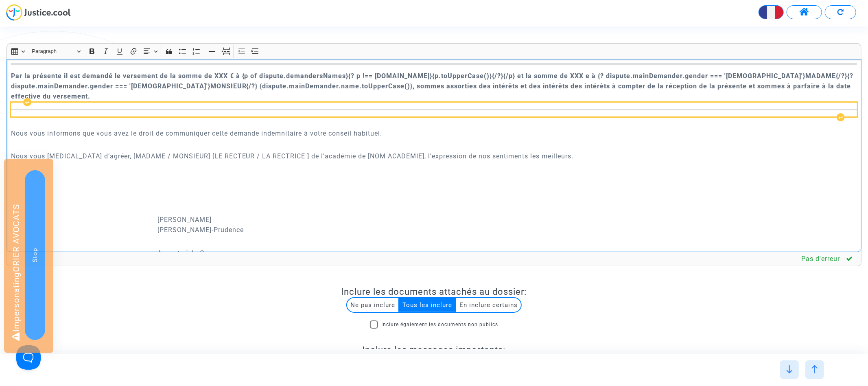
scroll to position [1559, 0]
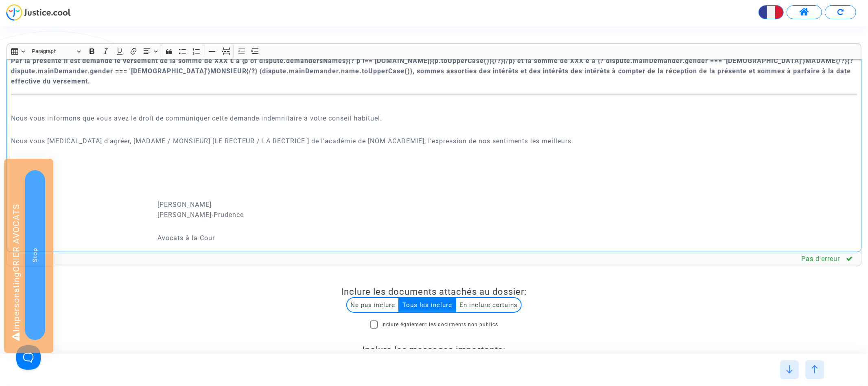
click at [567, 136] on p "Nous vous prions d’agréer, [MADAME / MONSIEUR] [LE RECTEUR / LA RECTRICE ] de l…" at bounding box center [434, 141] width 846 height 10
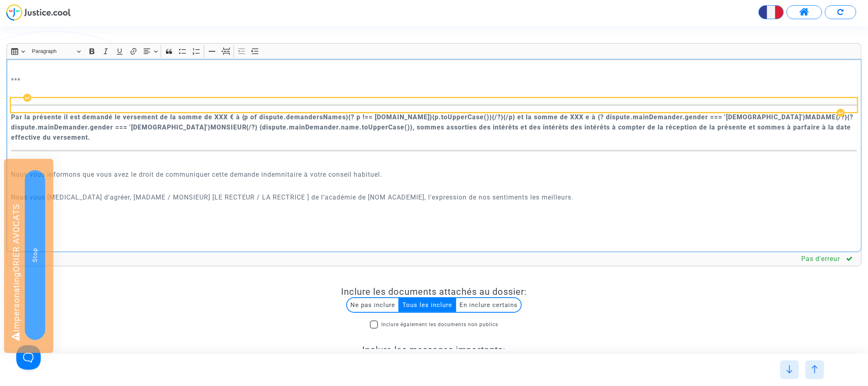
scroll to position [1491, 0]
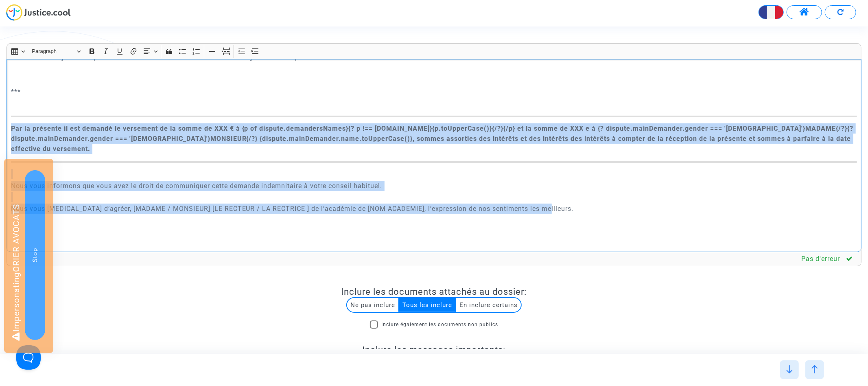
click at [11, 124] on strong "Par la présente il est demandé le versement de la somme de XXX € à {p of disput…" at bounding box center [432, 138] width 843 height 28
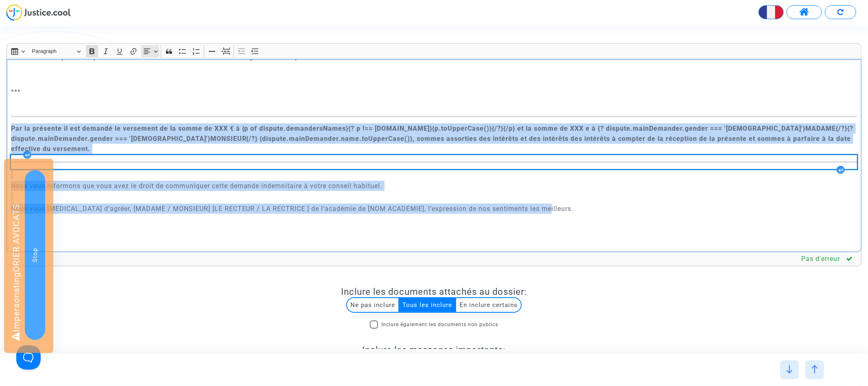
click at [156, 48] on button "Text alignment Text alignment" at bounding box center [150, 51] width 18 height 12
click at [155, 103] on button "Justify Justify" at bounding box center [150, 100] width 17 height 12
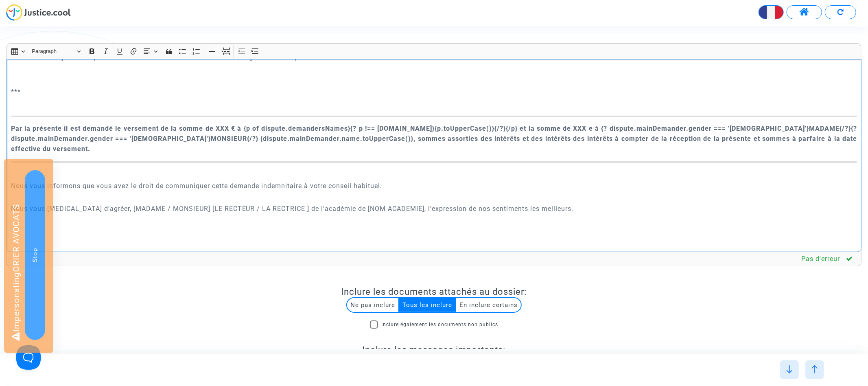
click at [155, 87] on p "***" at bounding box center [434, 92] width 846 height 10
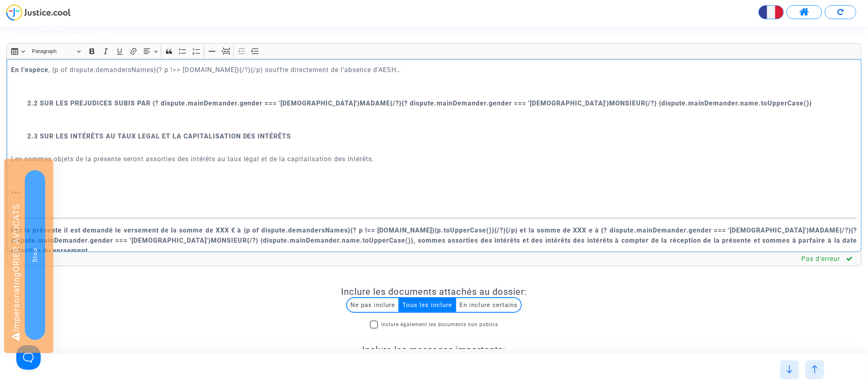
scroll to position [1363, 0]
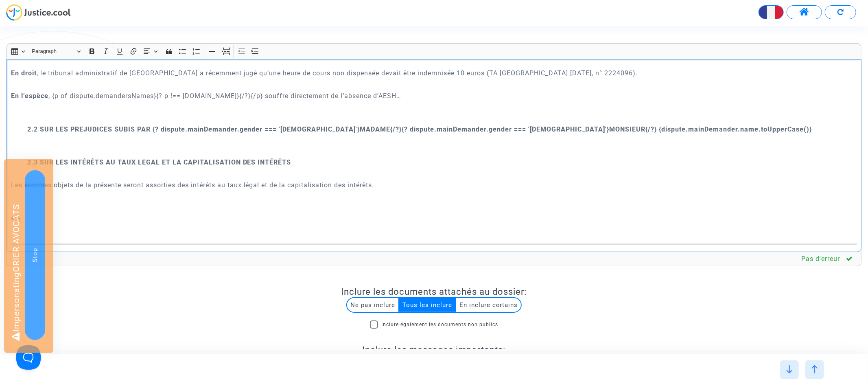
click at [139, 191] on p "Rich Text Editor, main" at bounding box center [434, 196] width 846 height 10
click at [139, 180] on p "Les sommes objets de la présente seront assorties des intérêts au taux légal et…" at bounding box center [434, 185] width 846 height 10
drag, startPoint x: 150, startPoint y: 50, endPoint x: 150, endPoint y: 58, distance: 8.5
click at [150, 50] on icon "Editor toolbar" at bounding box center [147, 51] width 8 height 8
click at [151, 104] on icon "Text alignment toolbar" at bounding box center [150, 100] width 8 height 8
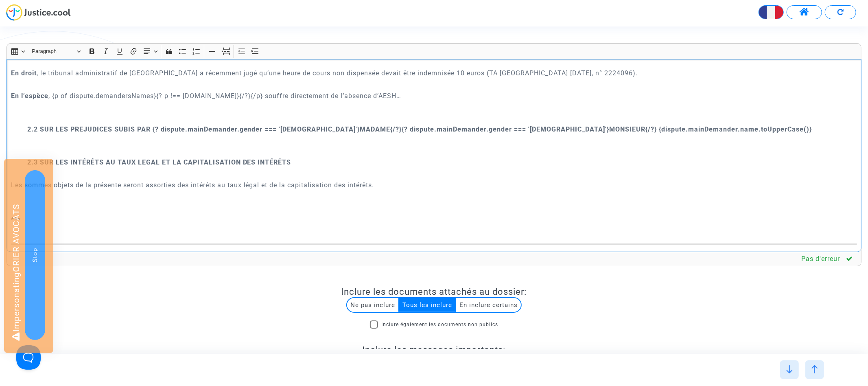
click at [447, 91] on p "En l’espèce , {p of dispute.demandersNames}{? p !== dispute.mainDemander.name}{…" at bounding box center [434, 96] width 846 height 10
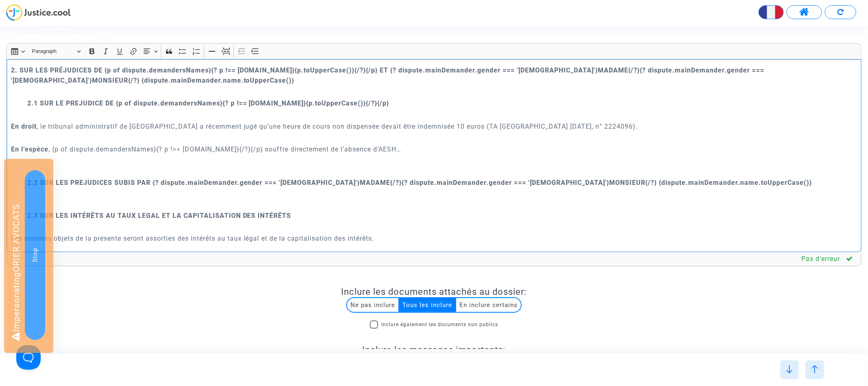
scroll to position [1284, 0]
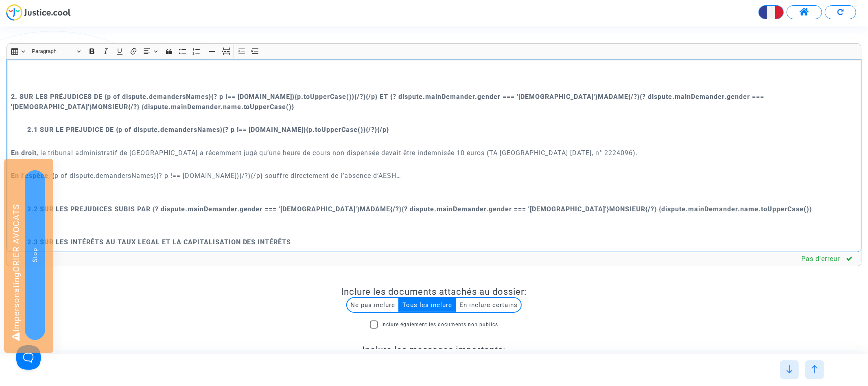
click at [12, 149] on strong "En droit" at bounding box center [24, 153] width 26 height 8
click at [151, 52] on icon "Editor toolbar" at bounding box center [147, 51] width 8 height 8
click at [150, 99] on icon "Text alignment toolbar" at bounding box center [150, 100] width 8 height 8
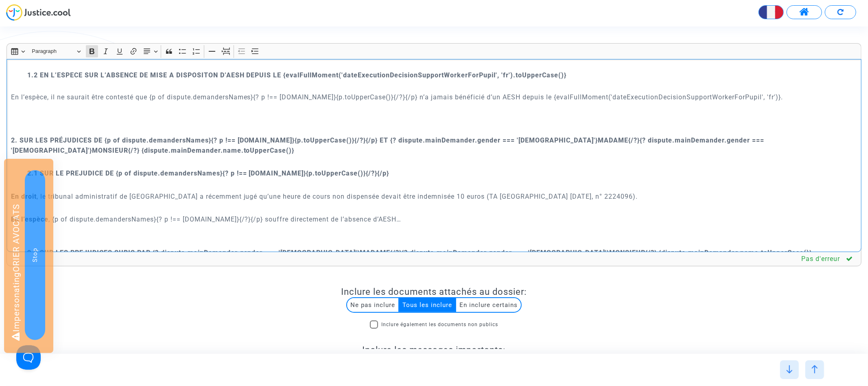
scroll to position [1210, 0]
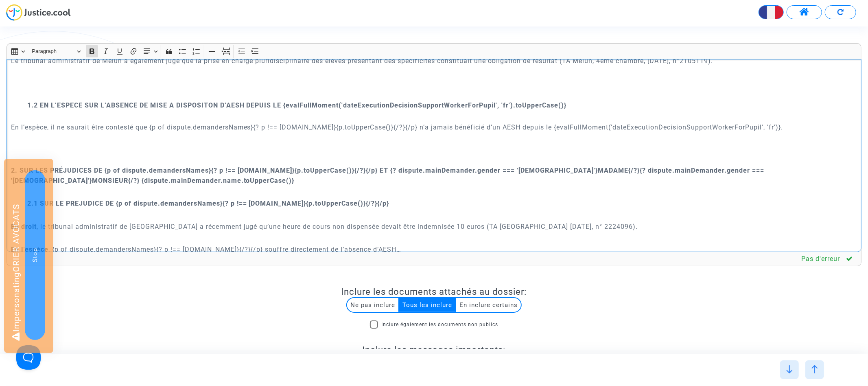
click at [148, 111] on p "1.2 EN L’ESPECE SUR L’ABSENCE DE MISE A DISPOSITON D’AESH DEPUIS LE {evalFullMo…" at bounding box center [442, 110] width 830 height 20
click at [148, 122] on p "En l’espèce, il ne saurait être contesté que {p of dispute.demandersNames}{? p …" at bounding box center [434, 127] width 846 height 10
click at [150, 48] on icon "Editor toolbar" at bounding box center [147, 51] width 8 height 8
click at [151, 100] on icon "Text alignment toolbar" at bounding box center [150, 100] width 7 height 5
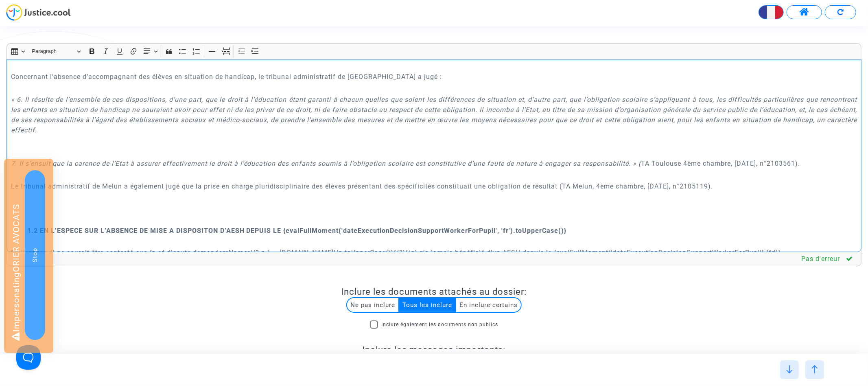
scroll to position [1064, 0]
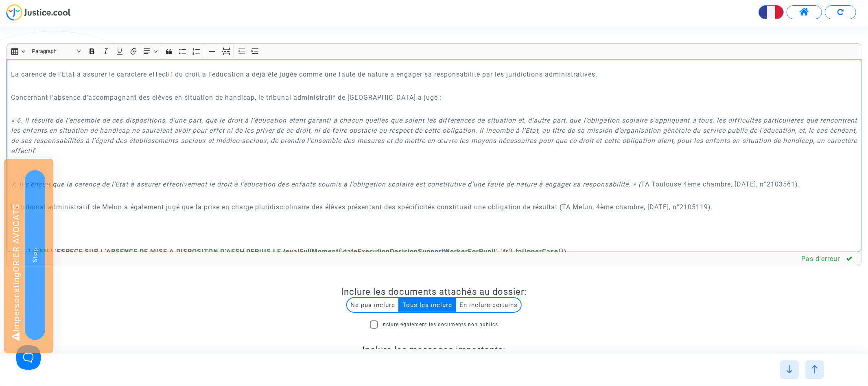
click at [164, 202] on p "Le tribunal administratif de Melun a également jugé que la prise en charge plur…" at bounding box center [434, 207] width 846 height 10
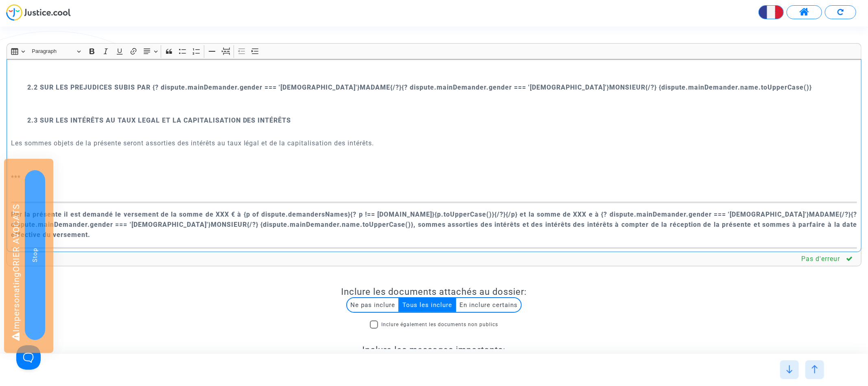
scroll to position [1408, 0]
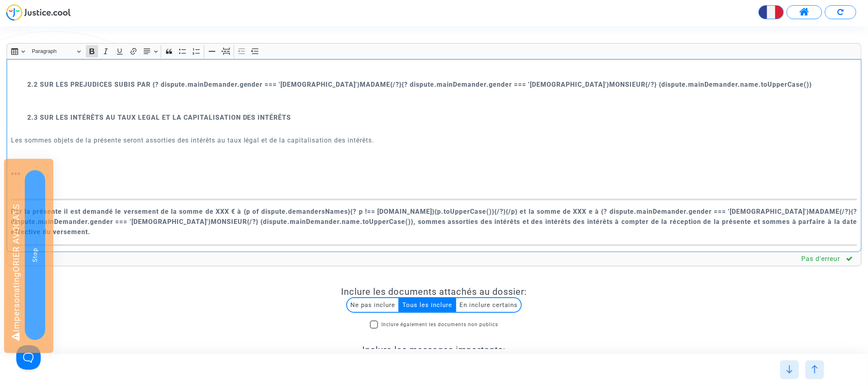
click at [219, 207] on strong "Par la présente il est demandé le versement de la somme de XXX € à {p of disput…" at bounding box center [434, 221] width 846 height 28
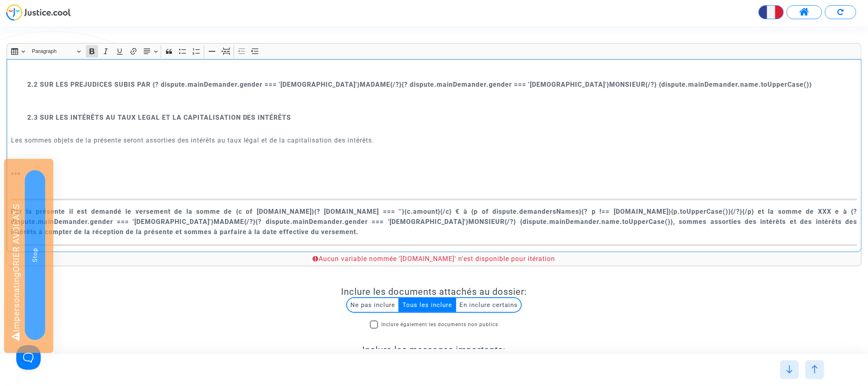
click at [284, 207] on strong "Par la présente il est demandé le versement de la somme de {c of dispute.claims…" at bounding box center [434, 221] width 846 height 28
click at [288, 207] on strong "Par la présente il est demandé le versement de la somme de {c of dispute.initia…" at bounding box center [434, 221] width 846 height 28
copy strong "initialClaims"
click at [296, 207] on strong "Par la présente il est demandé le versement de la somme de {c of dispute.initia…" at bounding box center [434, 221] width 846 height 28
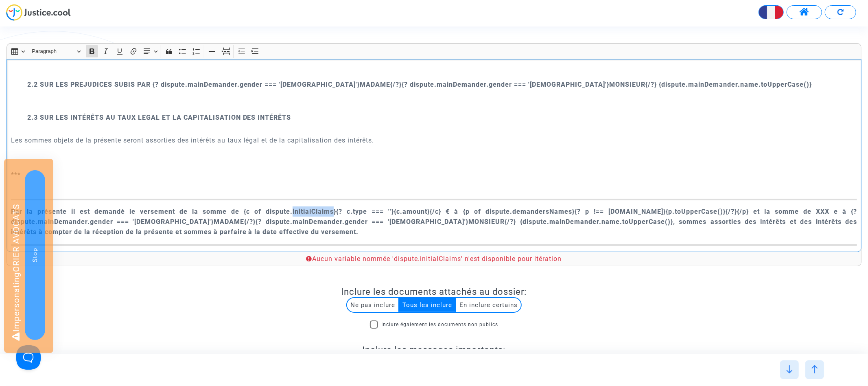
click at [296, 207] on strong "Par la présente il est demandé le versement de la somme de {c of dispute.initia…" at bounding box center [434, 221] width 846 height 28
click at [296, 206] on p "Par la présente il est demandé le versement de la somme de {c of dispute. initi…" at bounding box center [434, 221] width 846 height 31
click at [94, 49] on icon "Editor toolbar" at bounding box center [91, 51] width 5 height 6
click at [275, 207] on strong "Par la présente il est demandé le versement de la somme de {c of dispute.initia…" at bounding box center [434, 221] width 846 height 28
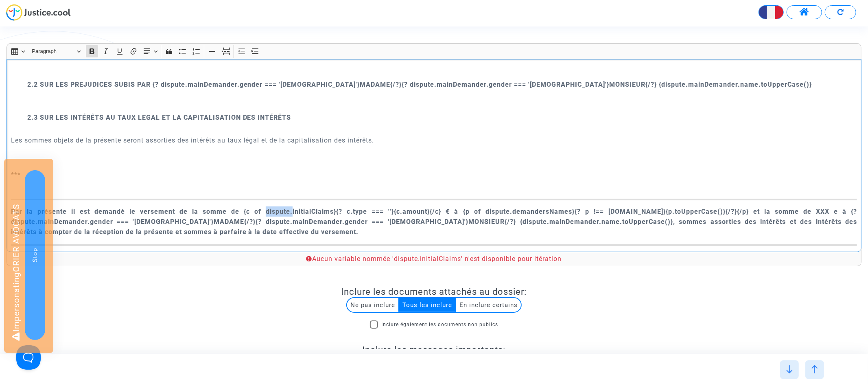
drag, startPoint x: 274, startPoint y: 201, endPoint x: 248, endPoint y: 201, distance: 26.0
click at [248, 207] on strong "Par la présente il est demandé le versement de la somme de {c of dispute.initia…" at bounding box center [434, 221] width 846 height 28
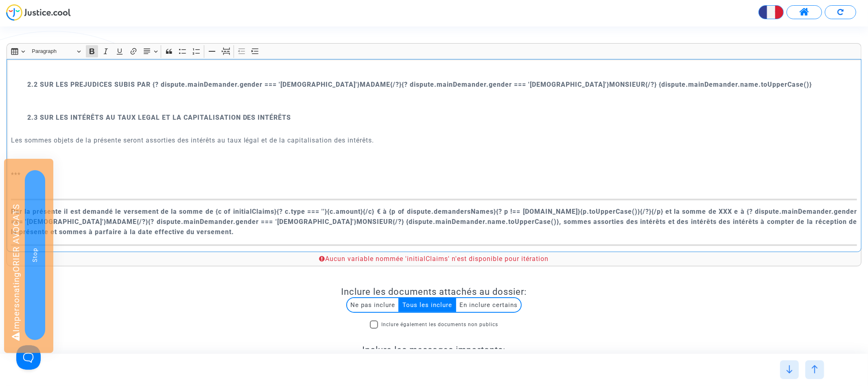
click at [290, 207] on strong "Par la présente il est demandé le versement de la somme de {c of initialClaims}…" at bounding box center [434, 221] width 846 height 28
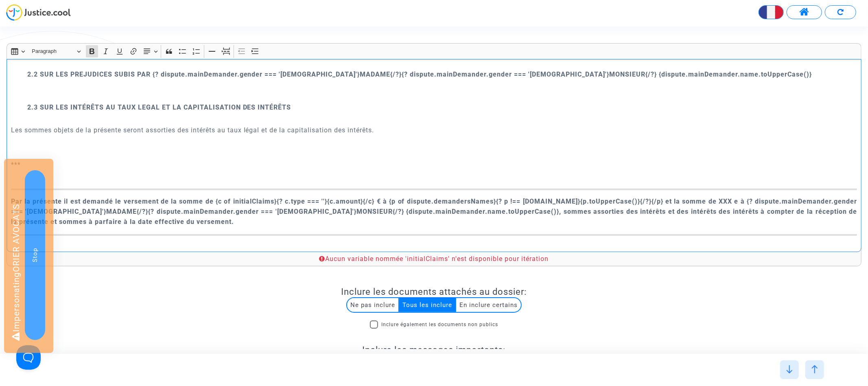
scroll to position [1430, 0]
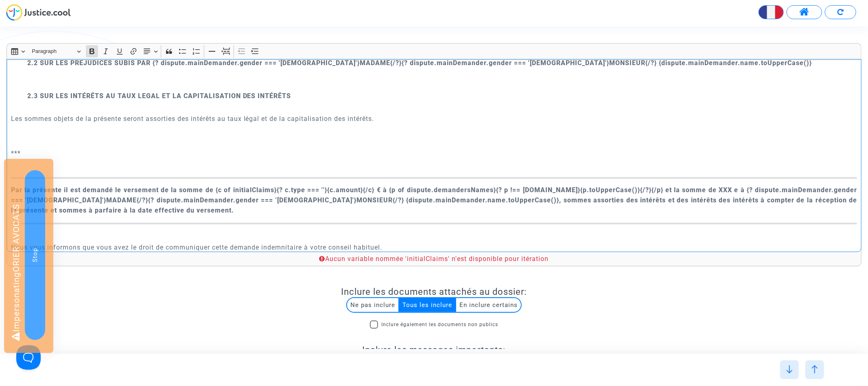
click at [258, 186] on strong "Par la présente il est demandé le versement de la somme de {c of initialClaims}…" at bounding box center [434, 200] width 846 height 28
click at [298, 186] on strong "Par la présente il est demandé le versement de la somme de {c of dispute.initia…" at bounding box center [434, 200] width 846 height 28
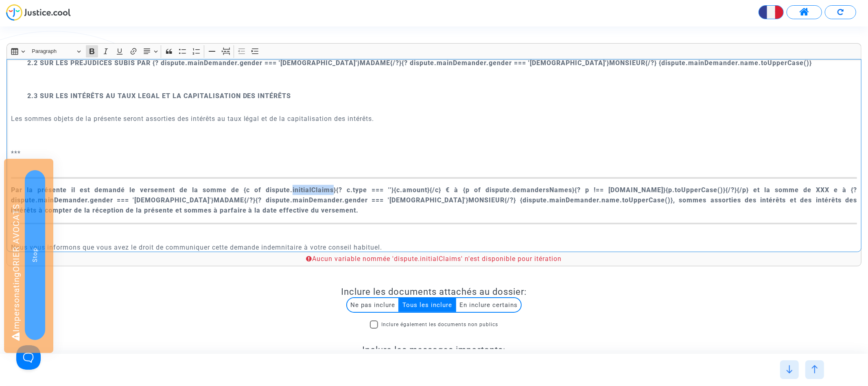
click at [298, 186] on strong "Par la présente il est demandé le versement de la somme de {c of dispute.initia…" at bounding box center [434, 200] width 846 height 28
copy strong "initialClaims"
click at [316, 186] on strong "Par la présente il est demandé le versement de la somme de {c of dispute.initia…" at bounding box center [434, 200] width 846 height 28
drag, startPoint x: 347, startPoint y: 181, endPoint x: 446, endPoint y: 179, distance: 98.9
click at [446, 186] on strong "Par la présente il est demandé le versement de la somme de {c of dispute.initia…" at bounding box center [434, 200] width 846 height 28
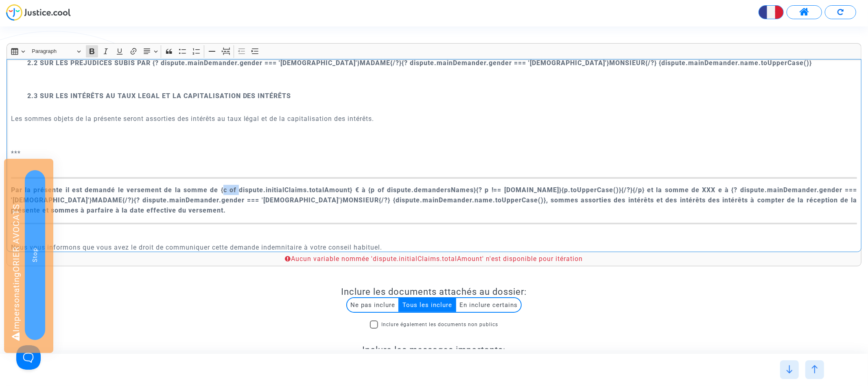
drag, startPoint x: 274, startPoint y: 178, endPoint x: 253, endPoint y: 178, distance: 21.2
click at [253, 186] on strong "Par la présente il est demandé le versement de la somme de {c of dispute.initia…" at bounding box center [434, 200] width 846 height 28
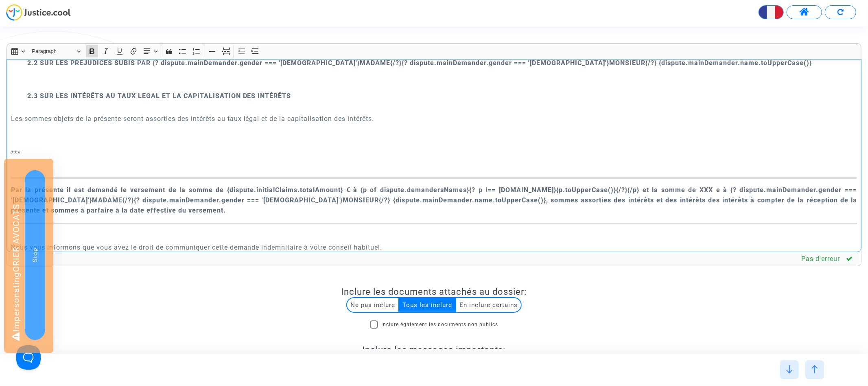
click at [332, 186] on strong "Par la présente il est demandé le versement de la somme de {dispute.initialClai…" at bounding box center [434, 200] width 846 height 28
click at [278, 186] on strong "Par la présente il est demandé le versement de la somme de {dispute.initialClai…" at bounding box center [434, 200] width 846 height 28
copy strong "initialClaims"
click at [390, 159] on p "Rich Text Editor, main" at bounding box center [434, 164] width 846 height 10
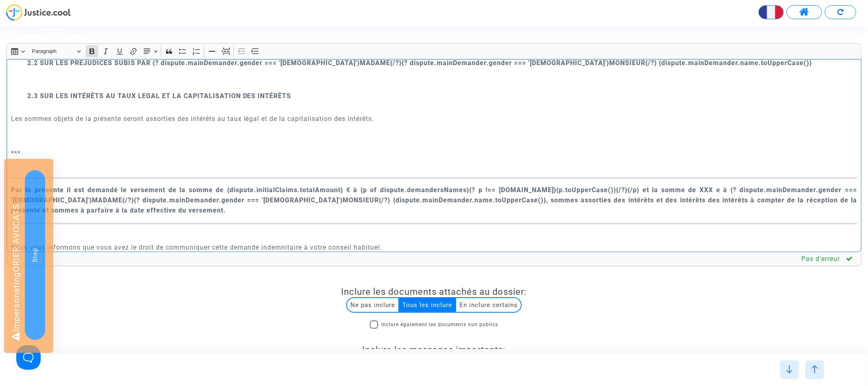
click at [372, 186] on strong "Par la présente il est demandé le versement de la somme de {dispute.initialClai…" at bounding box center [434, 200] width 846 height 28
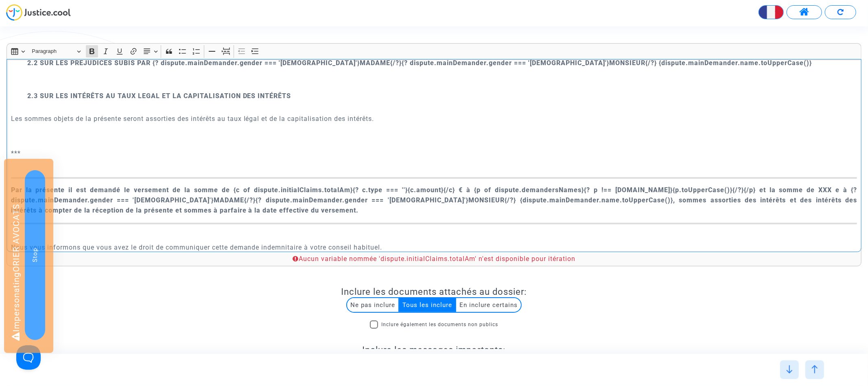
click at [324, 186] on strong "Par la présente il est demandé le versement de la somme de {c of dispute.initia…" at bounding box center [434, 200] width 846 height 28
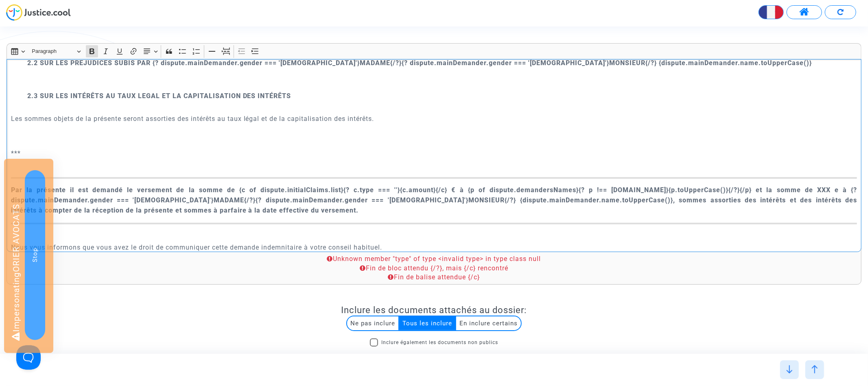
click at [415, 186] on strong "Par la présente il est demandé le versement de la somme de {c of dispute.initia…" at bounding box center [434, 200] width 846 height 28
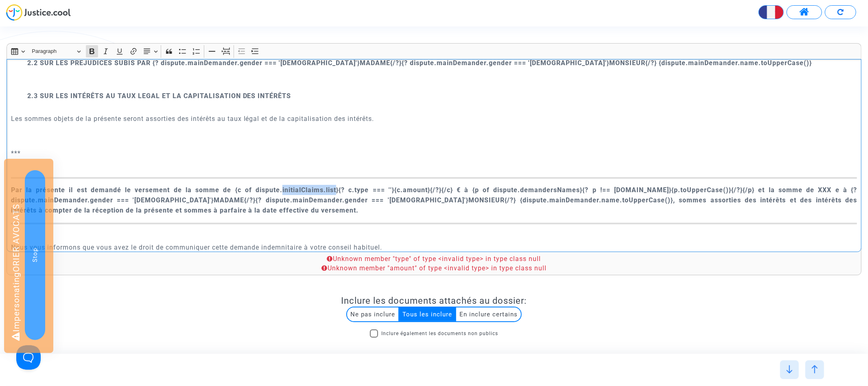
drag, startPoint x: 264, startPoint y: 179, endPoint x: 319, endPoint y: 177, distance: 55.4
click at [319, 186] on strong "Par la présente il est demandé le versement de la somme de {c of dispute.initia…" at bounding box center [434, 200] width 846 height 28
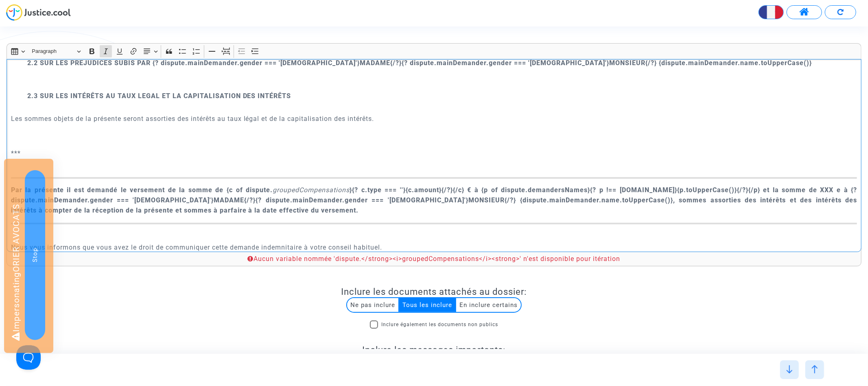
click at [290, 186] on icon "groupedCompensations" at bounding box center [311, 190] width 77 height 8
click at [103, 52] on icon "Editor toolbar" at bounding box center [106, 51] width 8 height 8
click at [93, 52] on icon "Editor toolbar" at bounding box center [91, 51] width 5 height 6
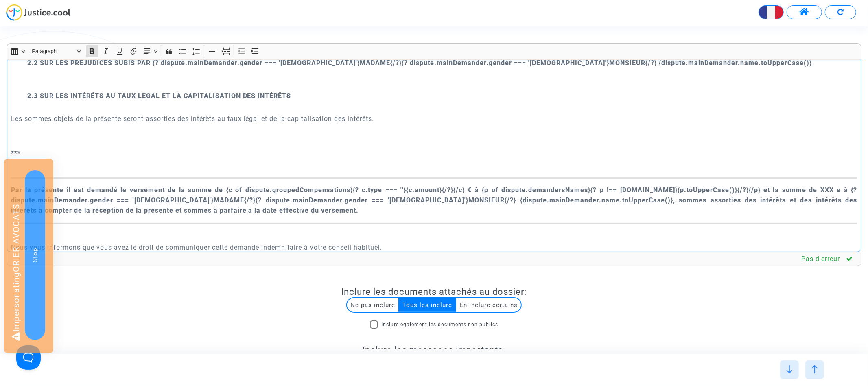
click at [385, 186] on strong "Par la présente il est demandé le versement de la somme de {c of dispute.groupe…" at bounding box center [434, 200] width 846 height 28
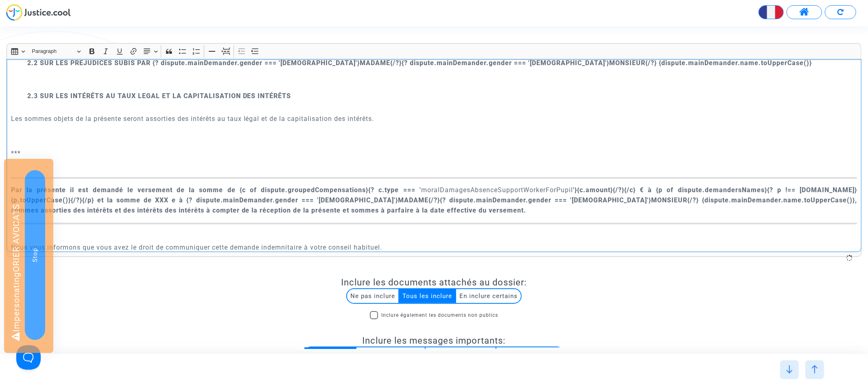
click at [417, 185] on p "Par la présente il est demandé le versement de la somme de {c of dispute.groupe…" at bounding box center [434, 200] width 846 height 31
click at [92, 51] on icon "Editor toolbar" at bounding box center [91, 51] width 5 height 6
click at [467, 192] on strong "Par la présente il est demandé le versement de la somme de {c of dispute.groupe…" at bounding box center [434, 200] width 846 height 28
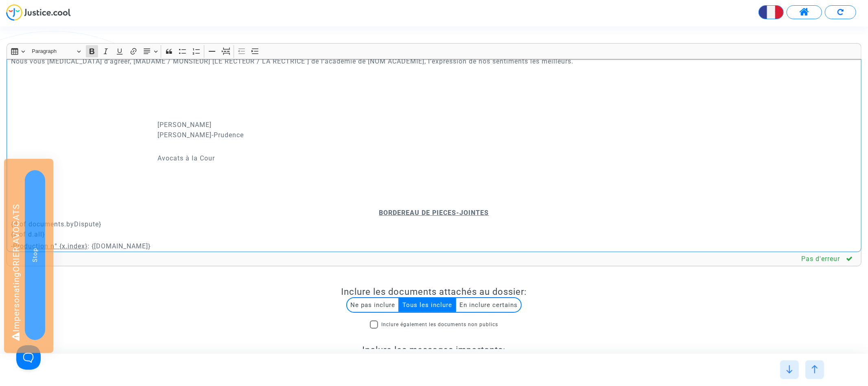
scroll to position [1642, 0]
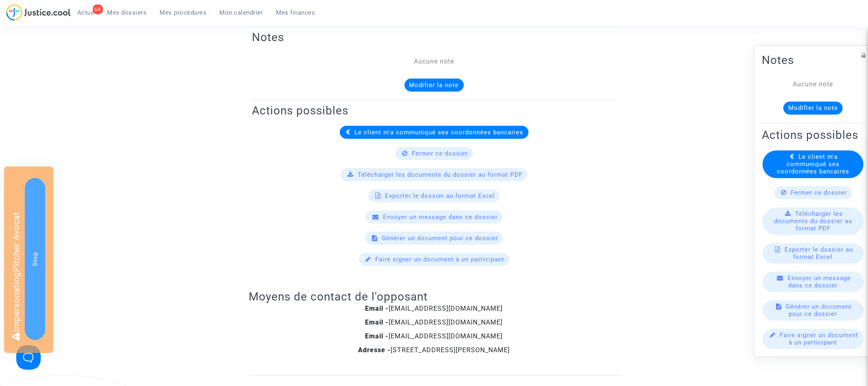
scroll to position [377, 0]
